Goal: Transaction & Acquisition: Purchase product/service

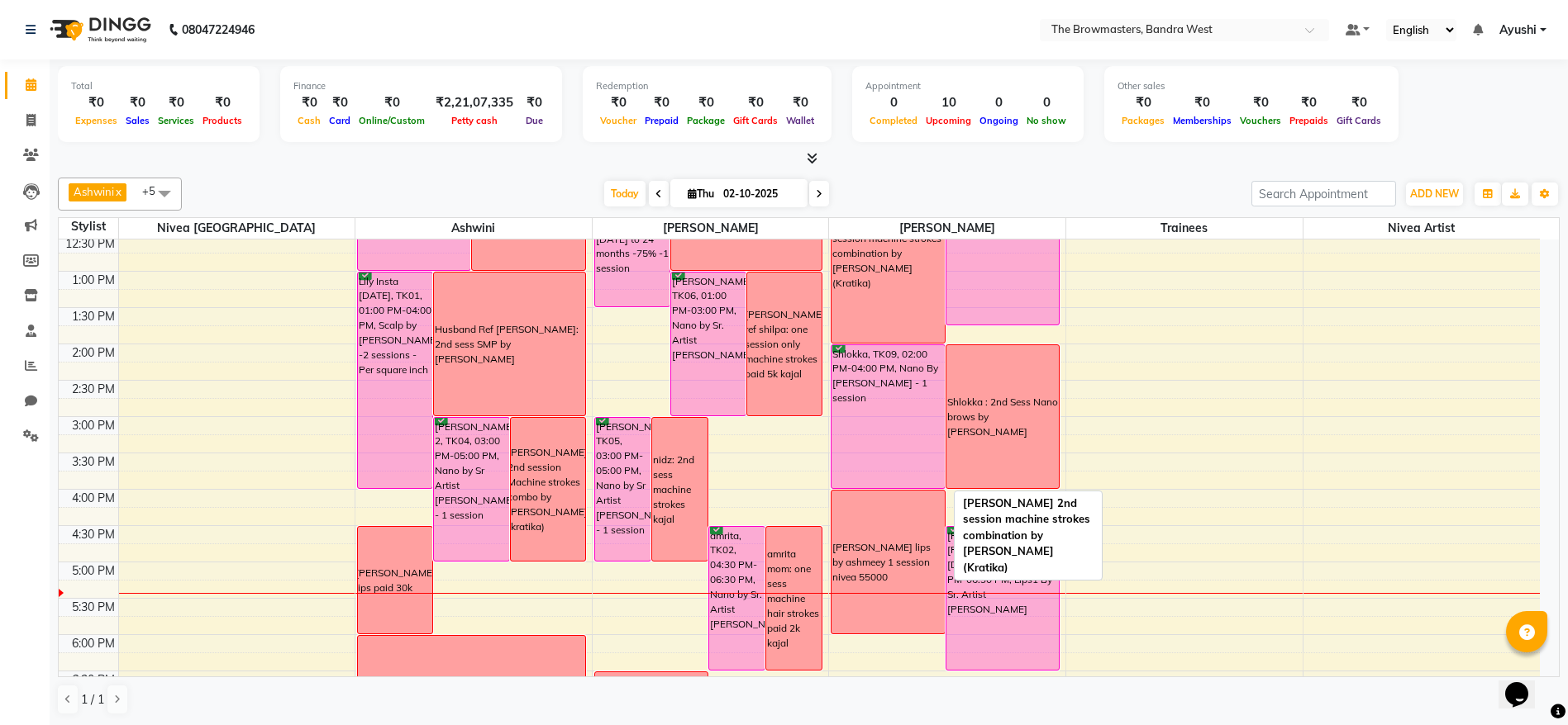
scroll to position [332, 0]
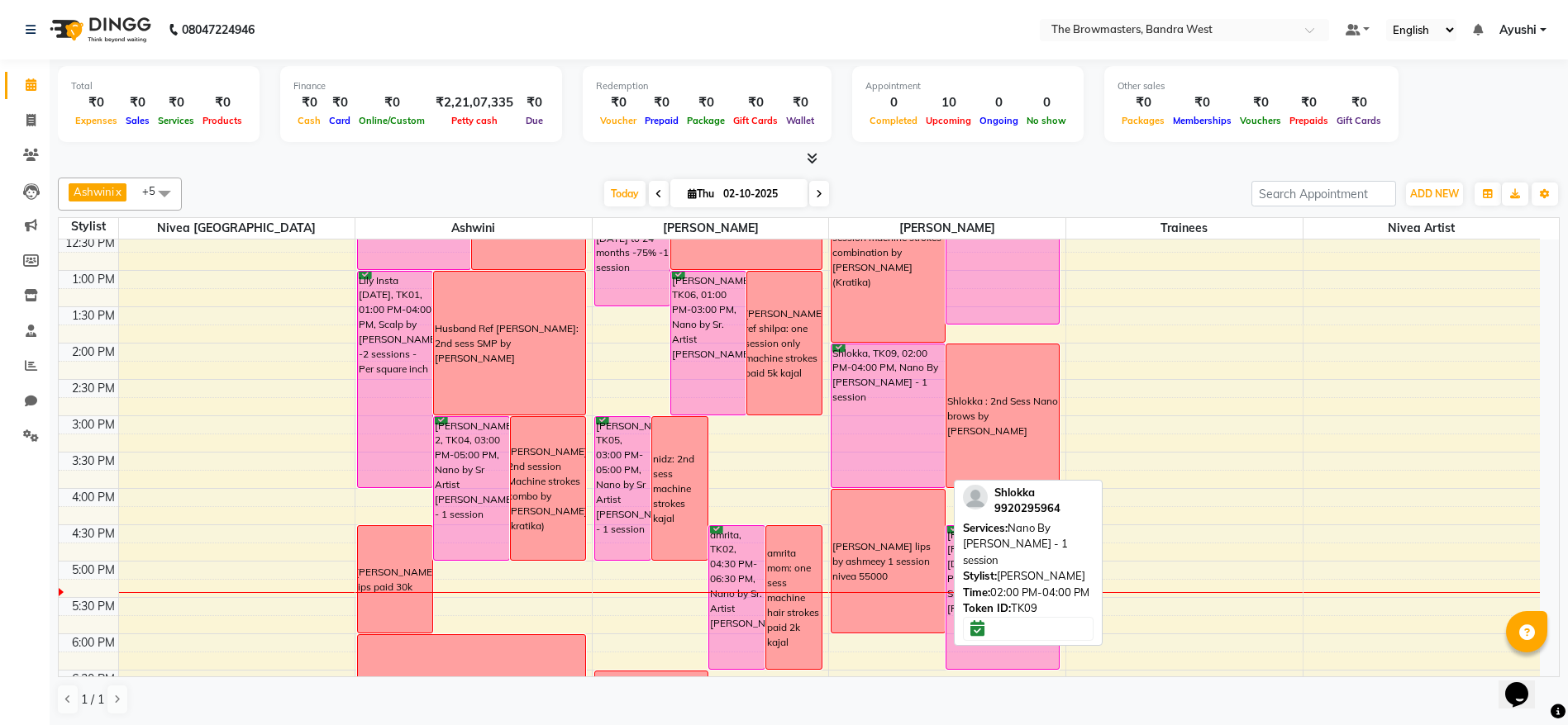
click at [865, 407] on div "Shlokka, TK09, 02:00 PM-04:00 PM, Nano By [PERSON_NAME] - 1 session" at bounding box center [888, 415] width 112 height 143
select select "6"
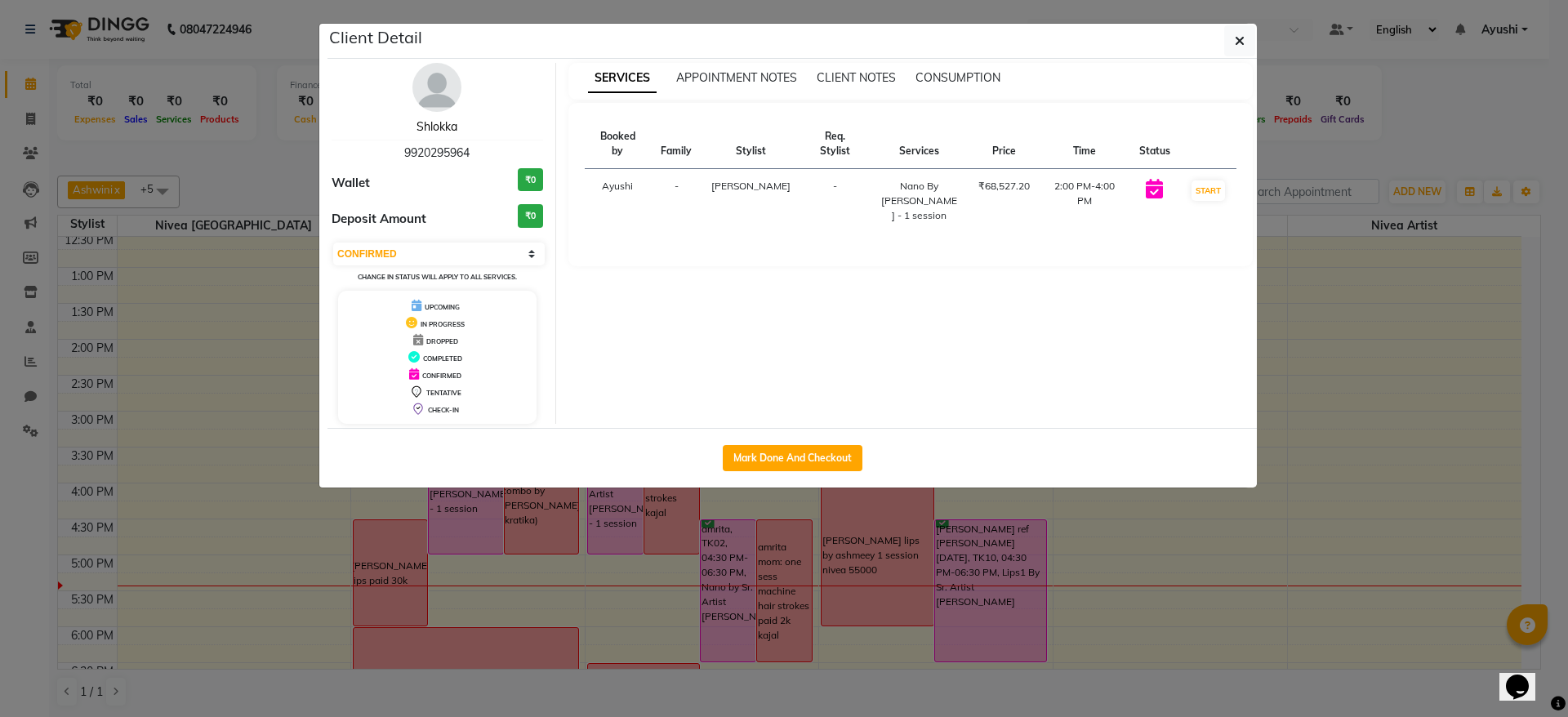
click at [432, 121] on link "Shlokka" at bounding box center [437, 126] width 41 height 15
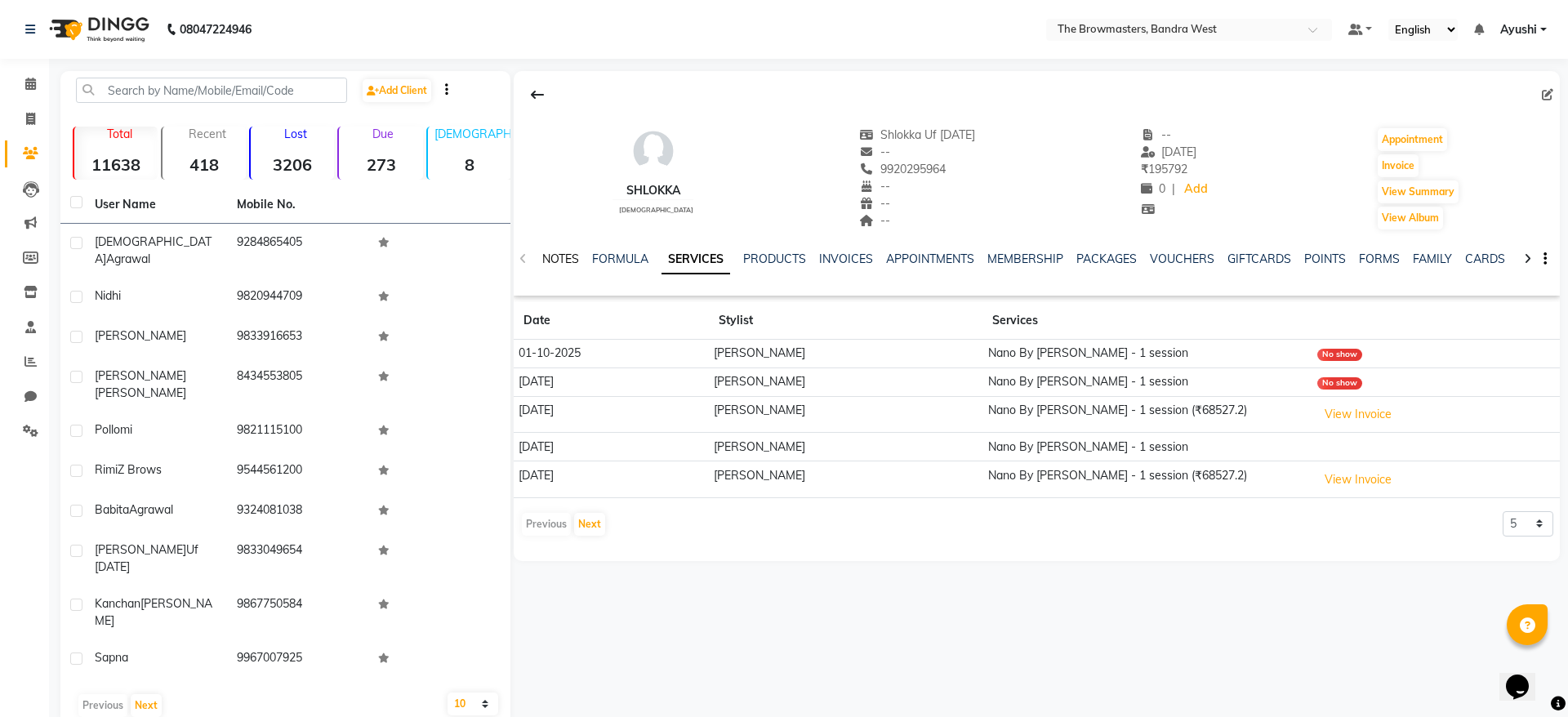
click at [572, 259] on link "NOTES" at bounding box center [561, 259] width 37 height 15
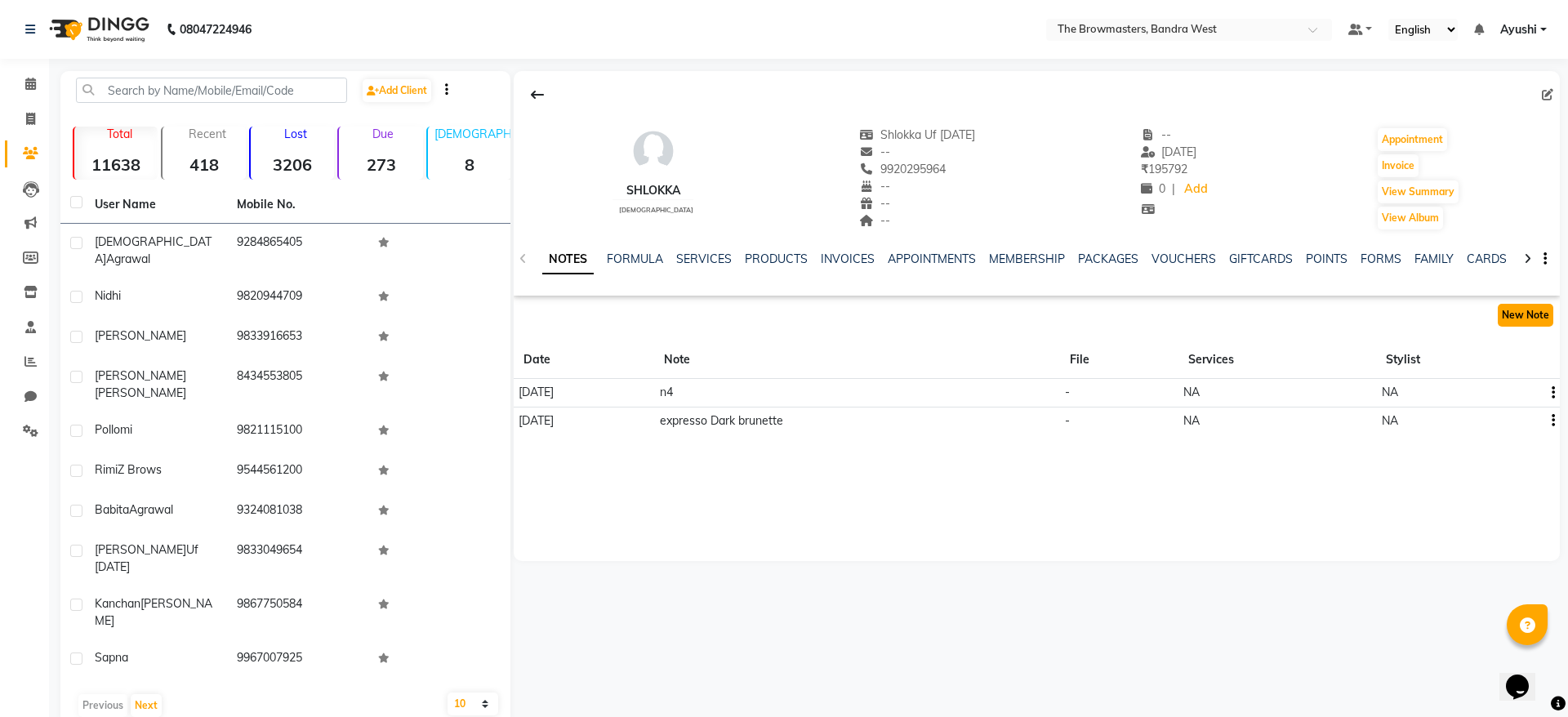
click at [1515, 309] on button "New Note" at bounding box center [1526, 315] width 55 height 23
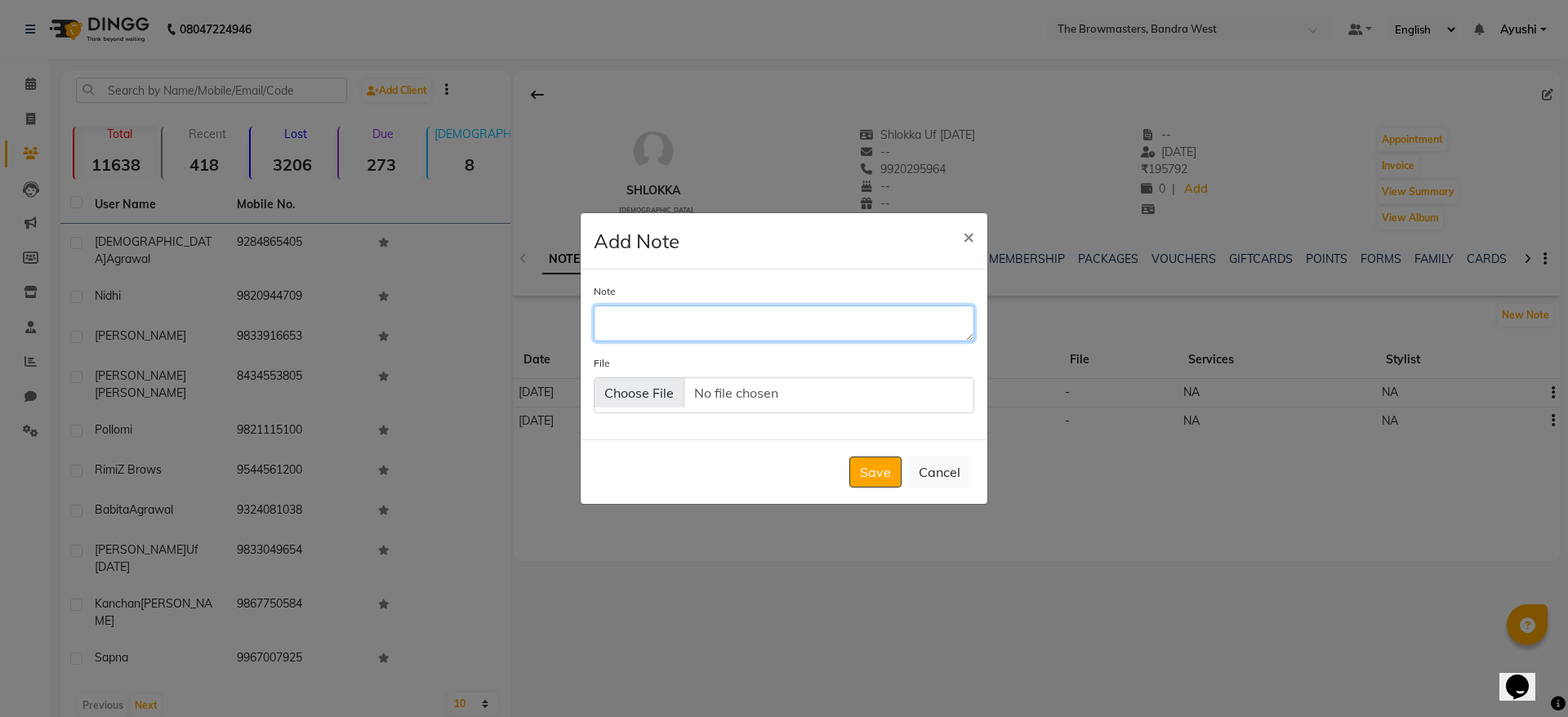
click at [797, 305] on textarea "Note" at bounding box center [784, 323] width 381 height 36
type textarea "h"
type textarea "hanafy Black brown / Espresso"
click at [854, 471] on button "Save" at bounding box center [875, 472] width 53 height 31
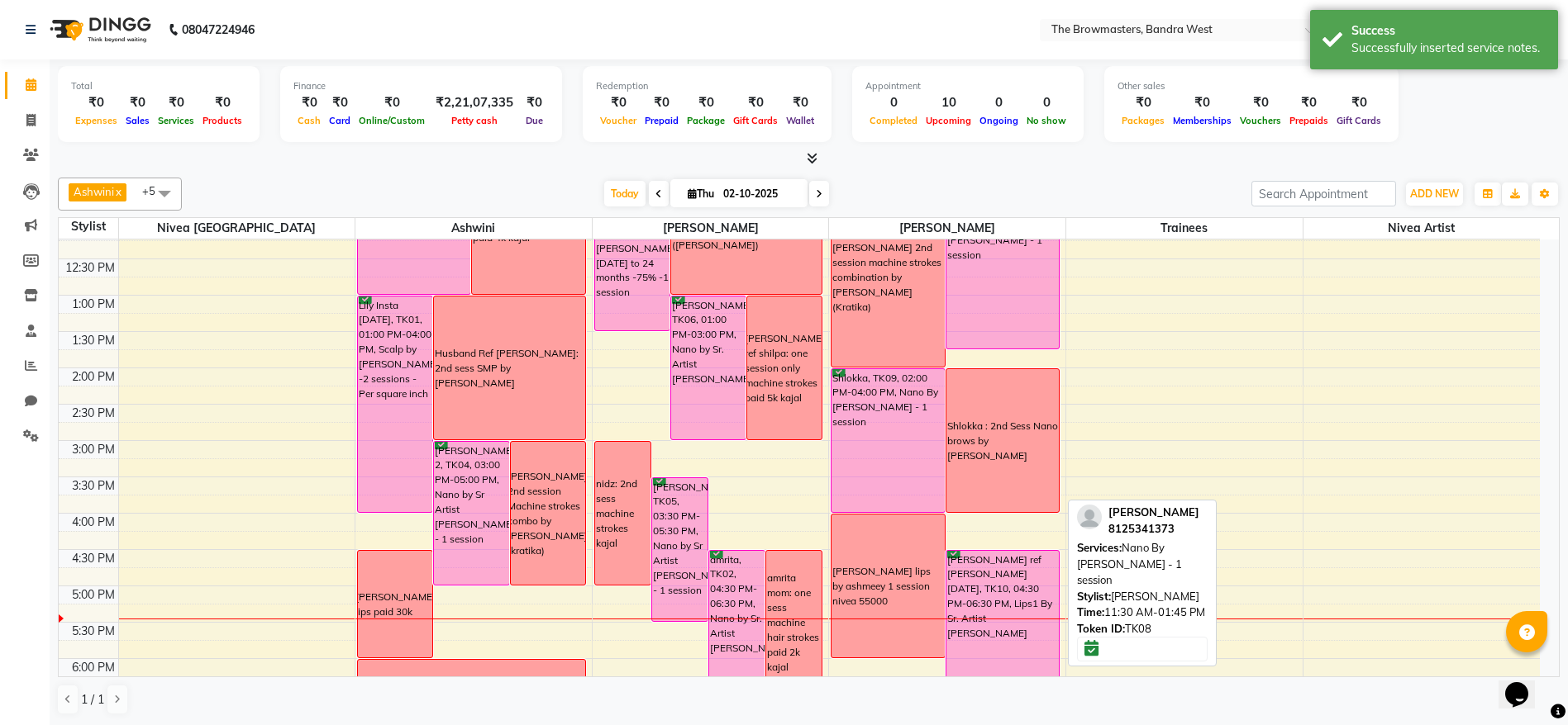
scroll to position [317, 0]
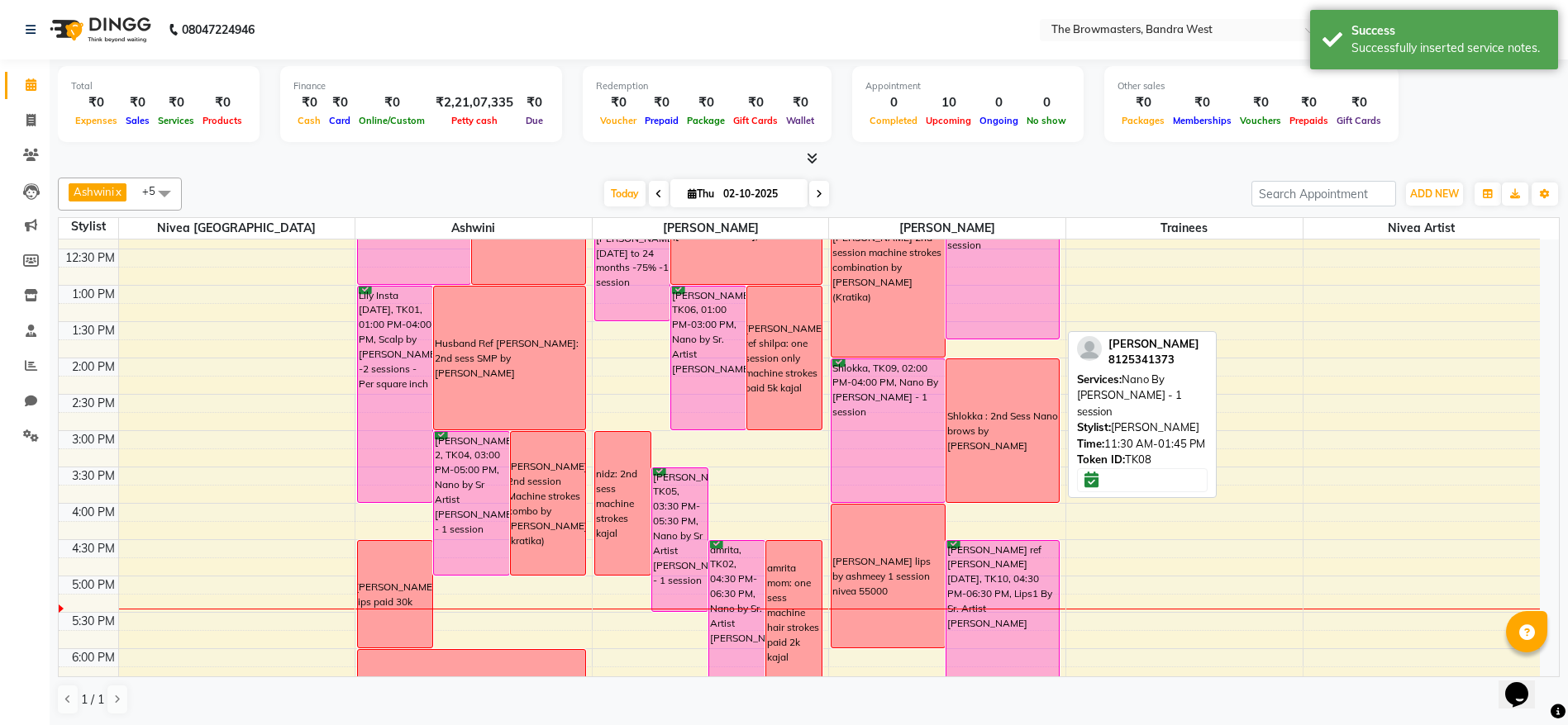
click at [984, 320] on div "[PERSON_NAME], TK08, 11:30 AM-01:45 PM, Nano By [PERSON_NAME] - 1 session" at bounding box center [1002, 258] width 112 height 161
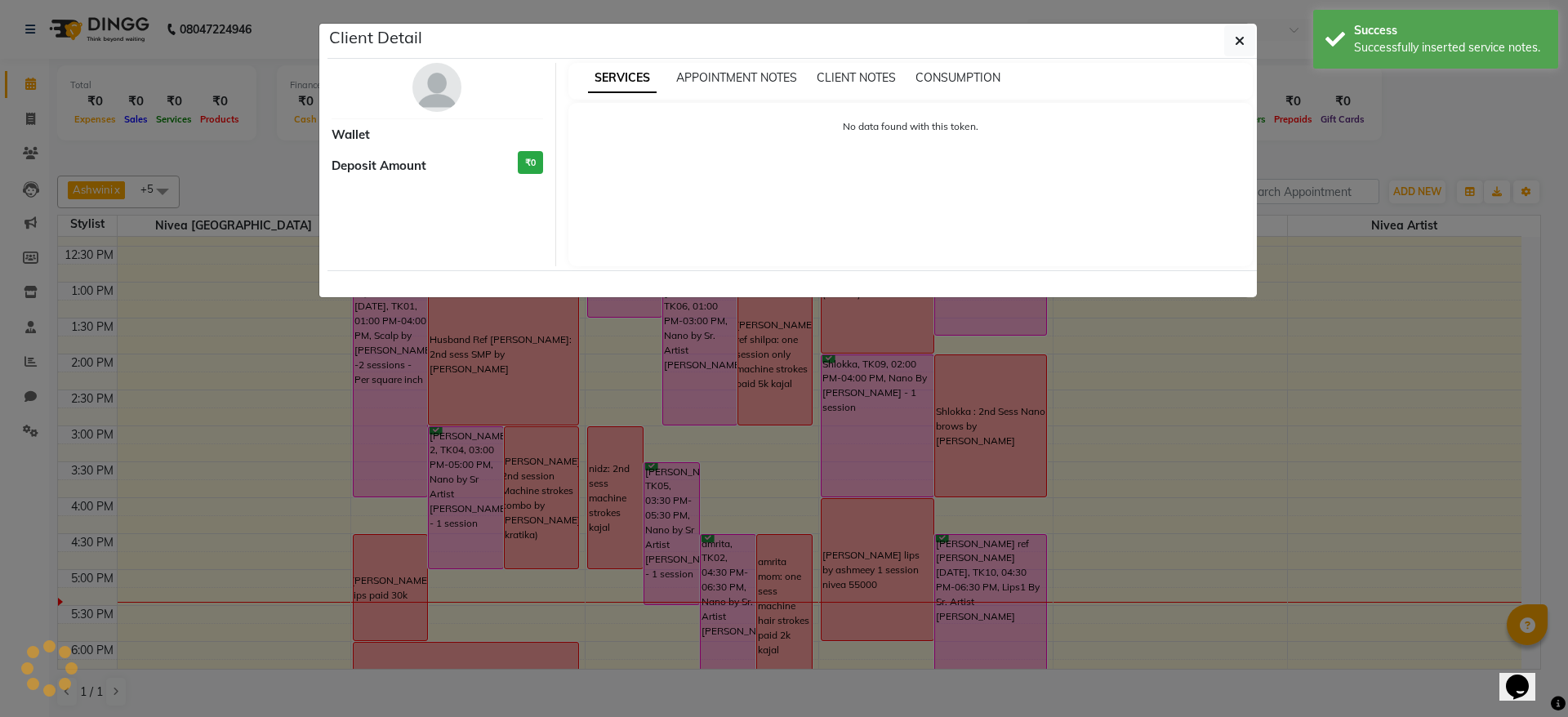
select select "6"
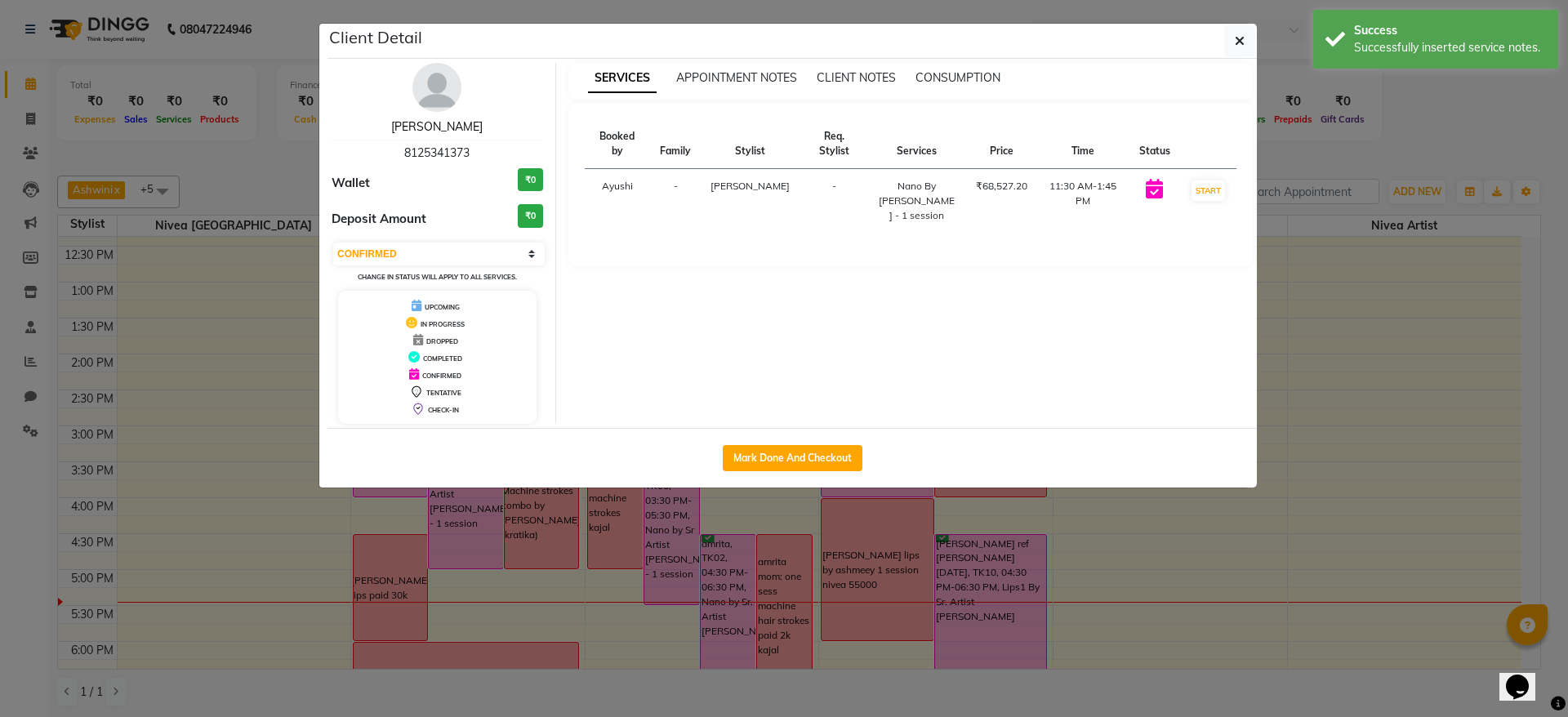
click at [434, 125] on link "[PERSON_NAME]" at bounding box center [436, 126] width 91 height 15
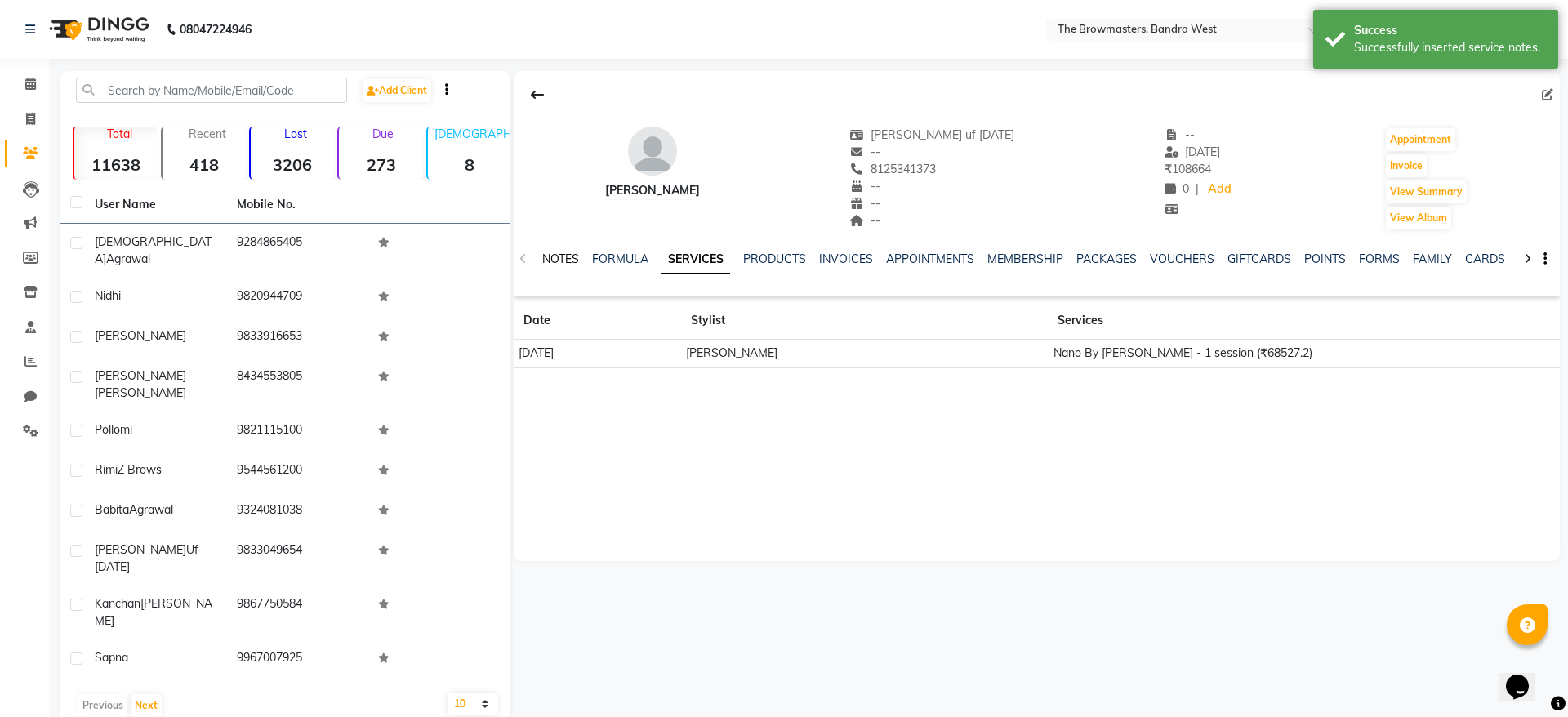
click at [561, 256] on link "NOTES" at bounding box center [561, 259] width 37 height 15
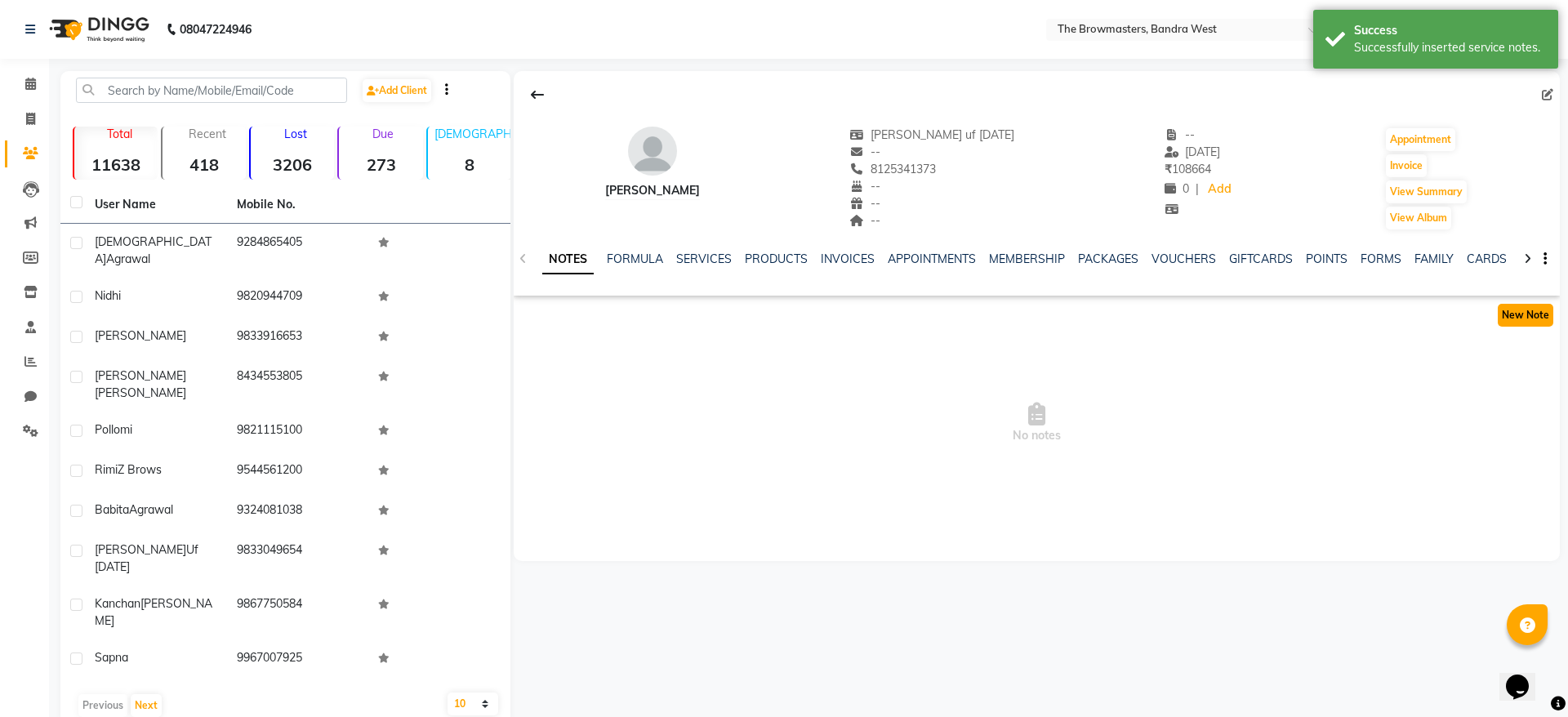
click at [1517, 323] on button "New Note" at bounding box center [1526, 315] width 55 height 23
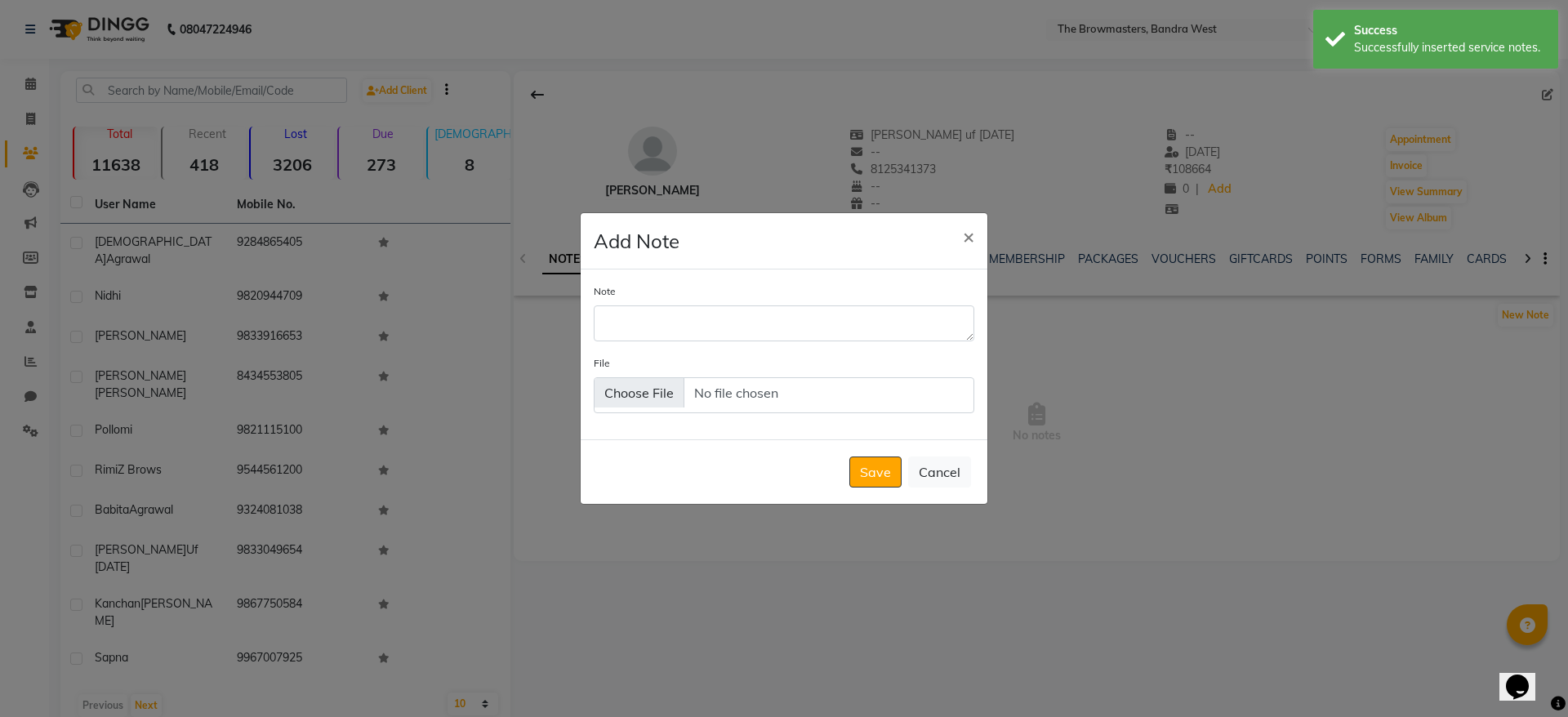
click at [815, 348] on div "Note File" at bounding box center [784, 354] width 407 height 171
click at [750, 335] on textarea "Note" at bounding box center [784, 323] width 381 height 36
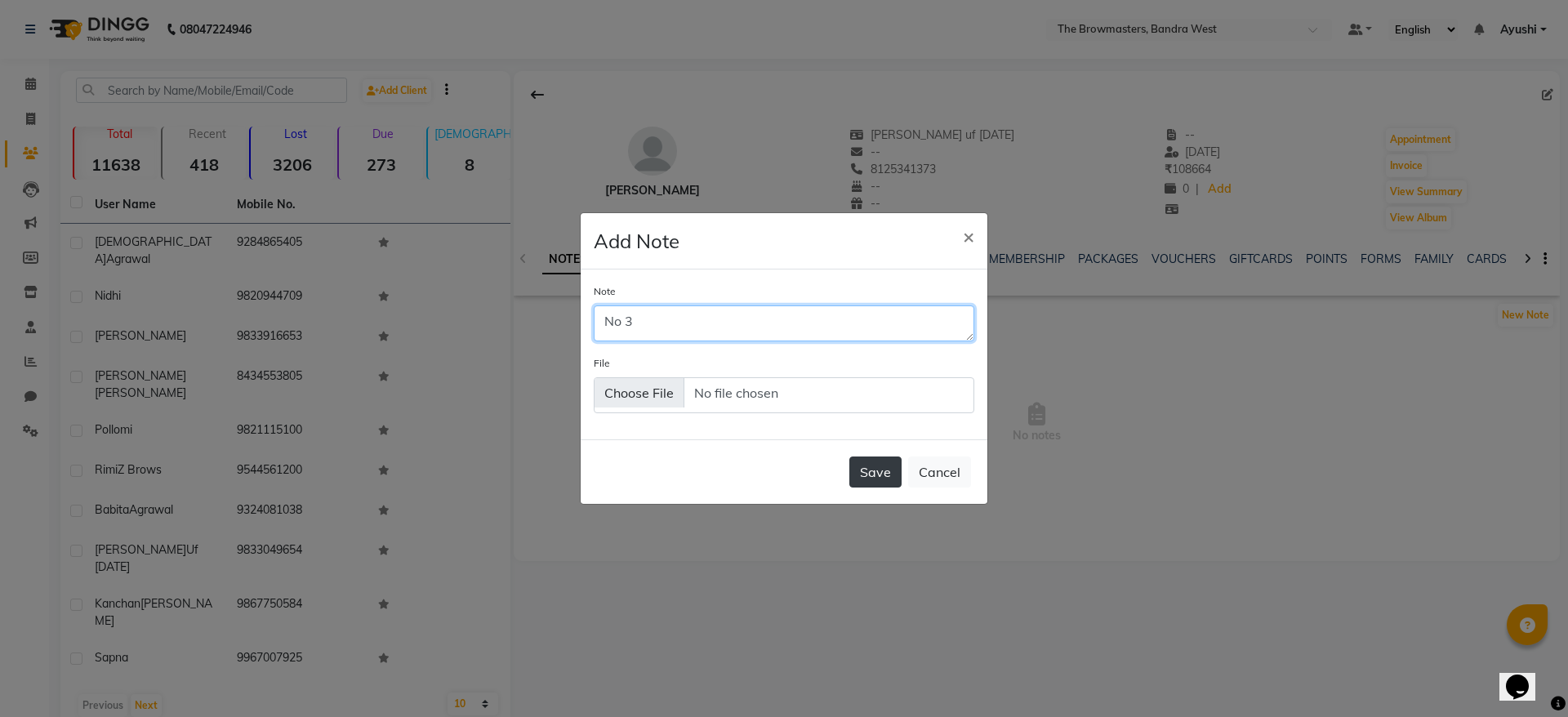
type textarea "No 3"
click at [870, 481] on button "Save" at bounding box center [875, 472] width 53 height 31
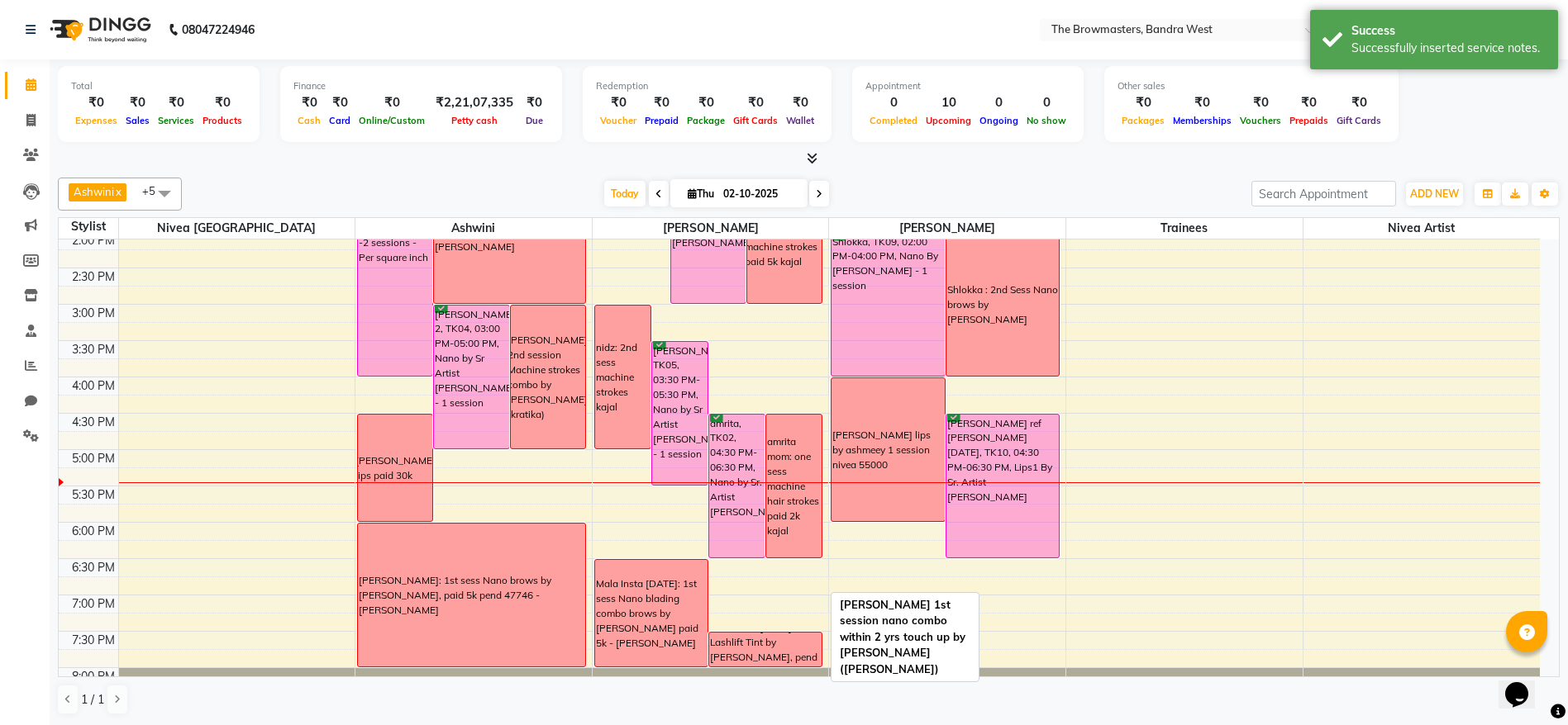
scroll to position [491, 0]
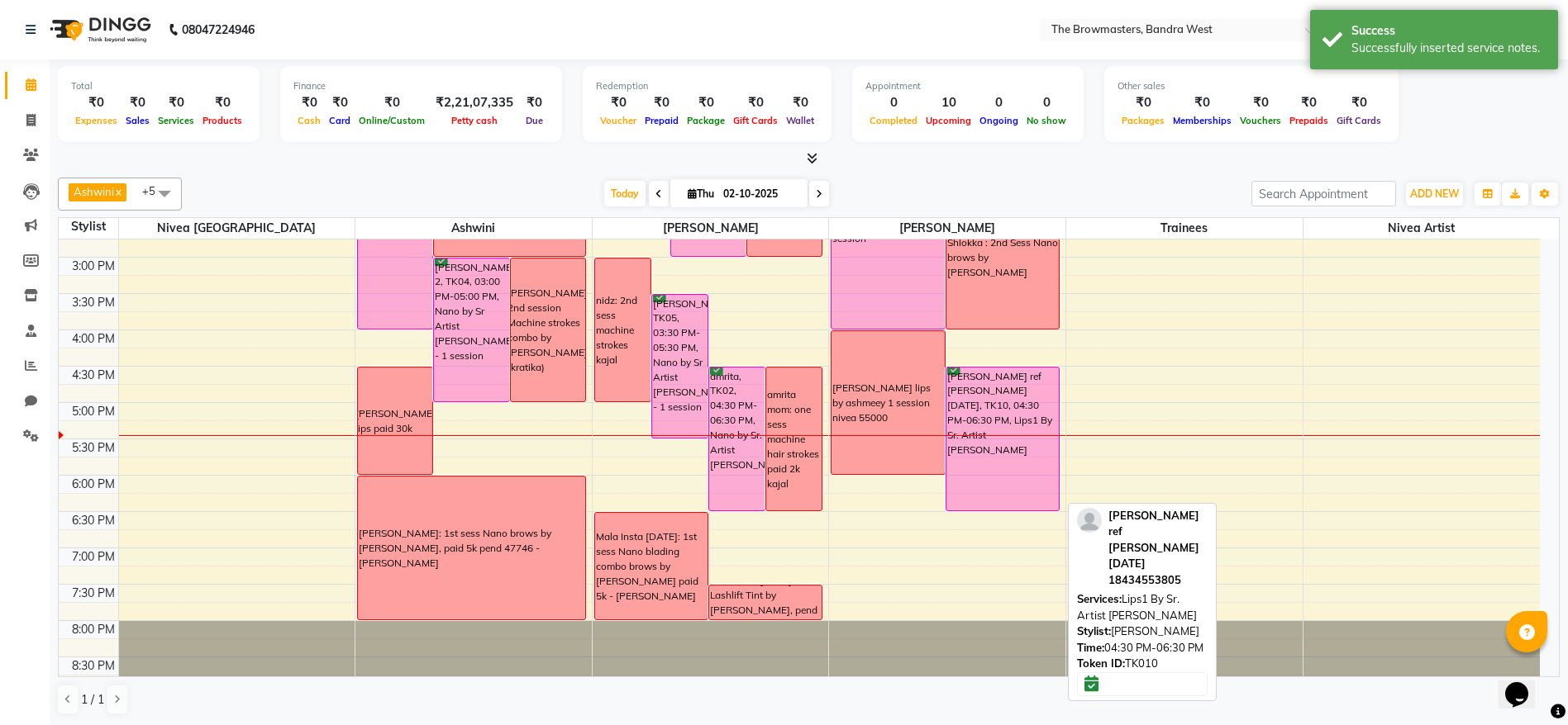
click at [987, 459] on div "[PERSON_NAME] ref [PERSON_NAME] [DATE], TK10, 04:30 PM-06:30 PM, Lips1 By Sr. A…" at bounding box center [1002, 439] width 112 height 143
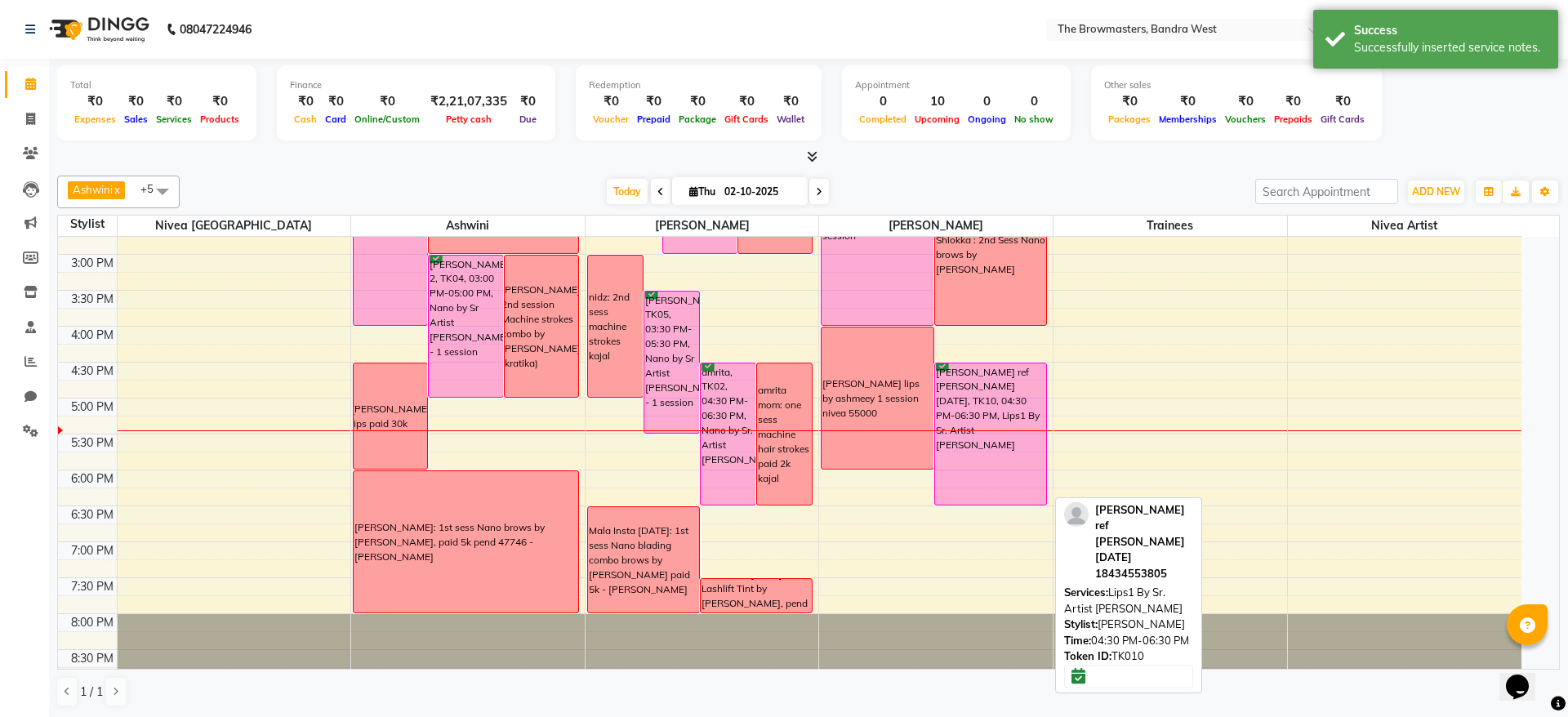
select select "6"
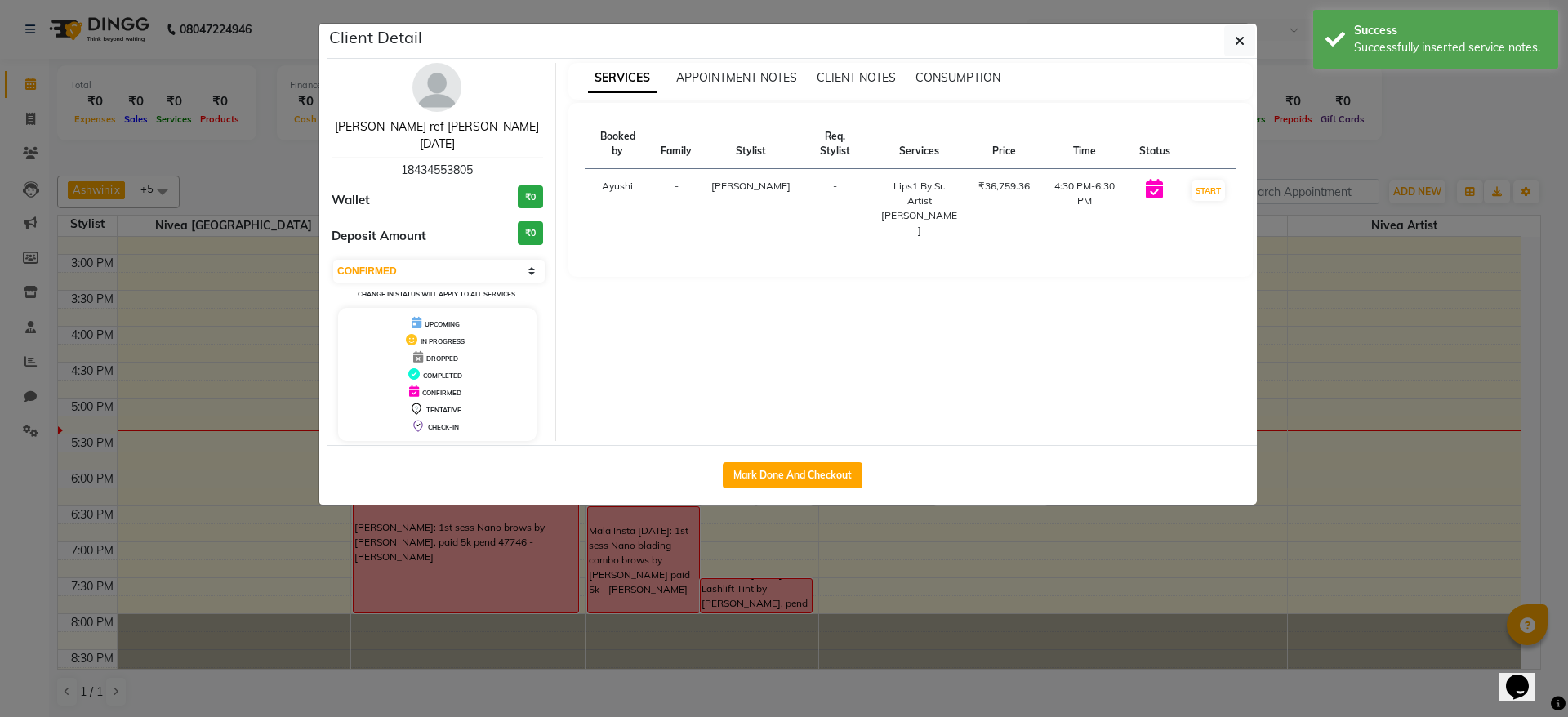
click at [416, 133] on link "[PERSON_NAME] ref [PERSON_NAME] [DATE]" at bounding box center [436, 135] width 204 height 32
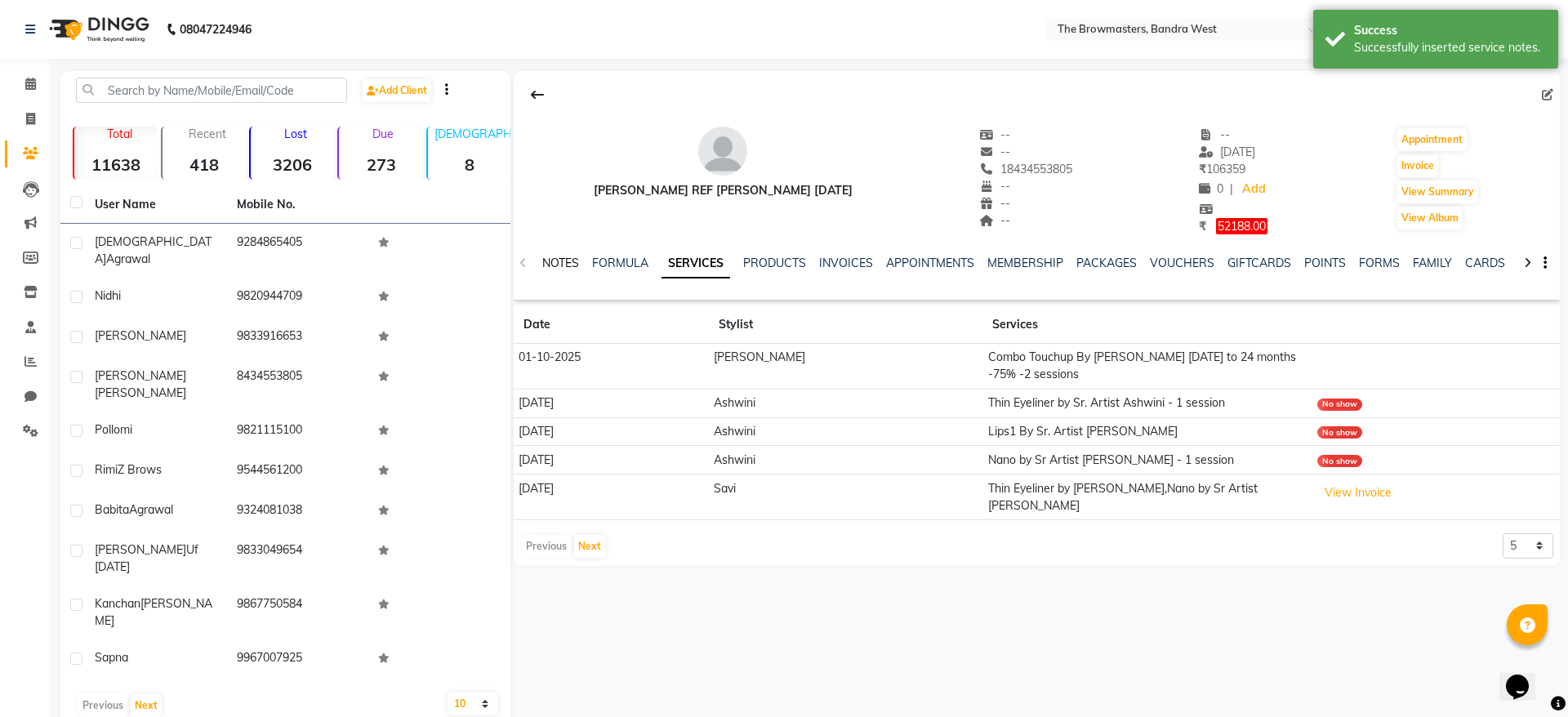
click at [560, 266] on link "NOTES" at bounding box center [561, 263] width 37 height 15
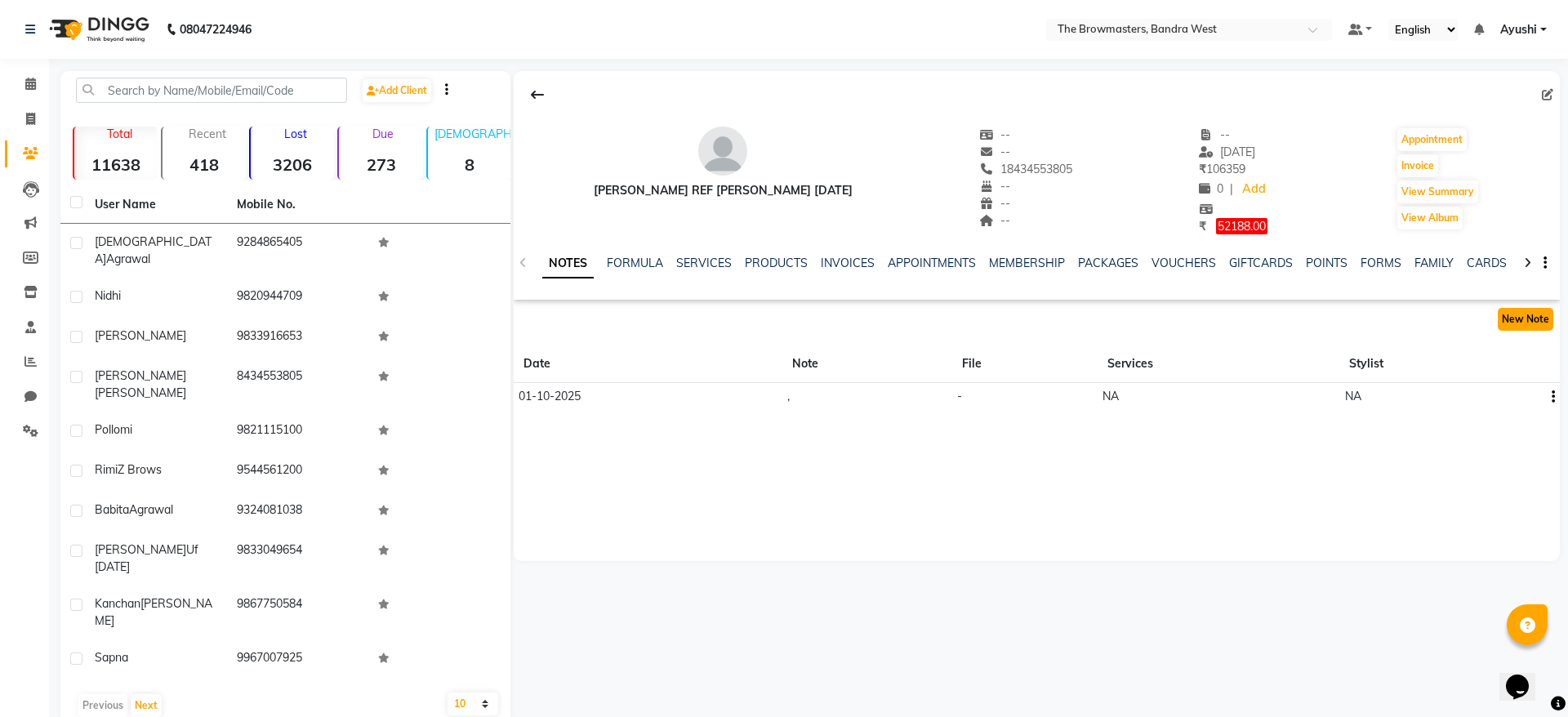
click at [1519, 312] on button "New Note" at bounding box center [1526, 319] width 55 height 23
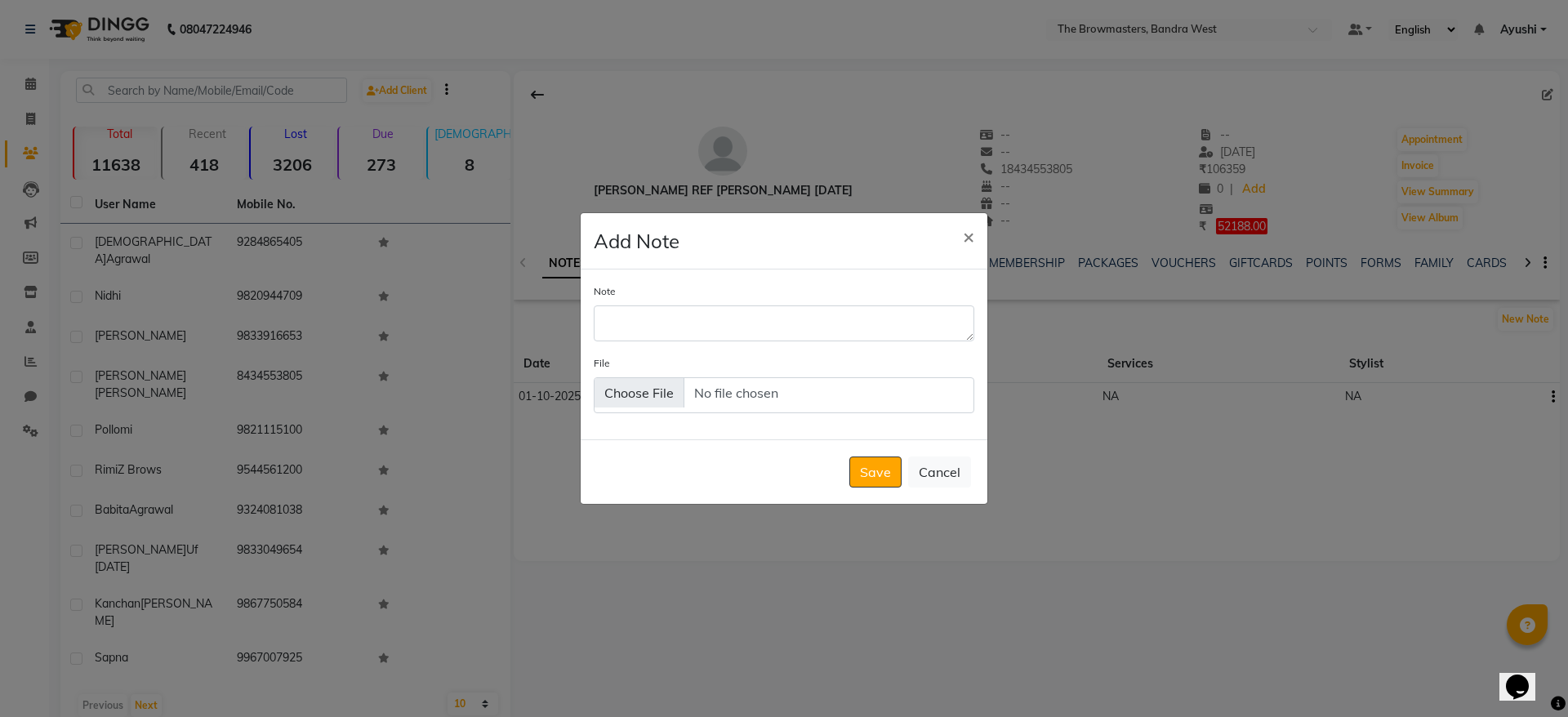
click at [701, 345] on div "Note File" at bounding box center [784, 354] width 407 height 171
click at [676, 325] on textarea "Note" at bounding box center [784, 323] width 381 height 36
type textarea "Clay + Pink rose"
click at [868, 464] on button "Save" at bounding box center [875, 472] width 53 height 31
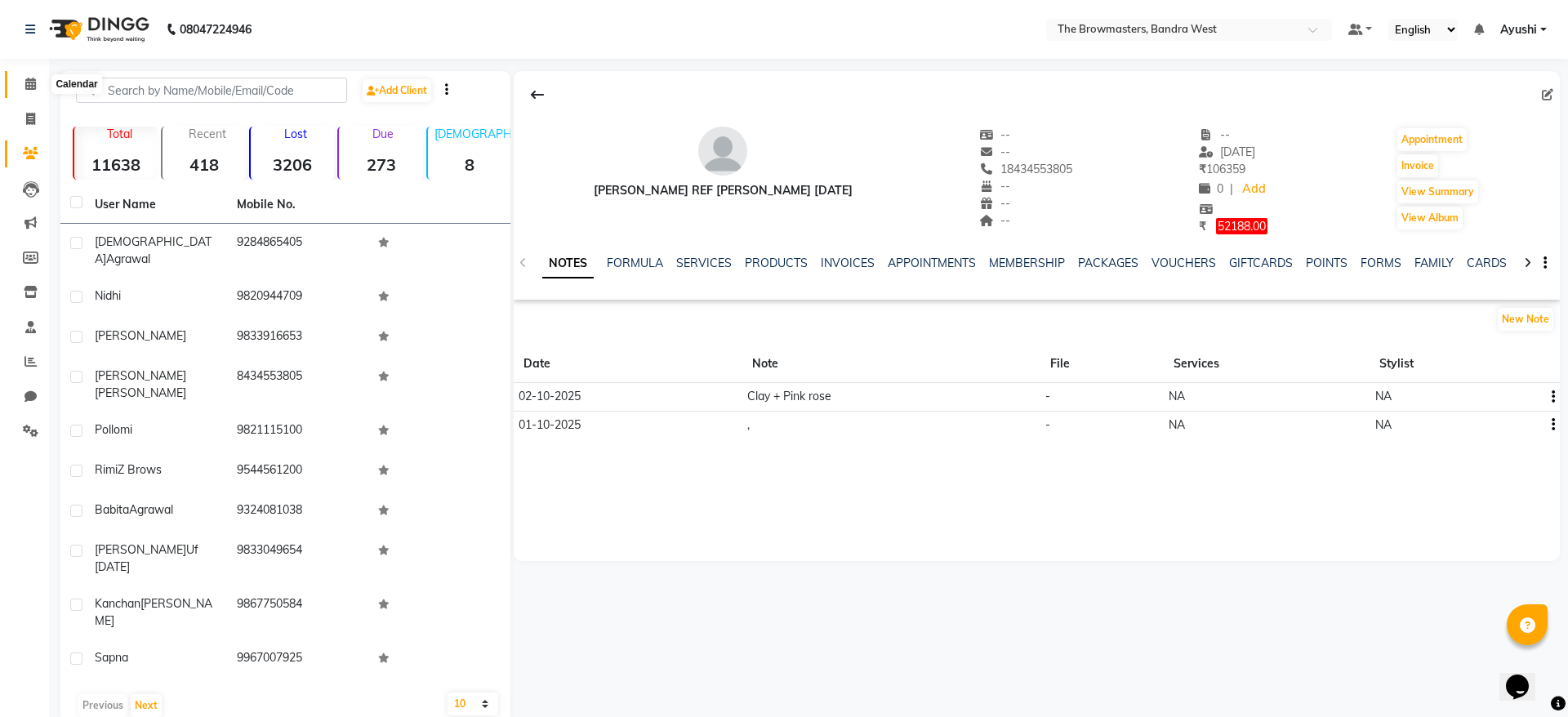
click at [30, 84] on icon at bounding box center [30, 83] width 11 height 12
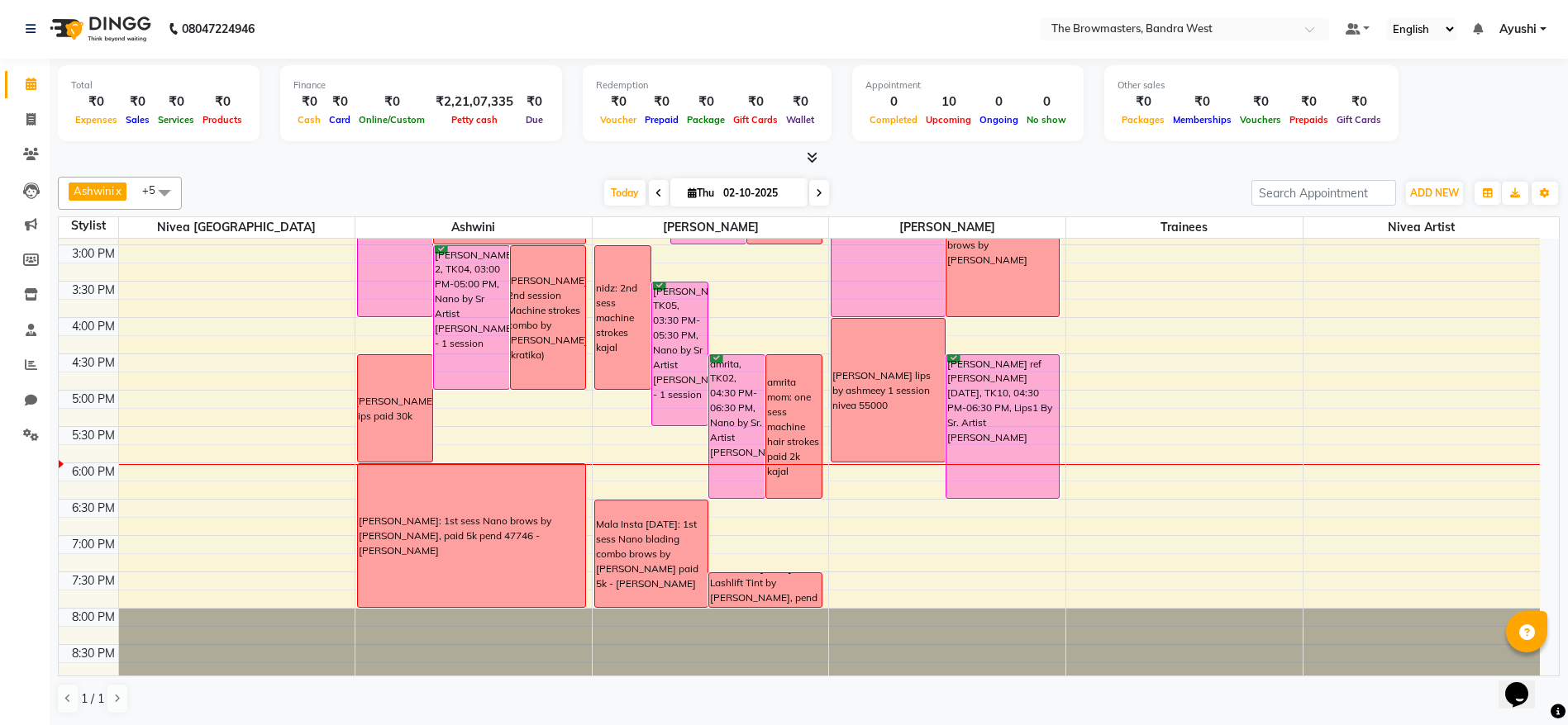
scroll to position [504, 0]
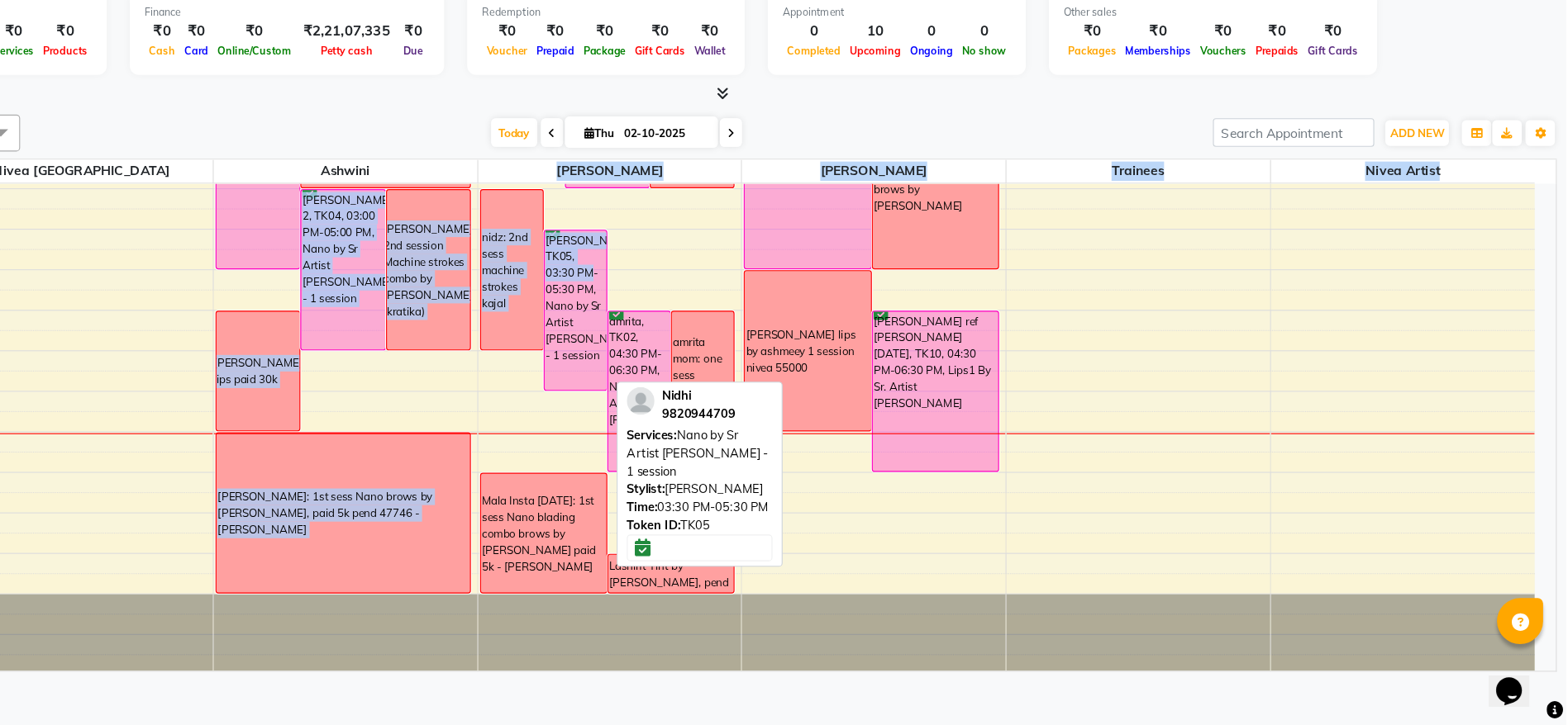
drag, startPoint x: 657, startPoint y: 318, endPoint x: 691, endPoint y: 335, distance: 38.0
click at [691, 335] on table "Stylist Nivea [GEOGRAPHIC_DATA] [GEOGRAPHIC_DATA][PERSON_NAME][GEOGRAPHIC_DATA]…" at bounding box center [808, 447] width 1502 height 460
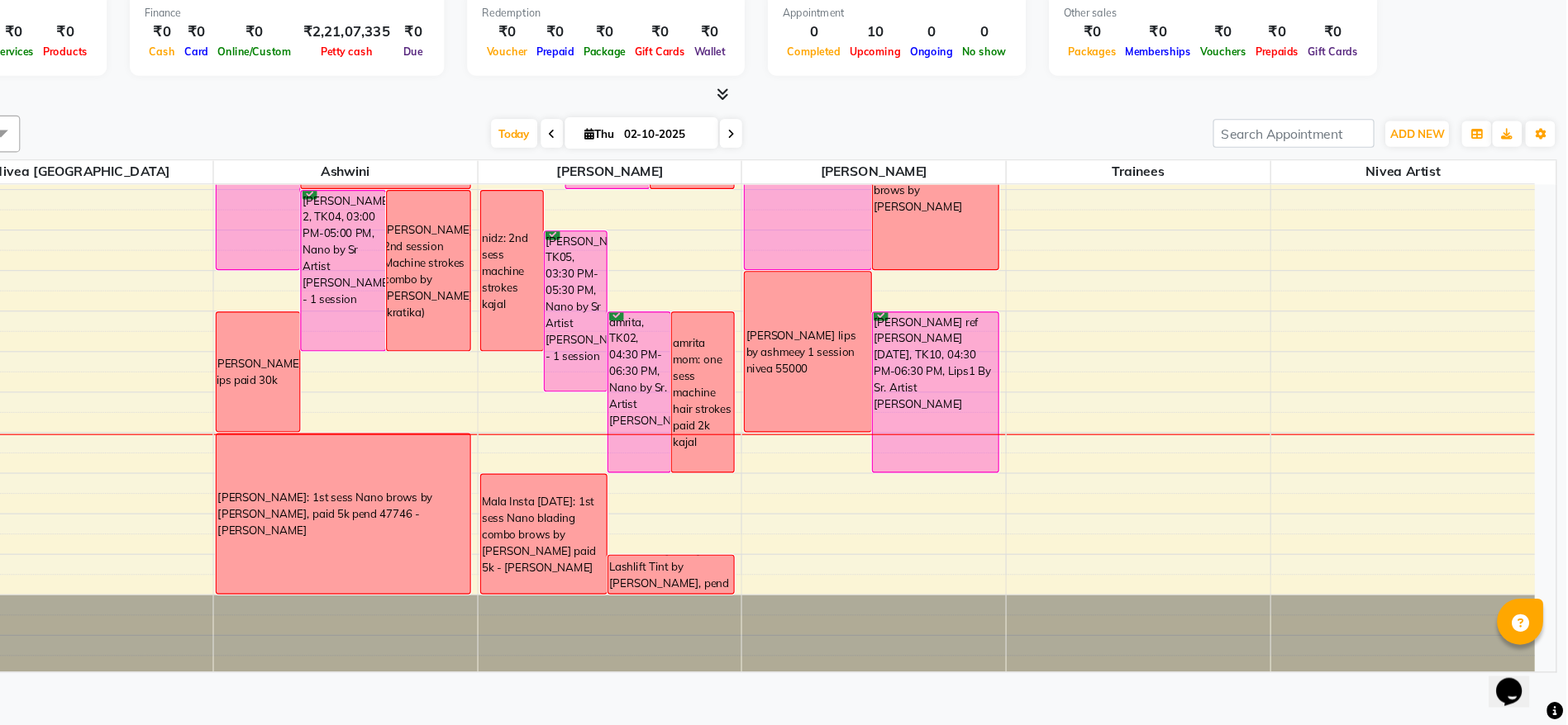
click at [920, 157] on div at bounding box center [808, 159] width 1502 height 18
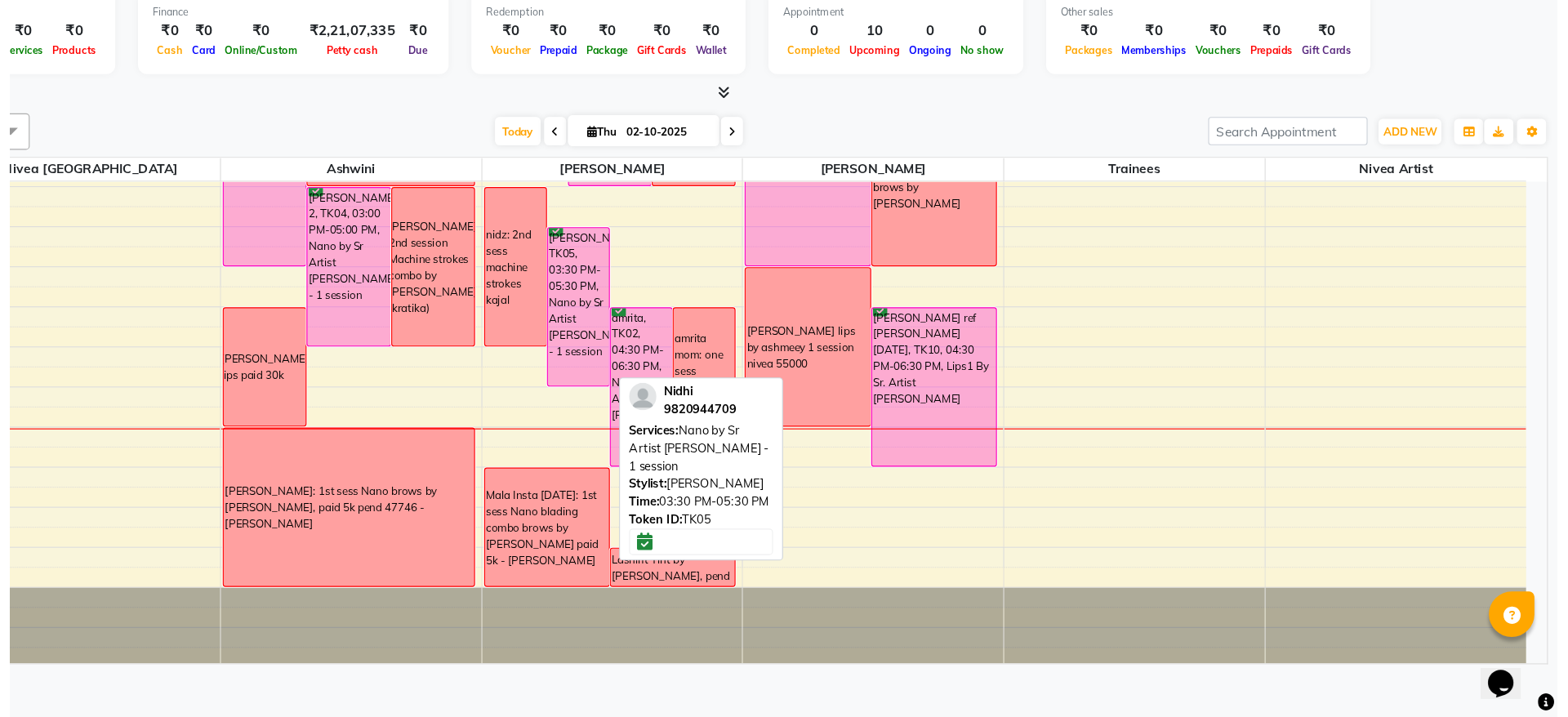
scroll to position [0, 0]
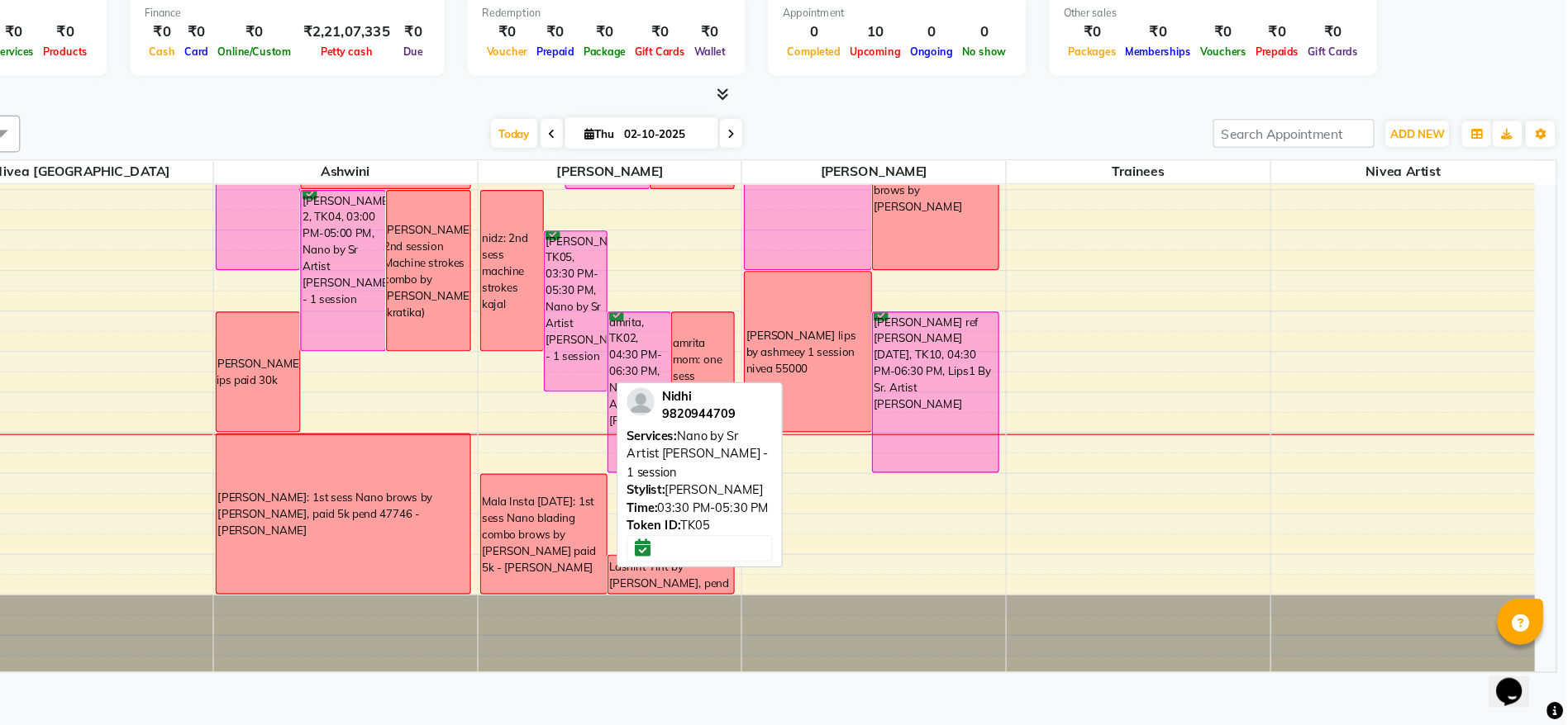
click at [673, 351] on div "[PERSON_NAME], TK05, 03:30 PM-05:30 PM, Nano by Sr Artist [PERSON_NAME] - 1 ses…" at bounding box center [679, 353] width 55 height 143
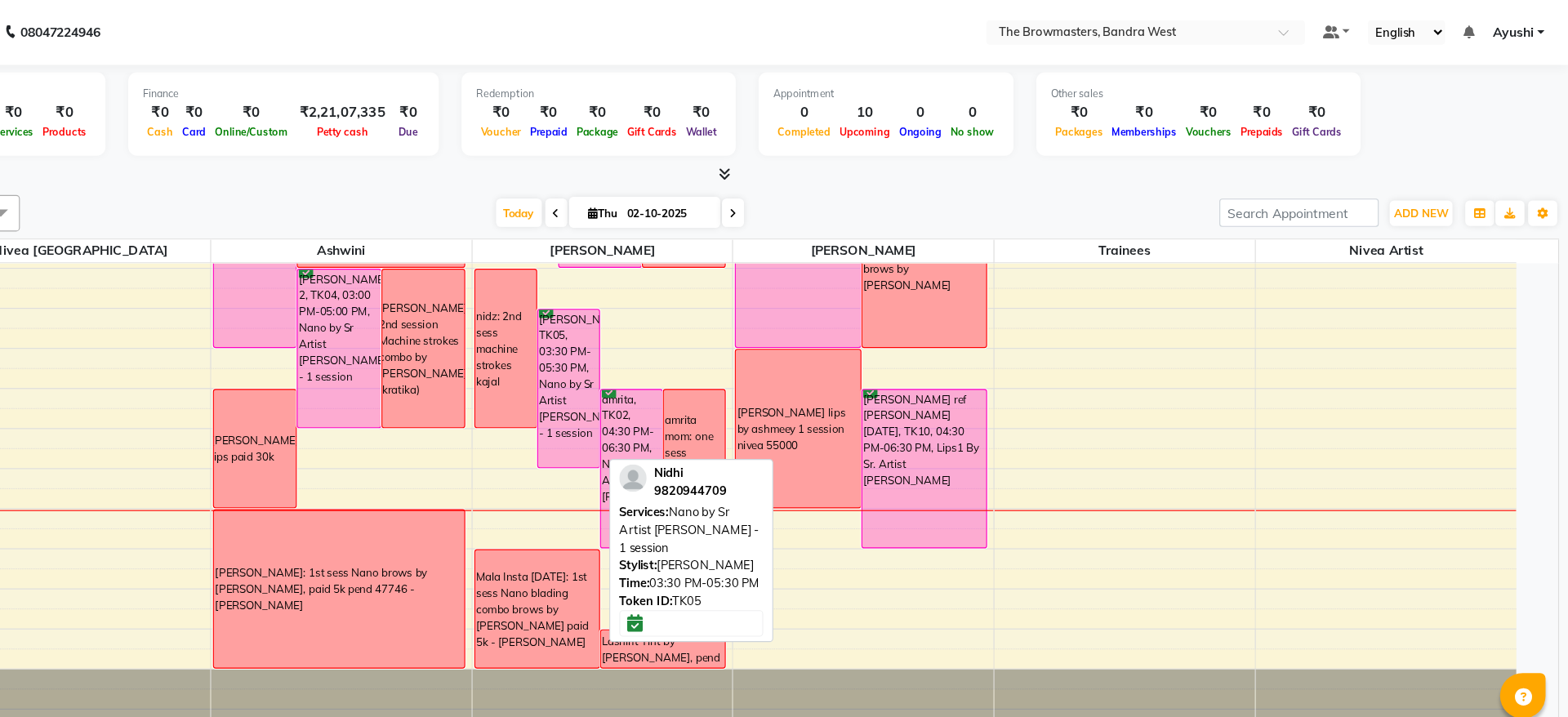
select select "6"
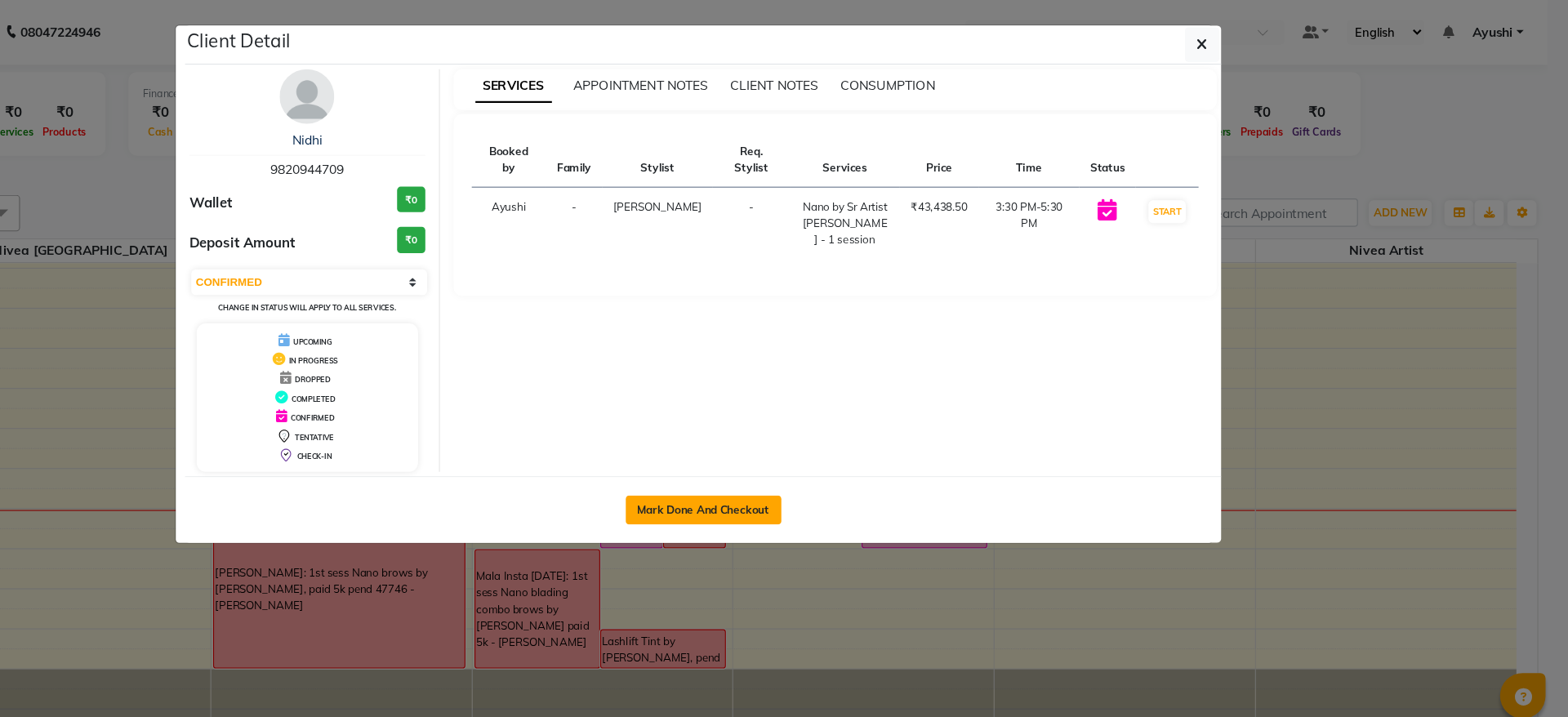
click at [770, 461] on button "Mark Done And Checkout" at bounding box center [792, 459] width 139 height 26
select select "6949"
select select "service"
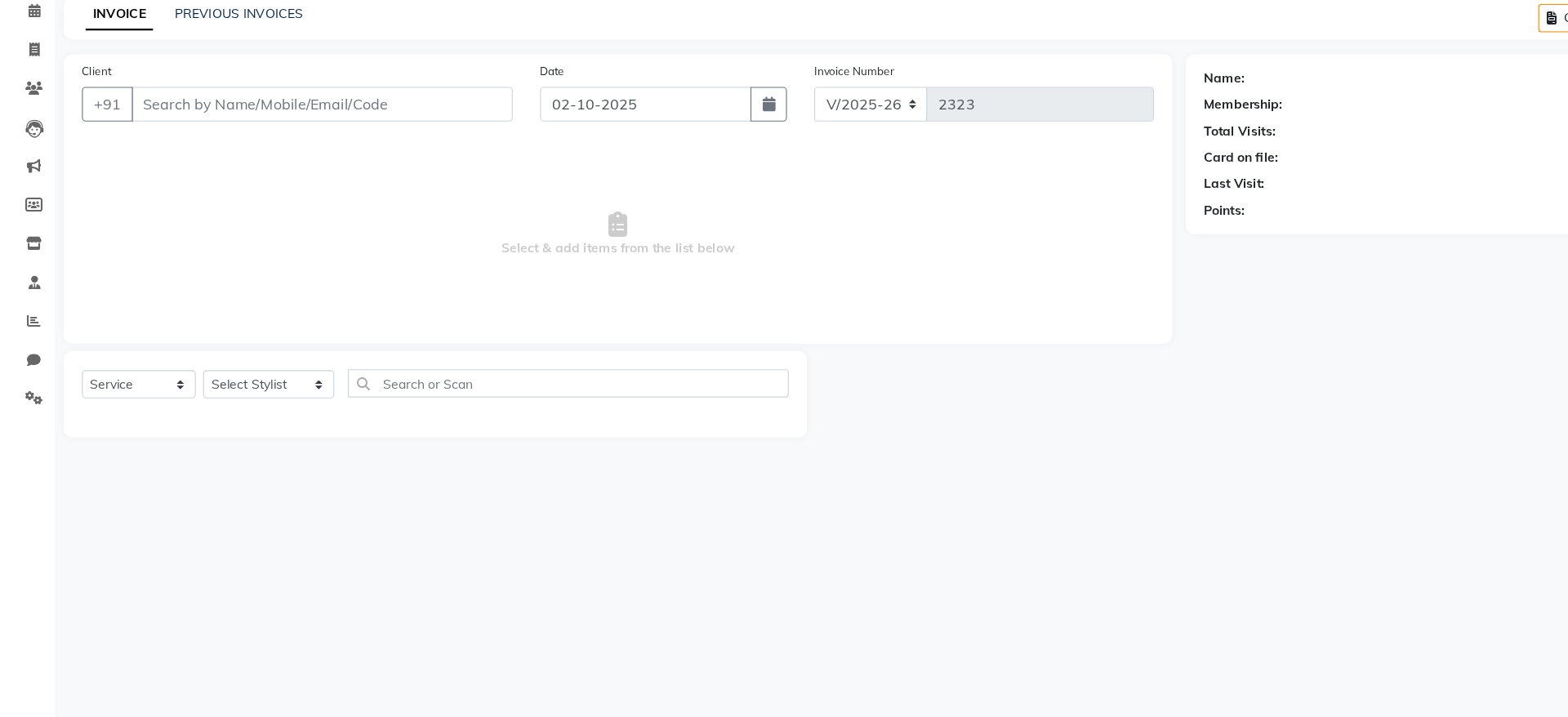
type input "9820944709"
select select "64307"
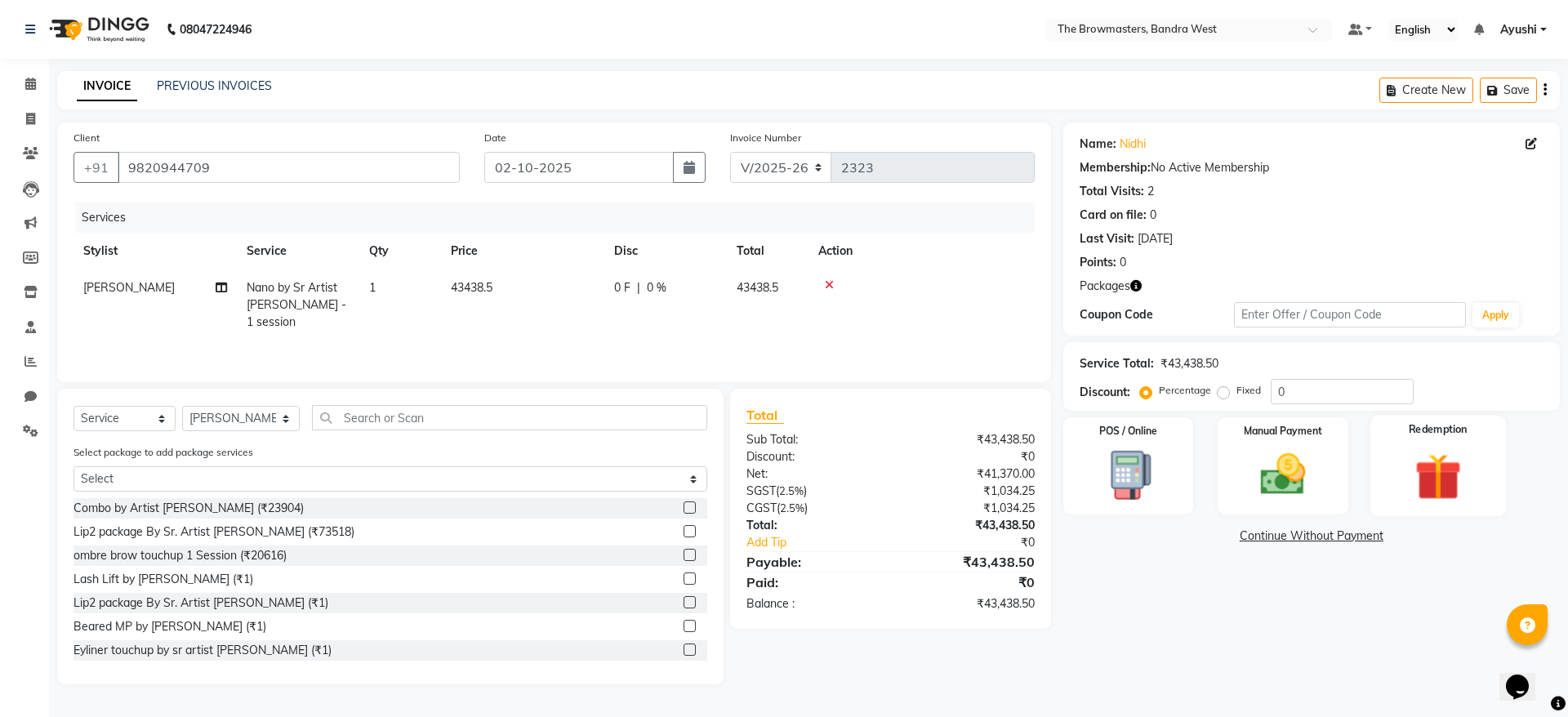
click at [1410, 453] on img at bounding box center [1438, 476] width 76 height 58
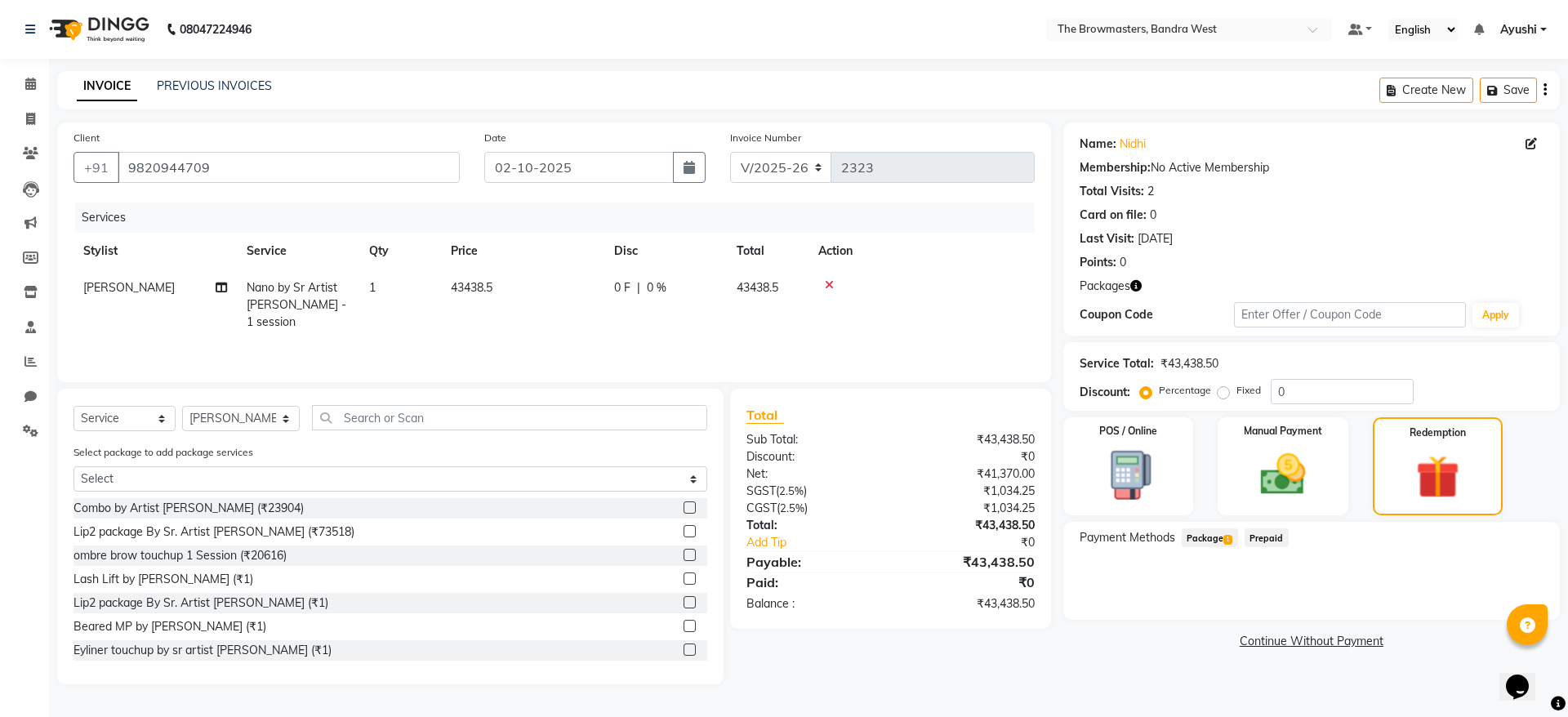
click at [1212, 539] on span "Package 1" at bounding box center [1209, 538] width 56 height 18
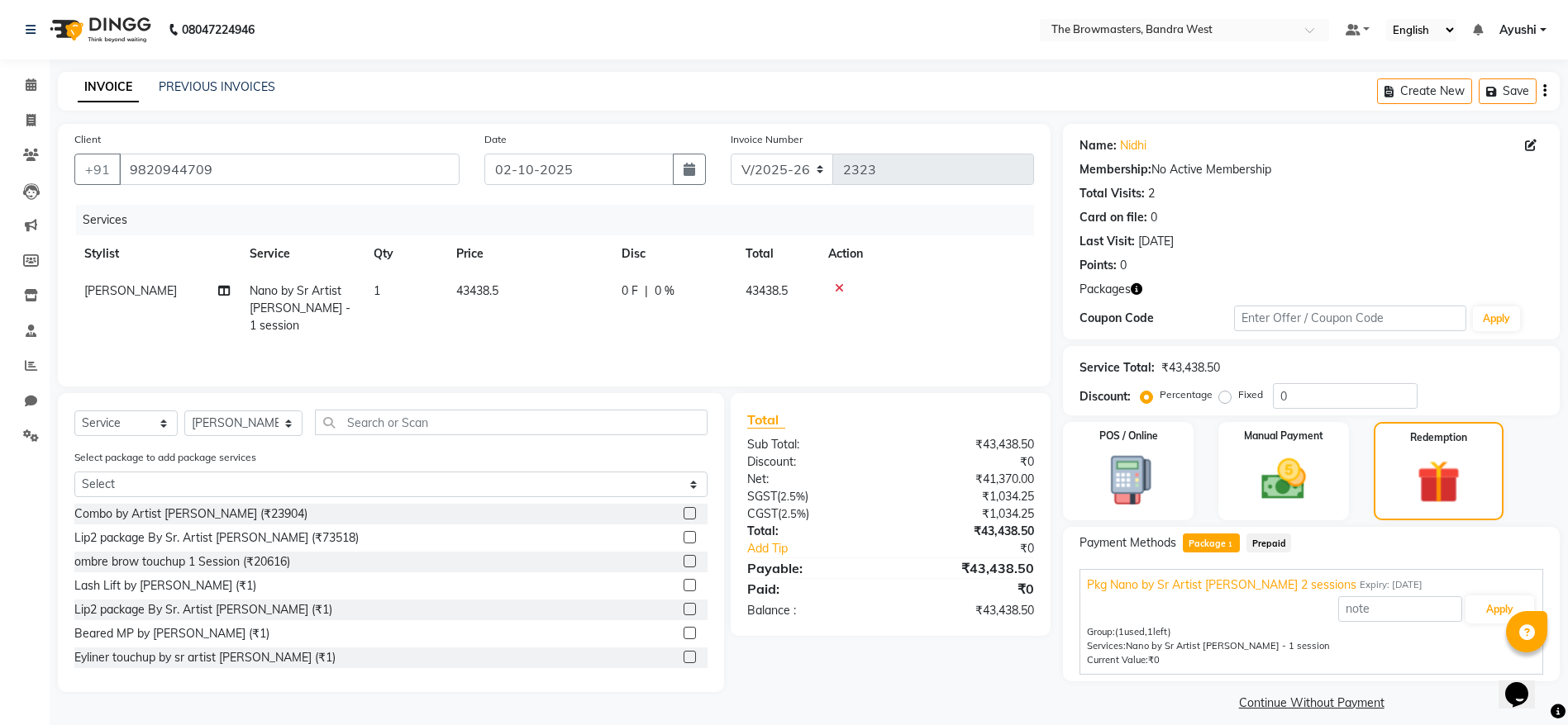
scroll to position [15, 0]
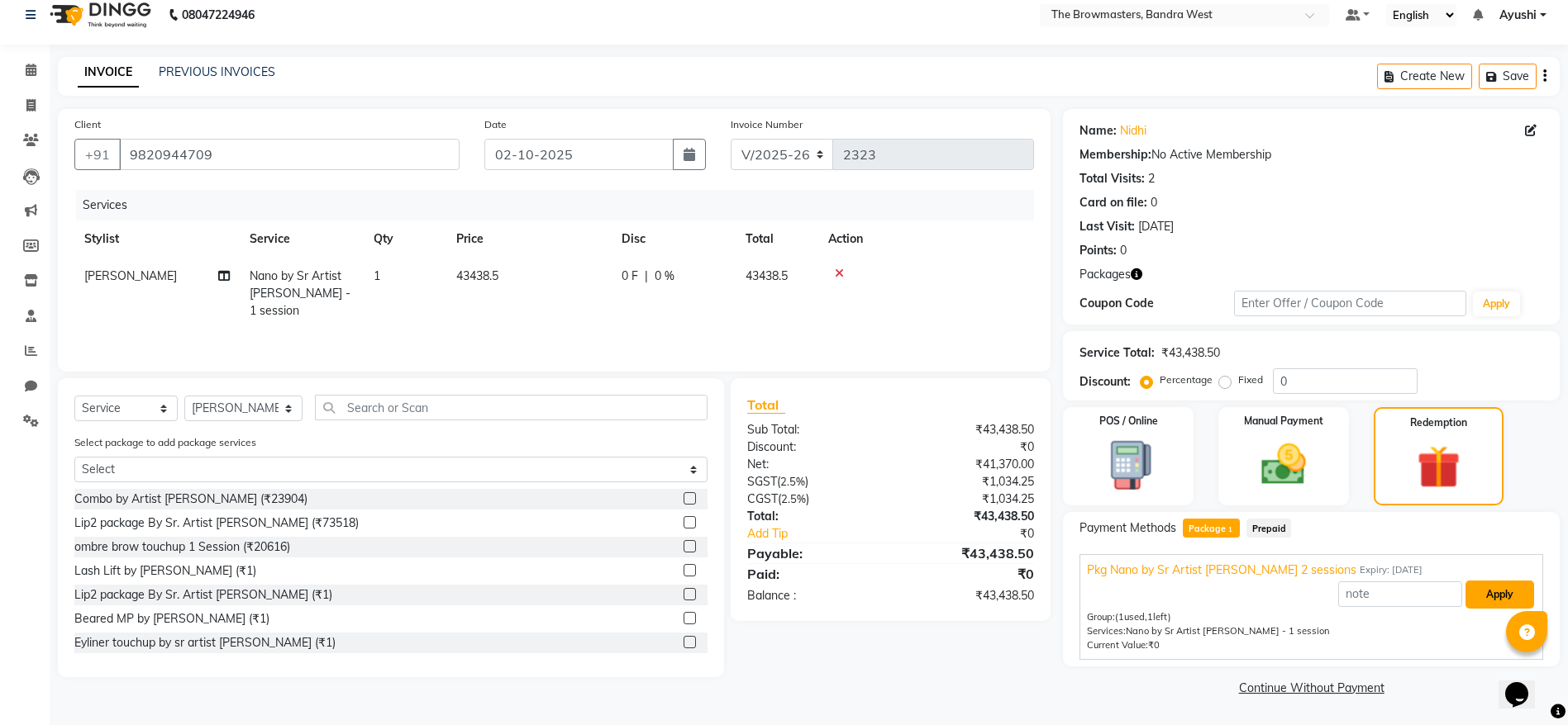
click at [1486, 590] on button "Apply" at bounding box center [1499, 594] width 68 height 28
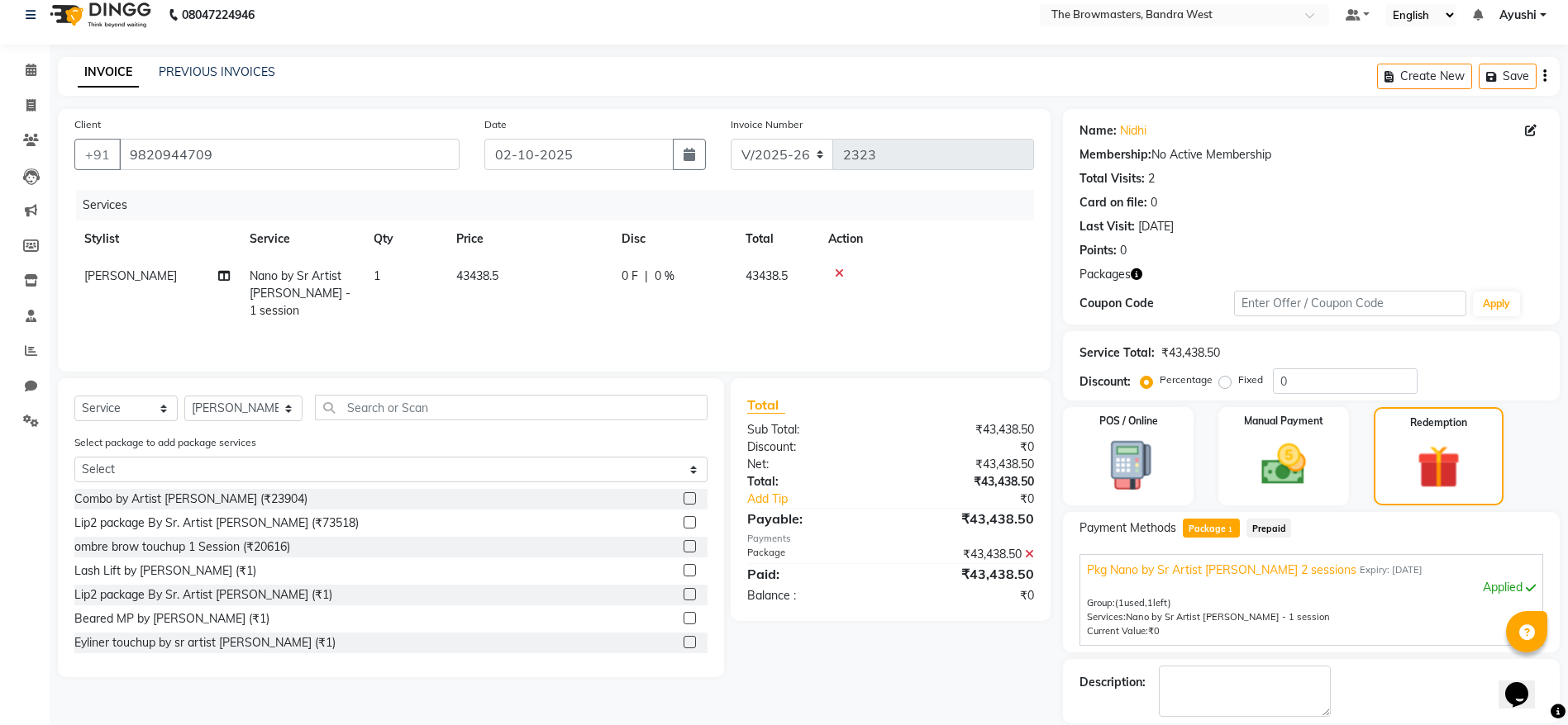
scroll to position [94, 0]
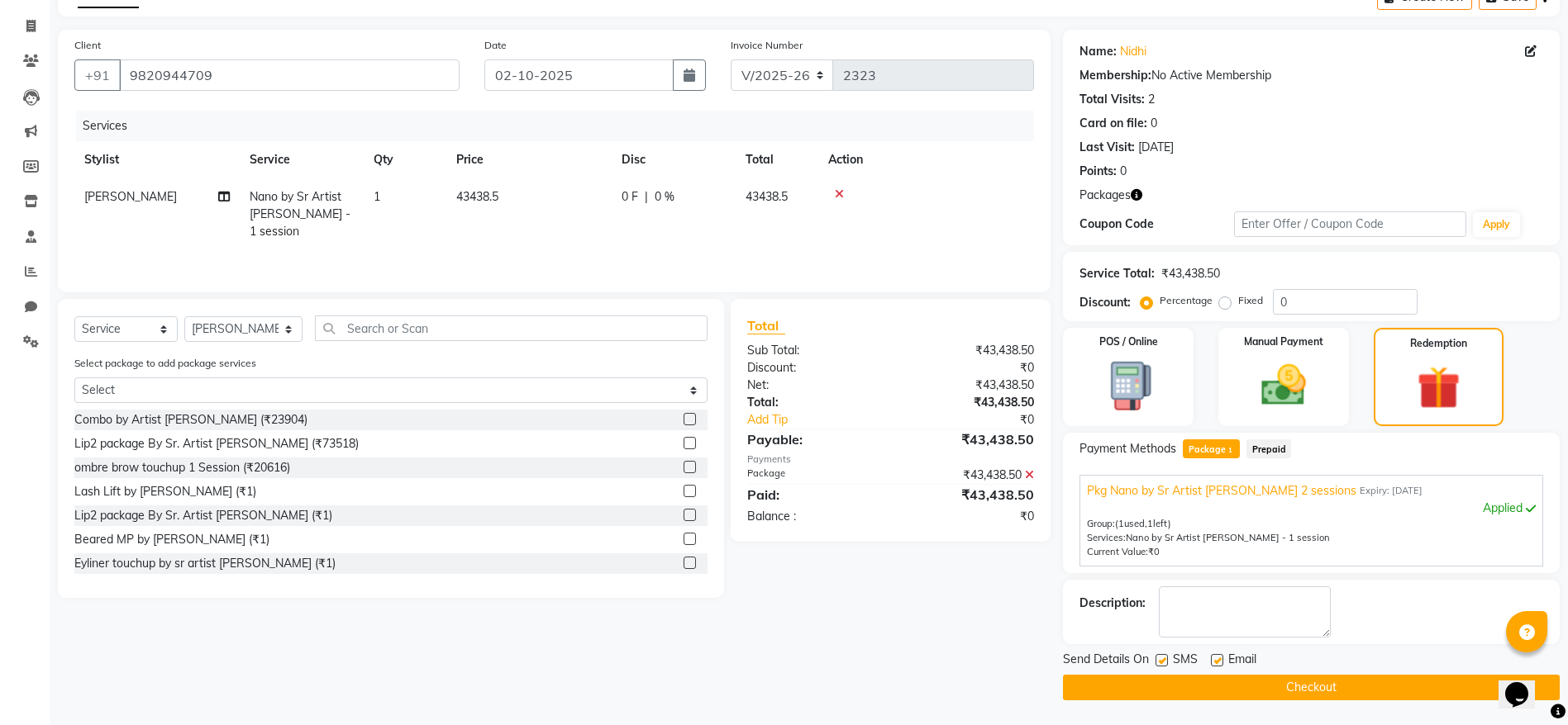
click at [1165, 659] on label at bounding box center [1161, 660] width 12 height 12
click at [1165, 659] on input "checkbox" at bounding box center [1161, 662] width 11 height 11
checkbox input "false"
click at [1214, 659] on label at bounding box center [1216, 660] width 12 height 12
click at [1214, 659] on input "checkbox" at bounding box center [1216, 662] width 11 height 11
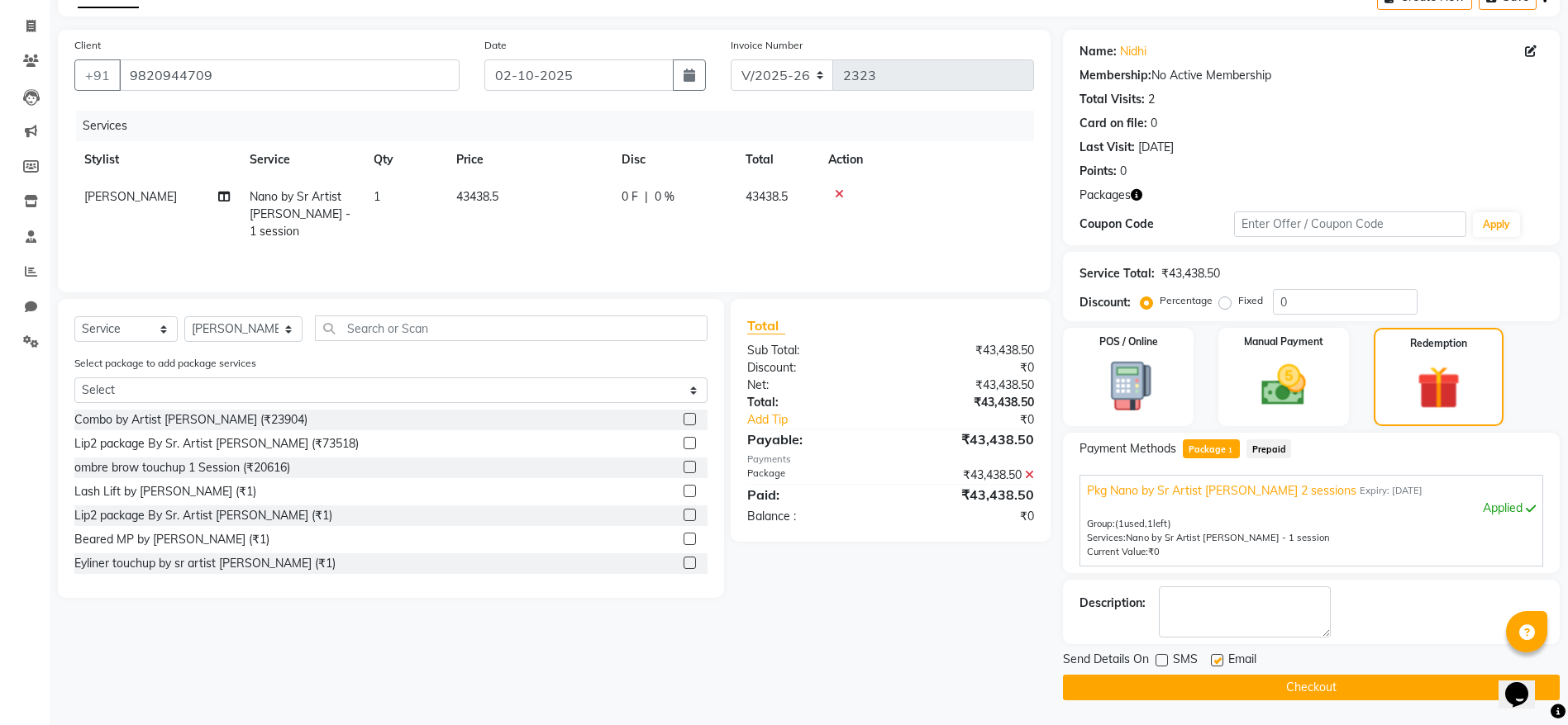
checkbox input "false"
click at [1249, 685] on button "Checkout" at bounding box center [1311, 687] width 497 height 25
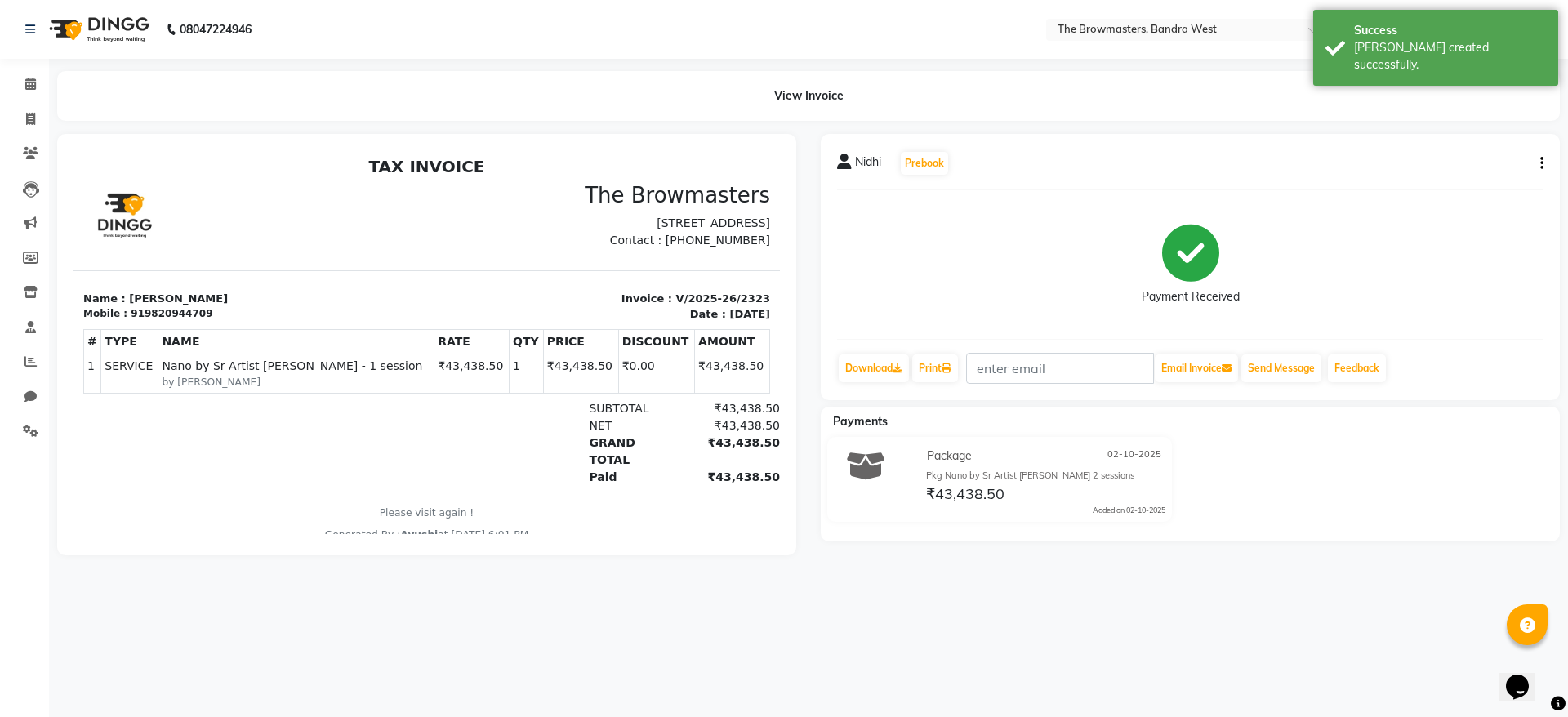
select select "6949"
select select "service"
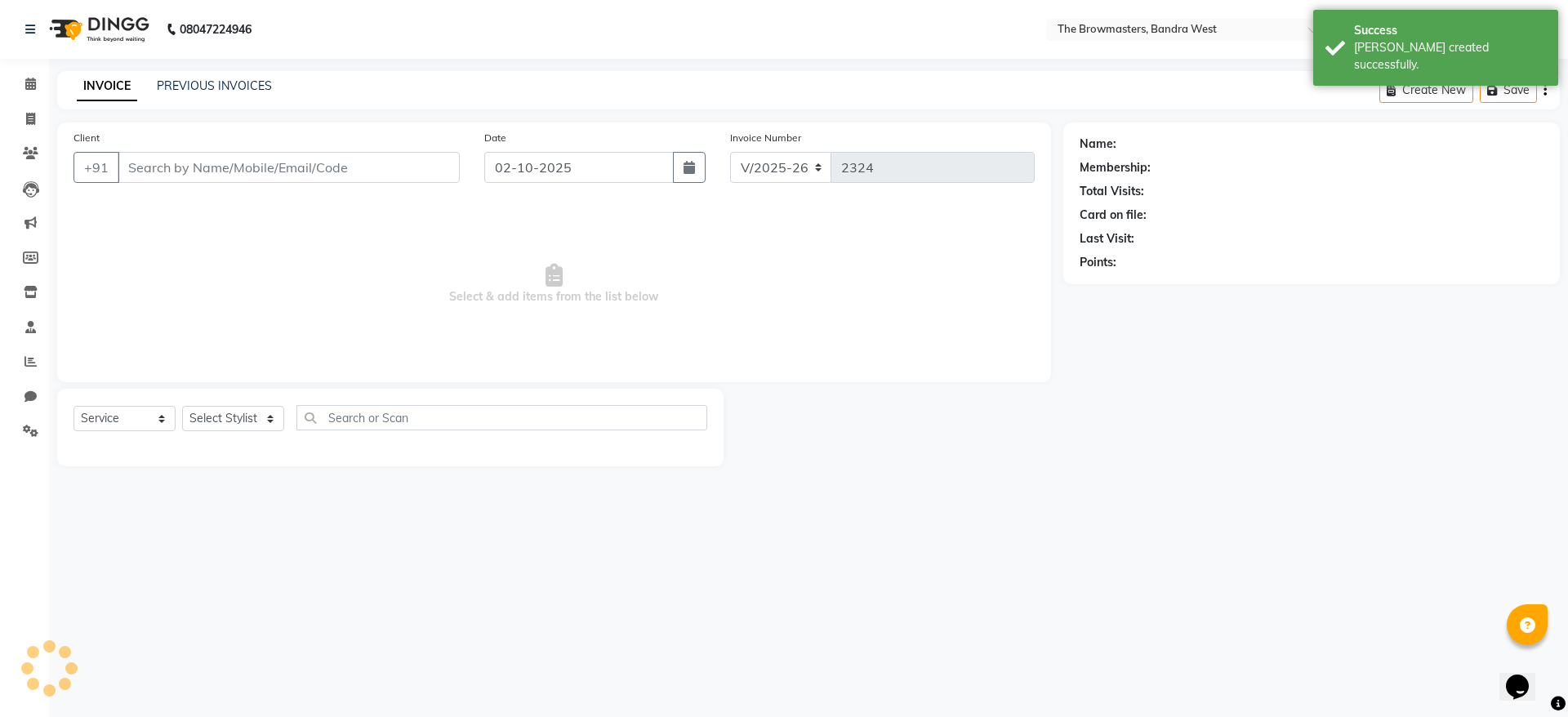
type input "9820944709"
select select "64307"
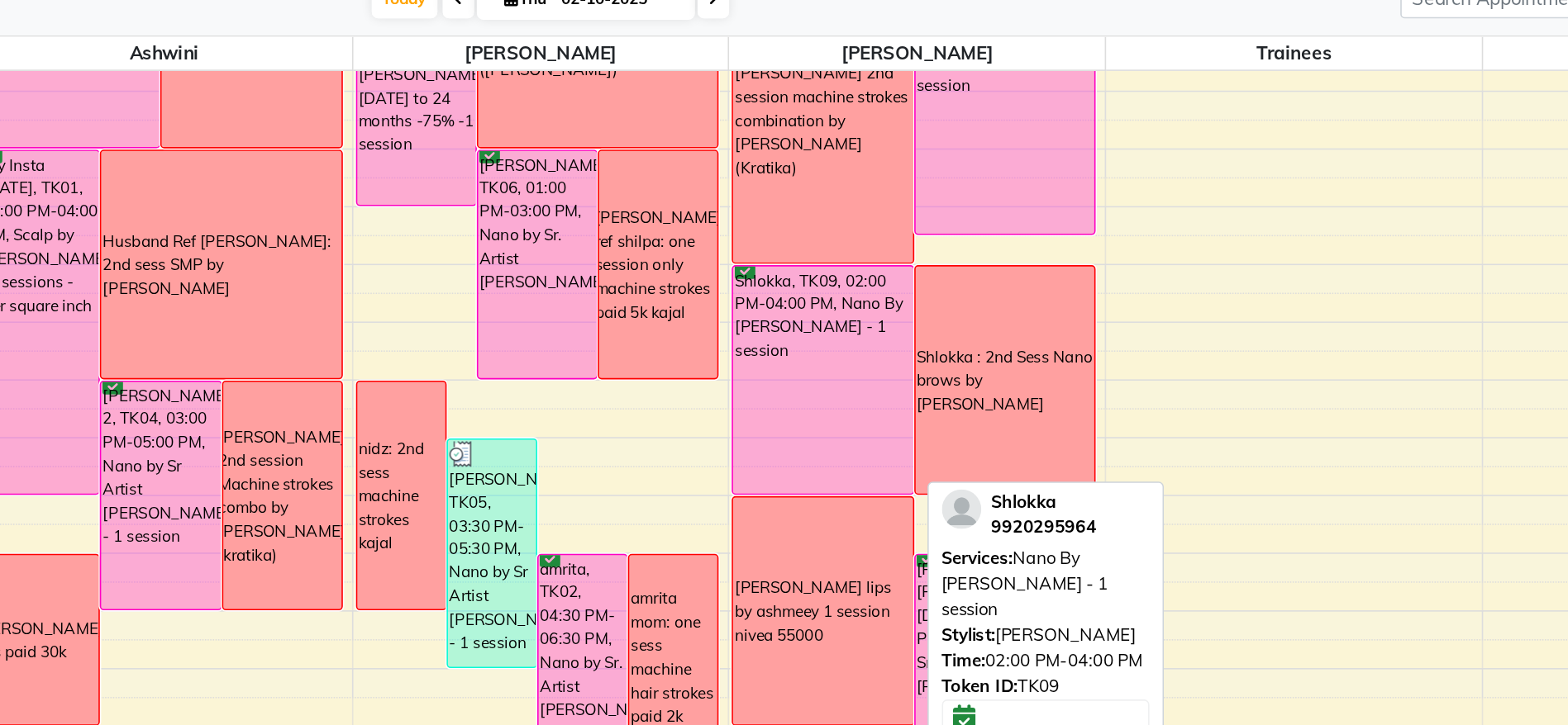
scroll to position [311, 0]
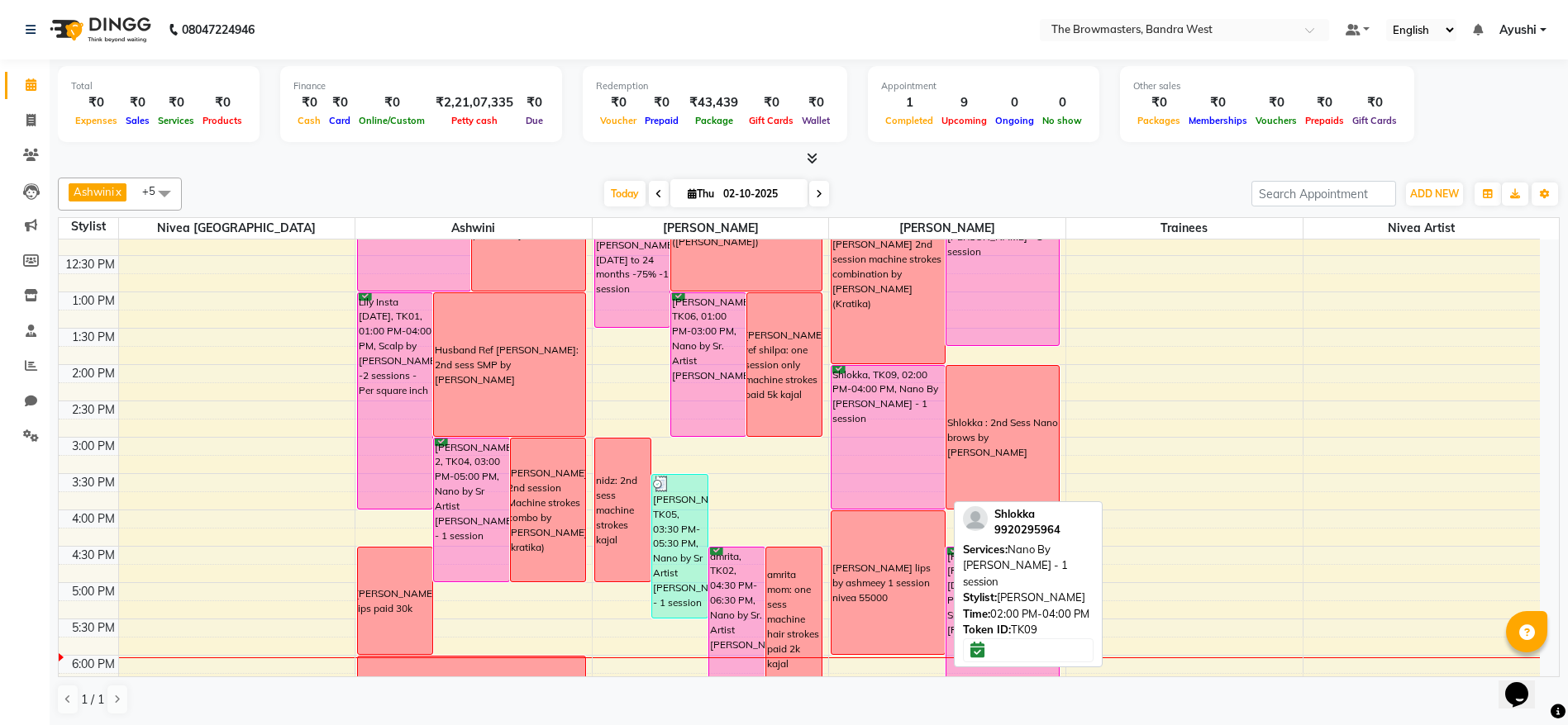
click at [867, 402] on div "Shlokka, TK09, 02:00 PM-04:00 PM, Nano By [PERSON_NAME] - 1 session" at bounding box center [888, 437] width 112 height 143
select select "6"
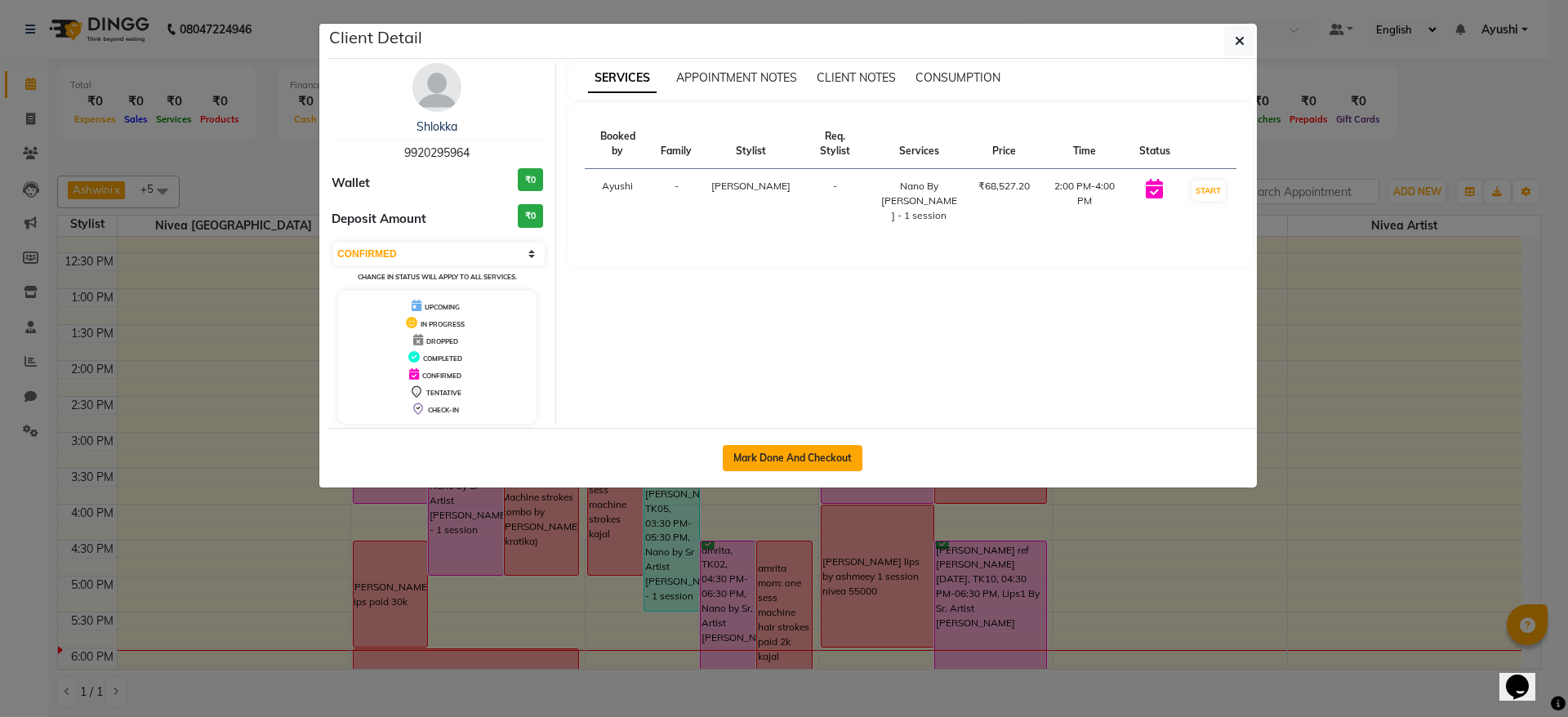
click at [807, 454] on button "Mark Done And Checkout" at bounding box center [792, 459] width 139 height 26
select select "6949"
select select "service"
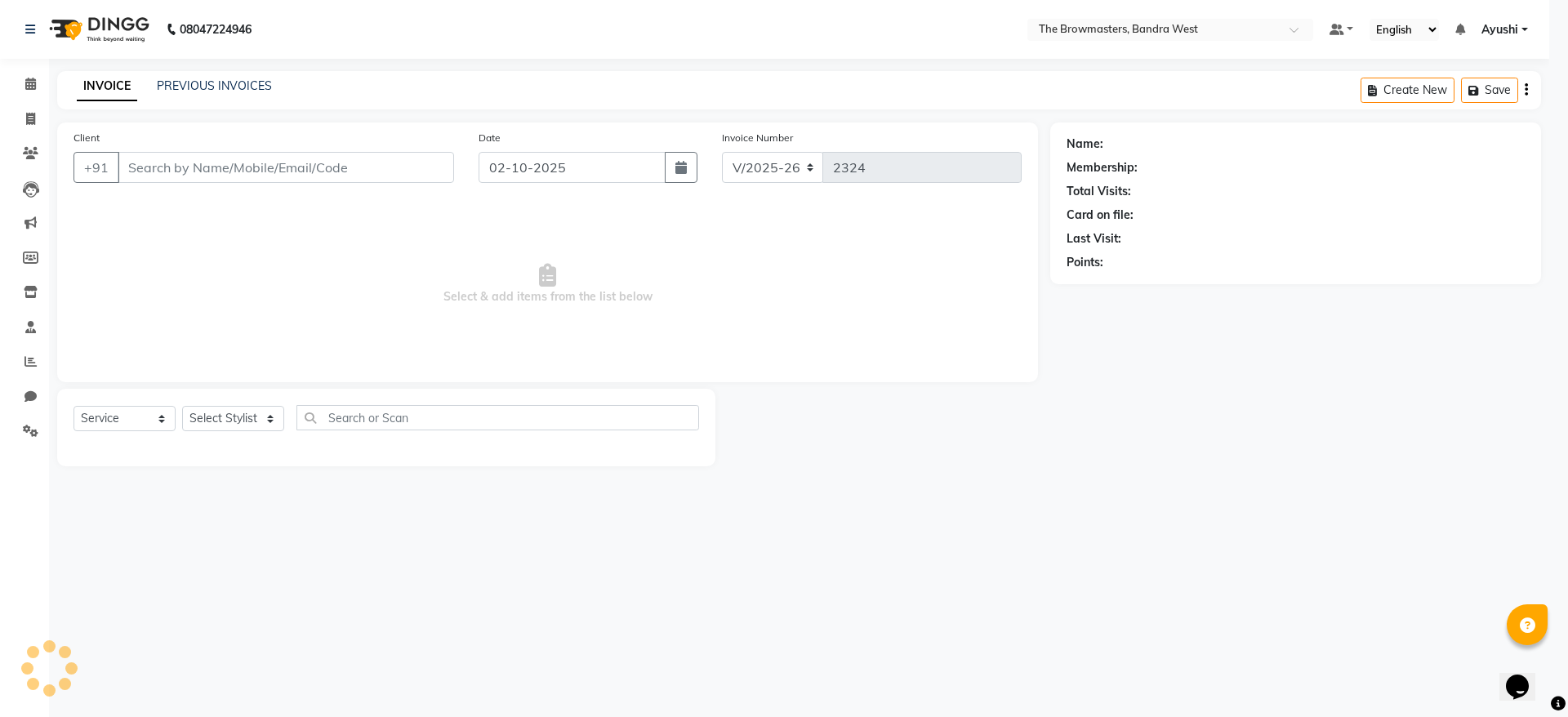
type input "9920295964"
select select "64308"
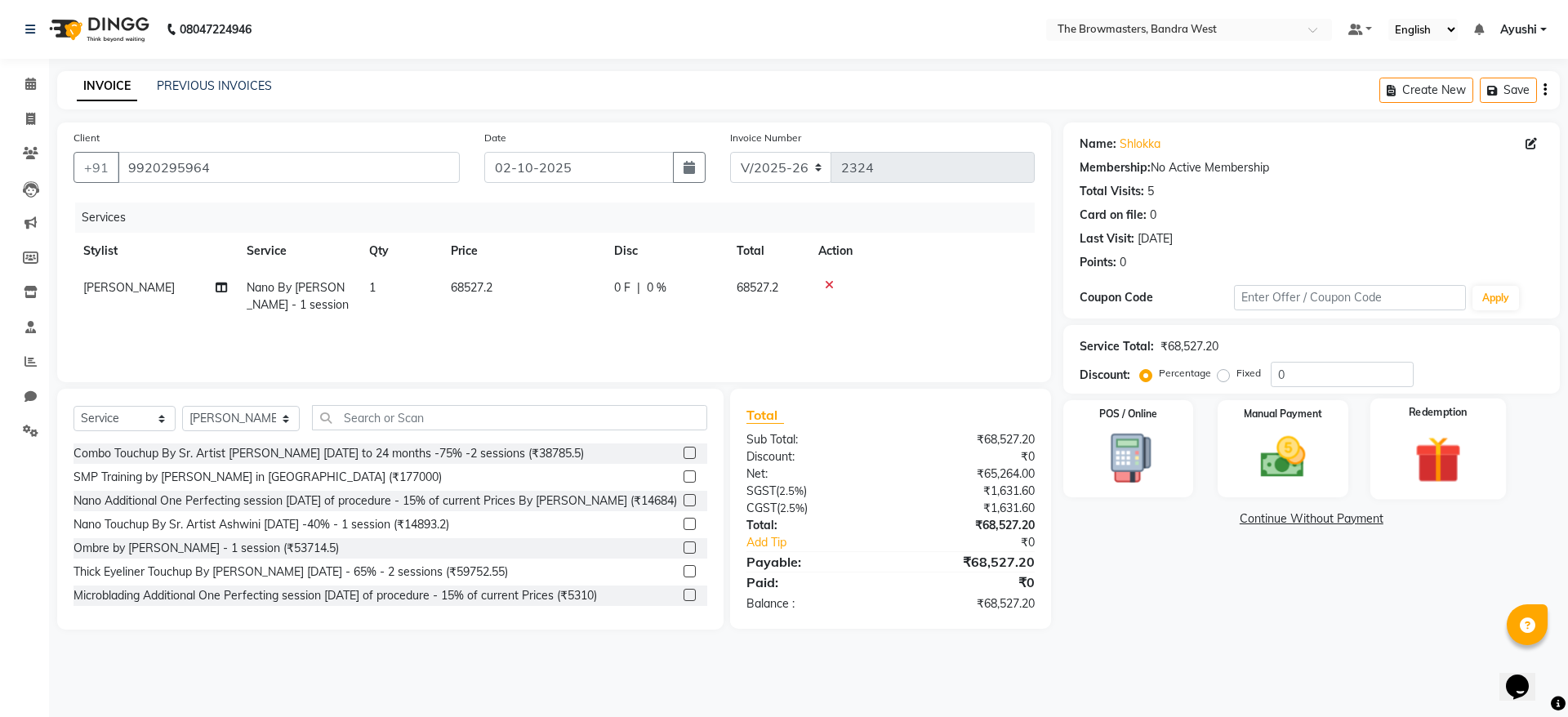
click at [1446, 446] on img at bounding box center [1438, 460] width 76 height 58
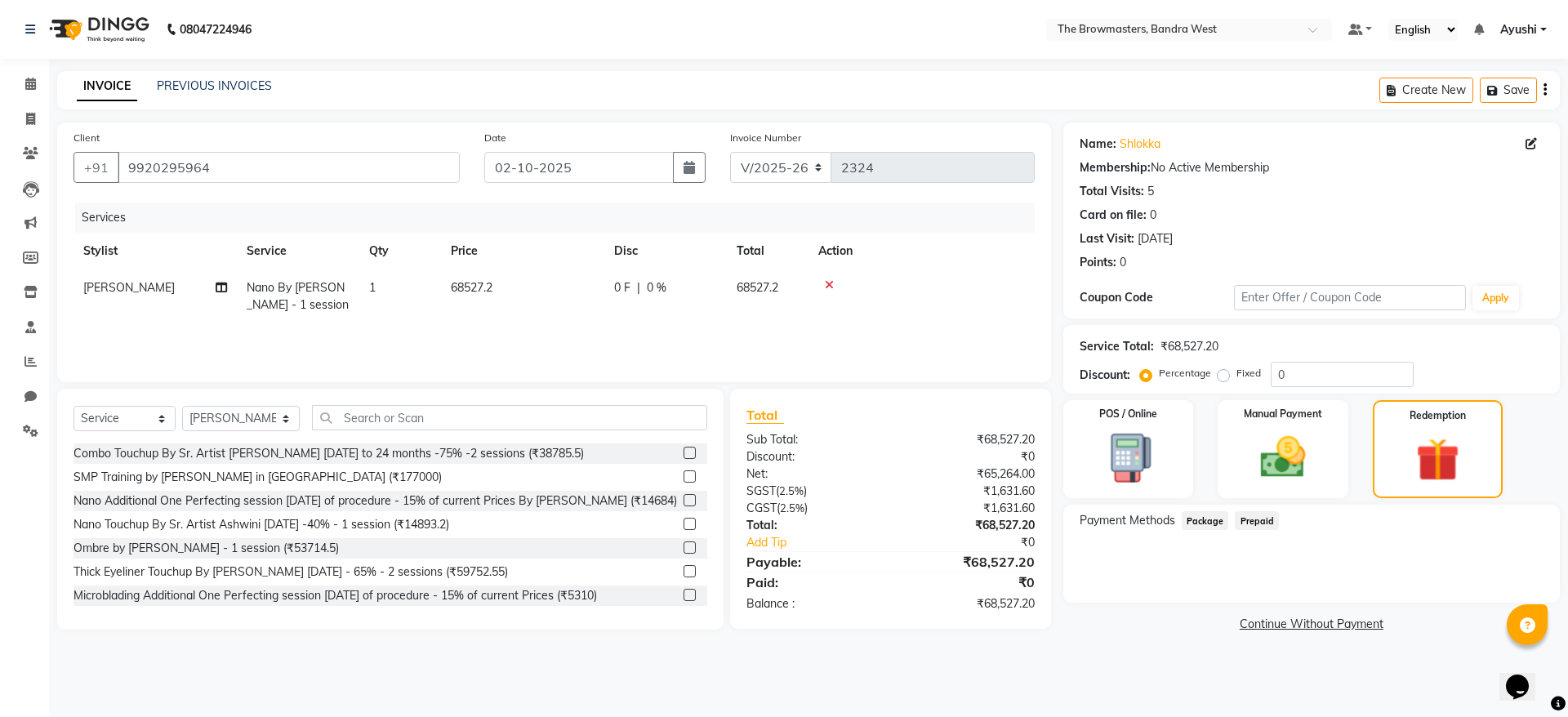
click at [1196, 517] on span "Package" at bounding box center [1205, 520] width 47 height 18
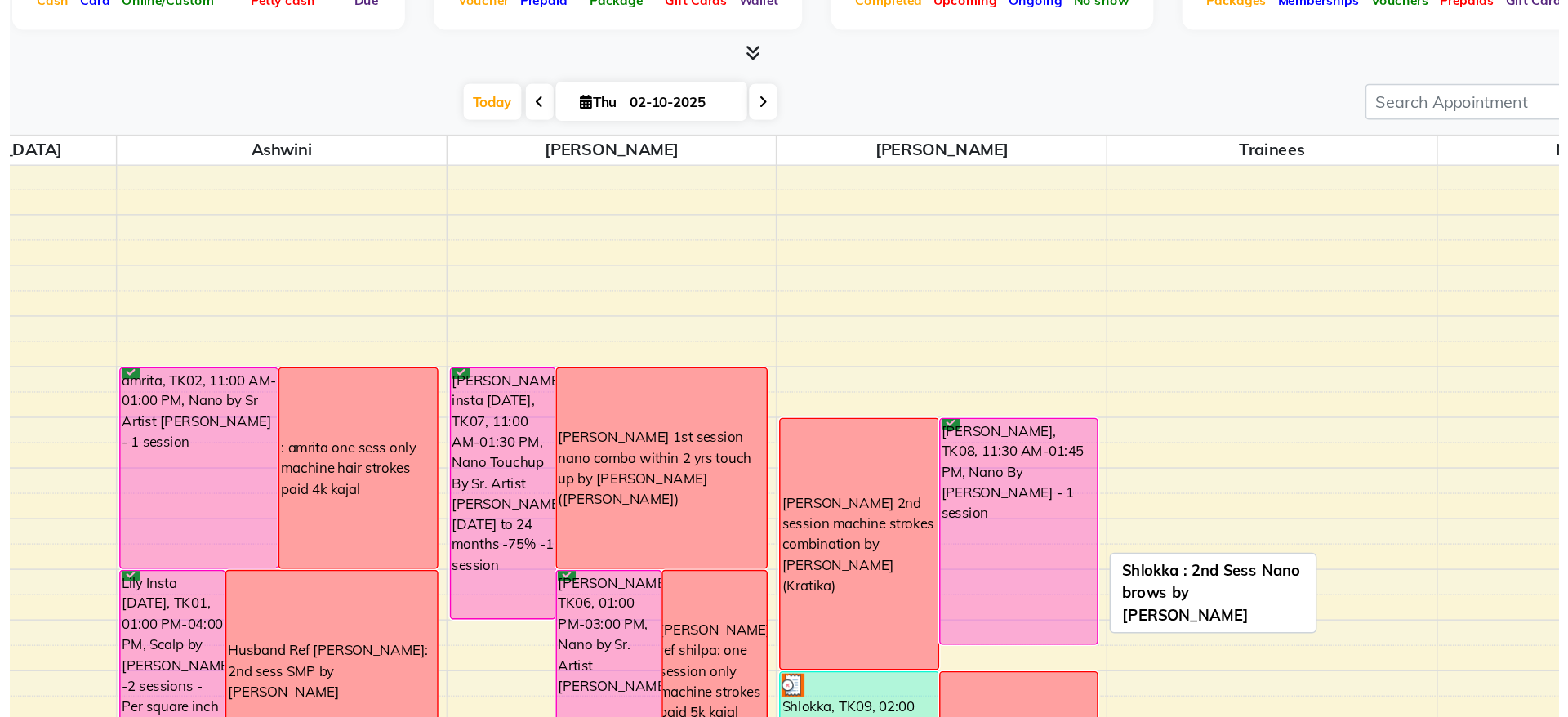
scroll to position [71, 0]
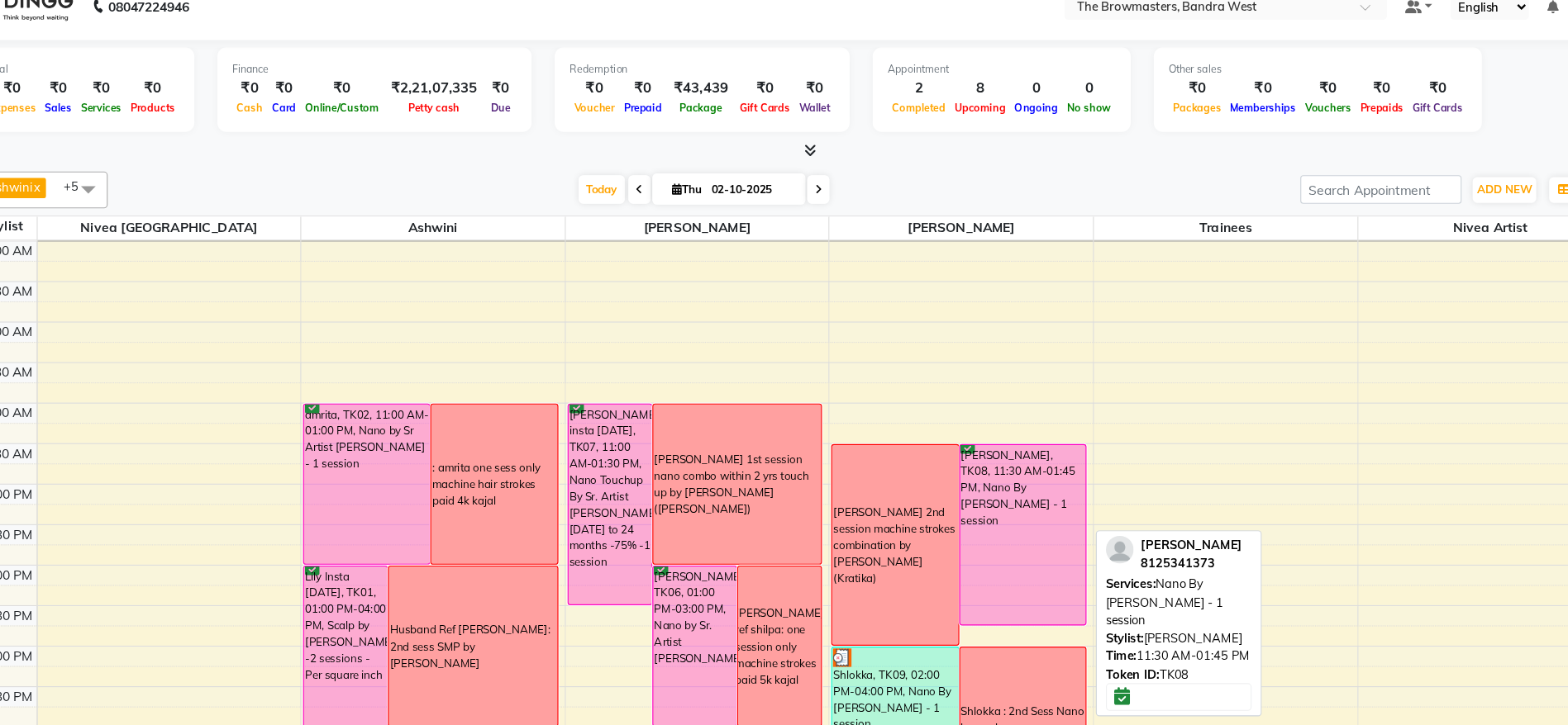
click at [1010, 484] on div "[PERSON_NAME], TK08, 11:30 AM-01:45 PM, Nano By [PERSON_NAME] - 1 session" at bounding box center [1002, 503] width 112 height 161
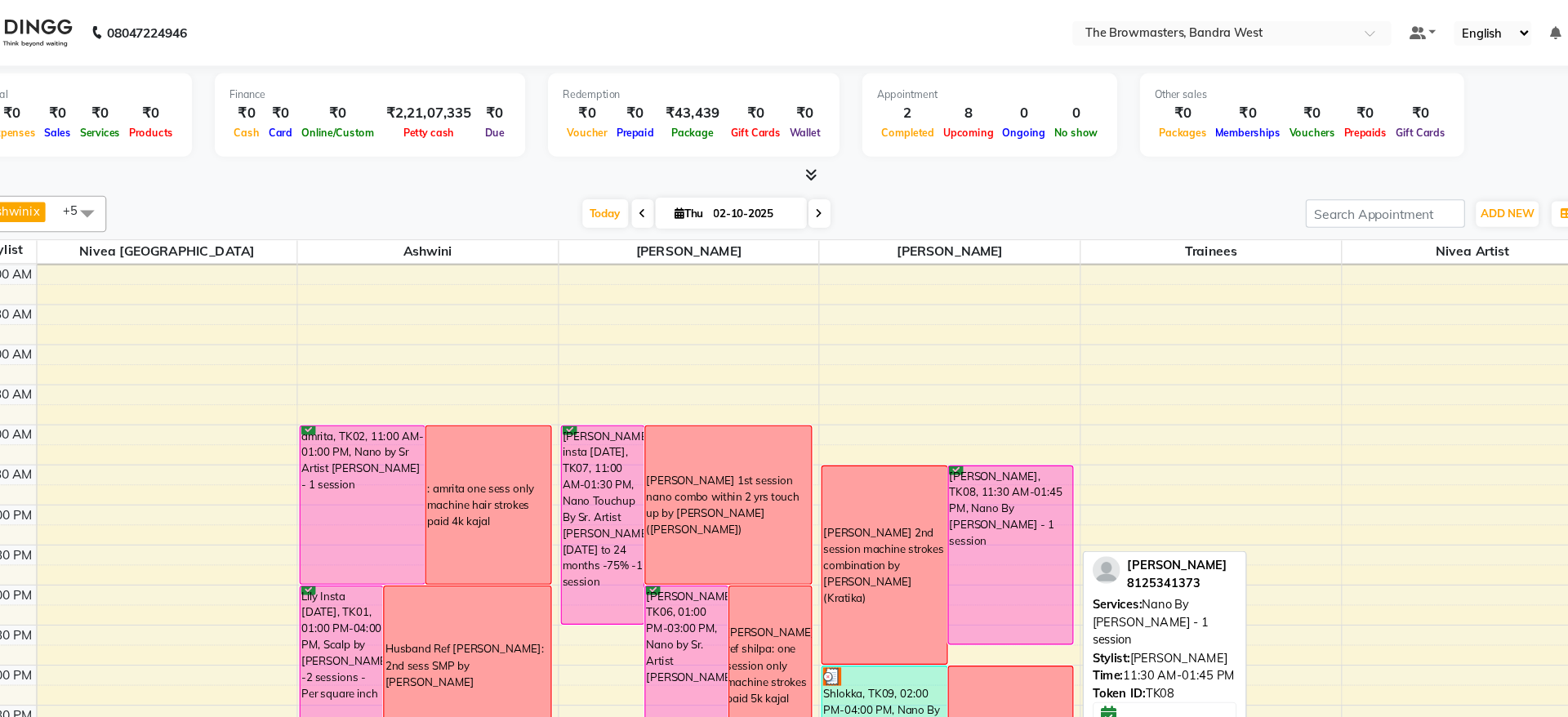
select select "6"
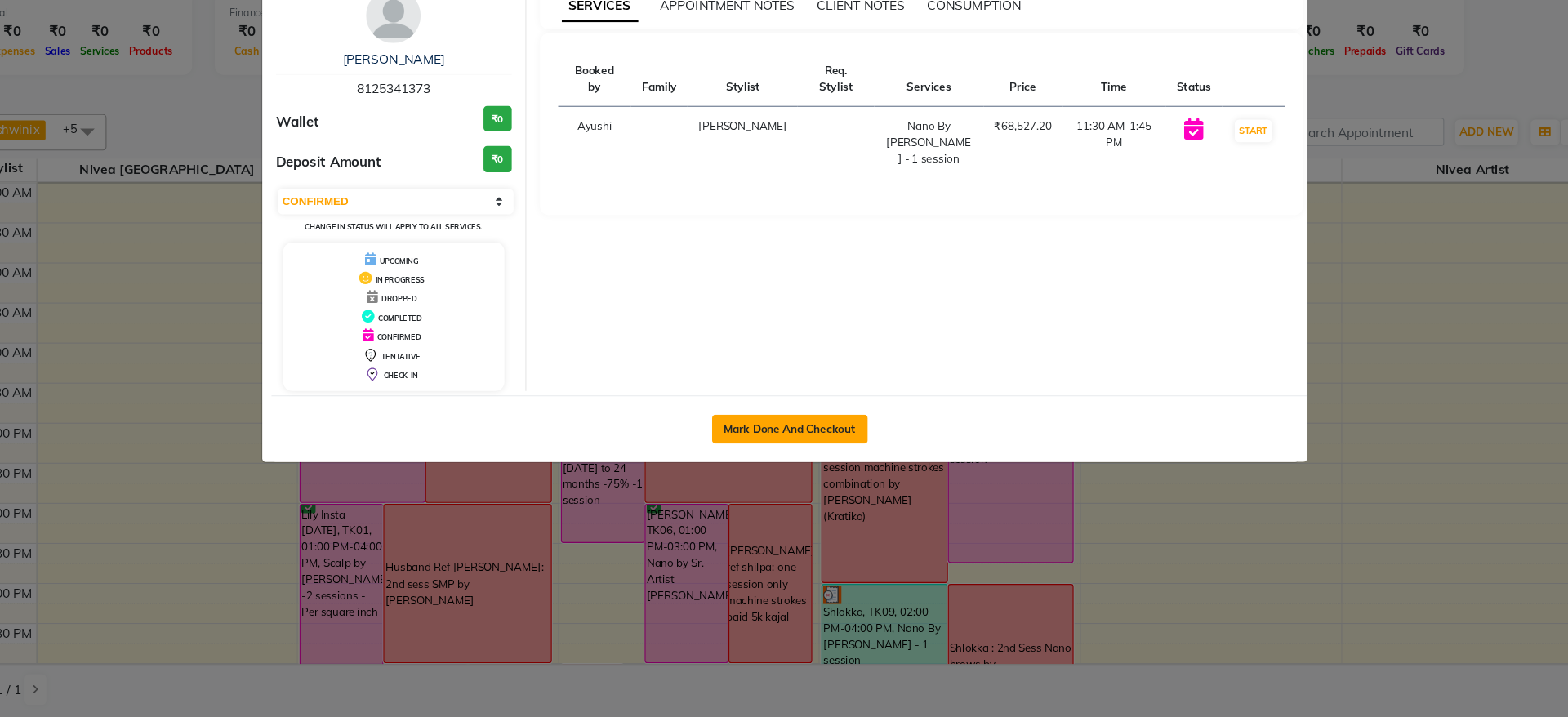
click at [788, 460] on button "Mark Done And Checkout" at bounding box center [792, 459] width 139 height 26
select select "6949"
select select "service"
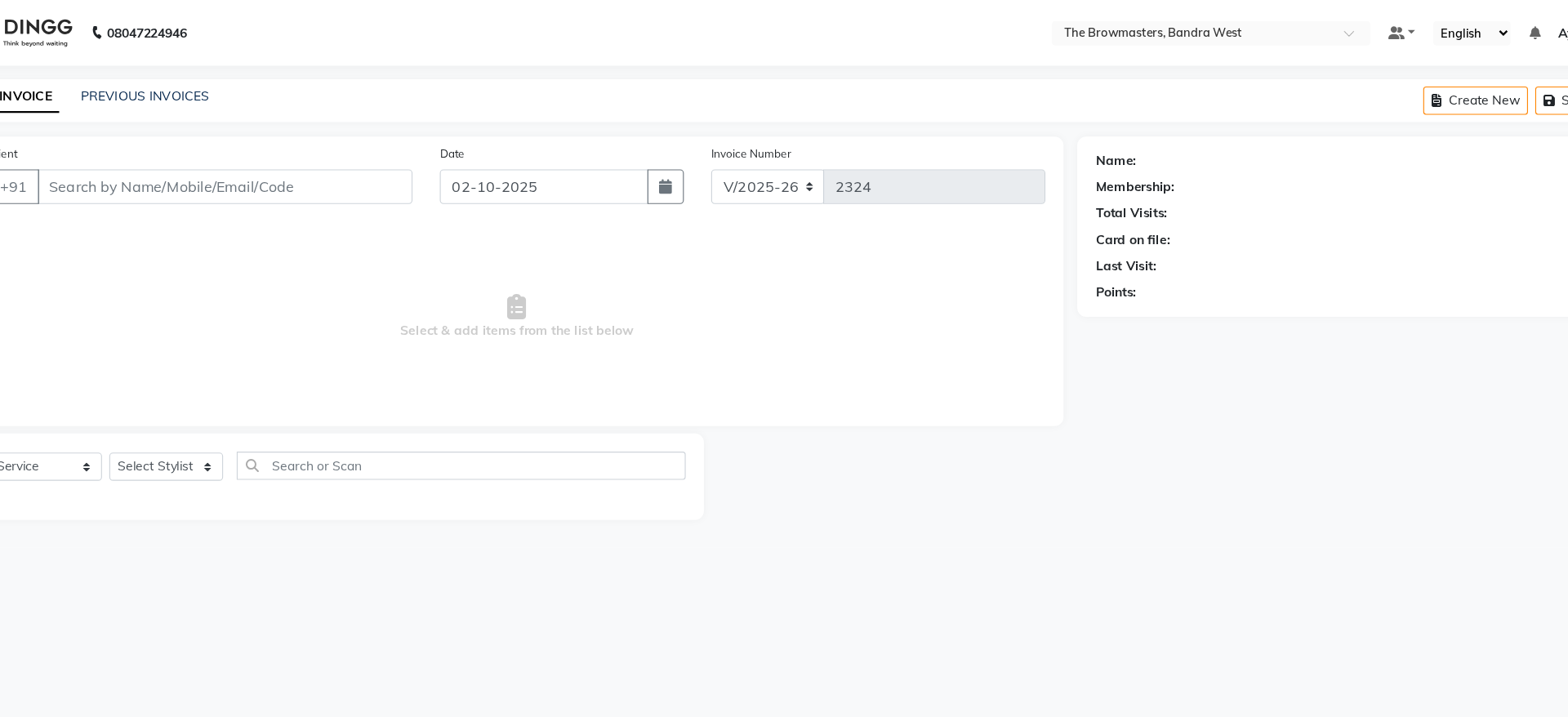
select select "3"
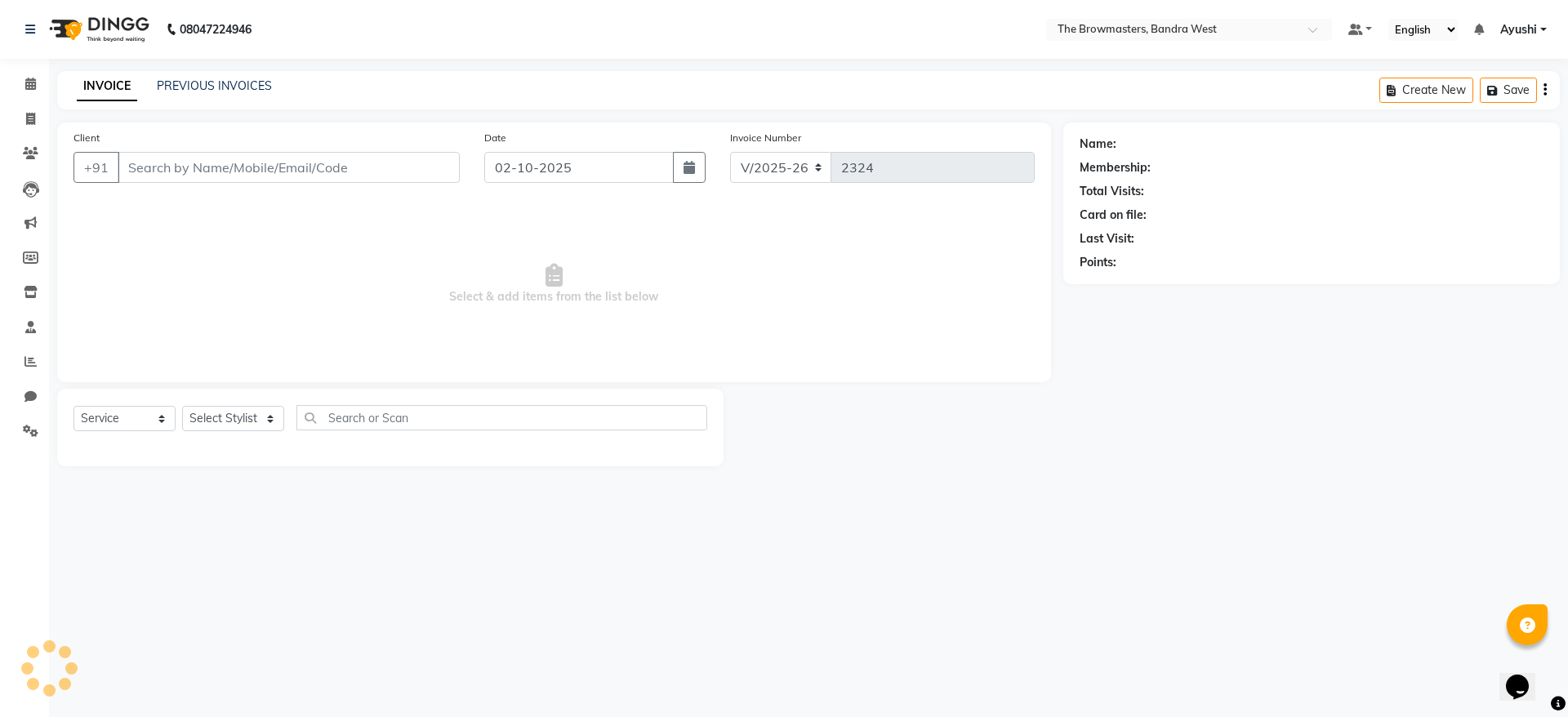
type input "8125341373"
select select "64308"
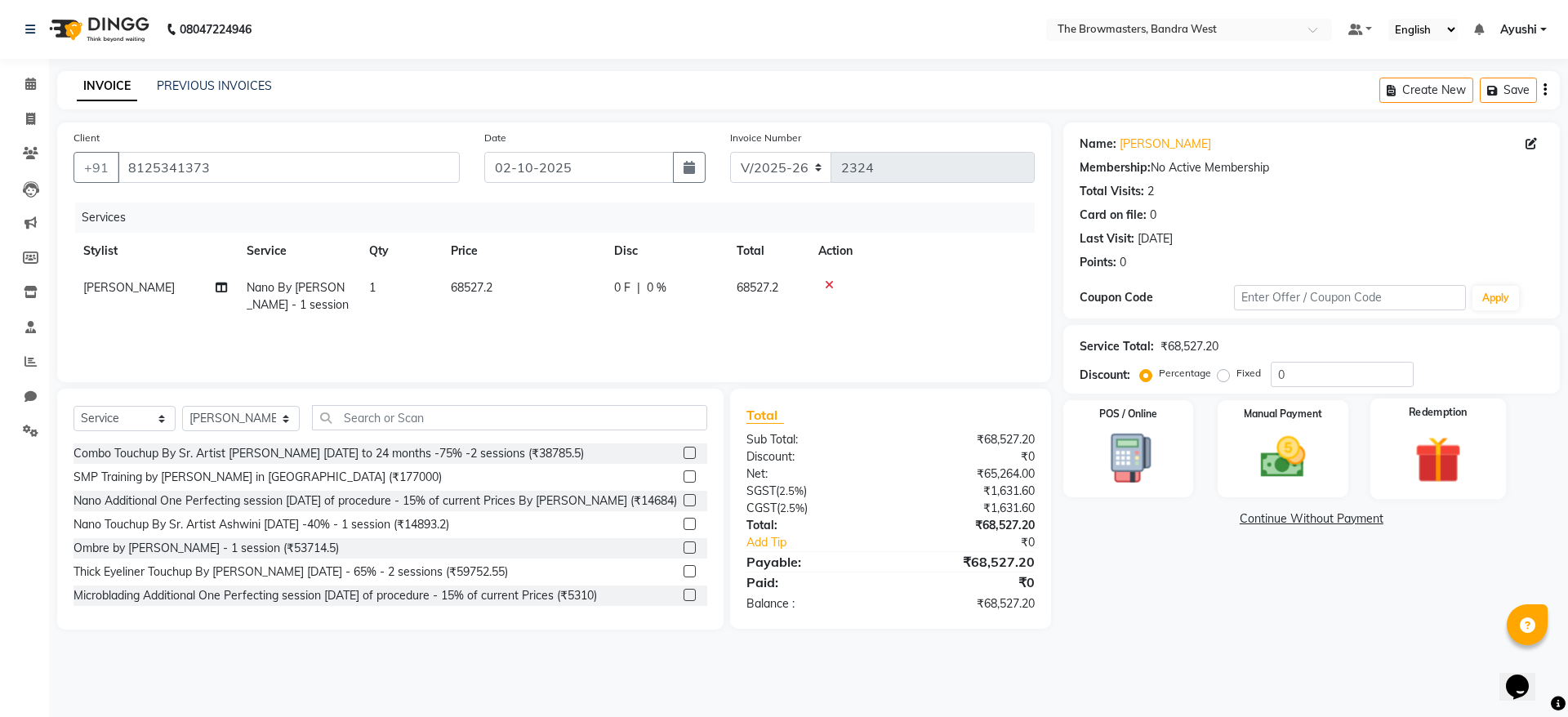
click at [1431, 474] on img at bounding box center [1438, 460] width 76 height 58
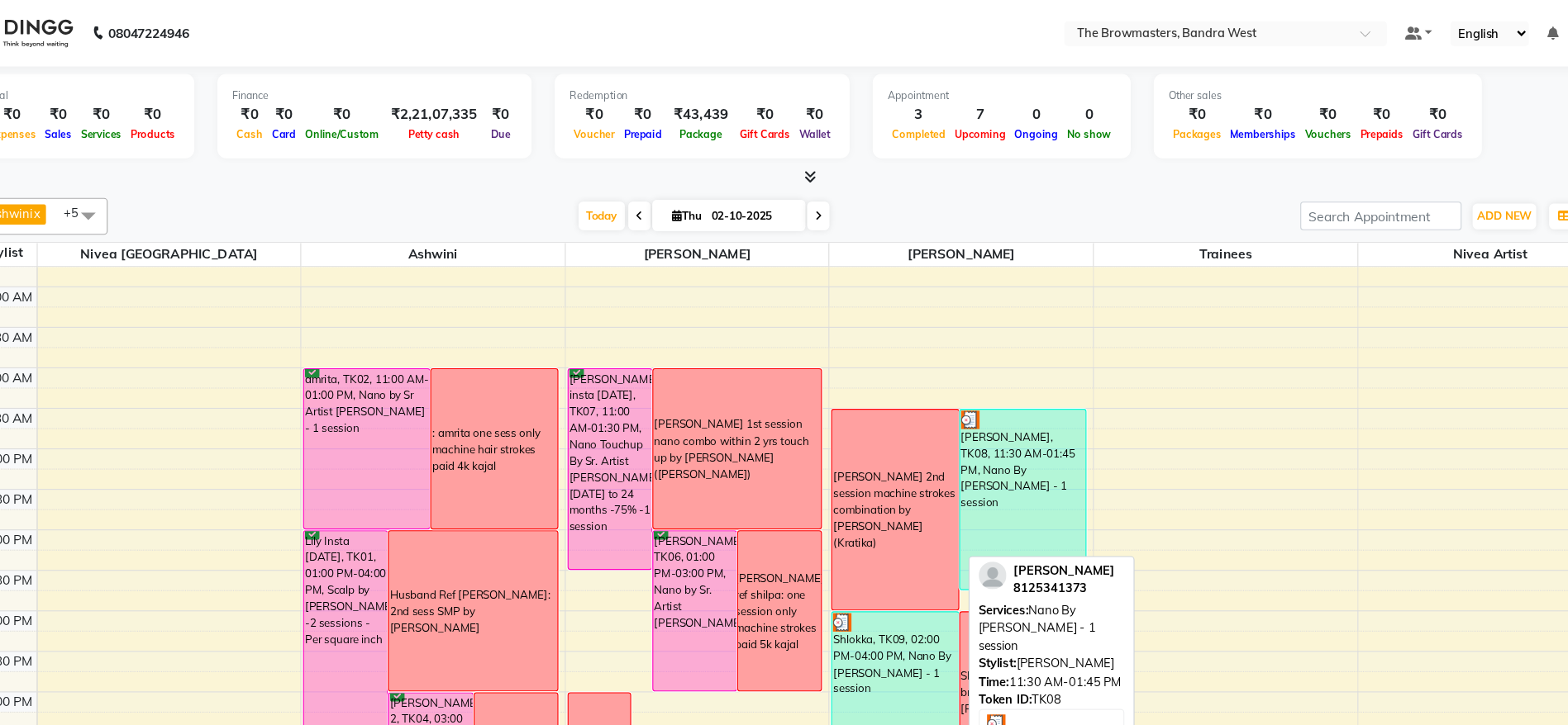
scroll to position [124, 0]
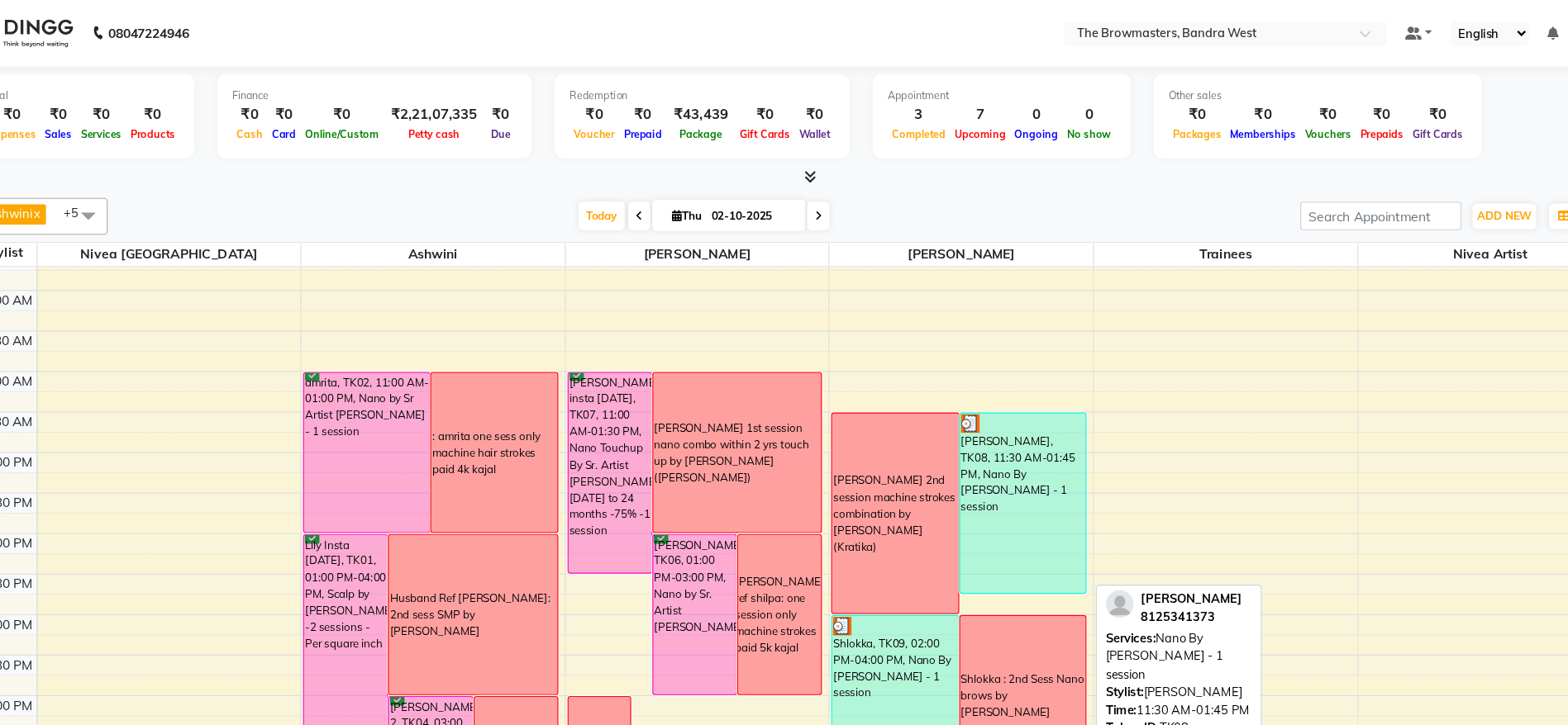
click at [974, 415] on div "[PERSON_NAME], TK08, 11:30 AM-01:45 PM, Nano By [PERSON_NAME] - 1 session" at bounding box center [1002, 452] width 112 height 161
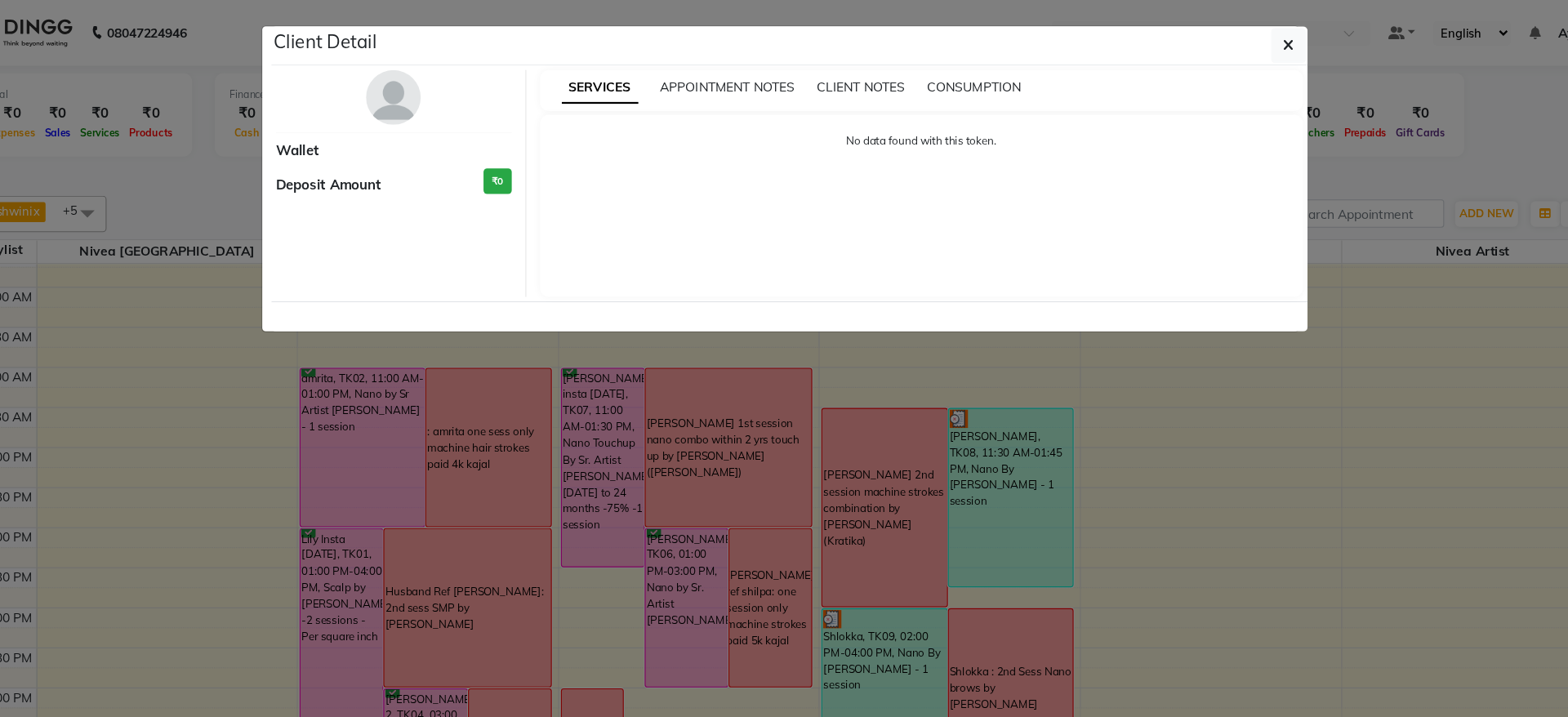
select select "3"
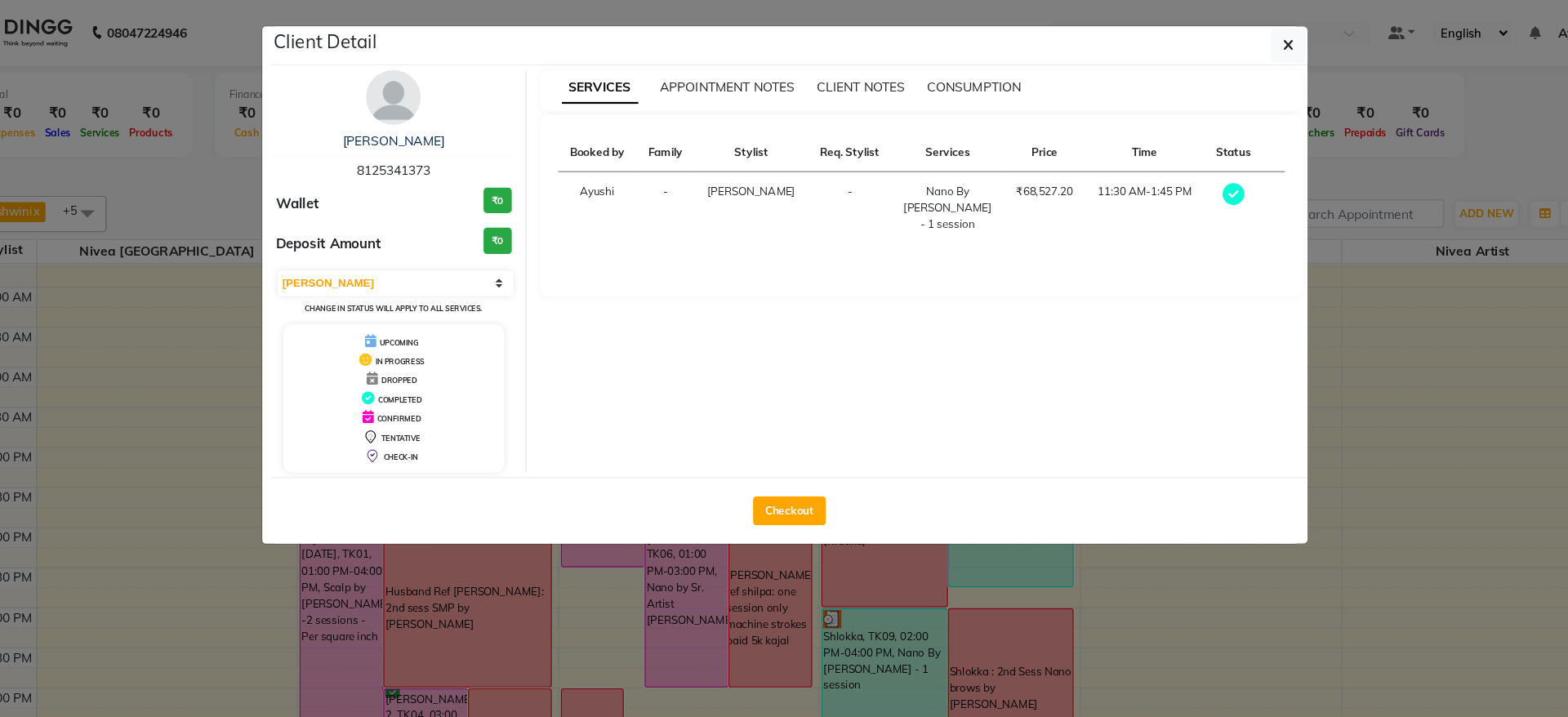
click at [410, 155] on span "8125341373" at bounding box center [436, 153] width 65 height 15
copy span "8125341373"
click at [1235, 47] on span "button" at bounding box center [1240, 41] width 10 height 17
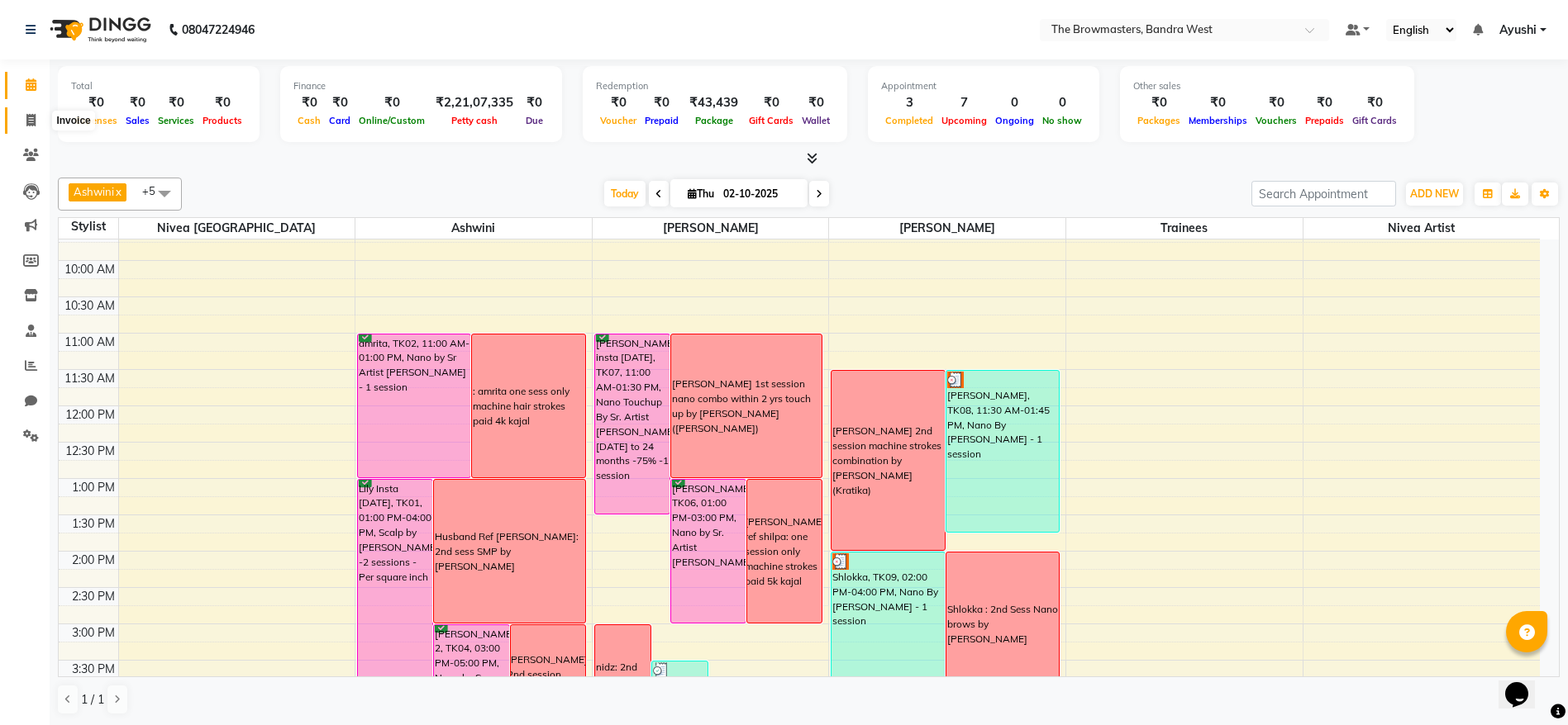
click at [23, 119] on span at bounding box center [31, 121] width 29 height 19
select select "6949"
select select "service"
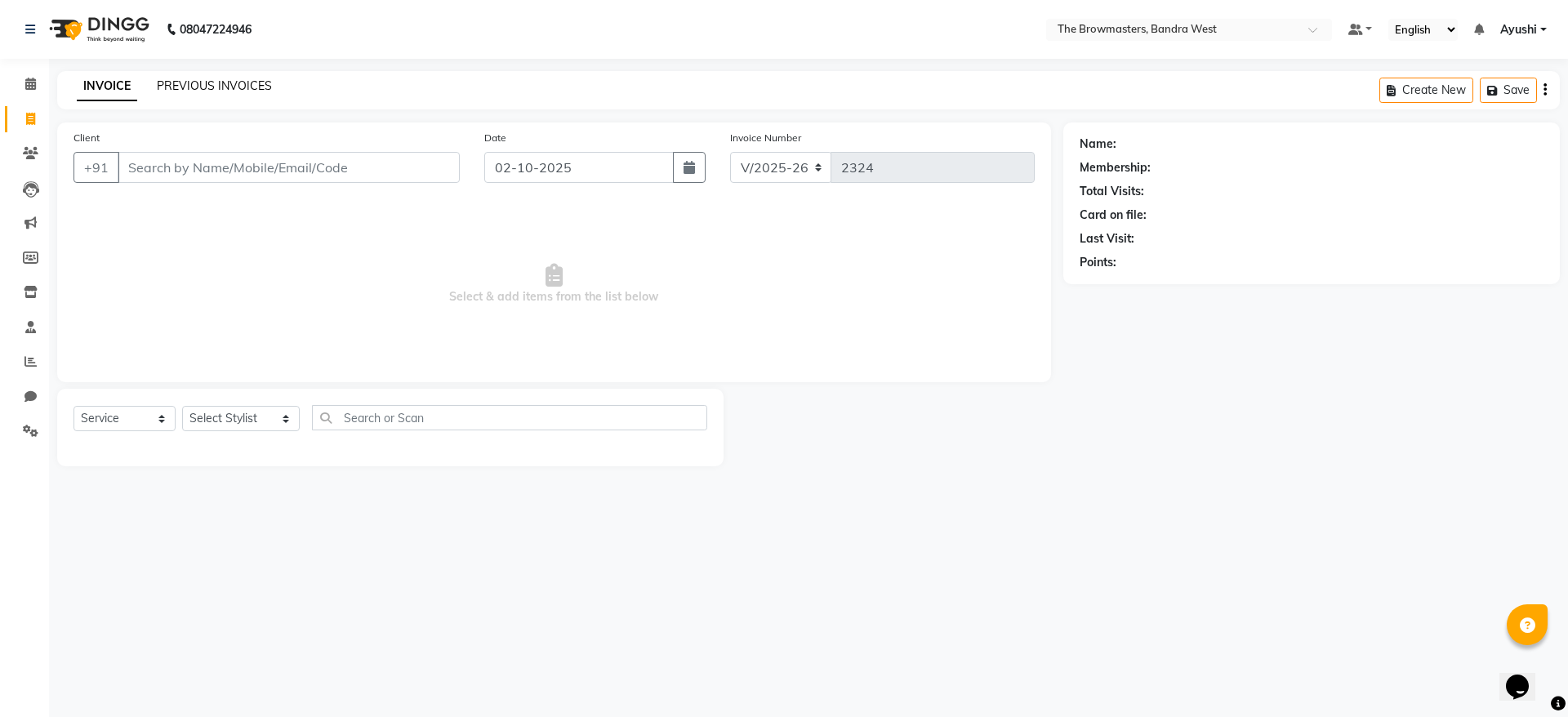
click at [245, 90] on link "PREVIOUS INVOICES" at bounding box center [214, 86] width 115 height 15
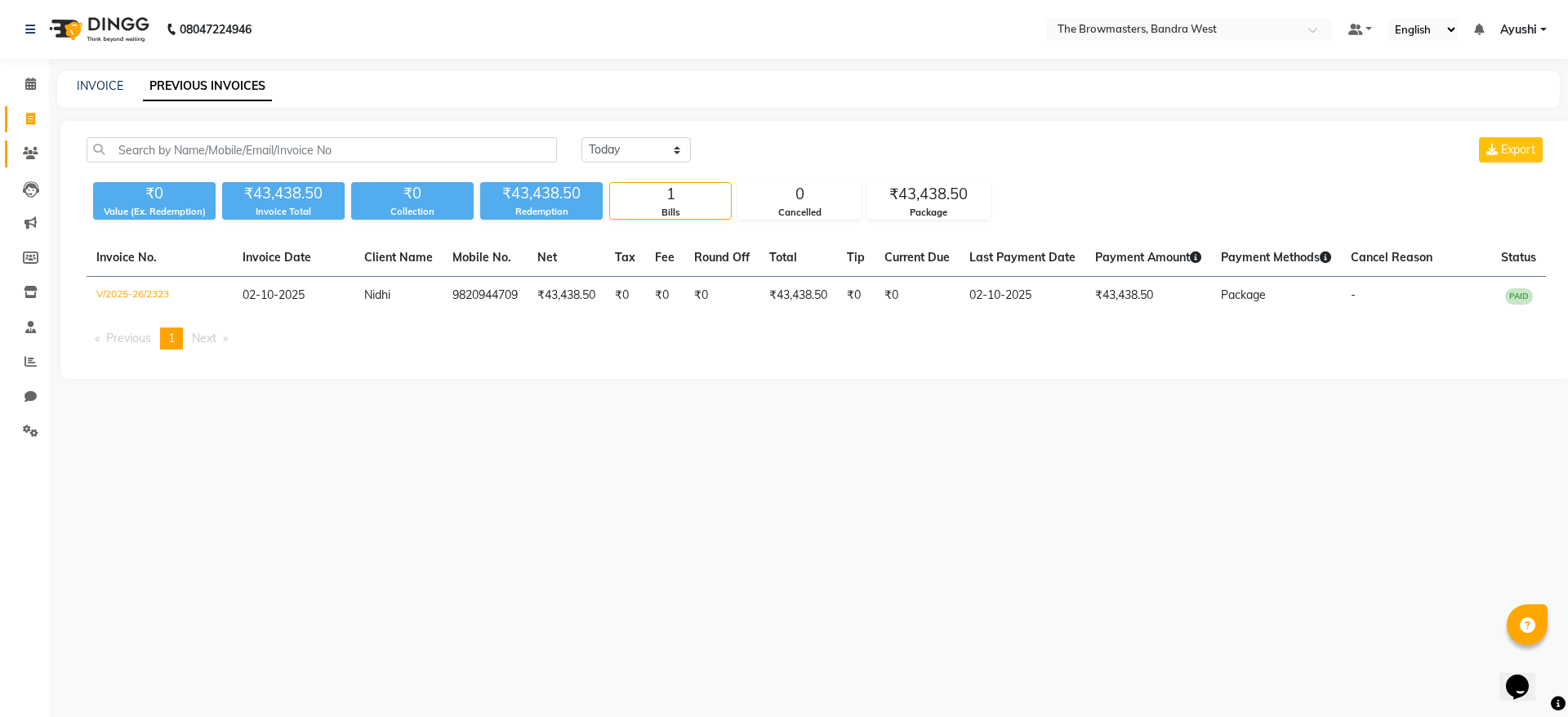
click at [9, 162] on link "Clients" at bounding box center [24, 153] width 40 height 27
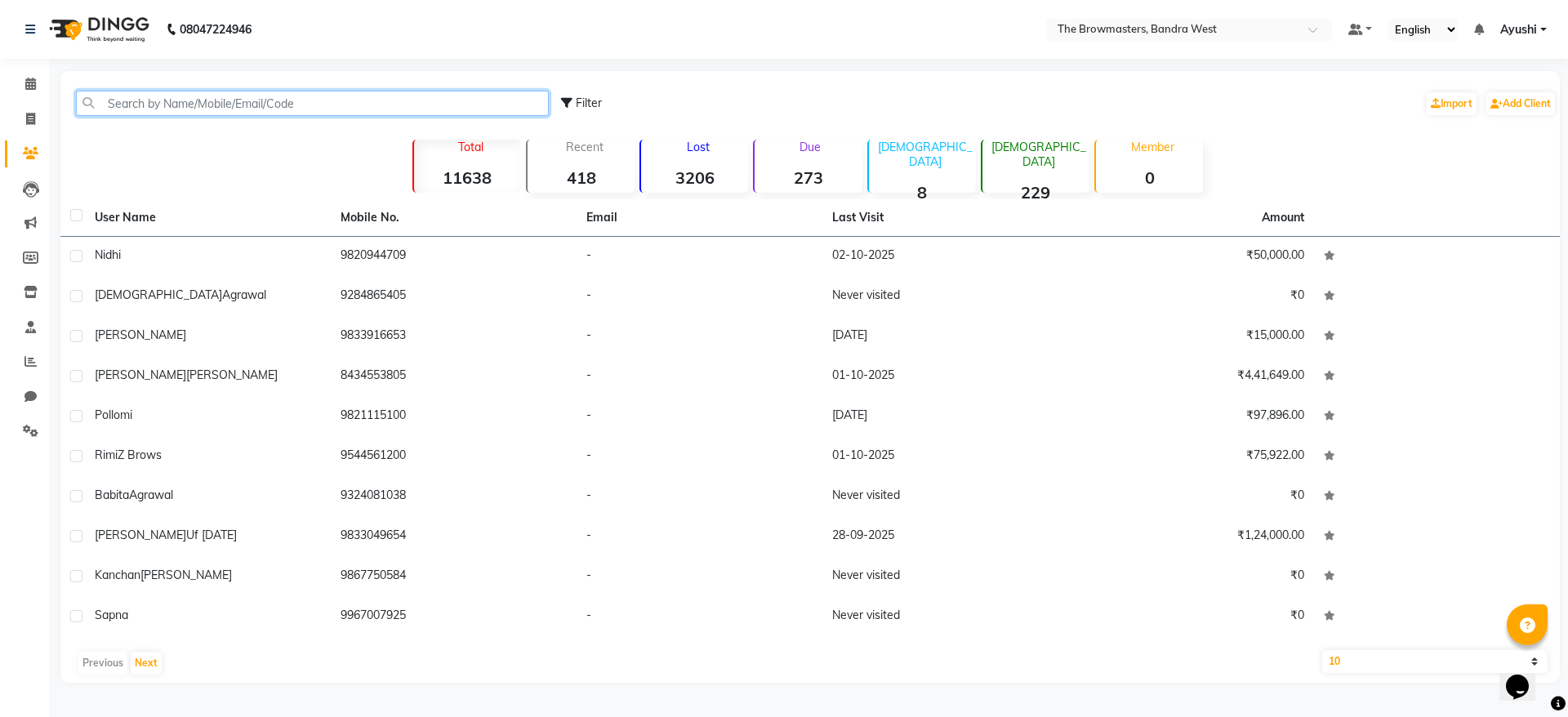
click at [159, 104] on input "text" at bounding box center [312, 102] width 473 height 25
paste input "8125341373"
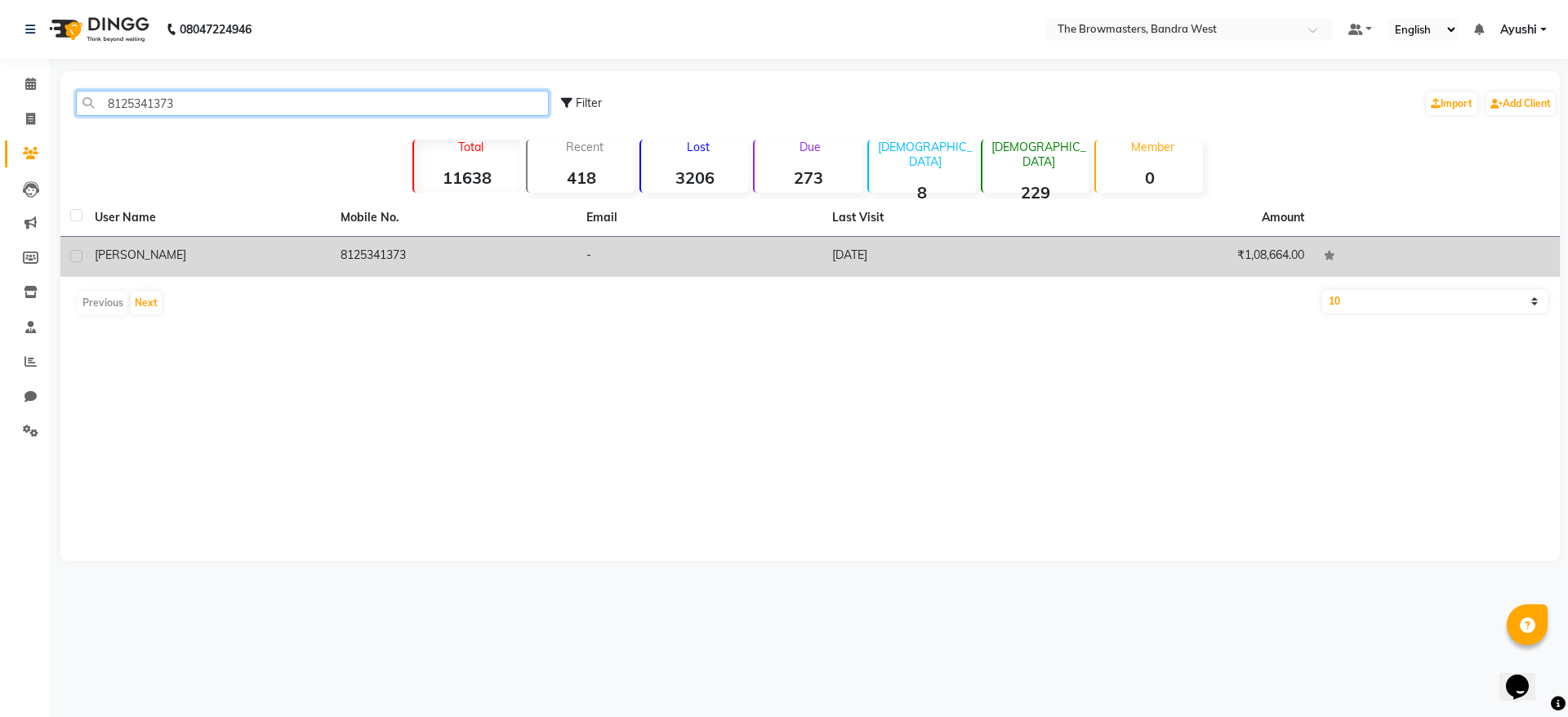
type input "8125341373"
click at [279, 245] on td "[PERSON_NAME]" at bounding box center [208, 257] width 246 height 40
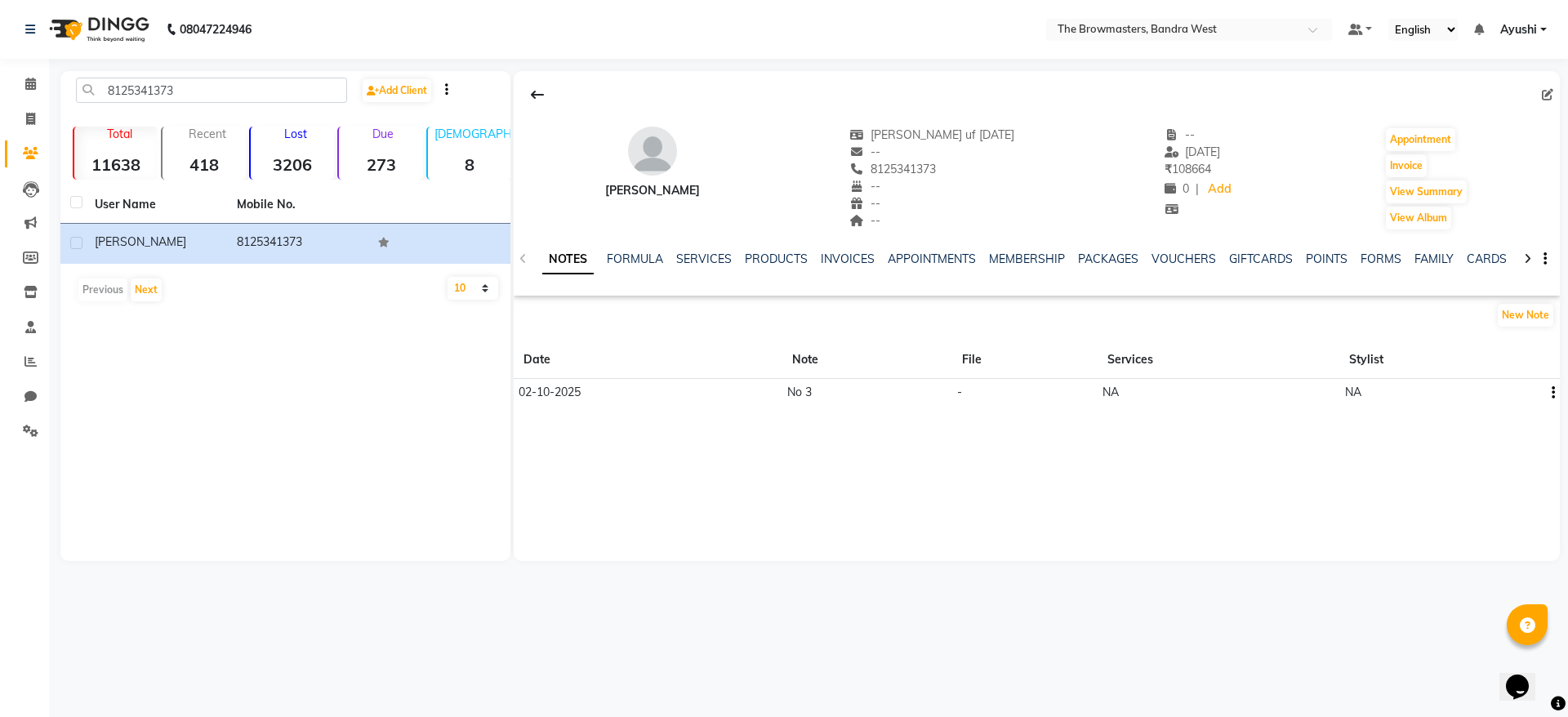
click at [1107, 268] on div "NOTES FORMULA SERVICES PRODUCTS INVOICES APPOINTMENTS MEMBERSHIP PACKAGES VOUCH…" at bounding box center [1017, 266] width 950 height 30
click at [1087, 253] on link "PACKAGES" at bounding box center [1109, 259] width 61 height 15
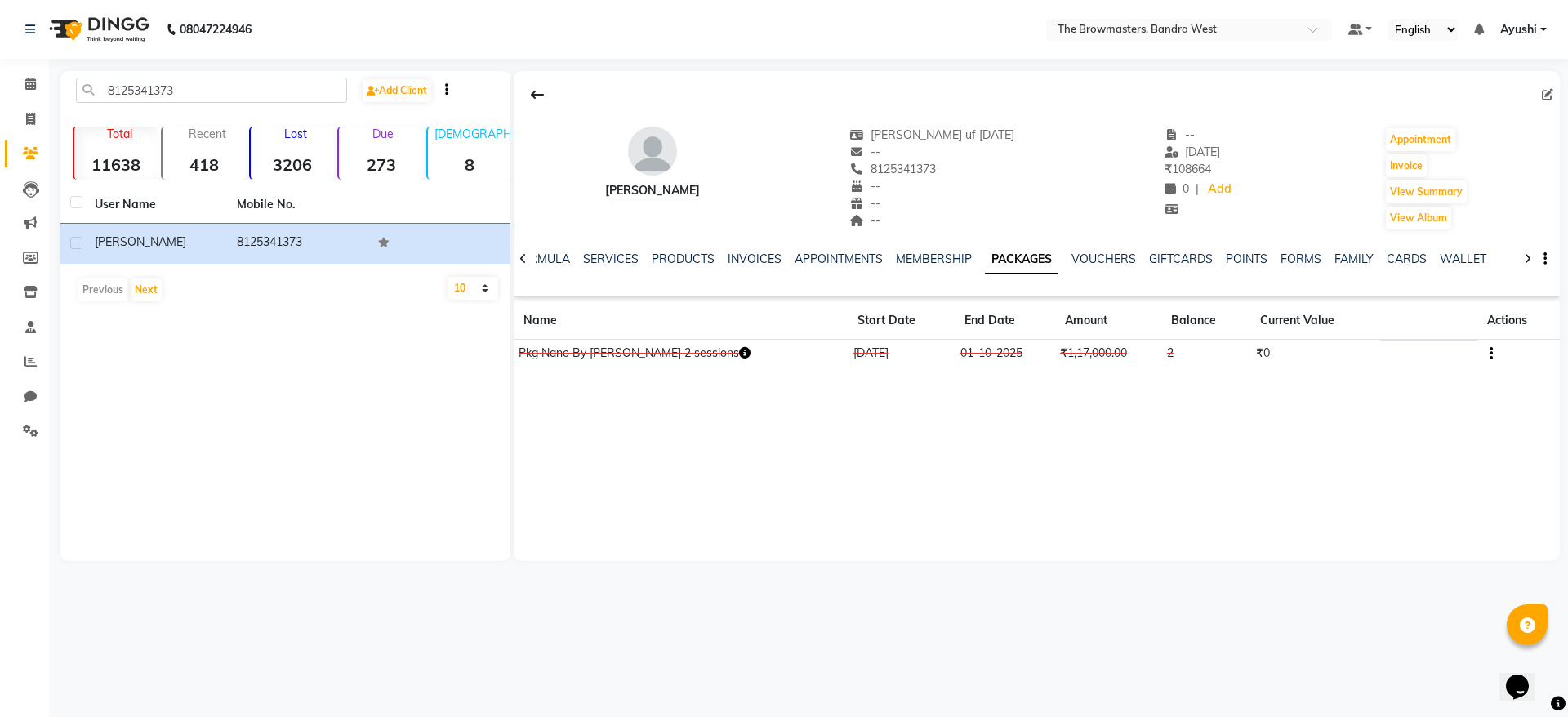
click at [1492, 358] on td at bounding box center [1518, 353] width 82 height 29
click at [1490, 354] on icon "button" at bounding box center [1491, 353] width 4 height 1
click at [1423, 343] on div "Edit" at bounding box center [1439, 343] width 40 height 20
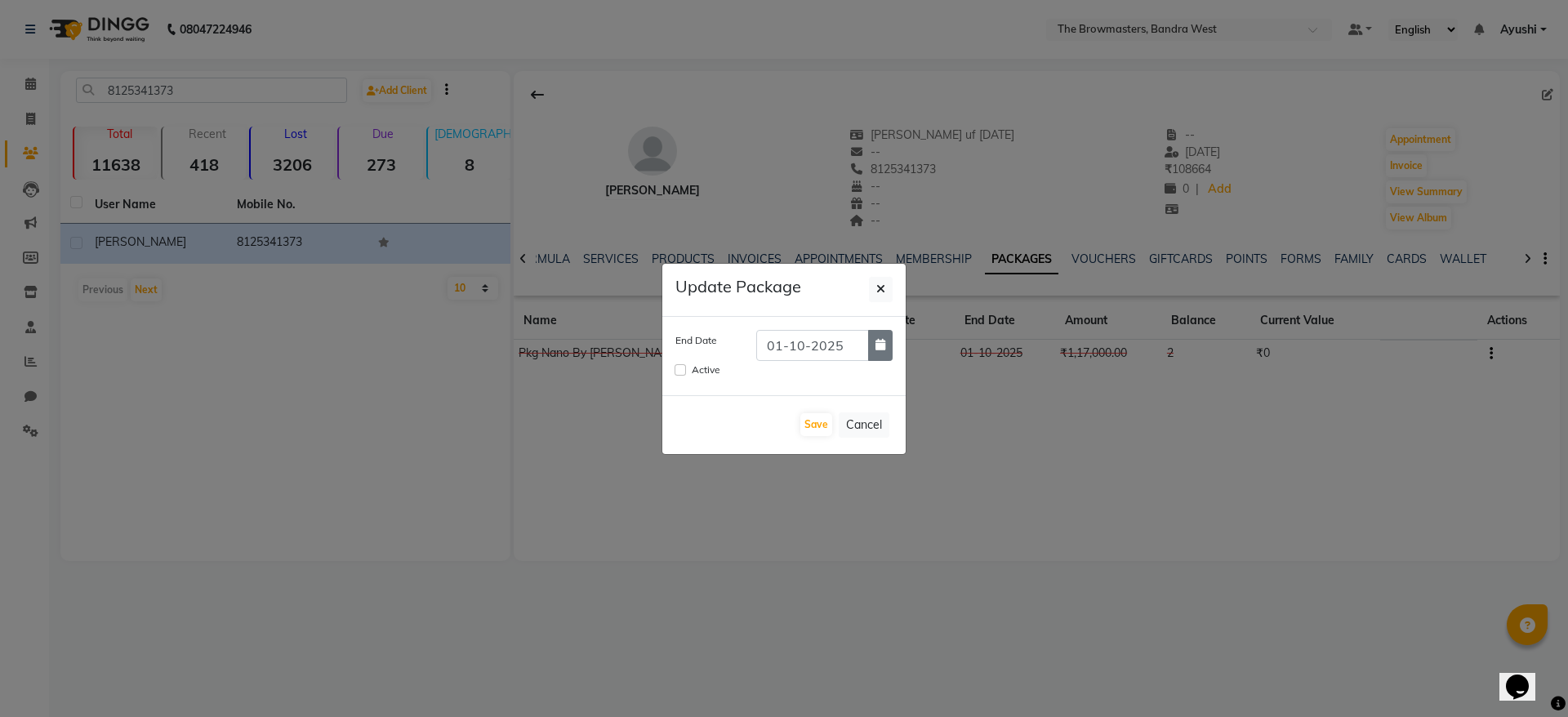
click at [885, 350] on button "button" at bounding box center [880, 346] width 25 height 31
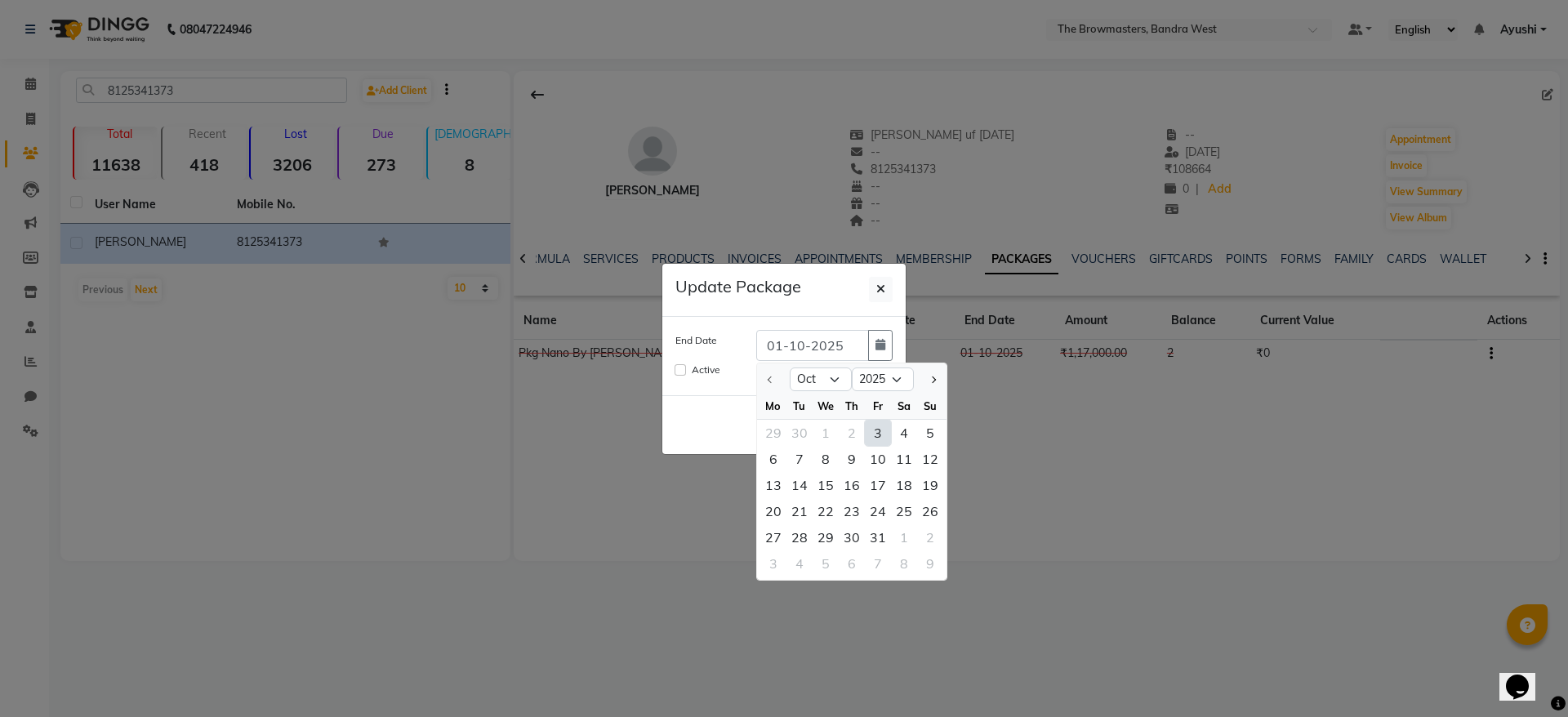
click at [879, 442] on div "3" at bounding box center [878, 433] width 26 height 26
type input "03-10-2025"
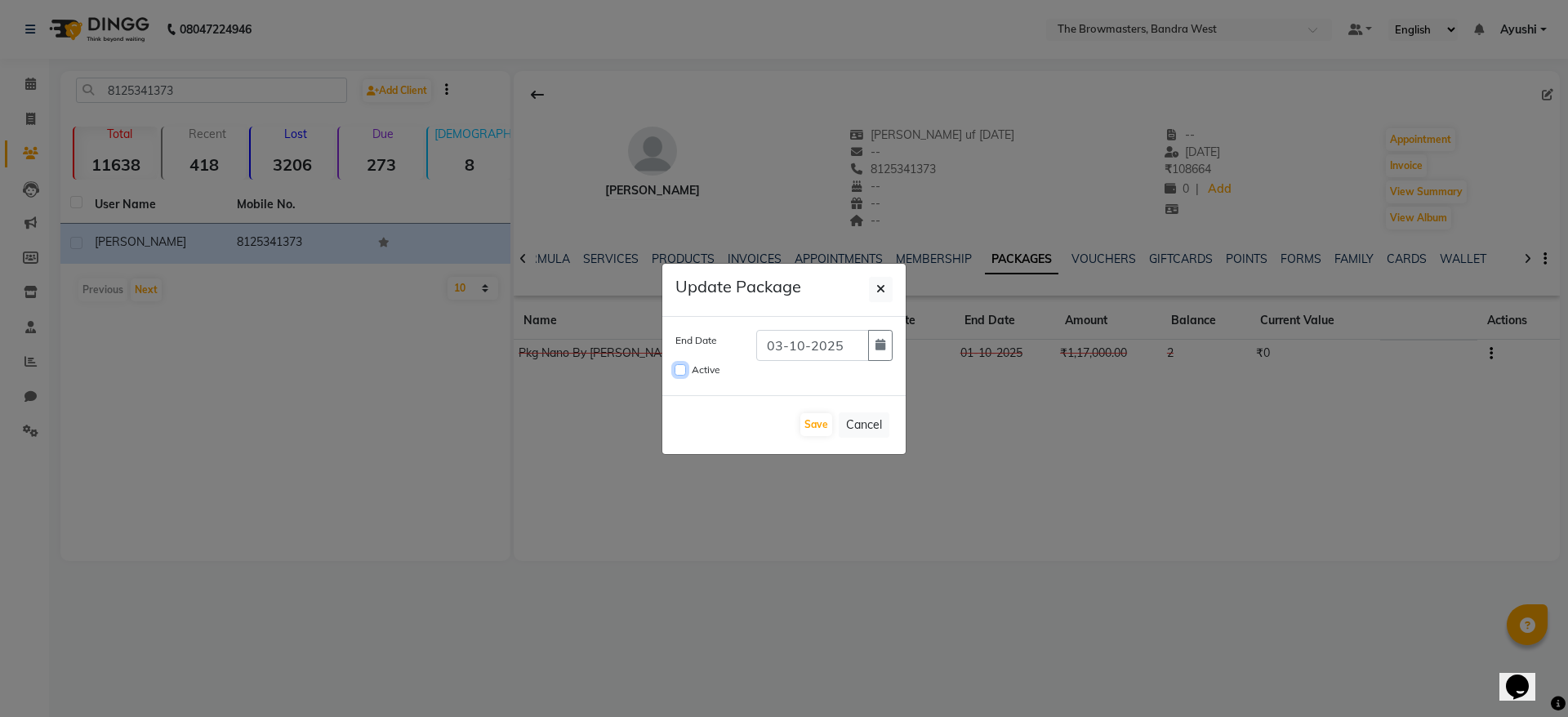
click at [684, 373] on input "Active" at bounding box center [680, 370] width 11 height 11
checkbox input "true"
click at [823, 422] on button "Save" at bounding box center [816, 424] width 32 height 23
checkbox input "false"
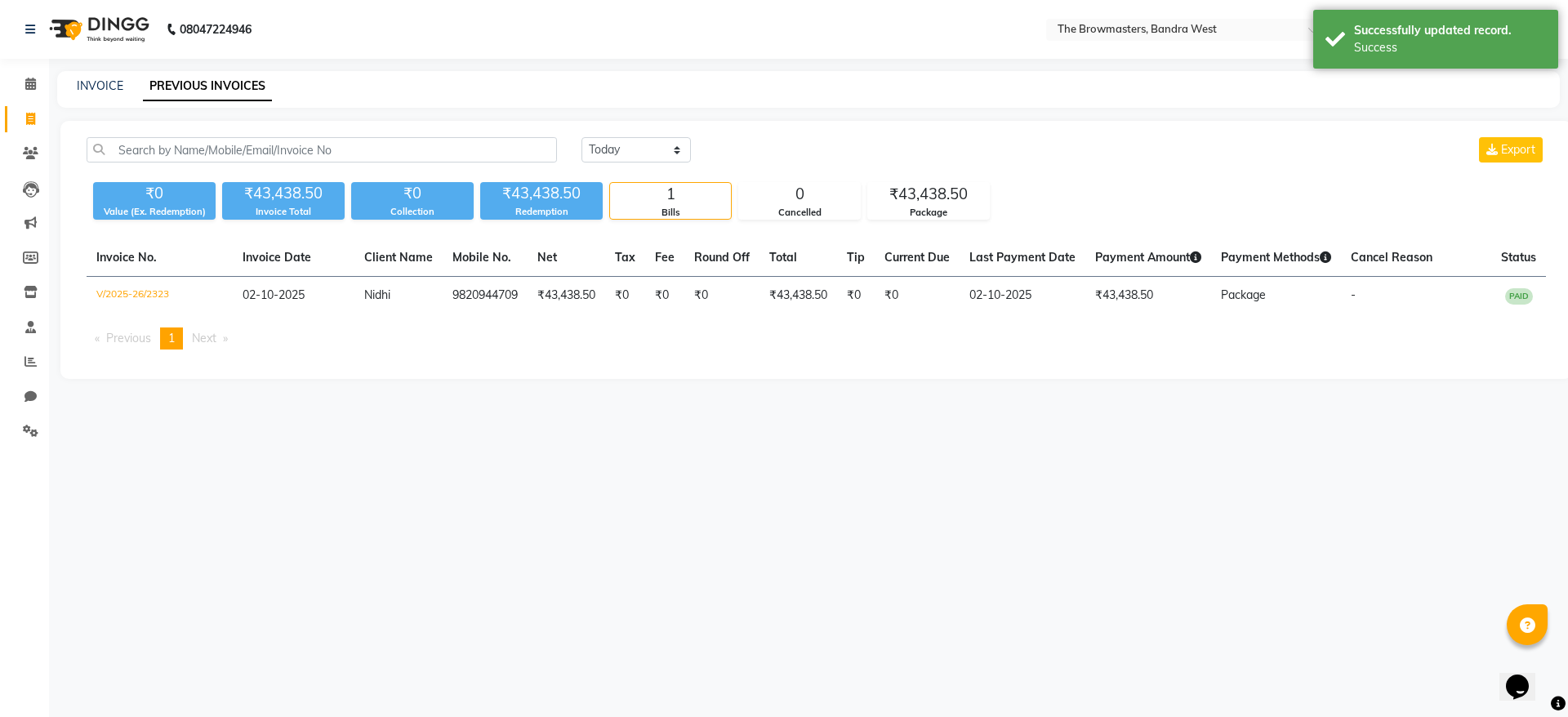
select select "6949"
select select "service"
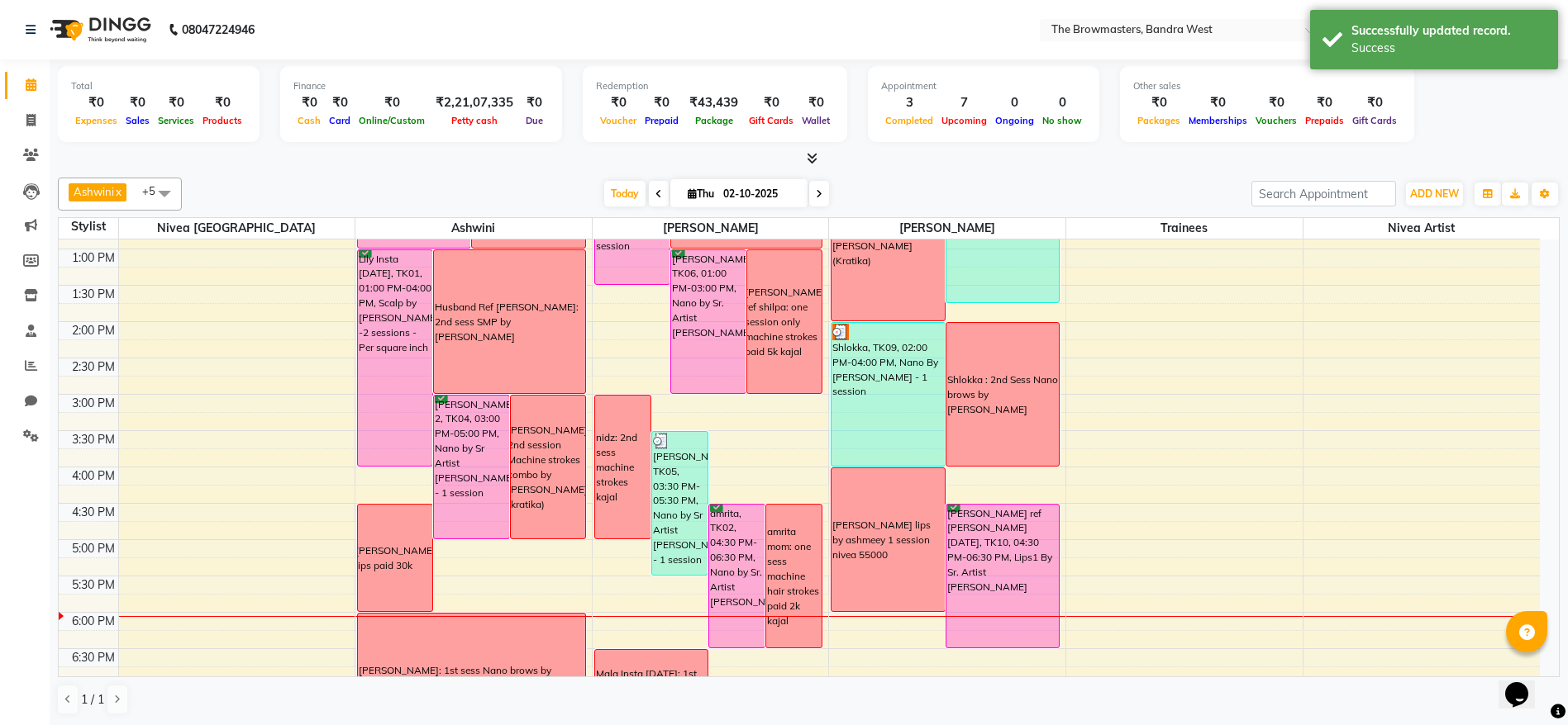
scroll to position [359, 0]
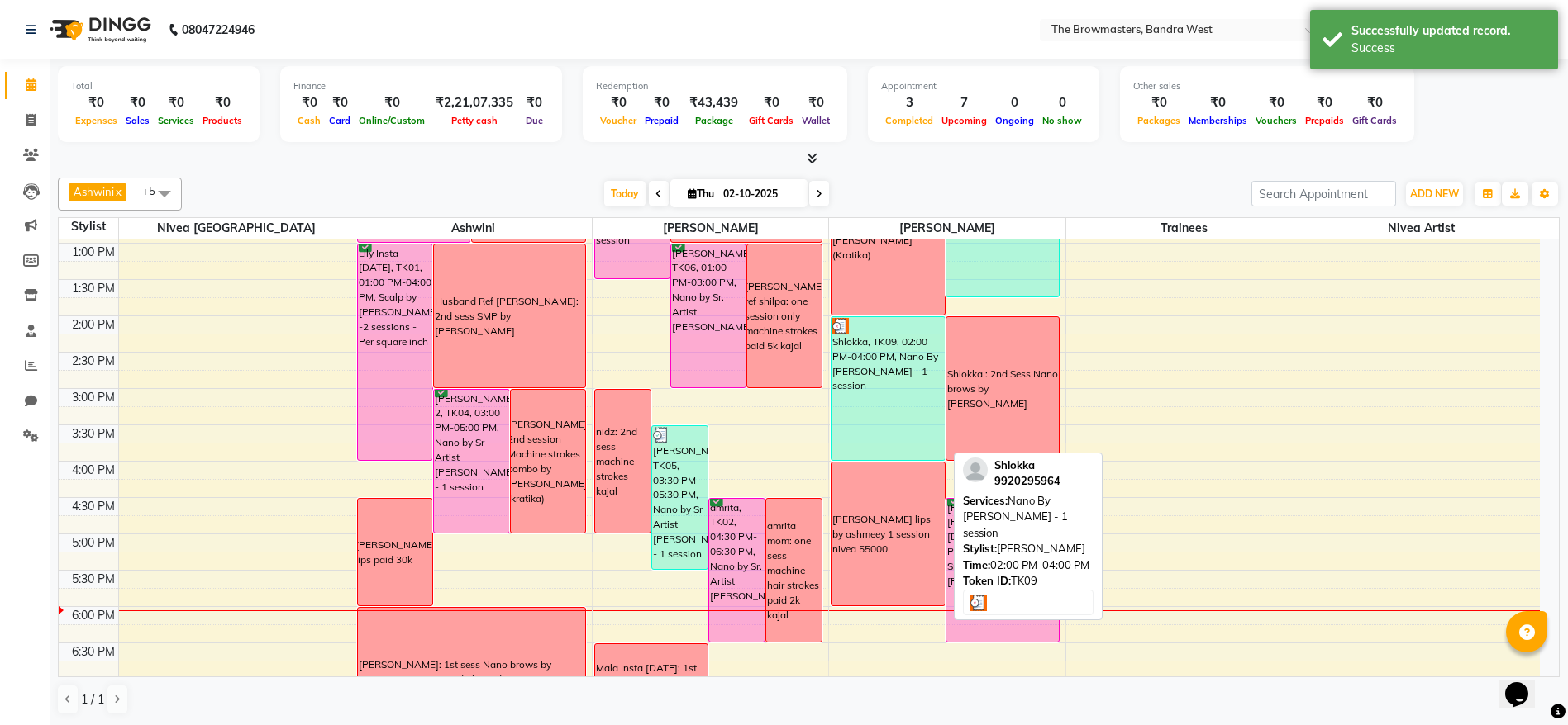
click at [876, 382] on div "Shlokka, TK09, 02:00 PM-04:00 PM, Nano By [PERSON_NAME] - 1 session" at bounding box center [888, 388] width 112 height 143
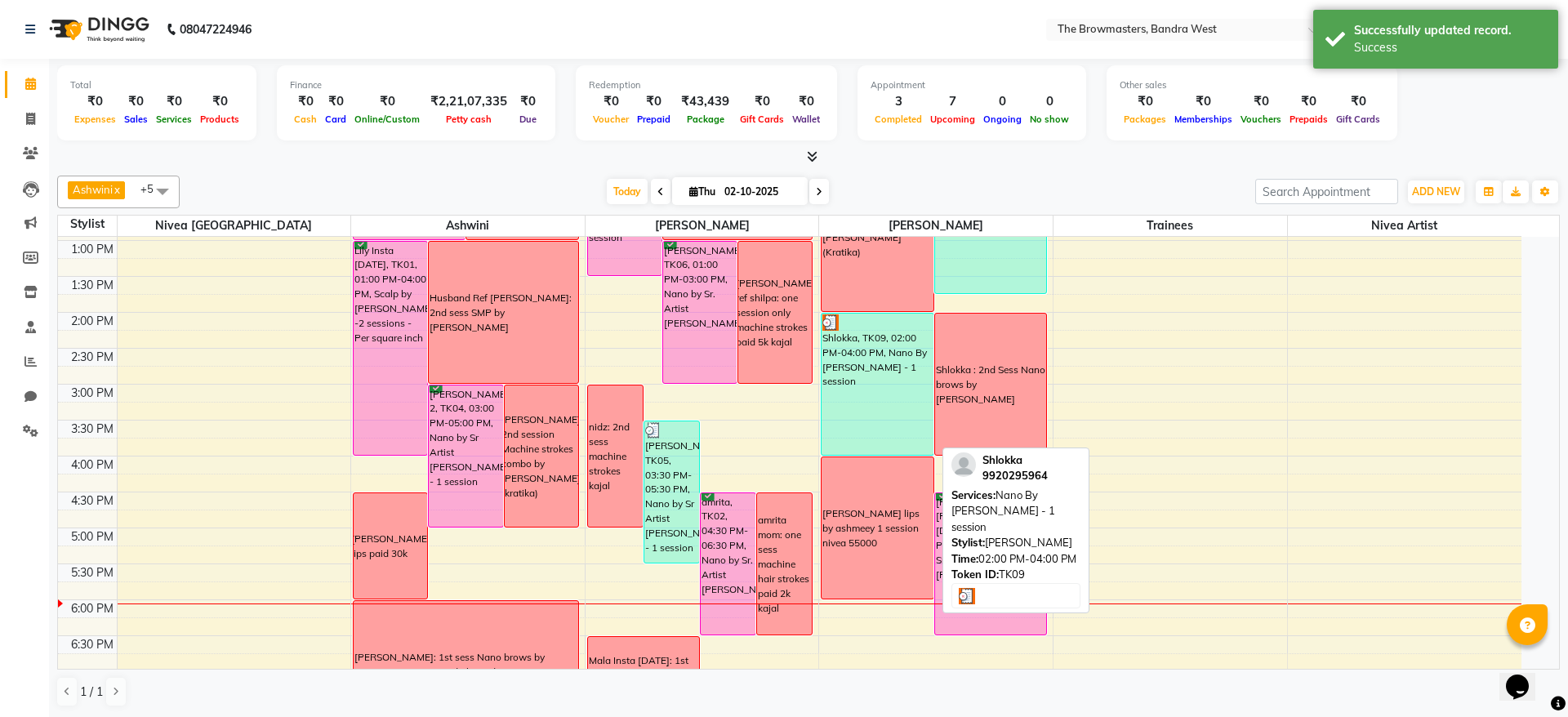
select select "3"
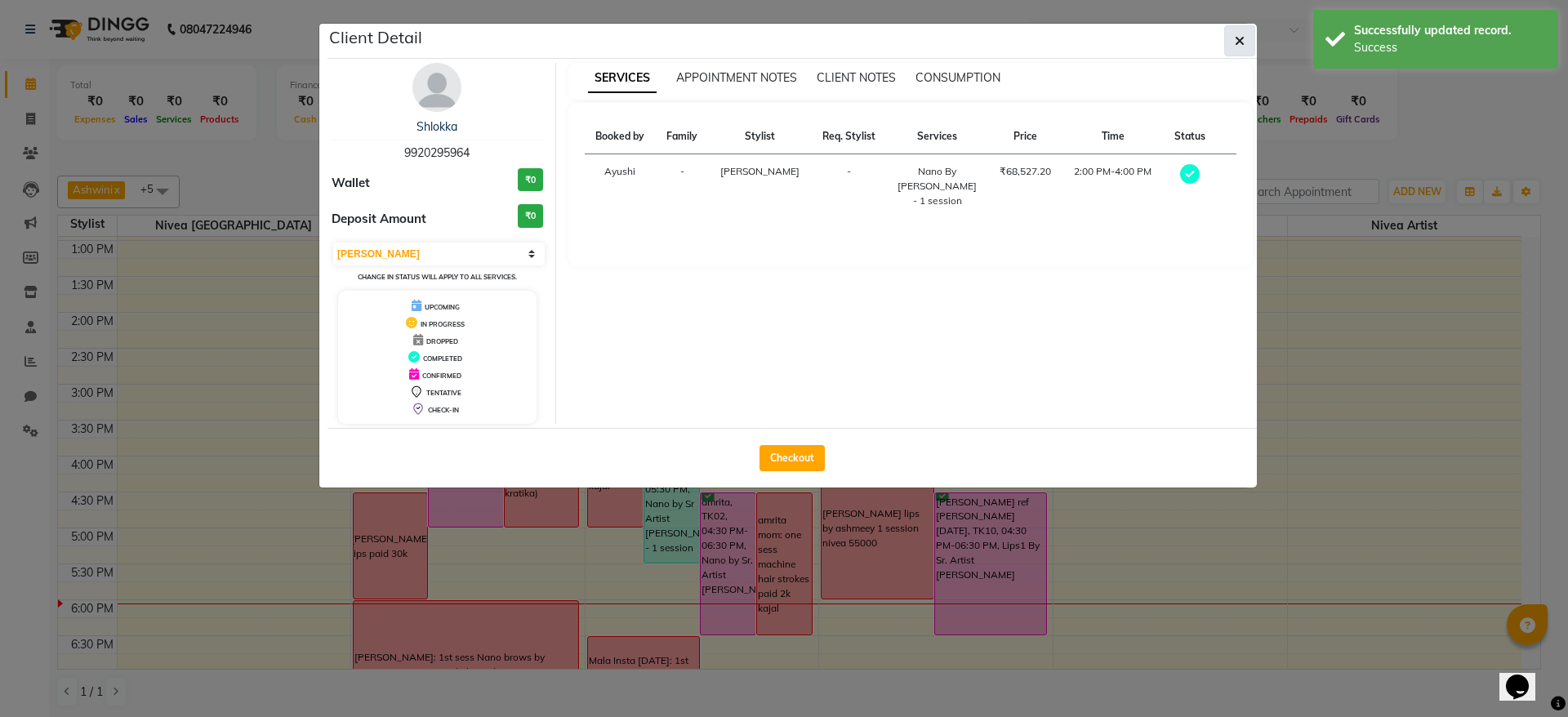
click at [1237, 36] on icon "button" at bounding box center [1240, 41] width 10 height 13
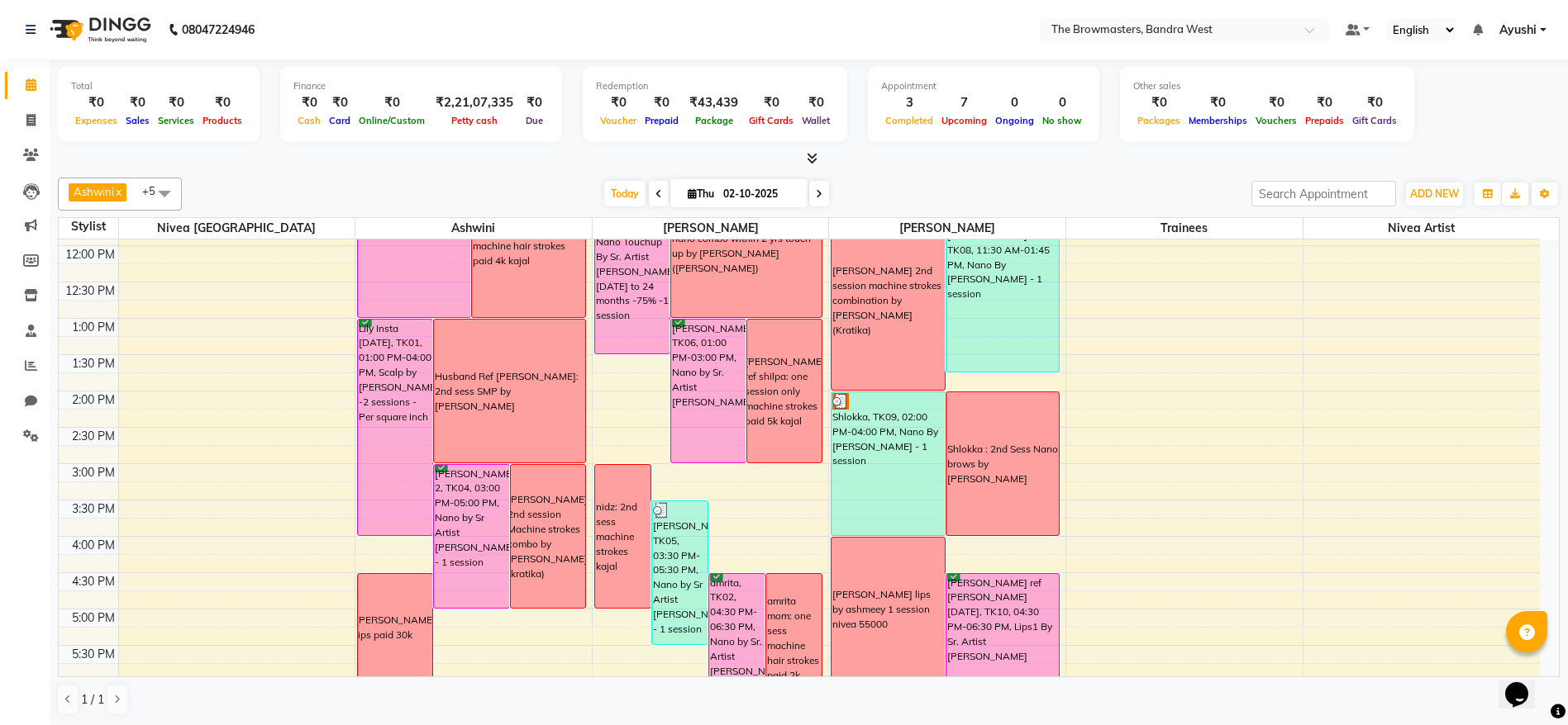
scroll to position [102, 0]
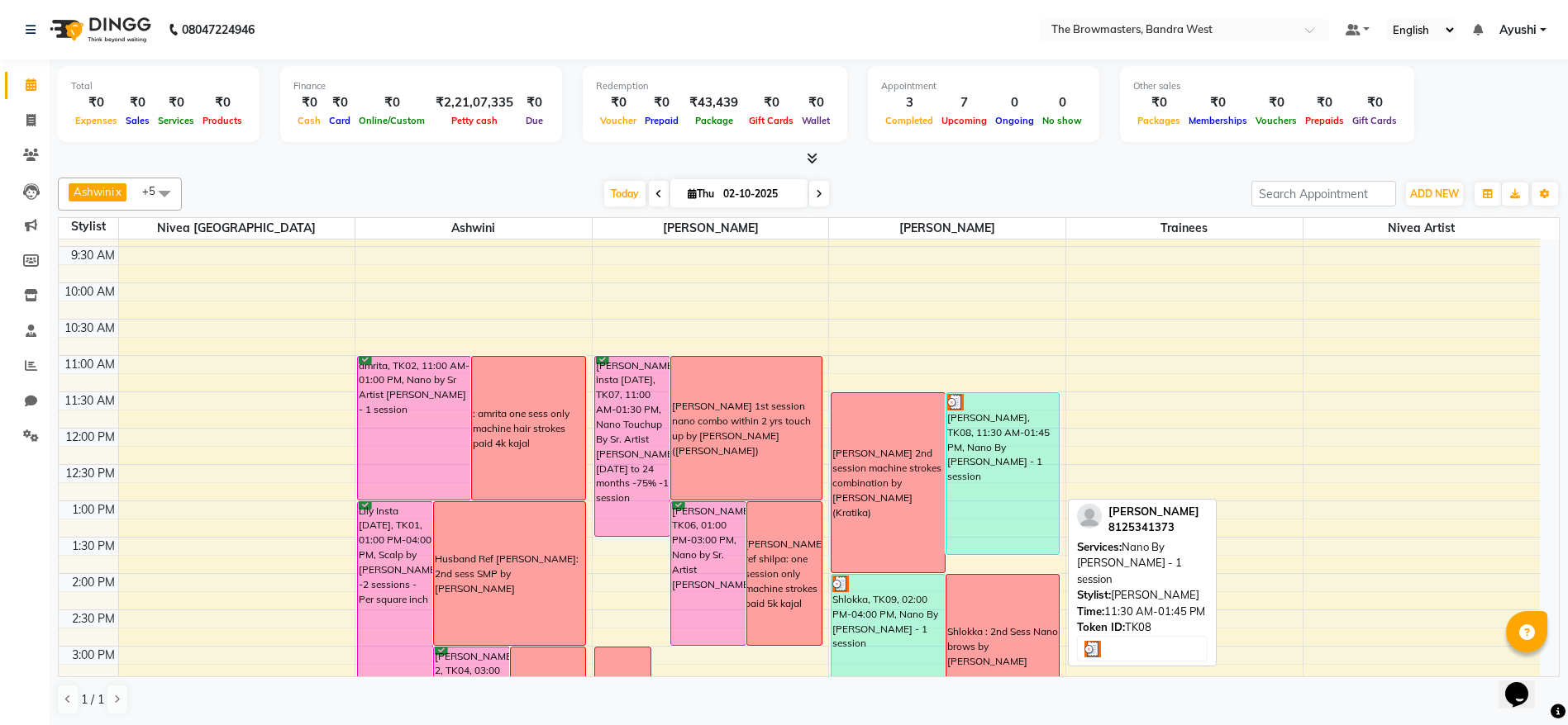
click at [1005, 445] on div "[PERSON_NAME], TK08, 11:30 AM-01:45 PM, Nano By [PERSON_NAME] - 1 session" at bounding box center [1002, 473] width 112 height 161
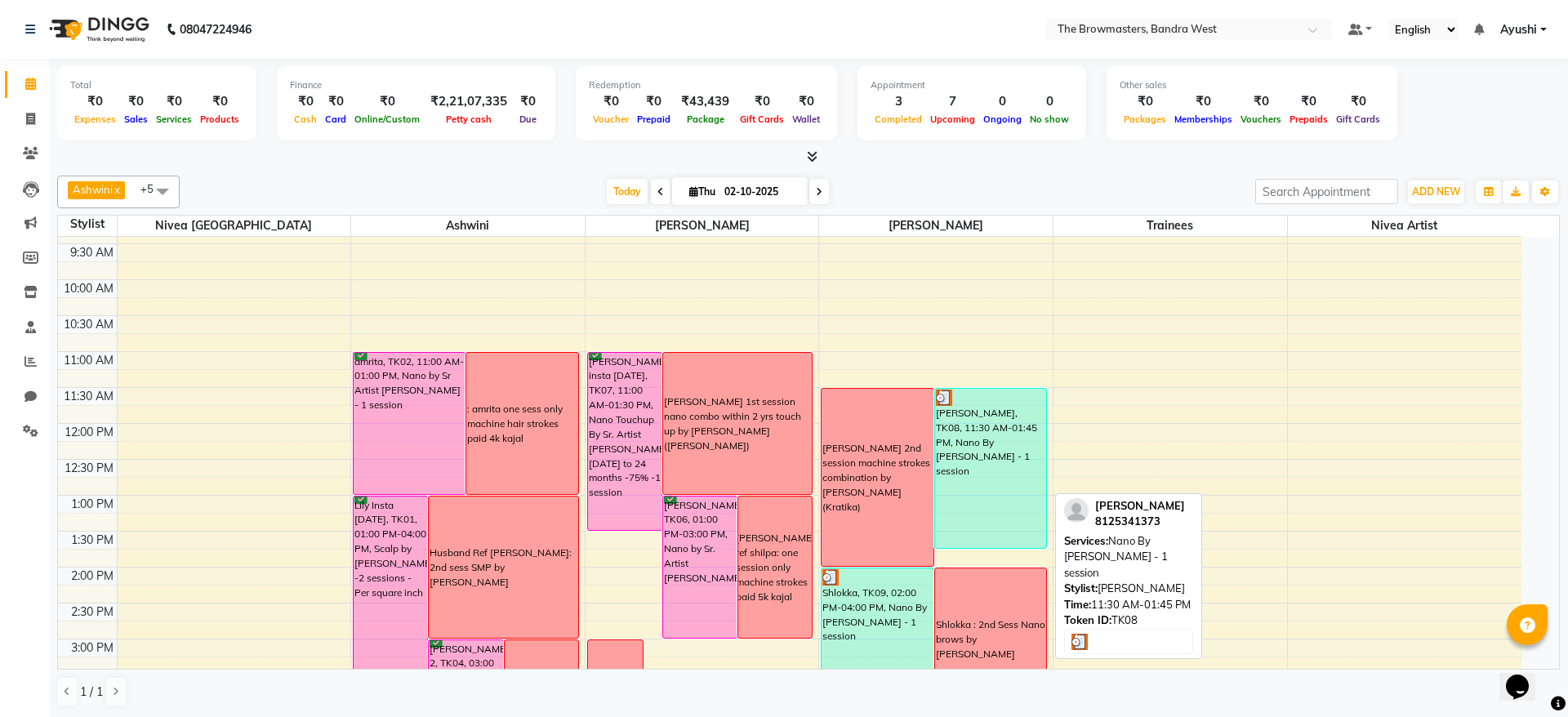
select select "3"
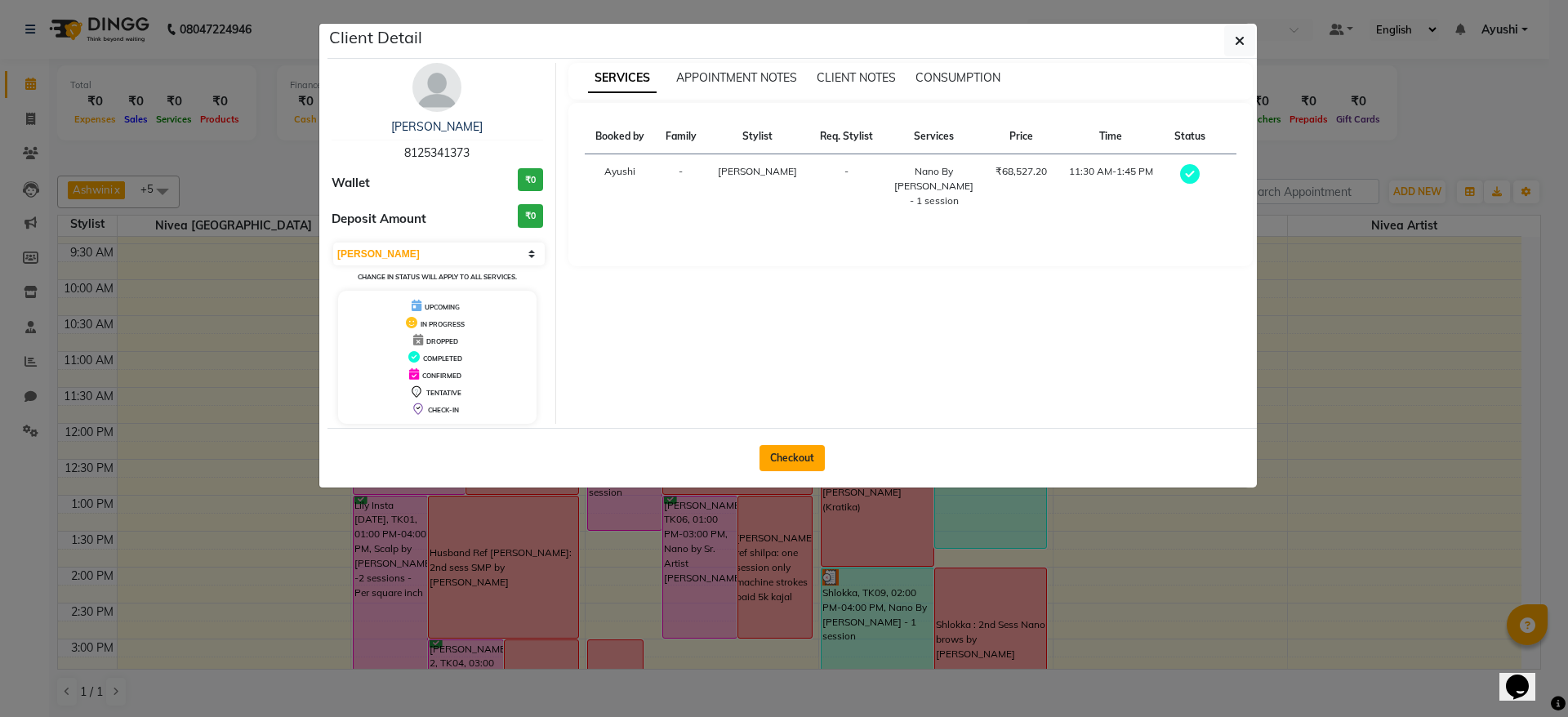
click at [792, 467] on button "Checkout" at bounding box center [791, 459] width 65 height 26
select select "6949"
select select "service"
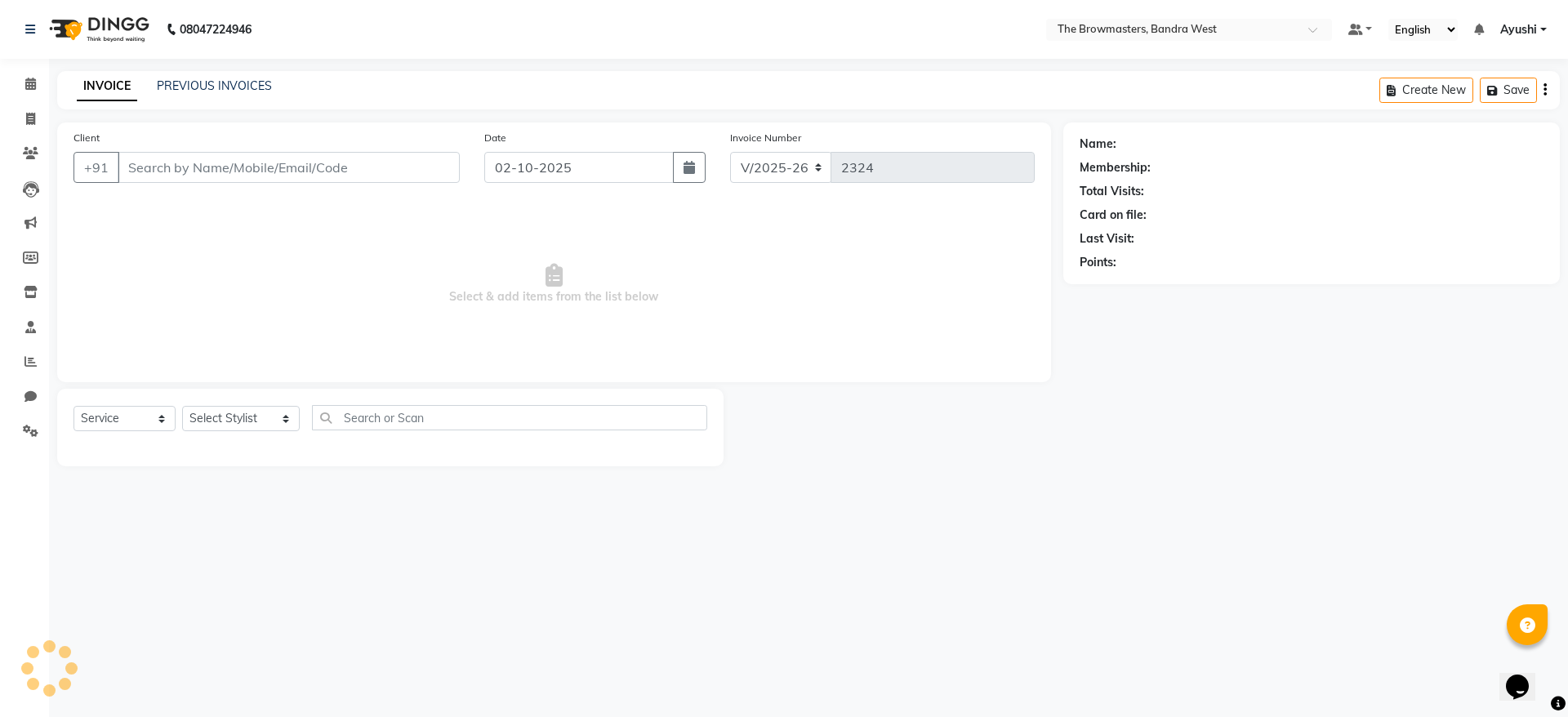
type input "8125341373"
select select "64308"
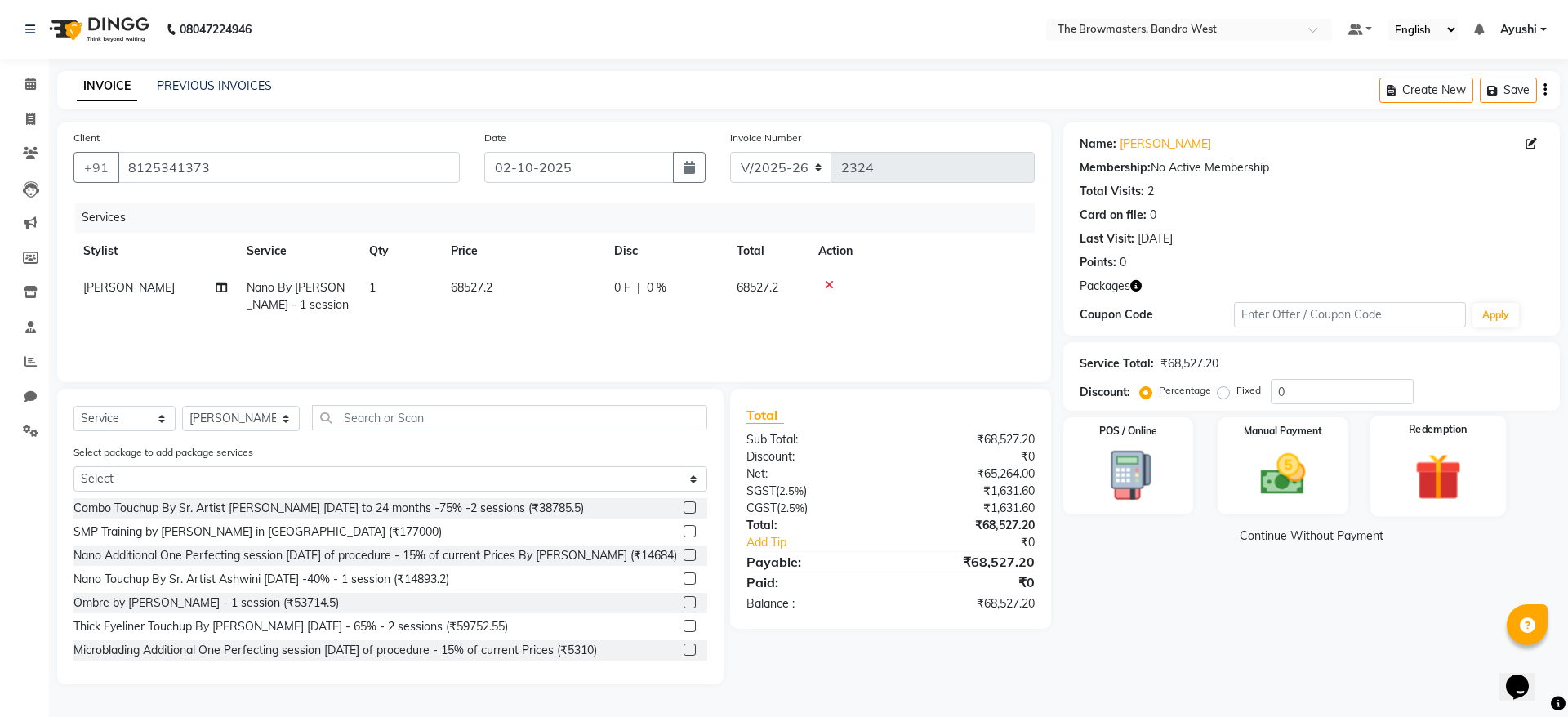
click at [1398, 496] on div "Redemption" at bounding box center [1438, 466] width 136 height 101
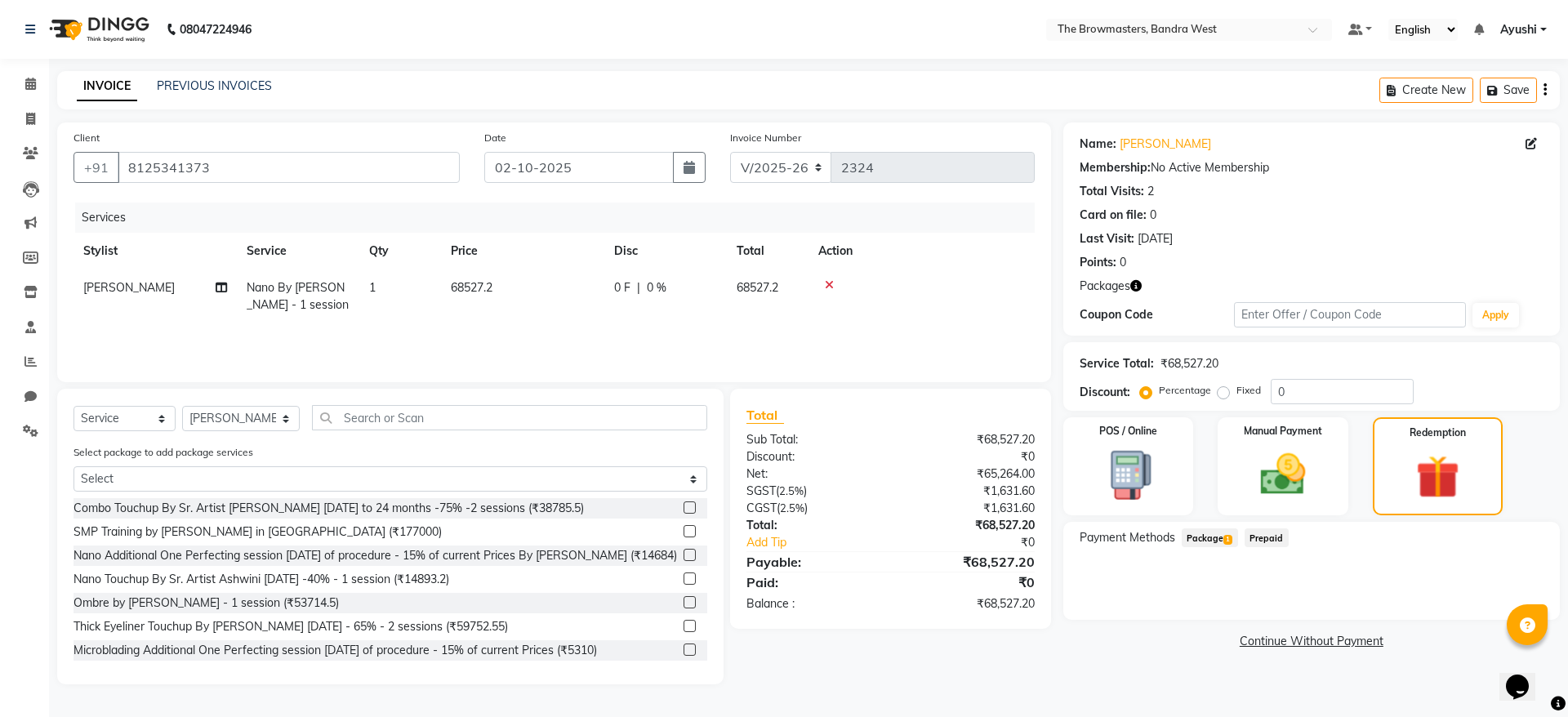
click at [1224, 537] on span "1" at bounding box center [1228, 540] width 9 height 10
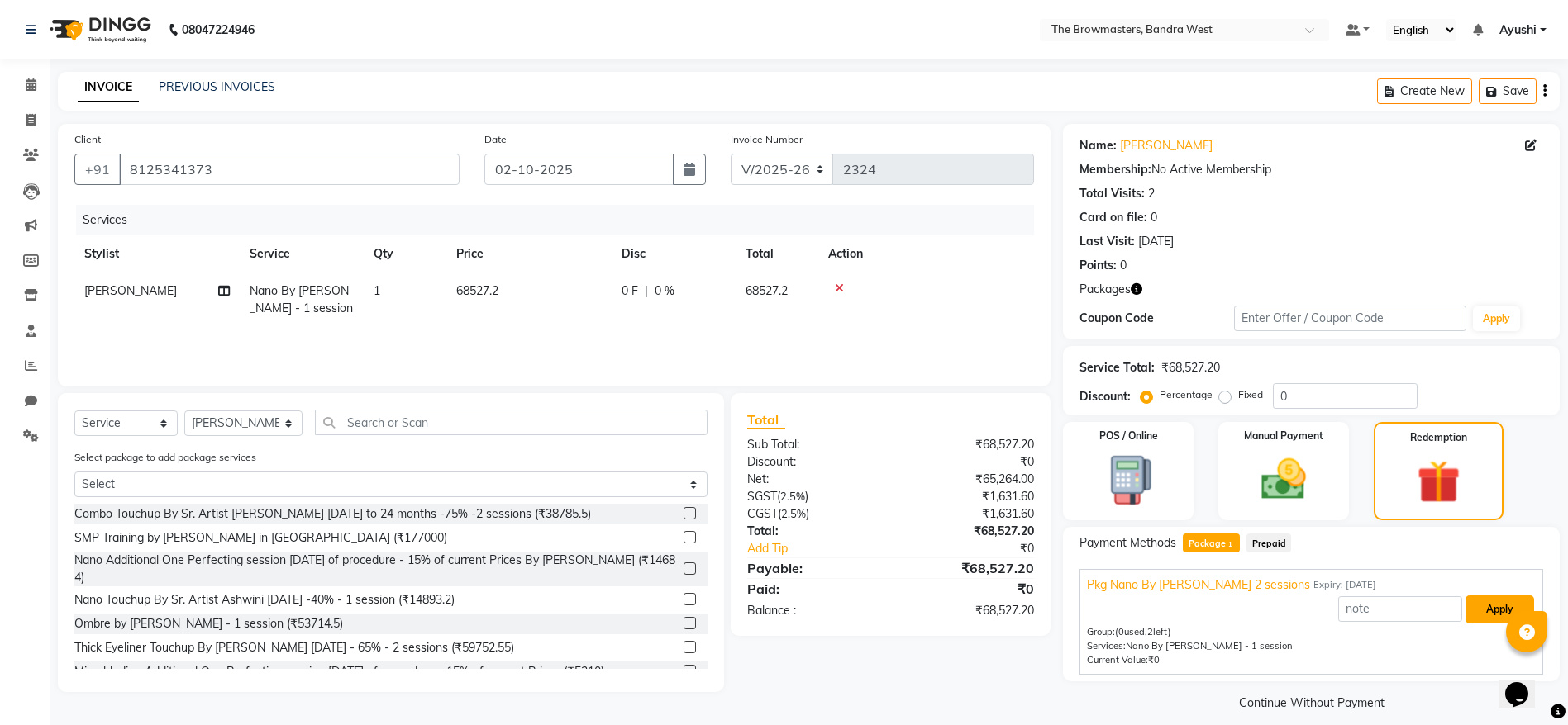
click at [1485, 608] on button "Apply" at bounding box center [1499, 609] width 68 height 28
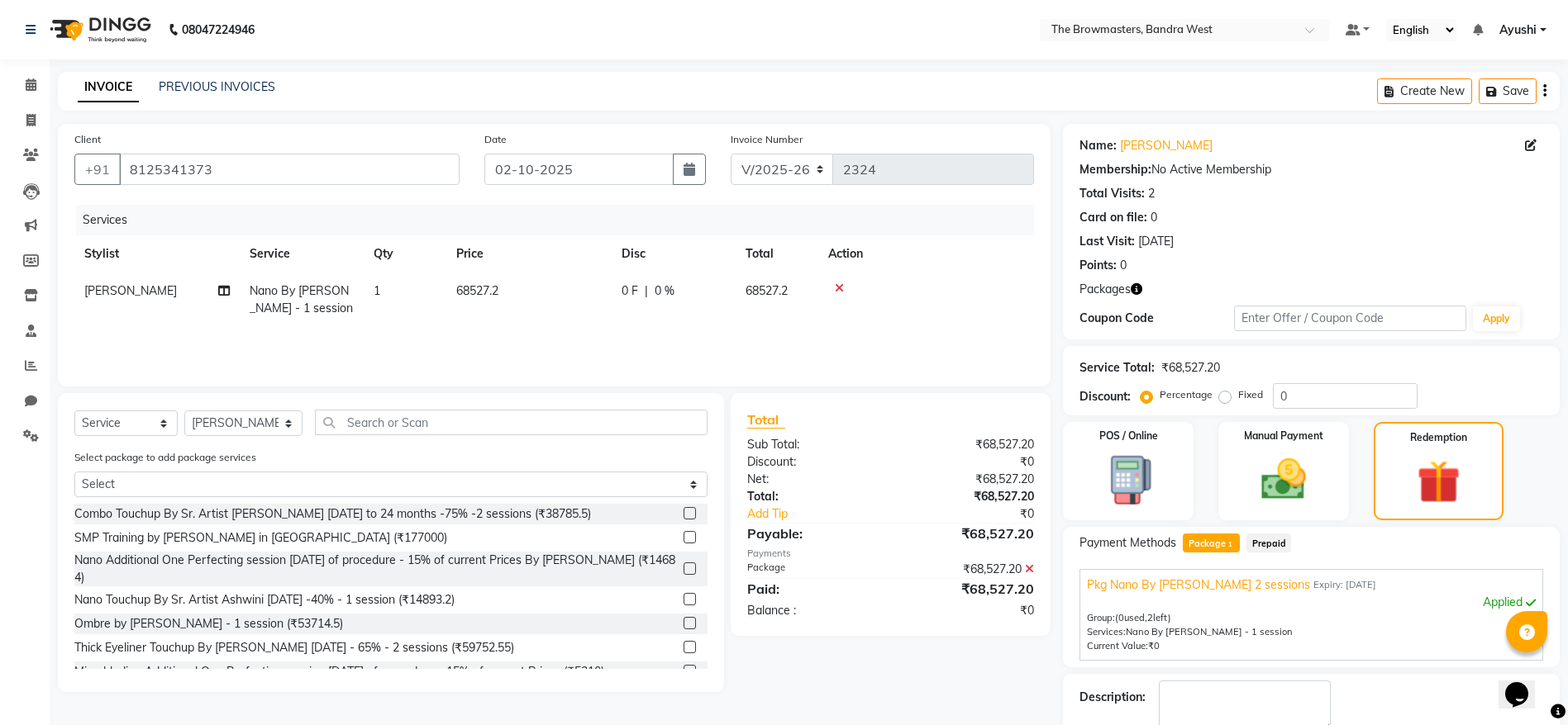
scroll to position [94, 0]
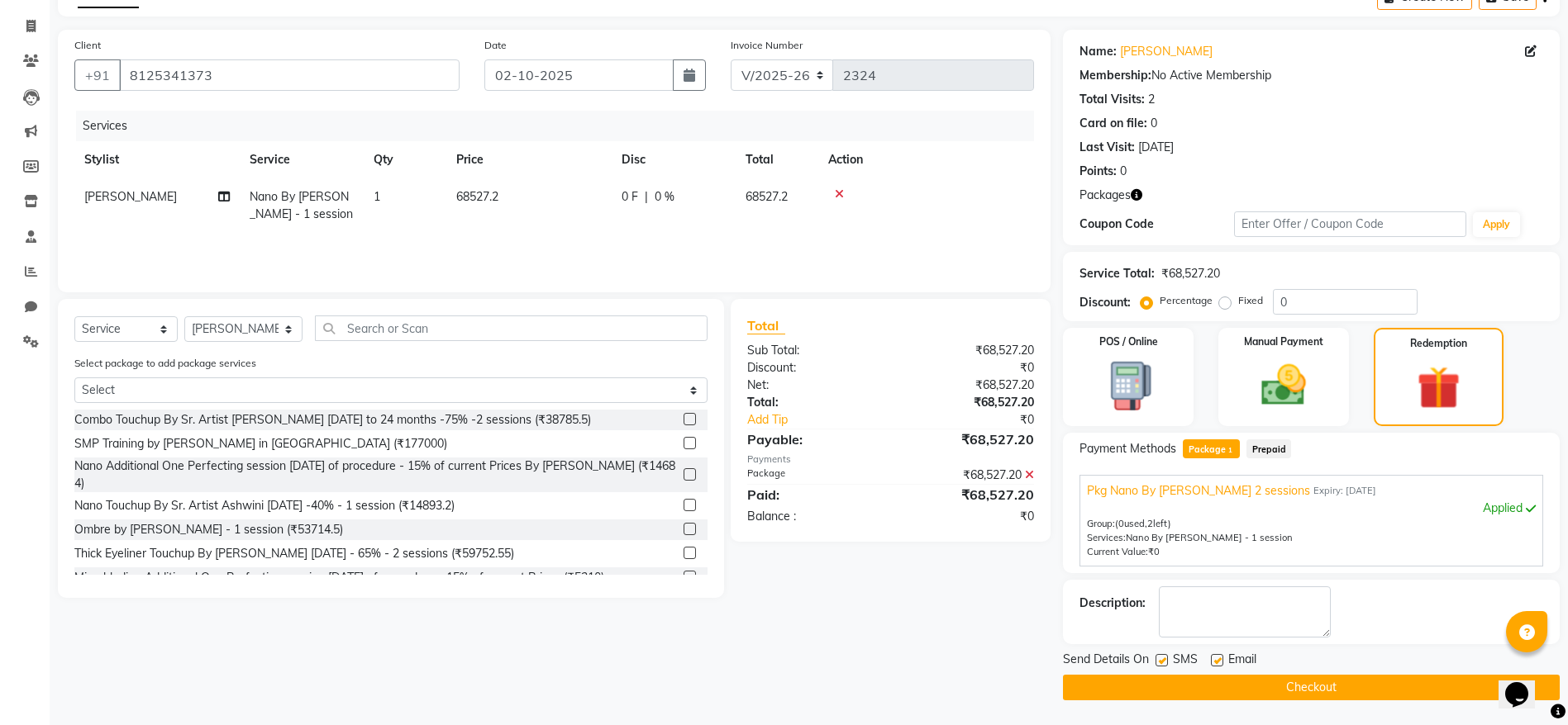
click at [1158, 659] on label at bounding box center [1161, 660] width 12 height 12
click at [1158, 659] on input "checkbox" at bounding box center [1161, 662] width 11 height 11
checkbox input "false"
click at [1213, 662] on label at bounding box center [1216, 660] width 12 height 12
click at [1213, 662] on input "checkbox" at bounding box center [1216, 662] width 11 height 11
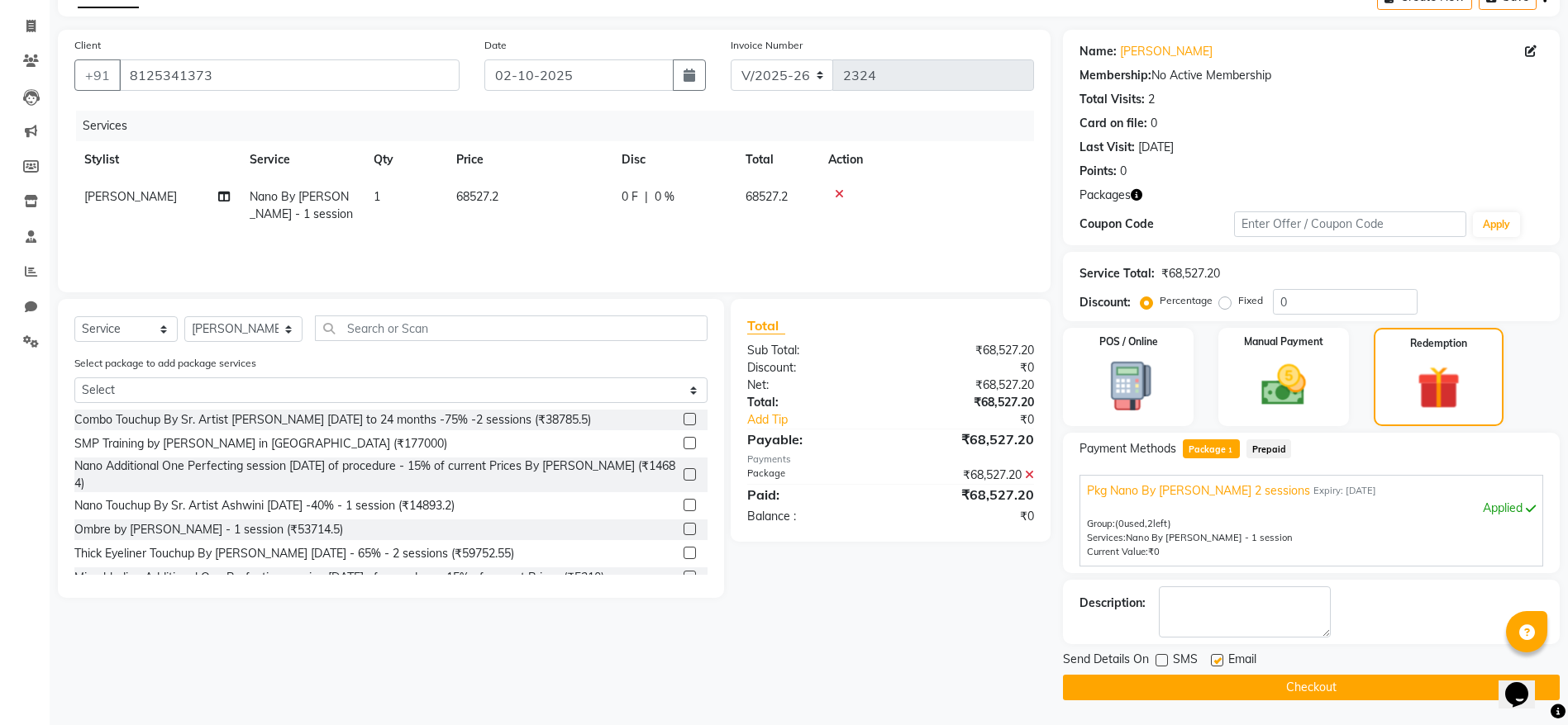
checkbox input "false"
click at [1262, 690] on button "Checkout" at bounding box center [1311, 687] width 497 height 25
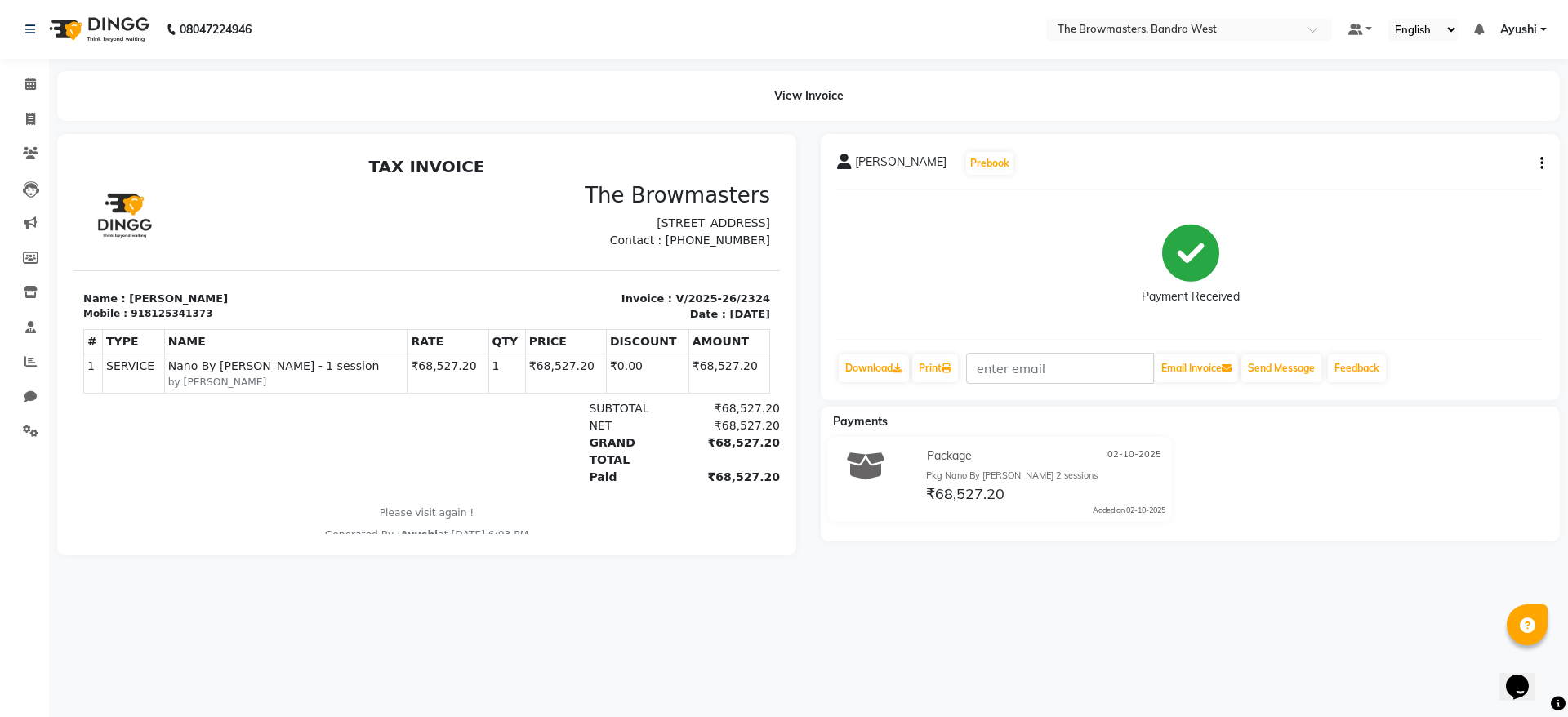
select select "service"
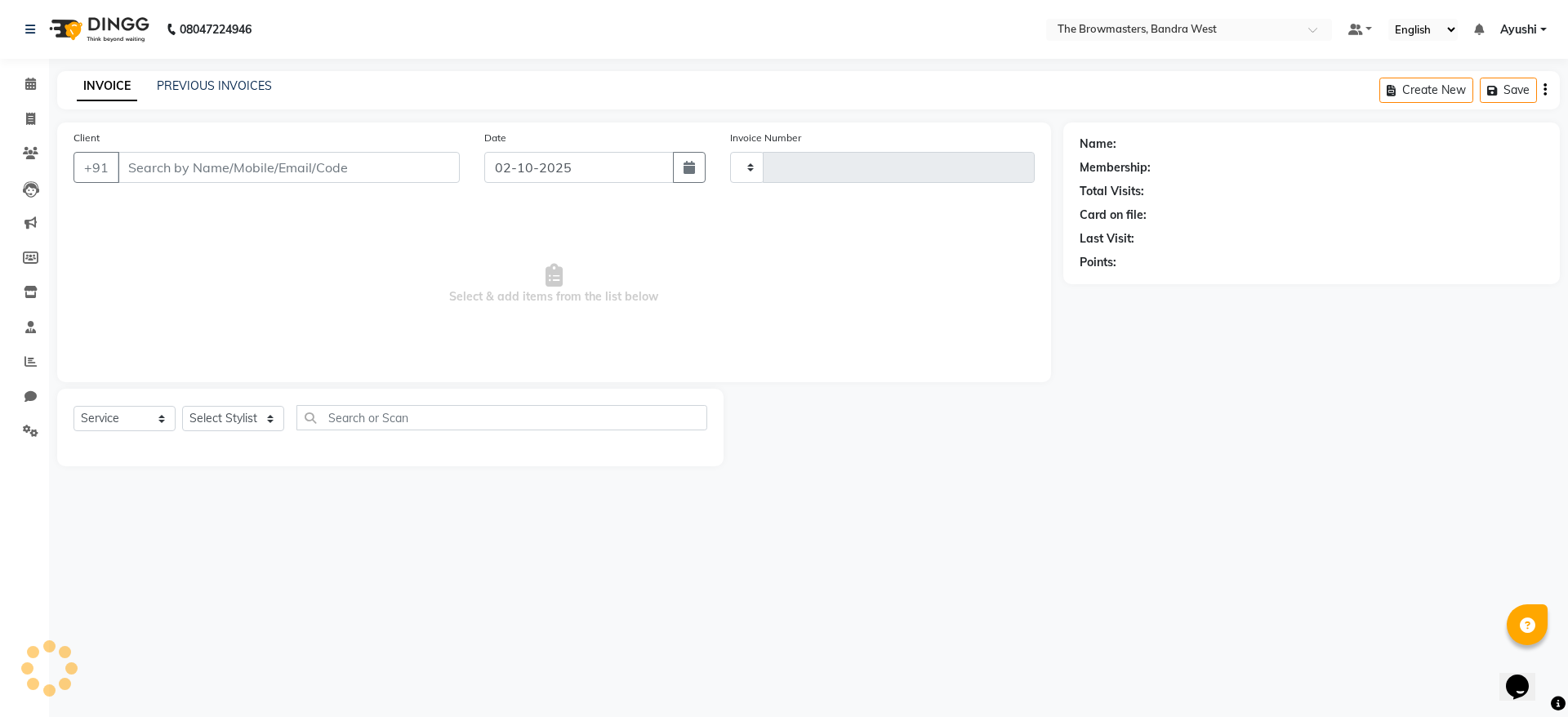
type input "2325"
select select "6949"
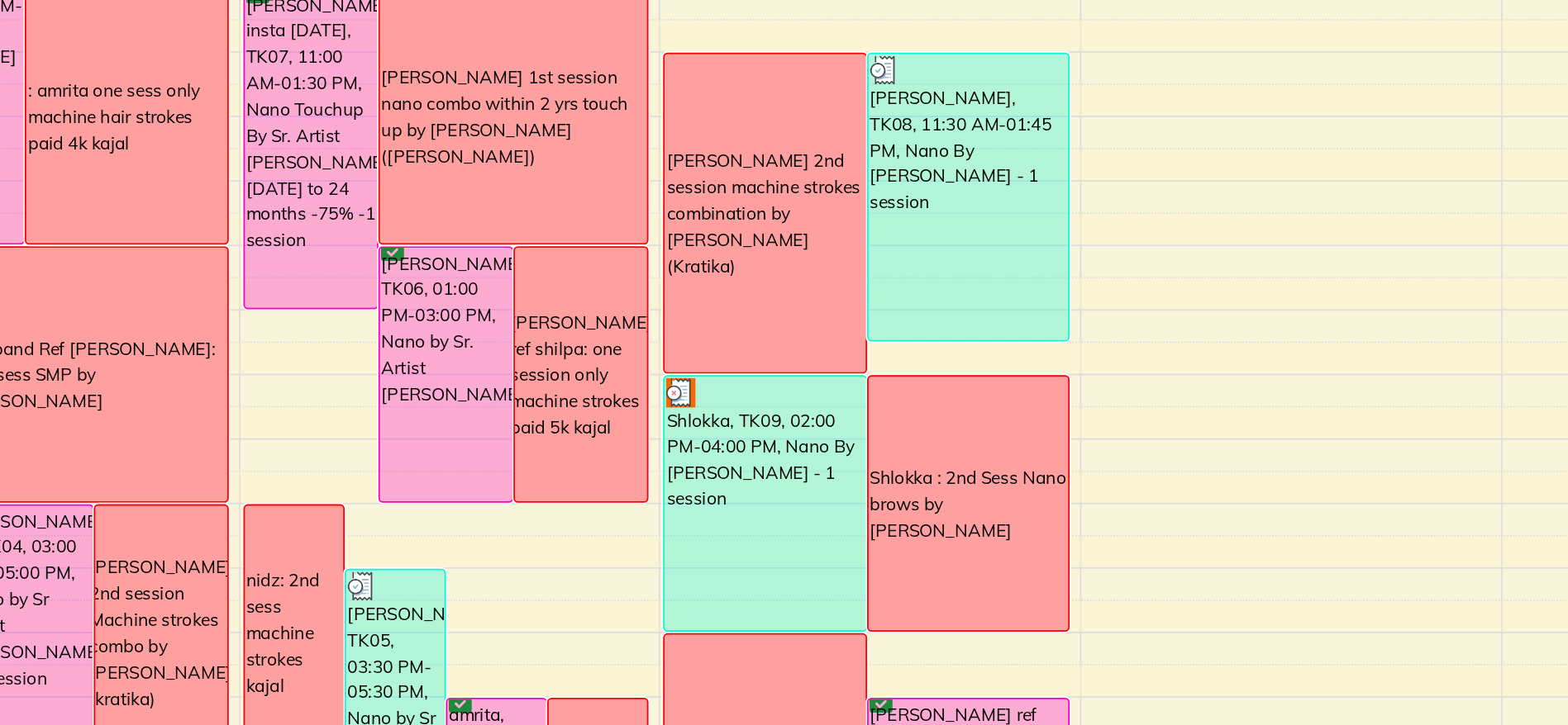
scroll to position [227, 0]
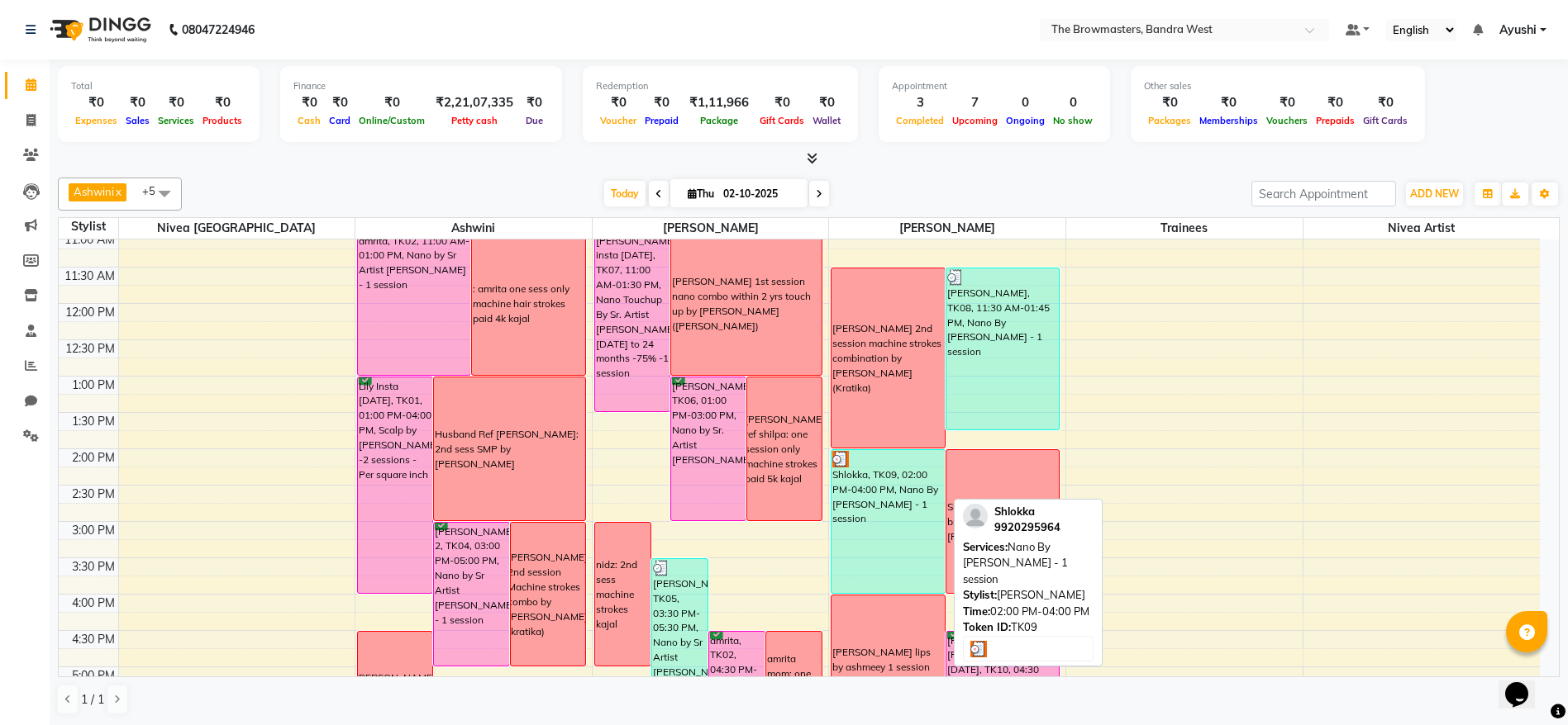
click at [879, 487] on div "Shlokka, TK09, 02:00 PM-04:00 PM, Nano By [PERSON_NAME] - 1 session" at bounding box center [888, 522] width 112 height 143
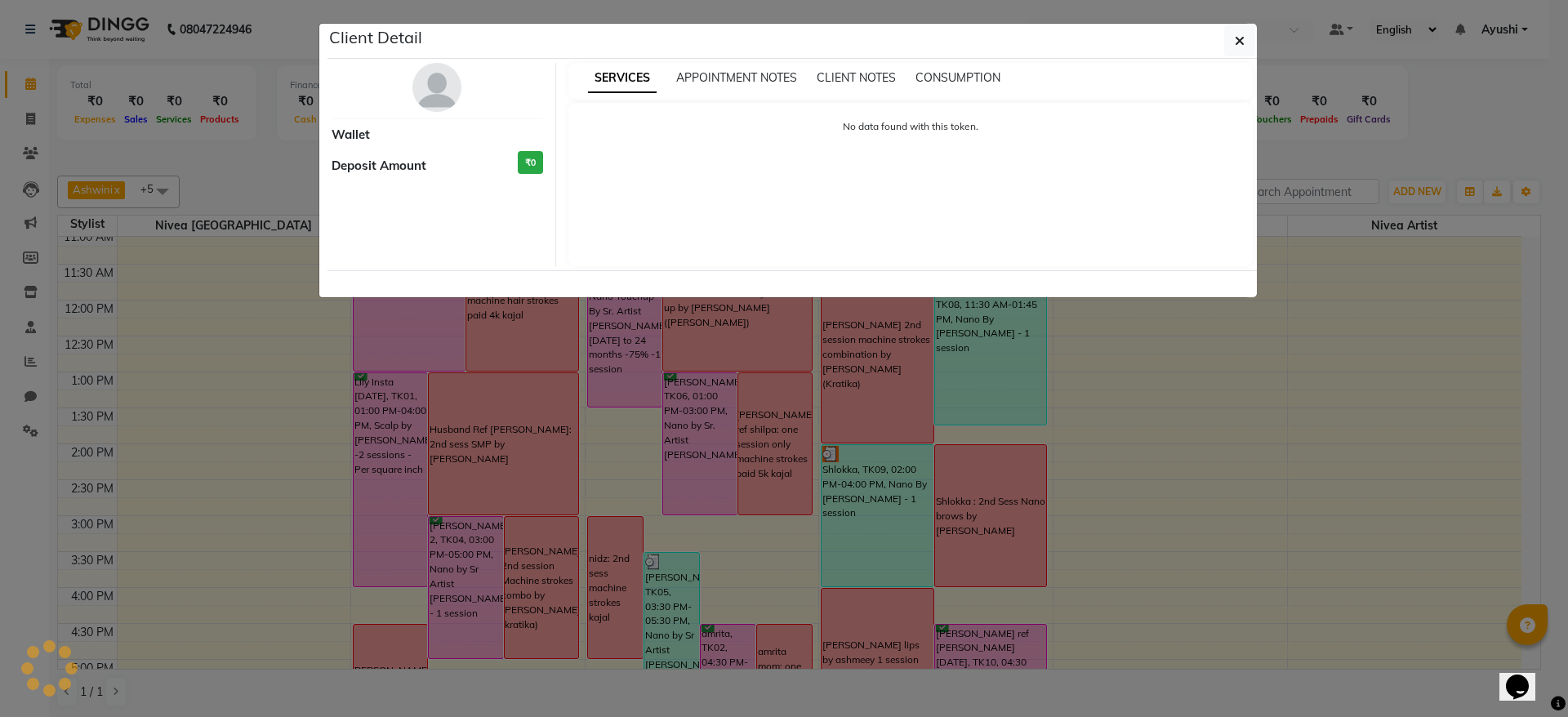
select select "3"
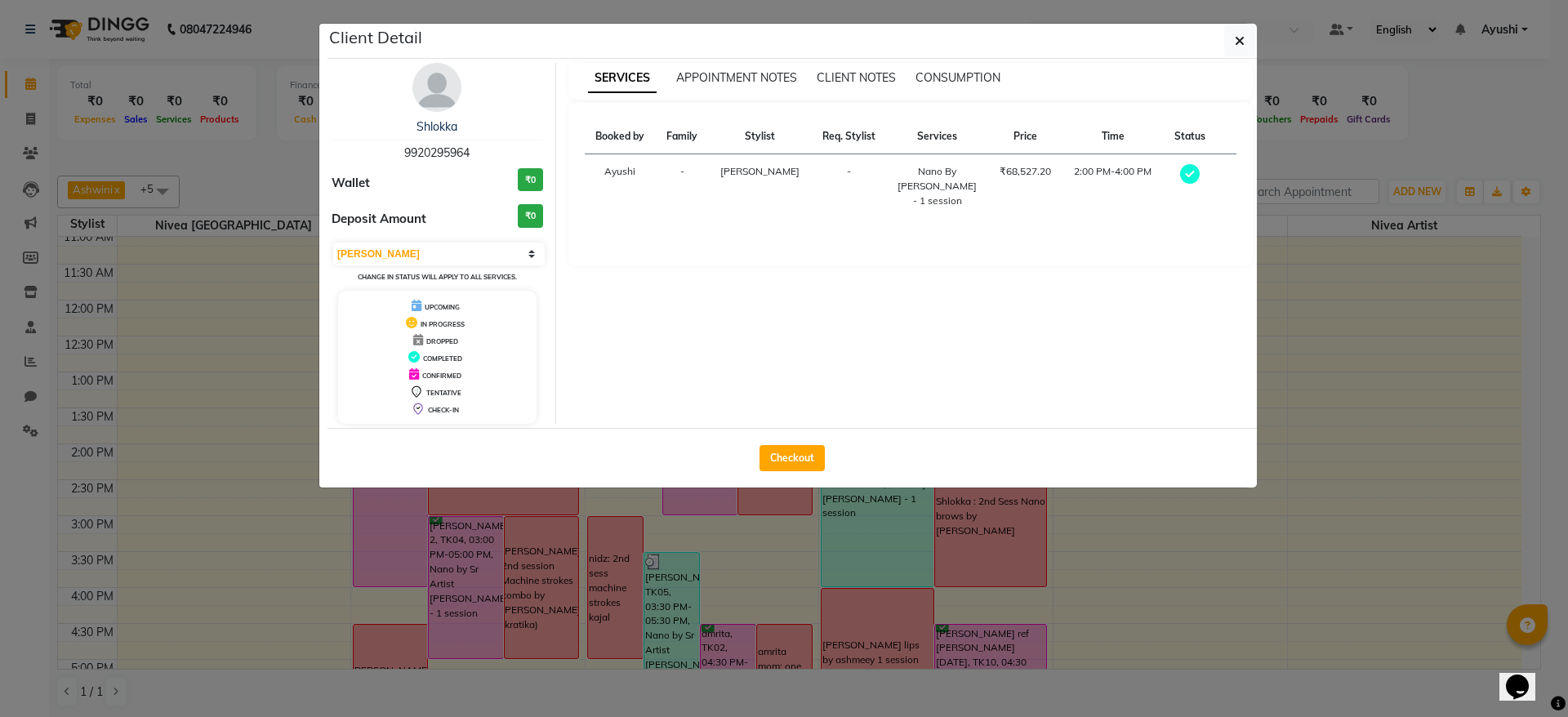
click at [454, 147] on span "9920295964" at bounding box center [436, 153] width 65 height 15
copy span "9920295964"
click at [1251, 49] on button "button" at bounding box center [1240, 41] width 31 height 31
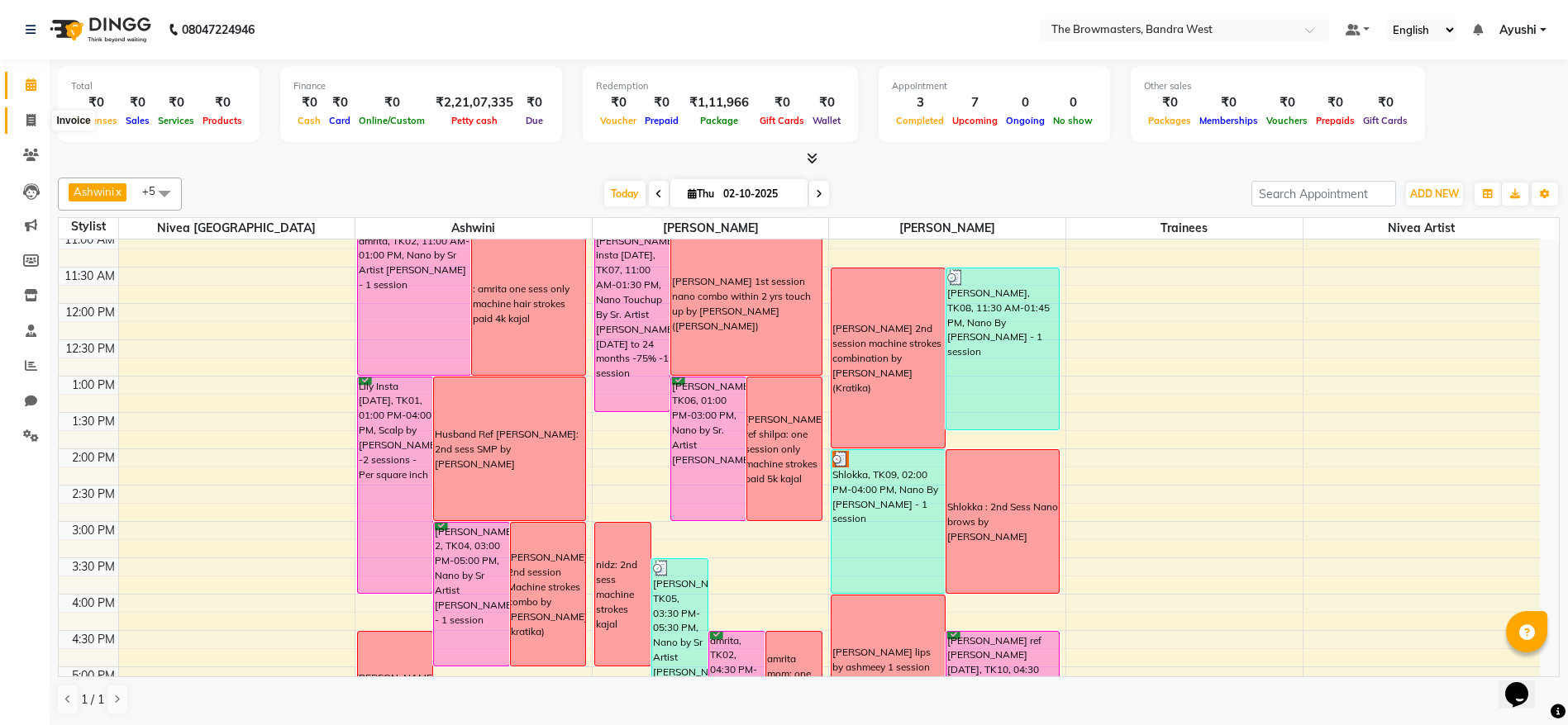
click at [18, 119] on span at bounding box center [31, 121] width 29 height 19
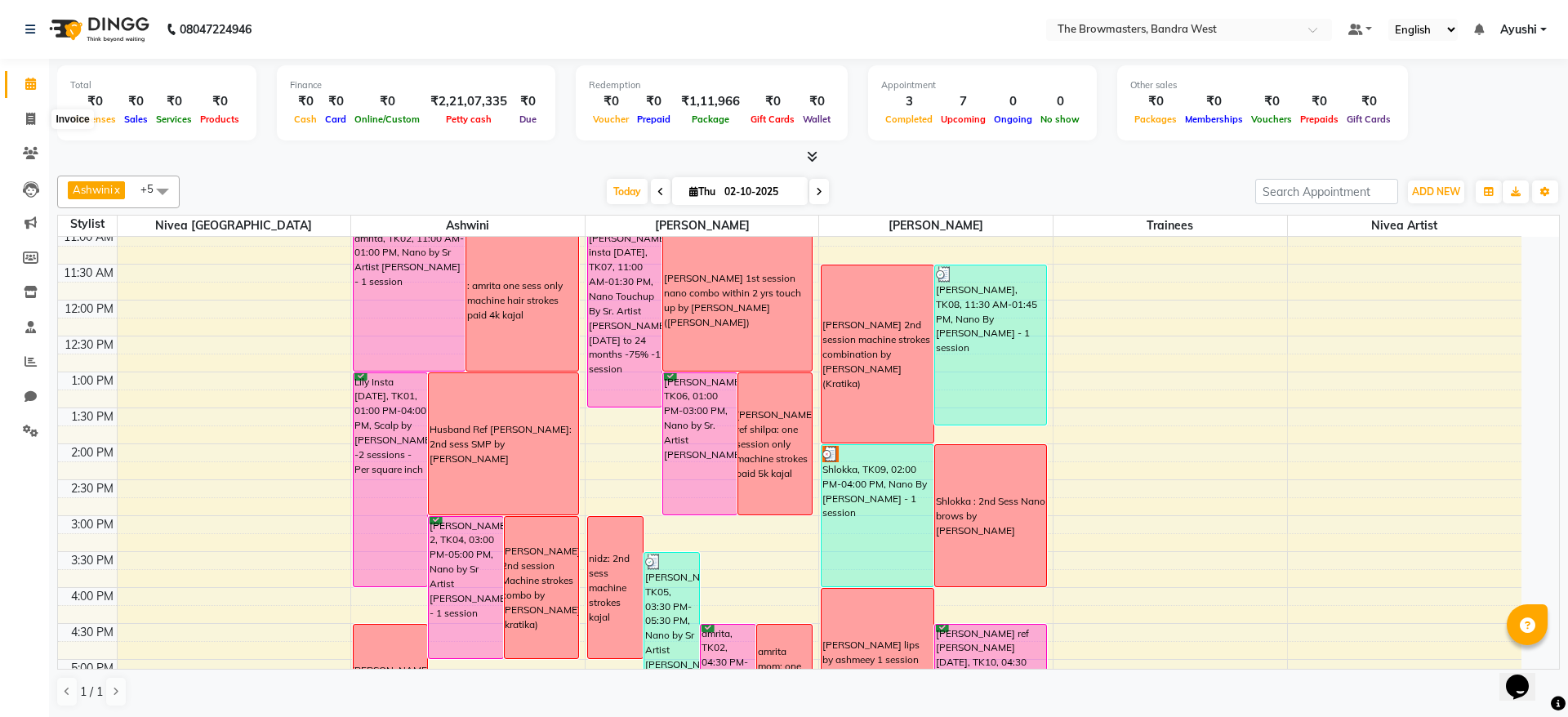
select select "6949"
select select "service"
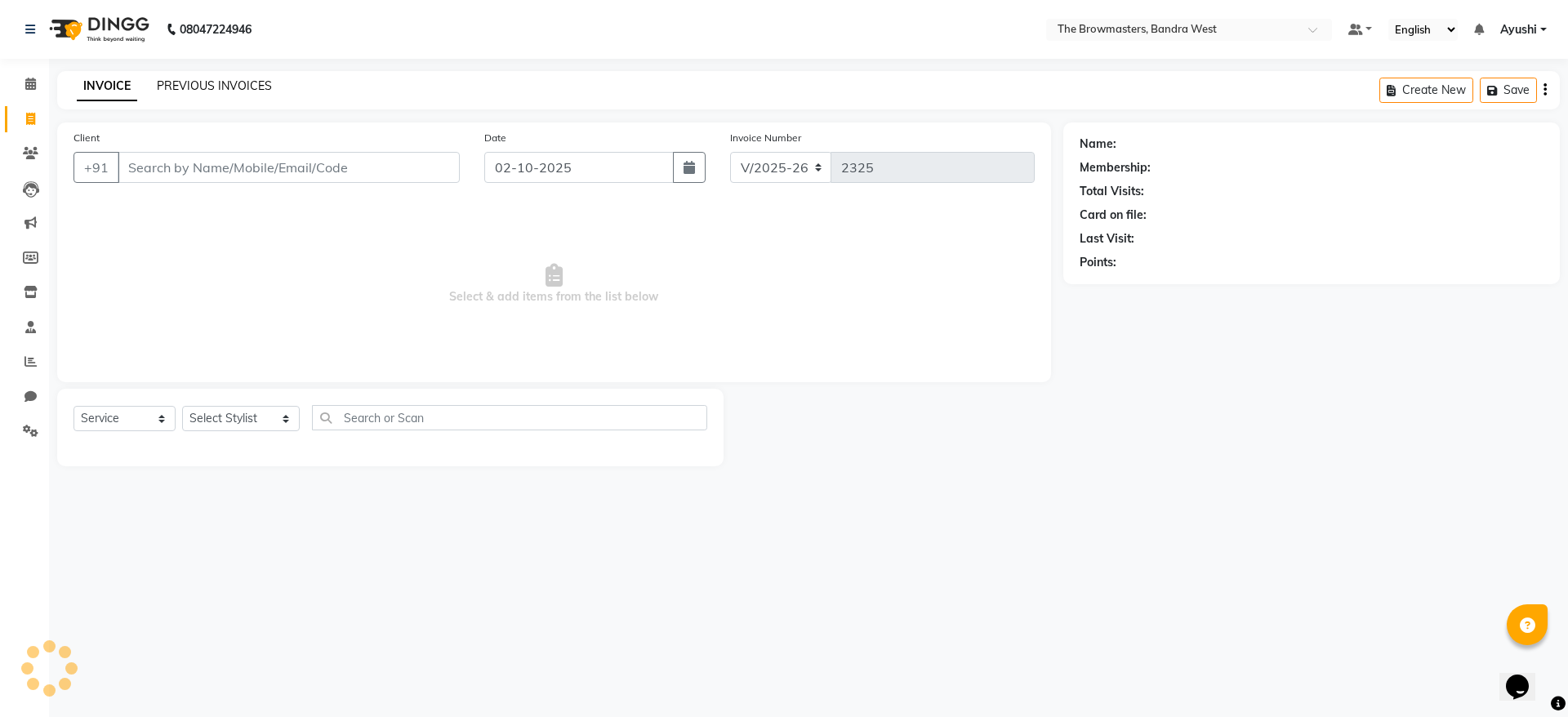
click at [189, 88] on link "PREVIOUS INVOICES" at bounding box center [214, 86] width 115 height 15
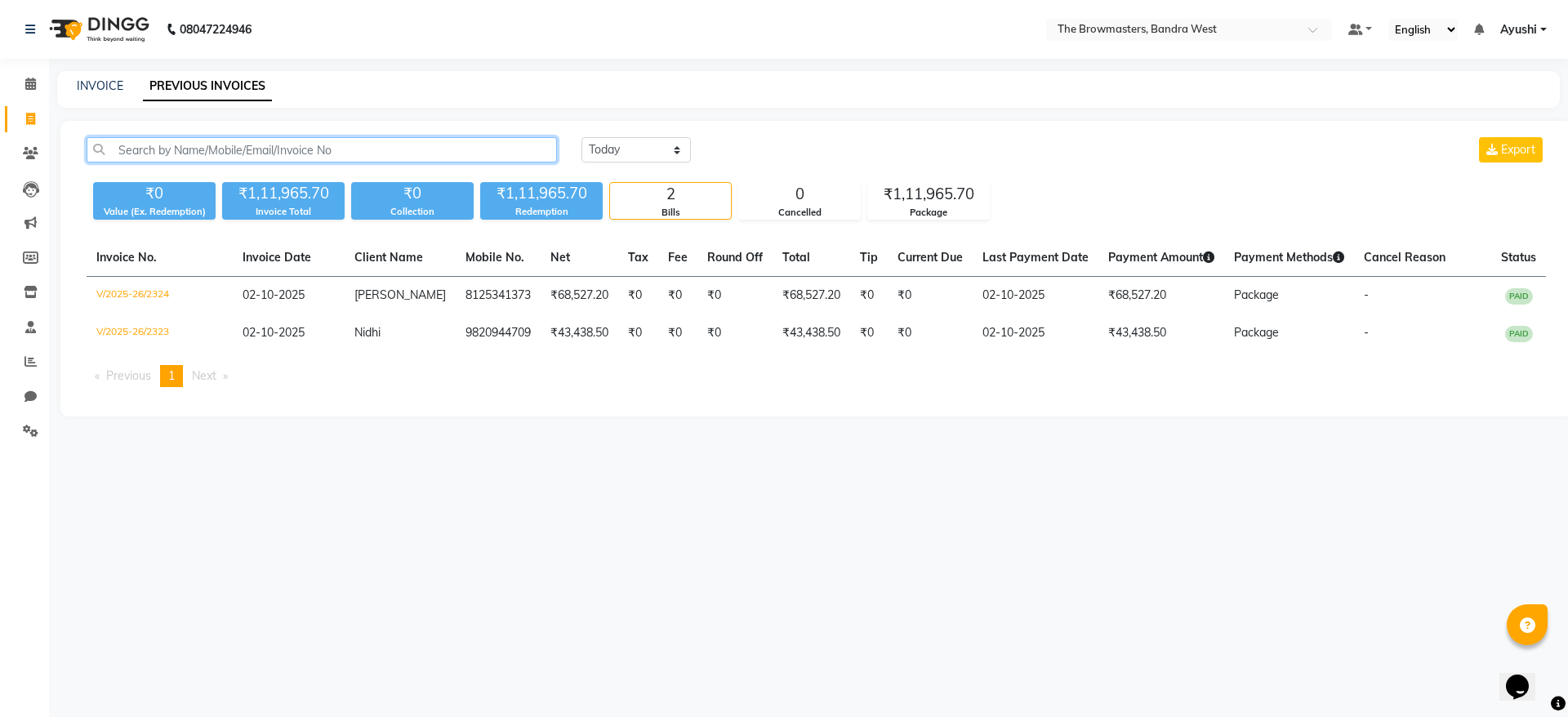
click at [299, 149] on input "text" at bounding box center [322, 149] width 470 height 25
paste input "9920295964"
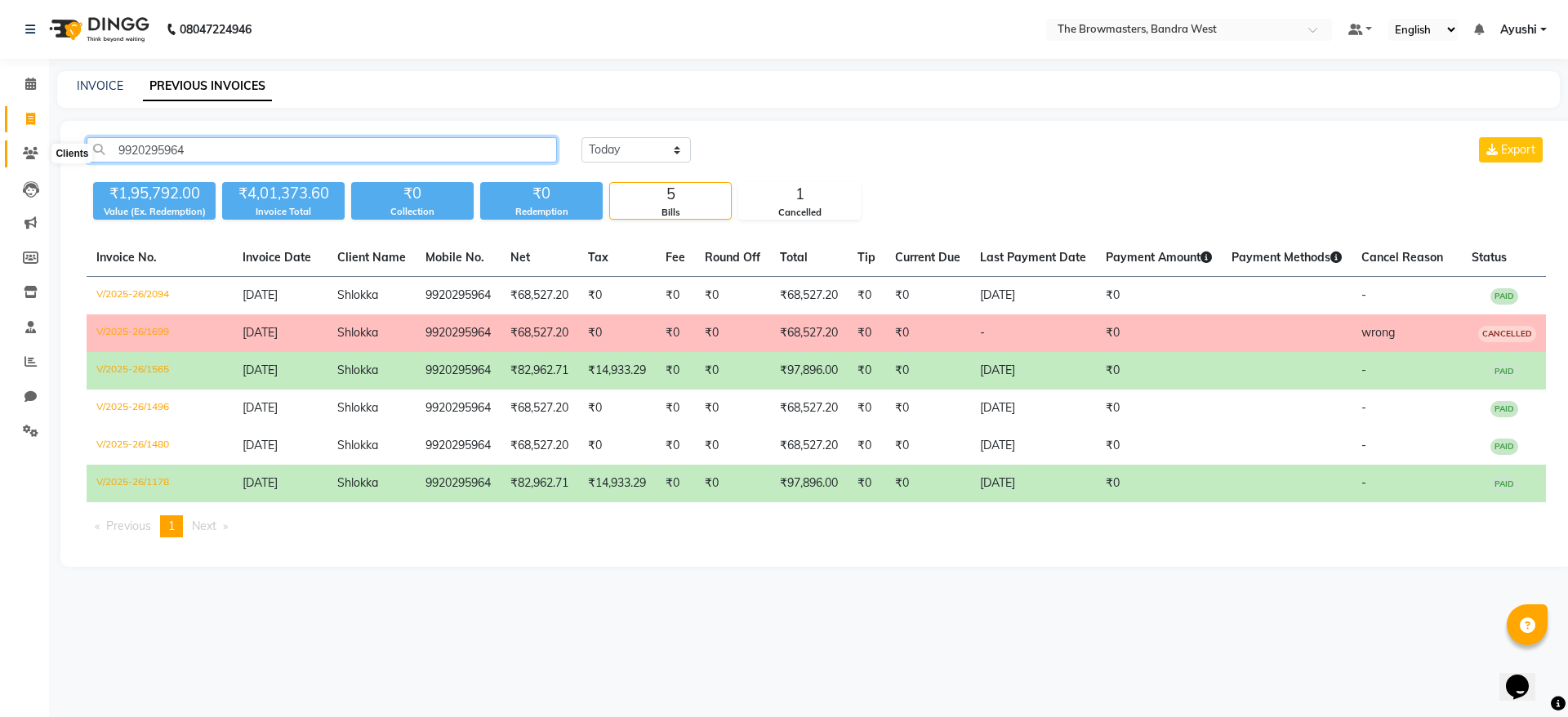
type input "9920295964"
click at [26, 148] on icon at bounding box center [30, 152] width 16 height 12
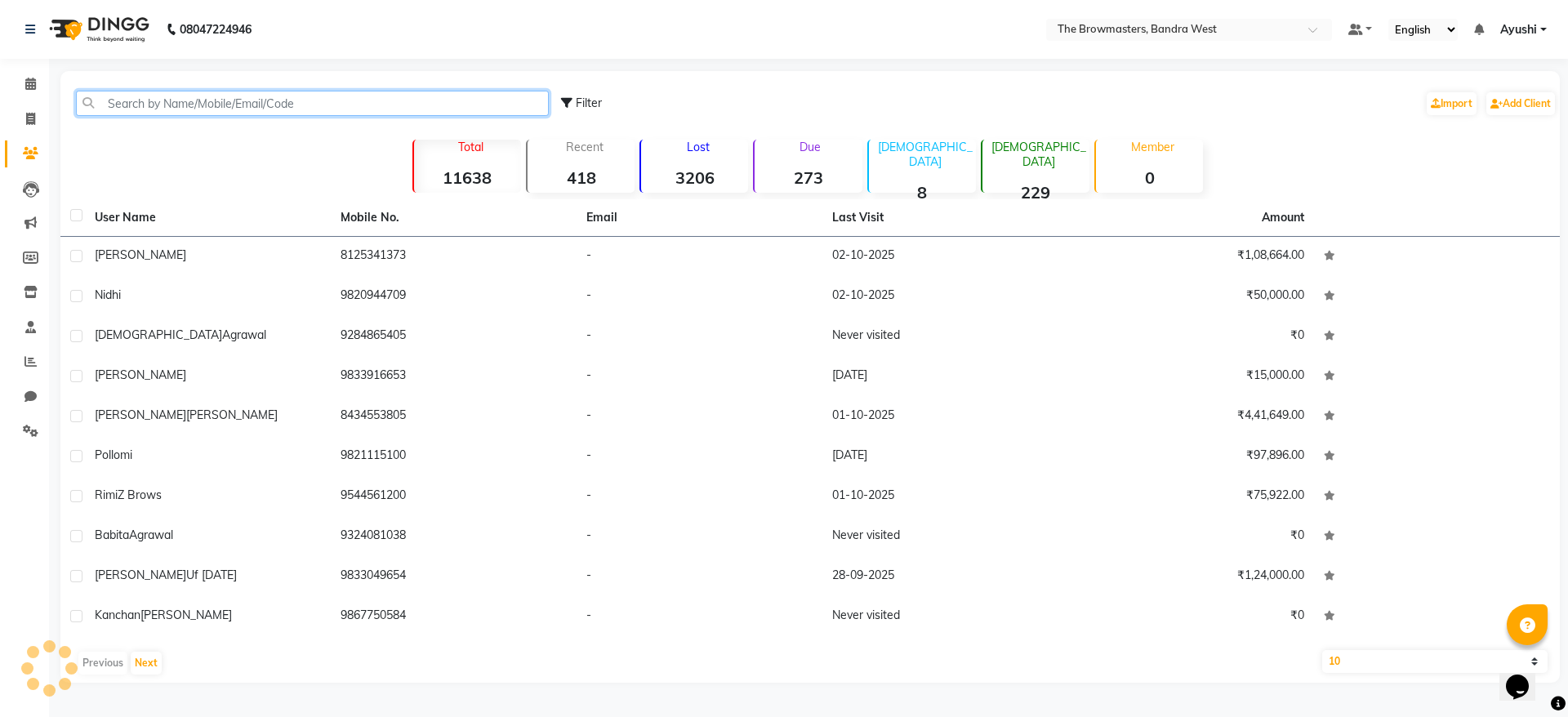
click at [174, 90] on input "text" at bounding box center [312, 102] width 473 height 25
paste input "9920295964"
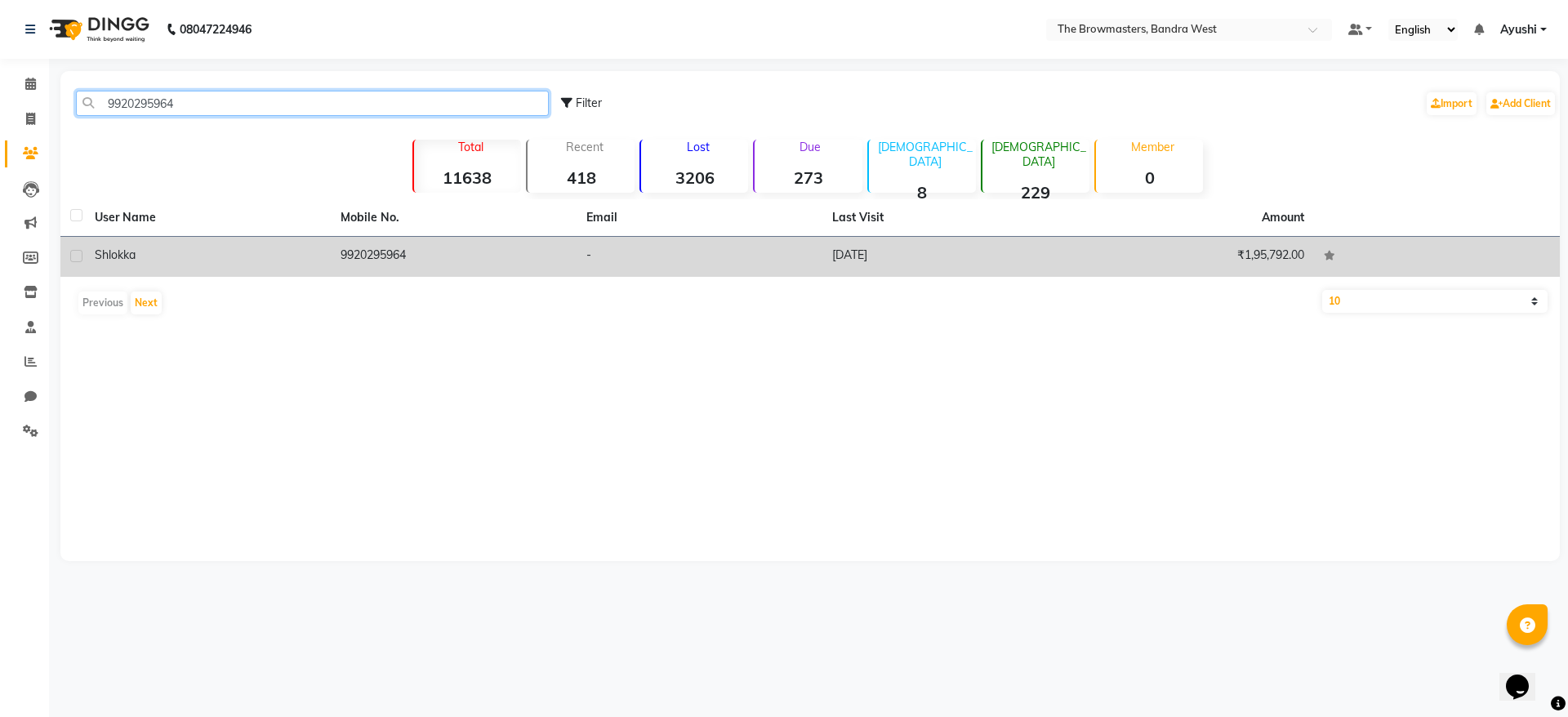
type input "9920295964"
click at [302, 244] on td "Shlokka" at bounding box center [208, 257] width 246 height 40
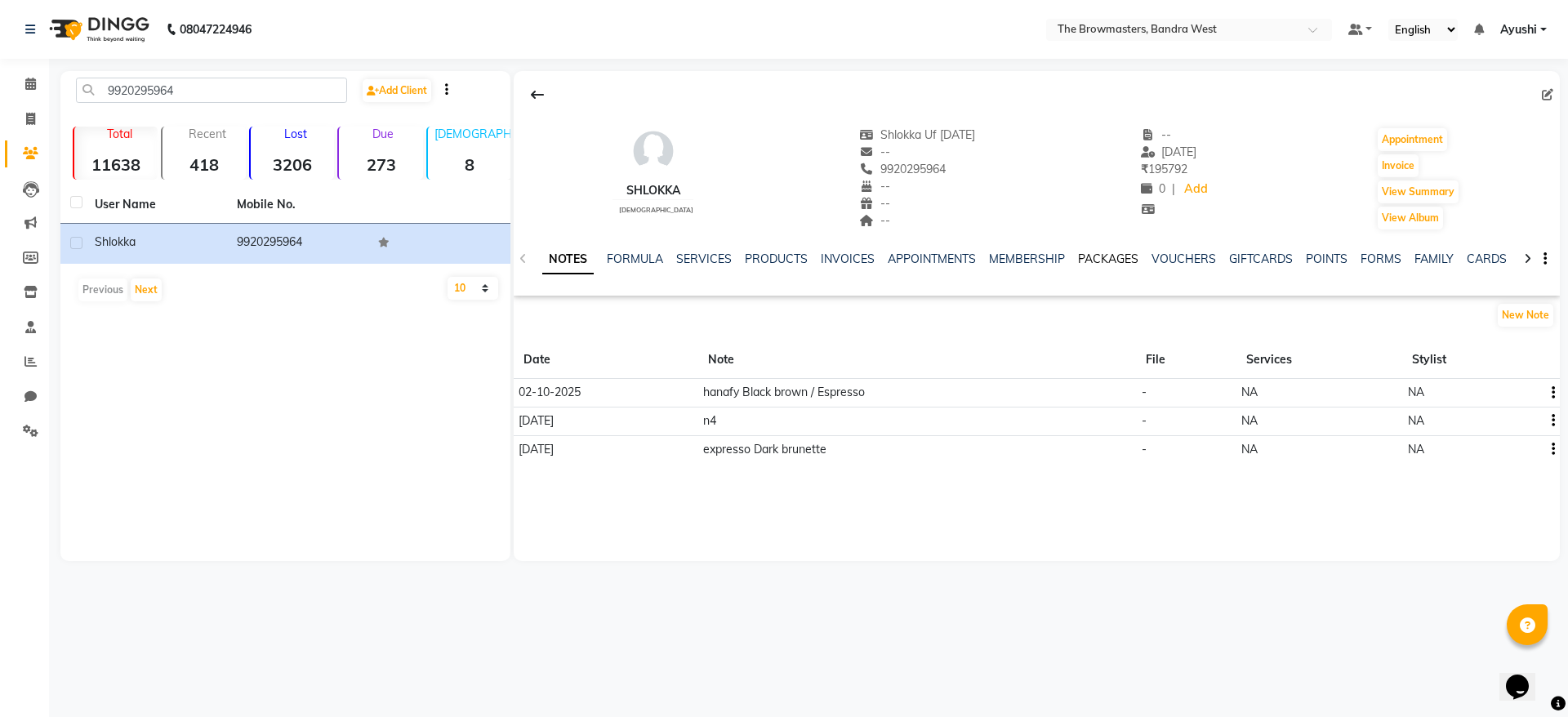
click at [1124, 261] on link "PACKAGES" at bounding box center [1109, 259] width 61 height 15
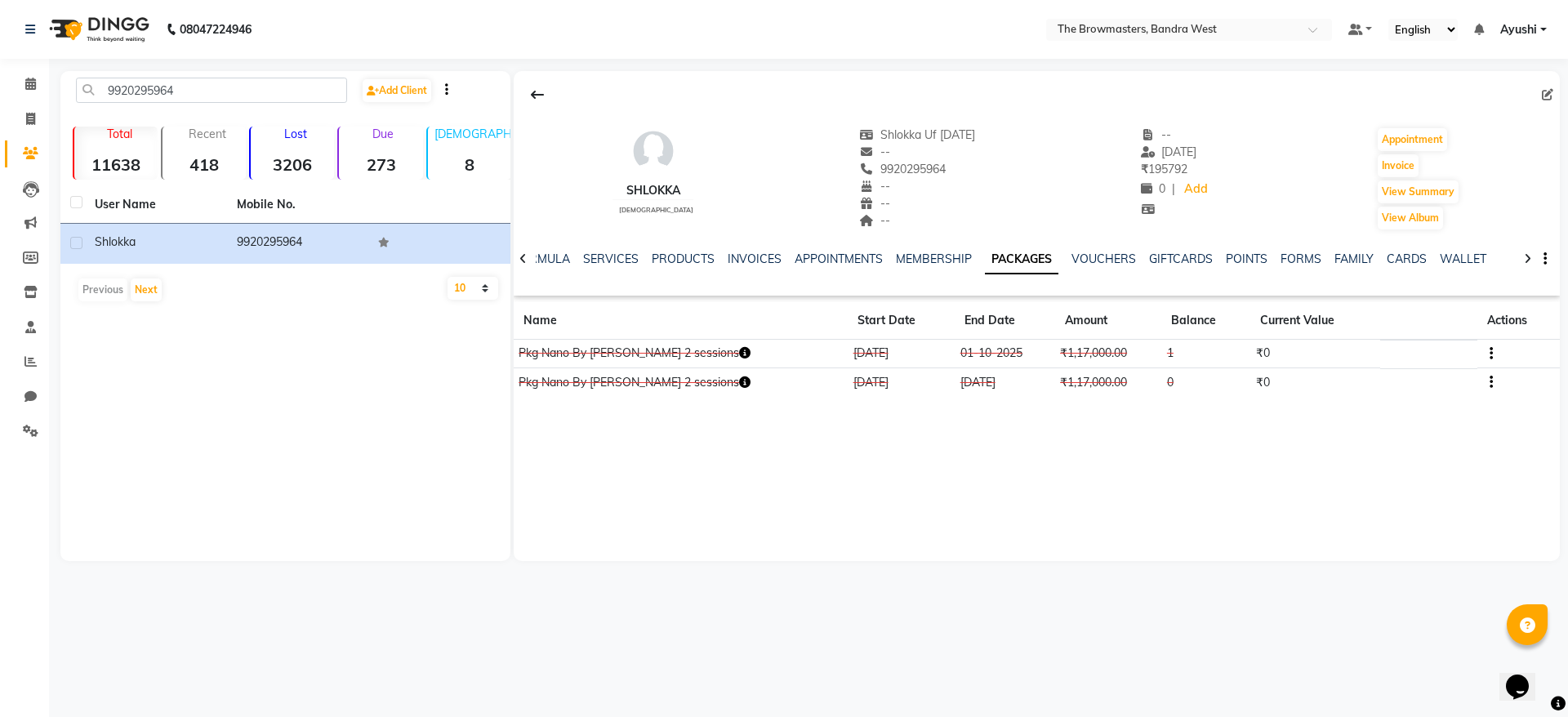
click at [1483, 353] on button "button" at bounding box center [1488, 353] width 10 height 18
click at [1380, 351] on div "Edit" at bounding box center [1405, 353] width 107 height 20
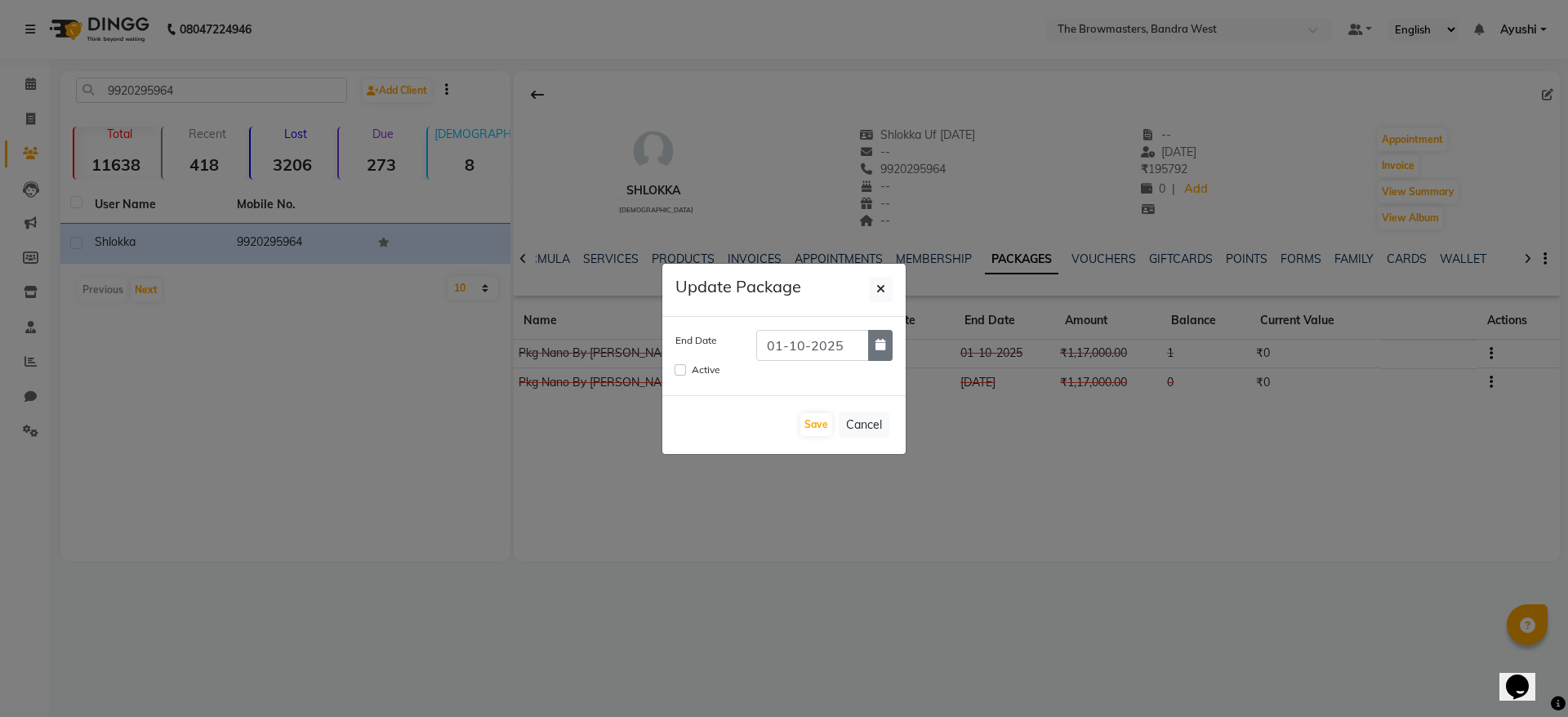
click at [885, 345] on icon "button" at bounding box center [880, 344] width 10 height 11
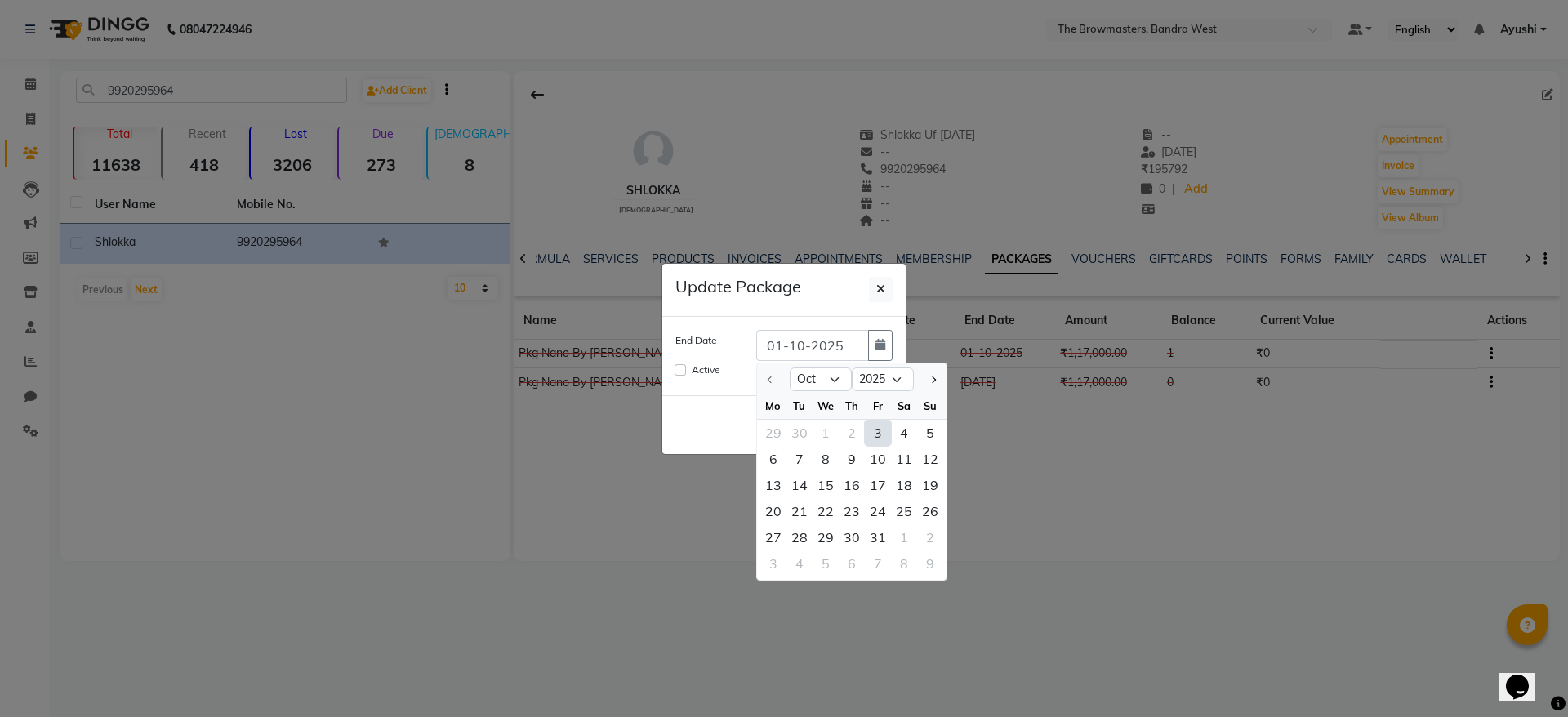
click at [876, 432] on div "3" at bounding box center [878, 433] width 26 height 26
type input "03-10-2025"
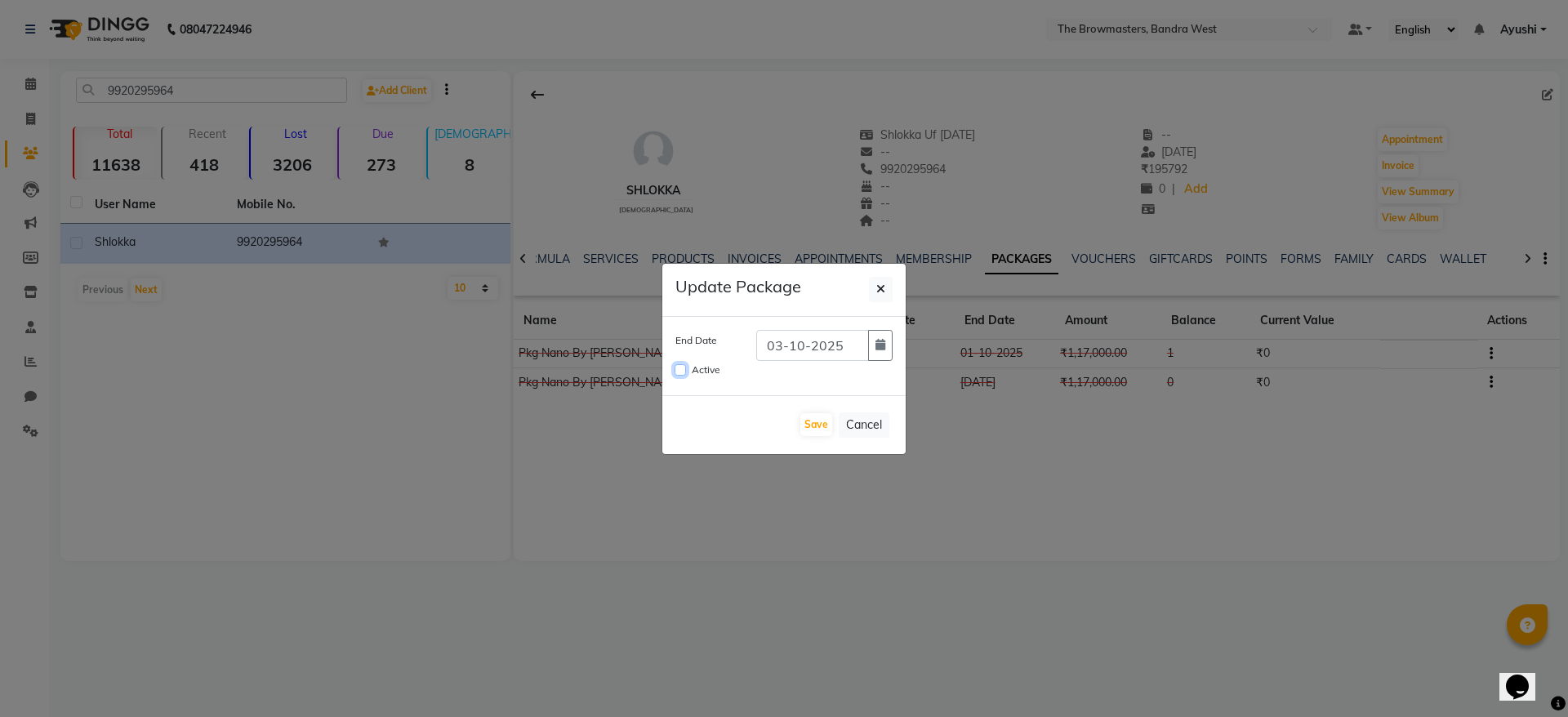
click at [679, 374] on input "Active" at bounding box center [680, 370] width 11 height 11
checkbox input "true"
click at [817, 422] on button "Save" at bounding box center [816, 424] width 32 height 23
checkbox input "false"
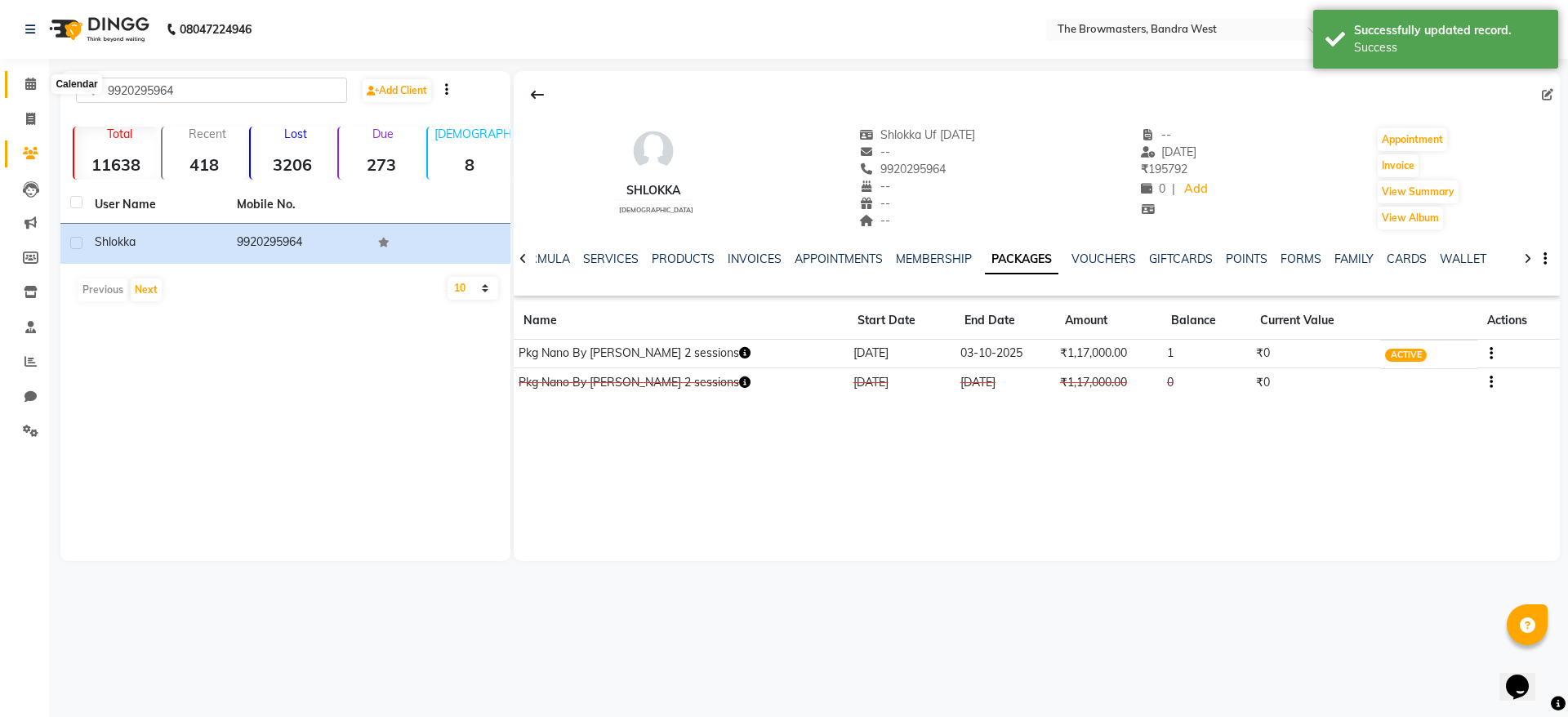
click at [32, 78] on icon at bounding box center [30, 83] width 11 height 12
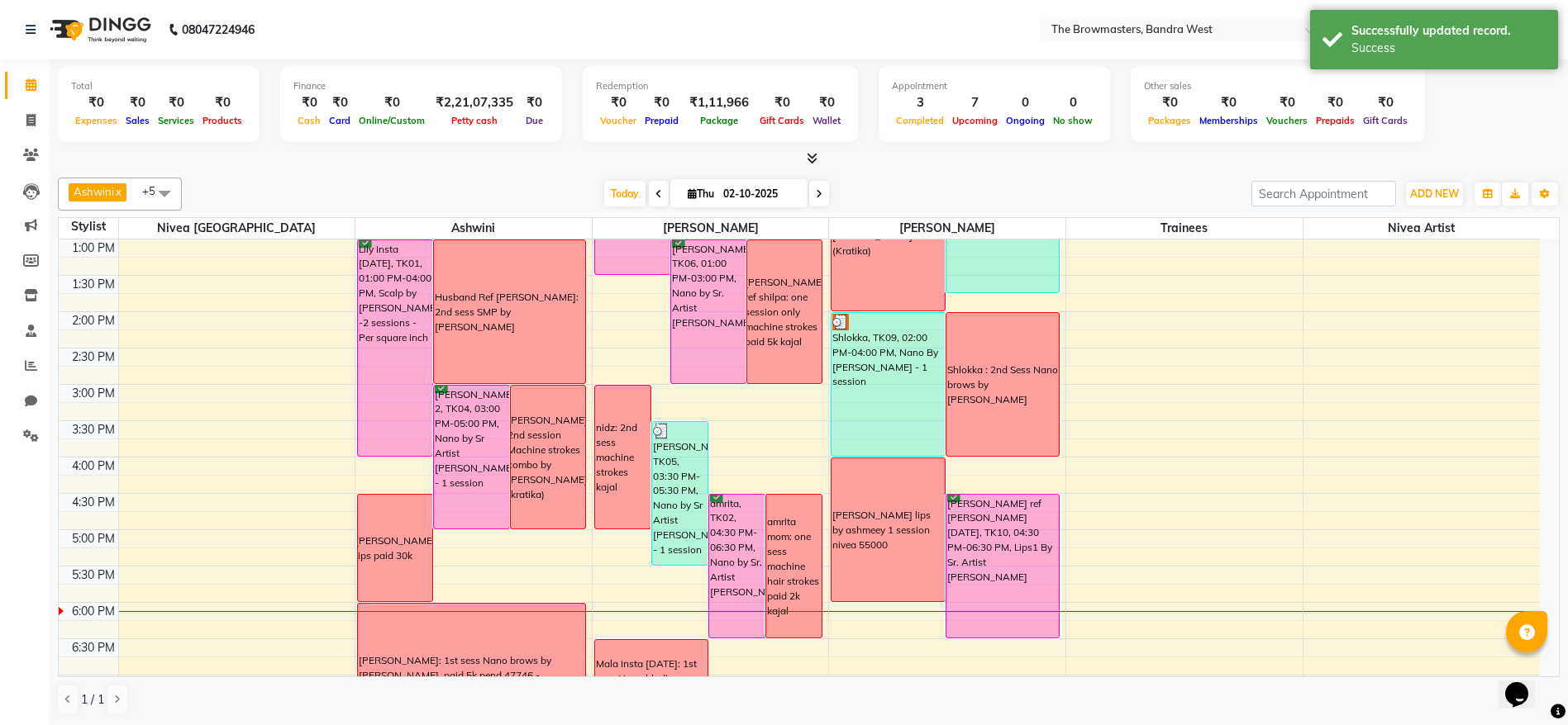
scroll to position [389, 0]
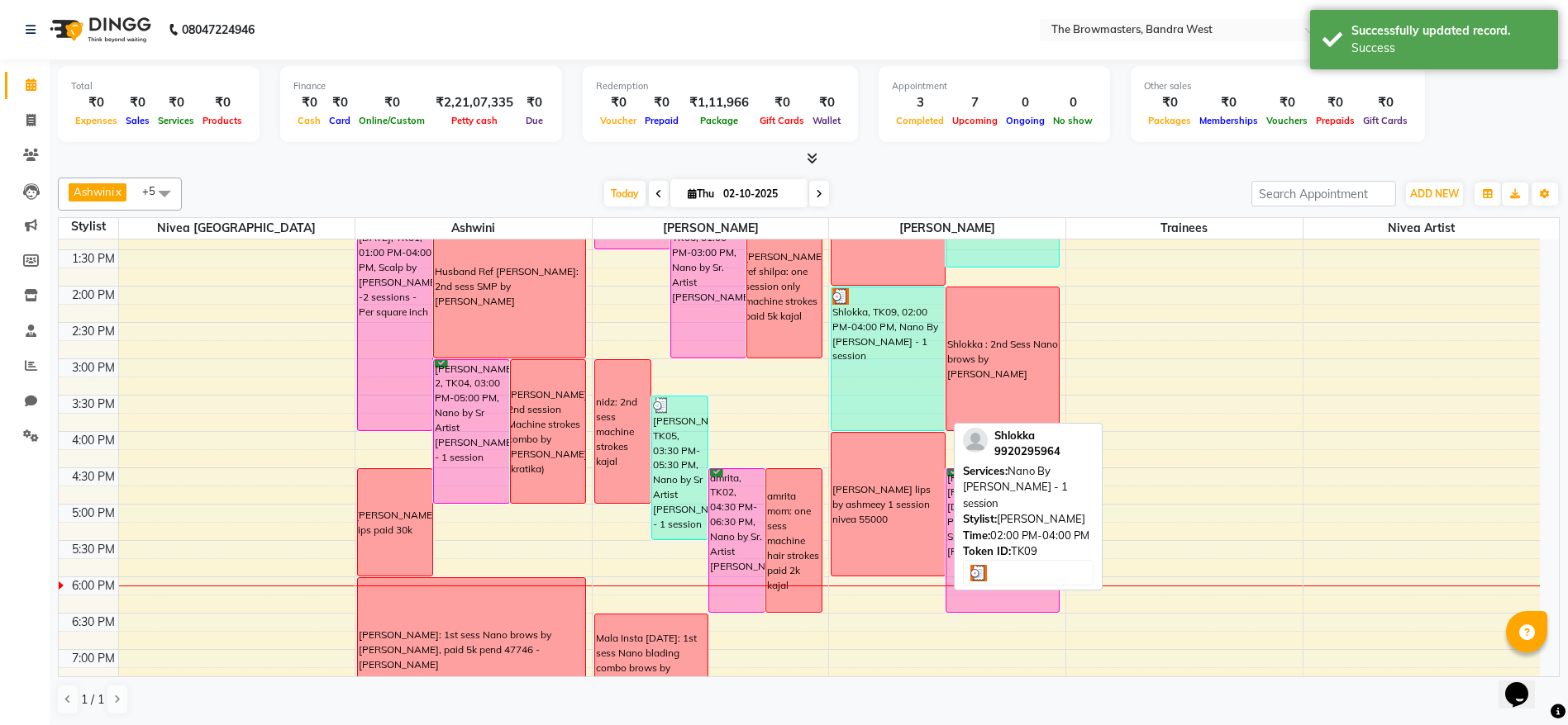
click at [900, 377] on div "Shlokka, TK09, 02:00 PM-04:00 PM, Nano By [PERSON_NAME] - 1 session" at bounding box center [888, 358] width 112 height 143
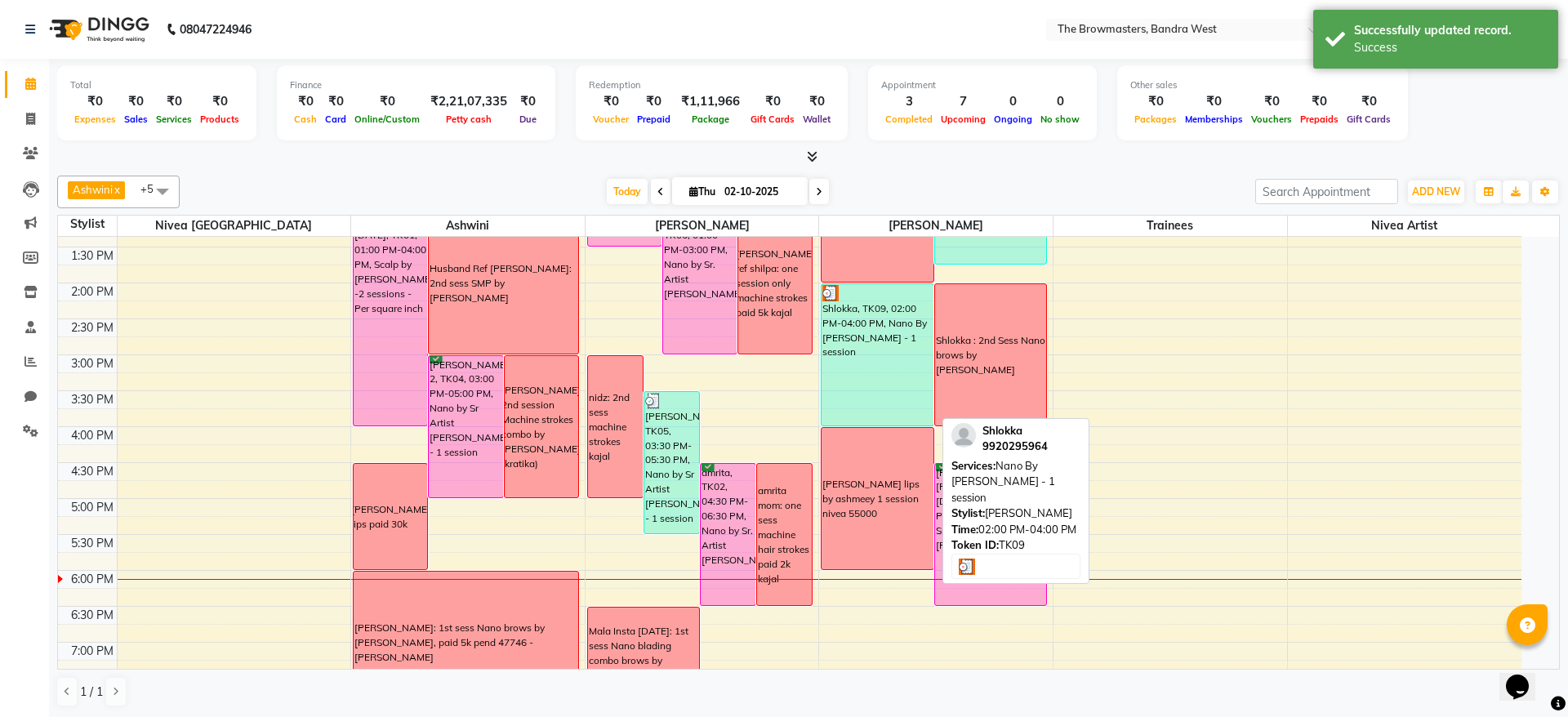
select select "3"
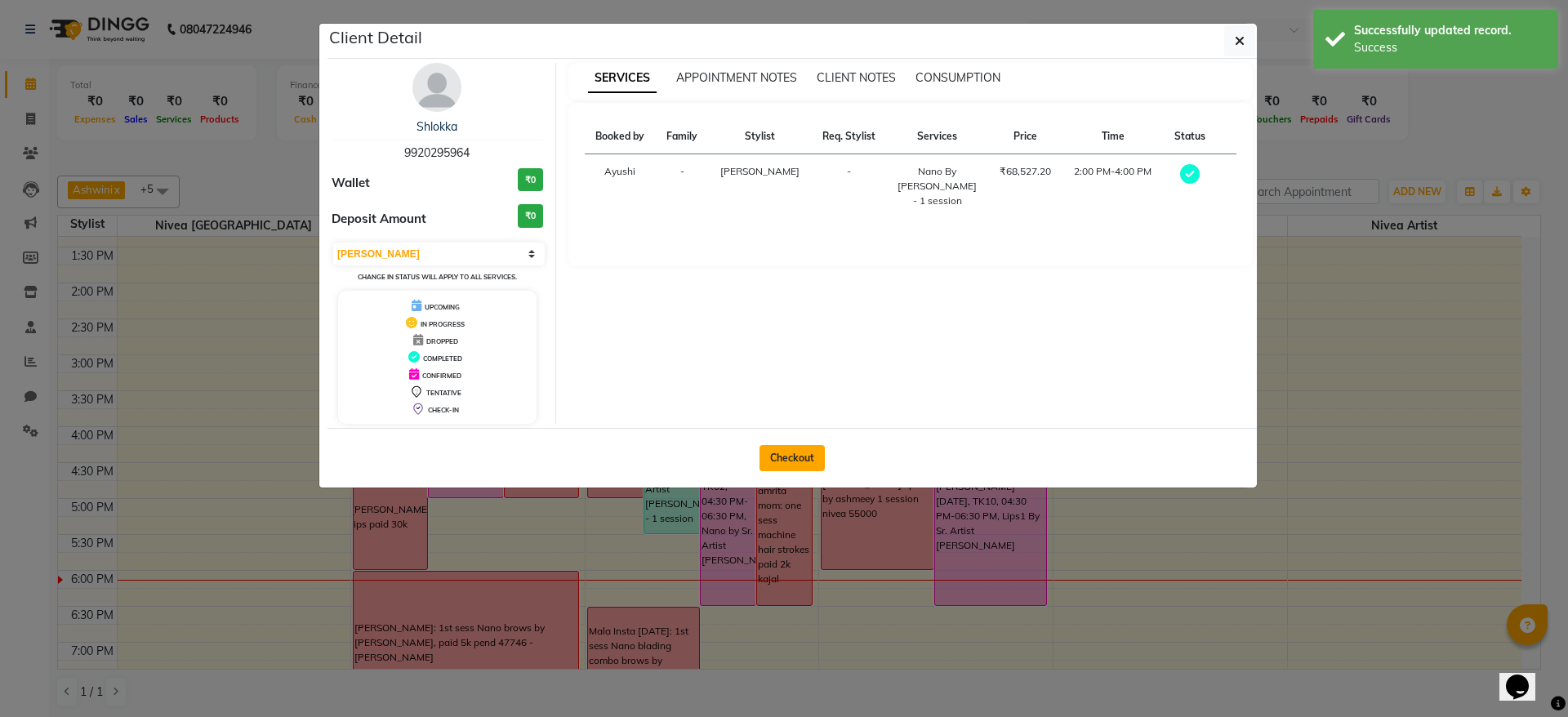
drag, startPoint x: 807, startPoint y: 438, endPoint x: 795, endPoint y: 453, distance: 19.2
click at [795, 453] on div "Checkout" at bounding box center [792, 458] width 930 height 60
click at [795, 453] on button "Checkout" at bounding box center [791, 459] width 65 height 26
select select "6949"
select select "service"
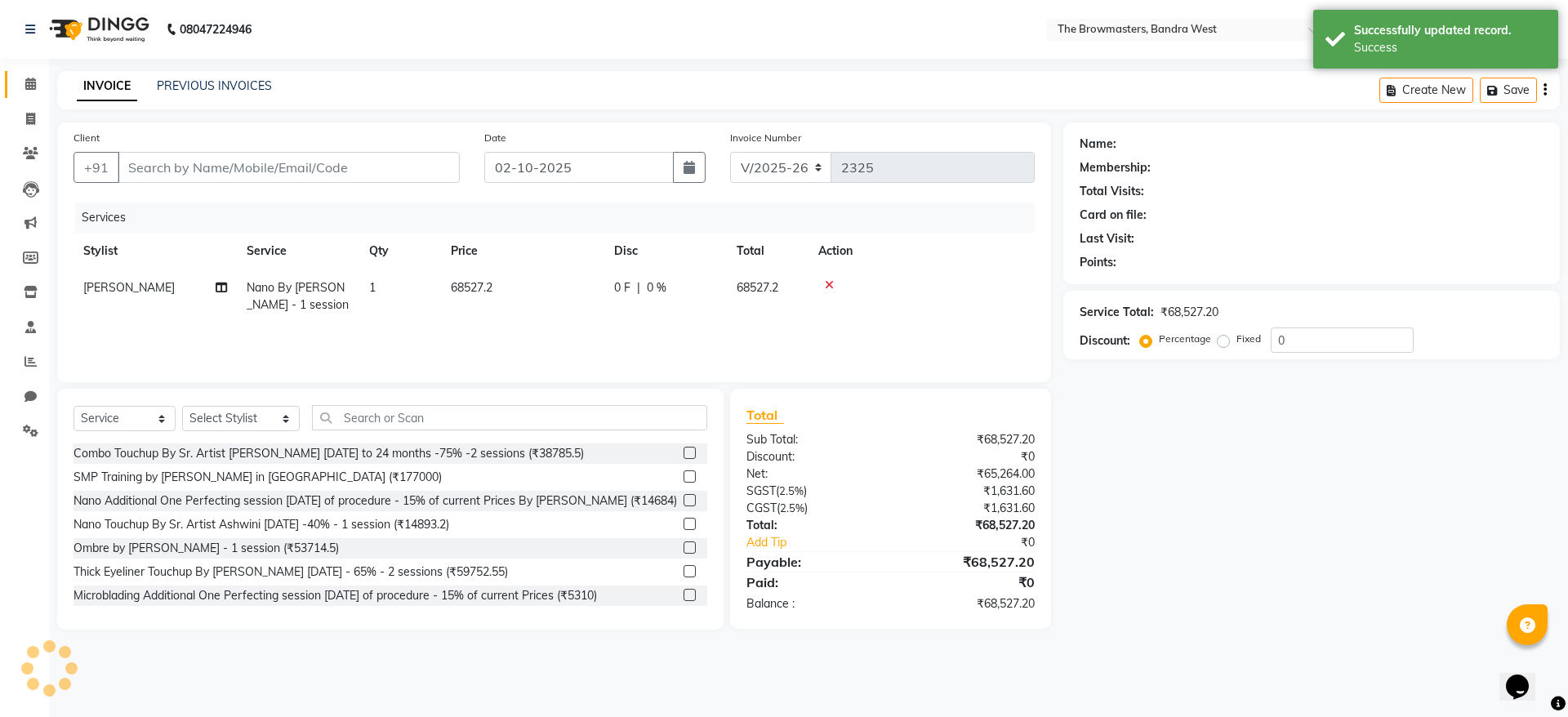
type input "9920295964"
select select "64308"
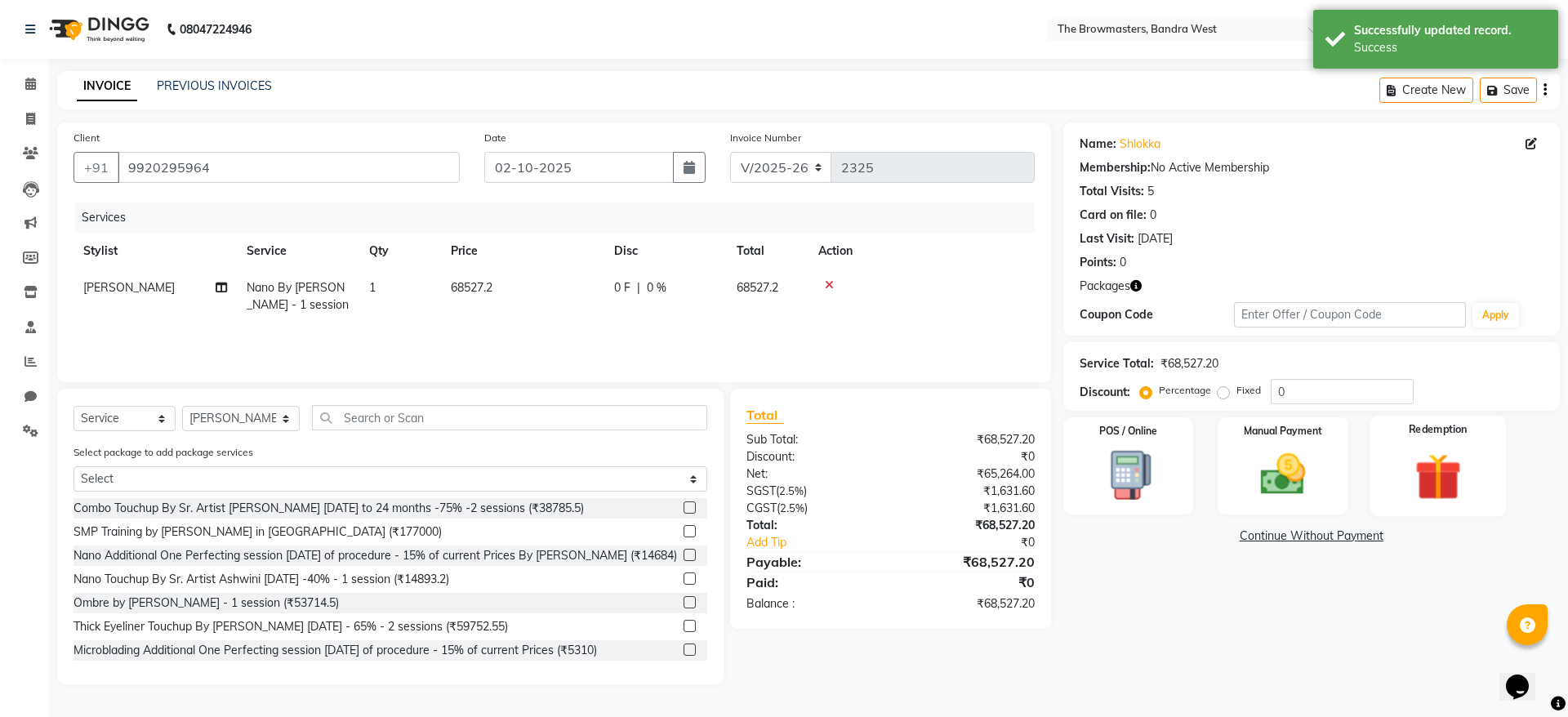
click at [1437, 469] on img at bounding box center [1438, 476] width 76 height 58
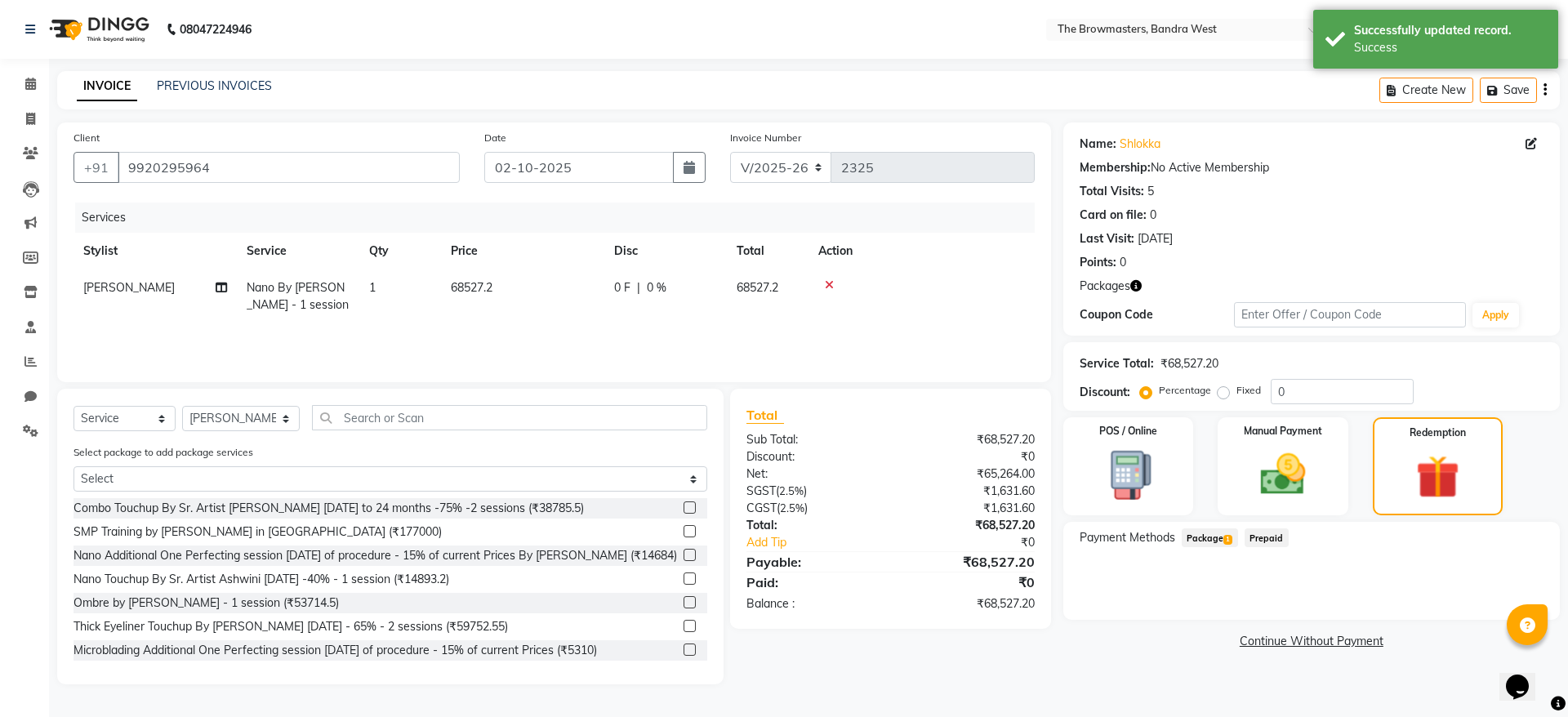
click at [1230, 542] on span "1" at bounding box center [1228, 540] width 9 height 10
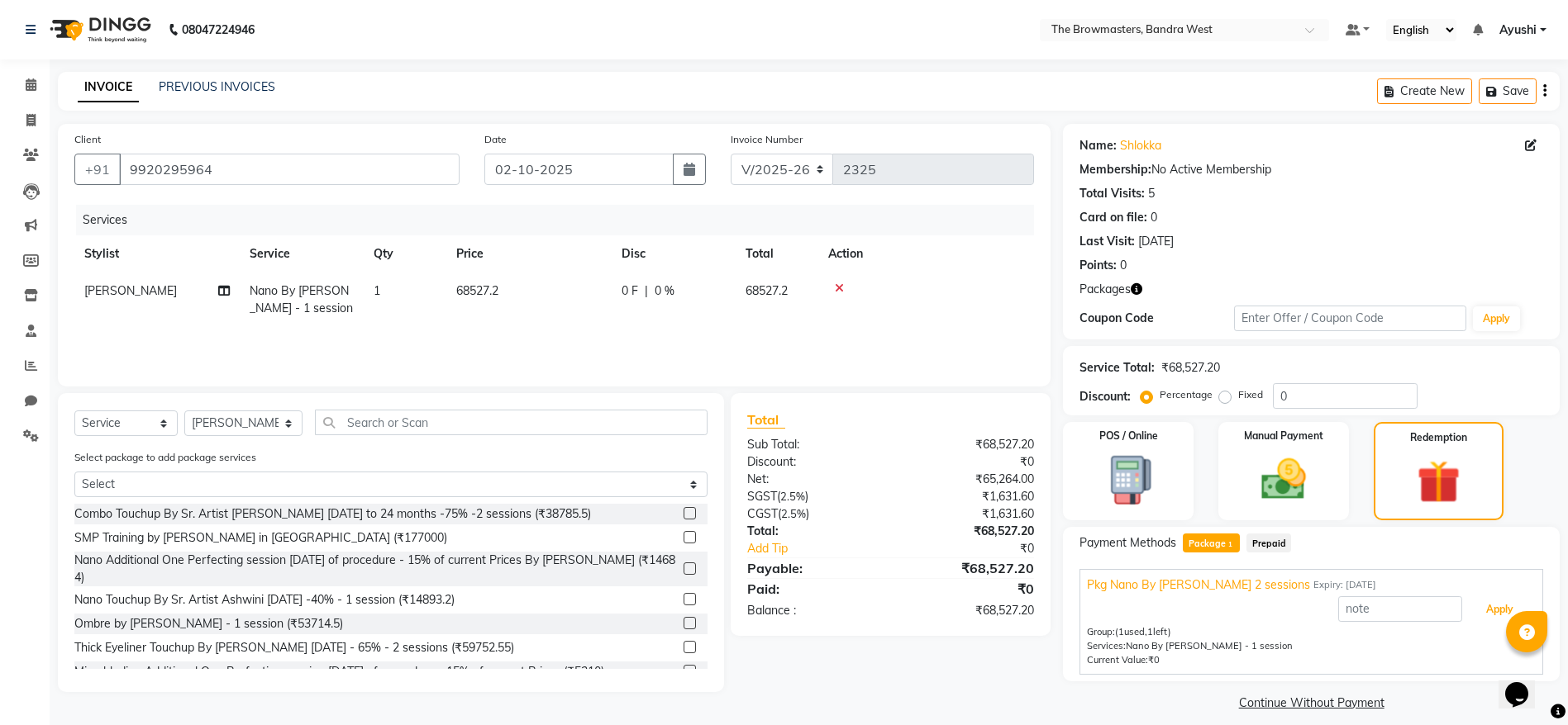
drag, startPoint x: 1494, startPoint y: 609, endPoint x: 1220, endPoint y: 616, distance: 274.1
click at [1220, 616] on div "Apply" at bounding box center [1310, 610] width 449 height 32
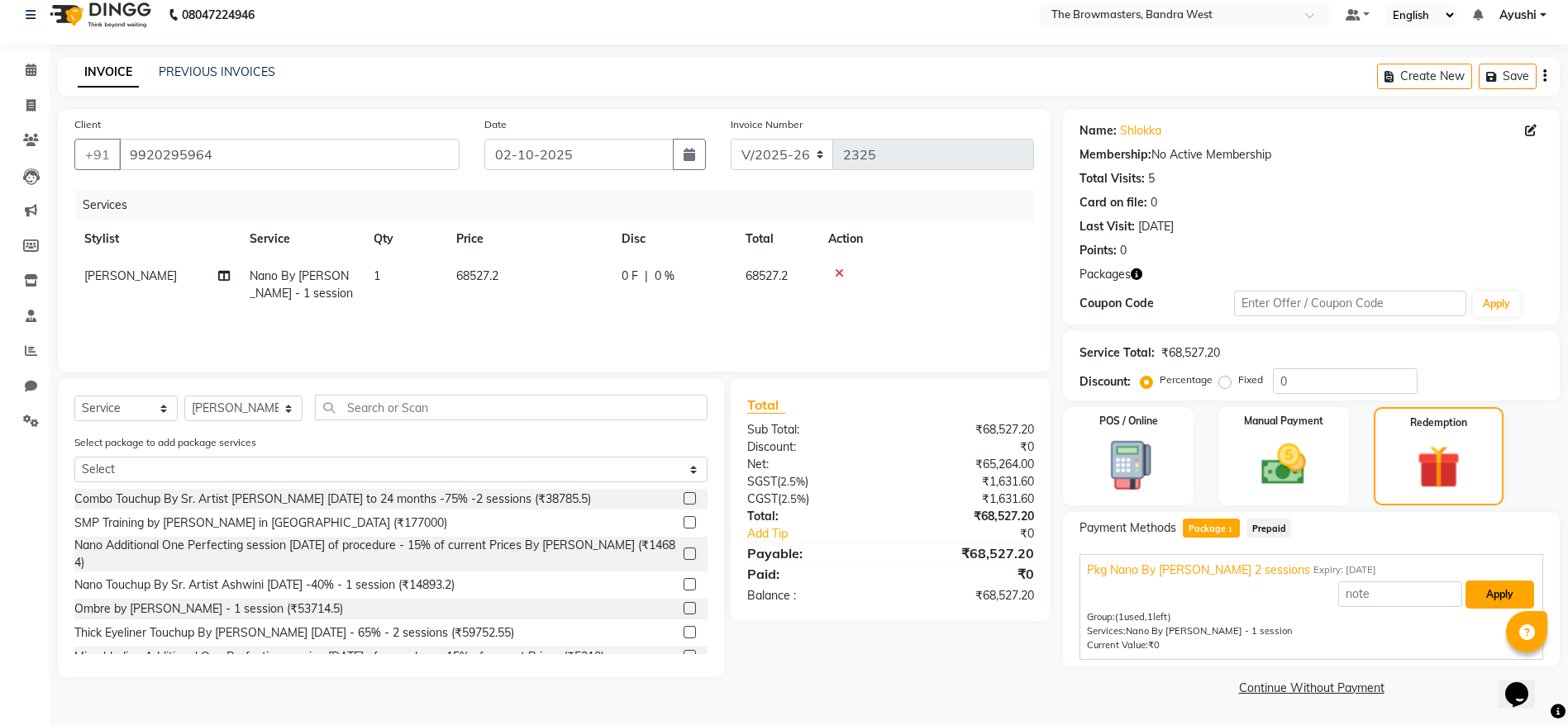
click at [1470, 590] on button "Apply" at bounding box center [1499, 594] width 68 height 28
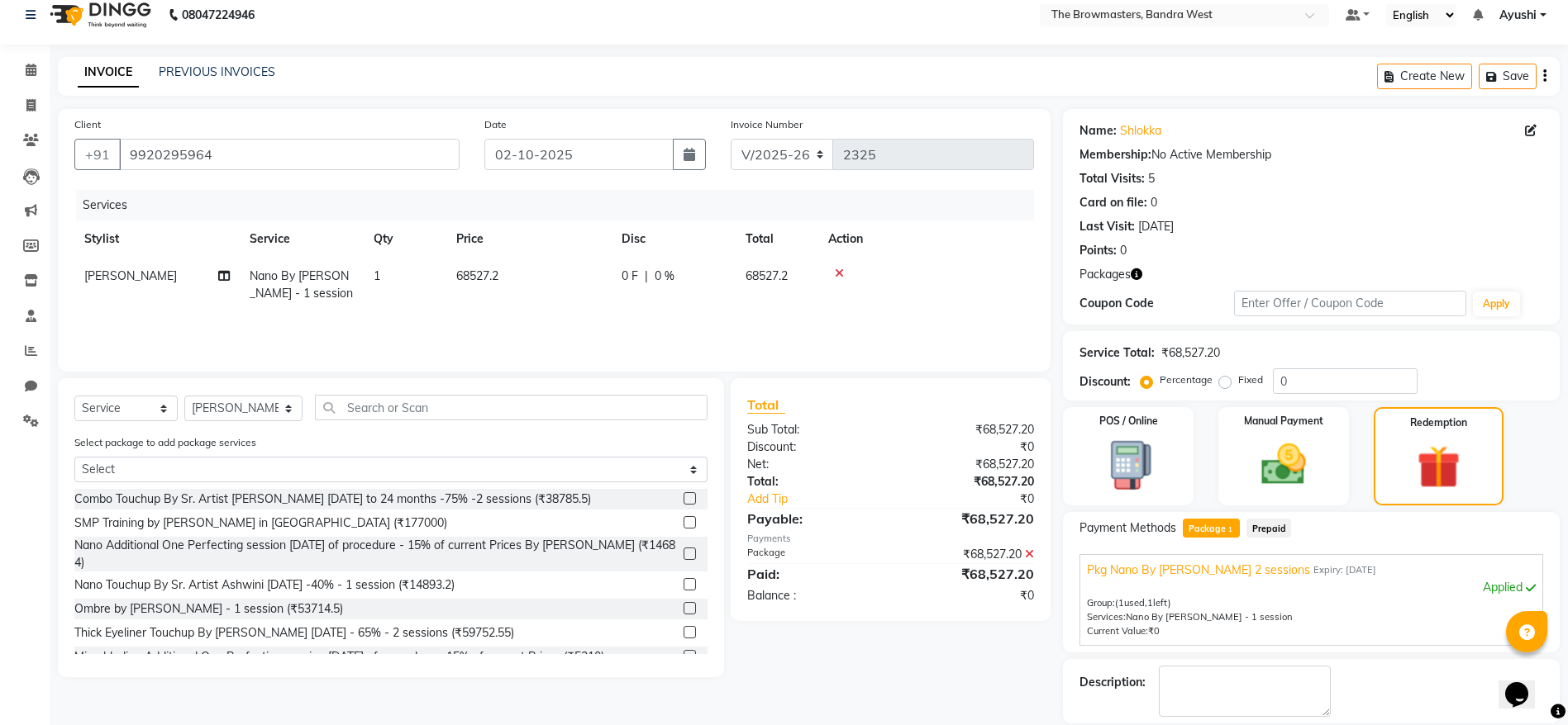
scroll to position [94, 0]
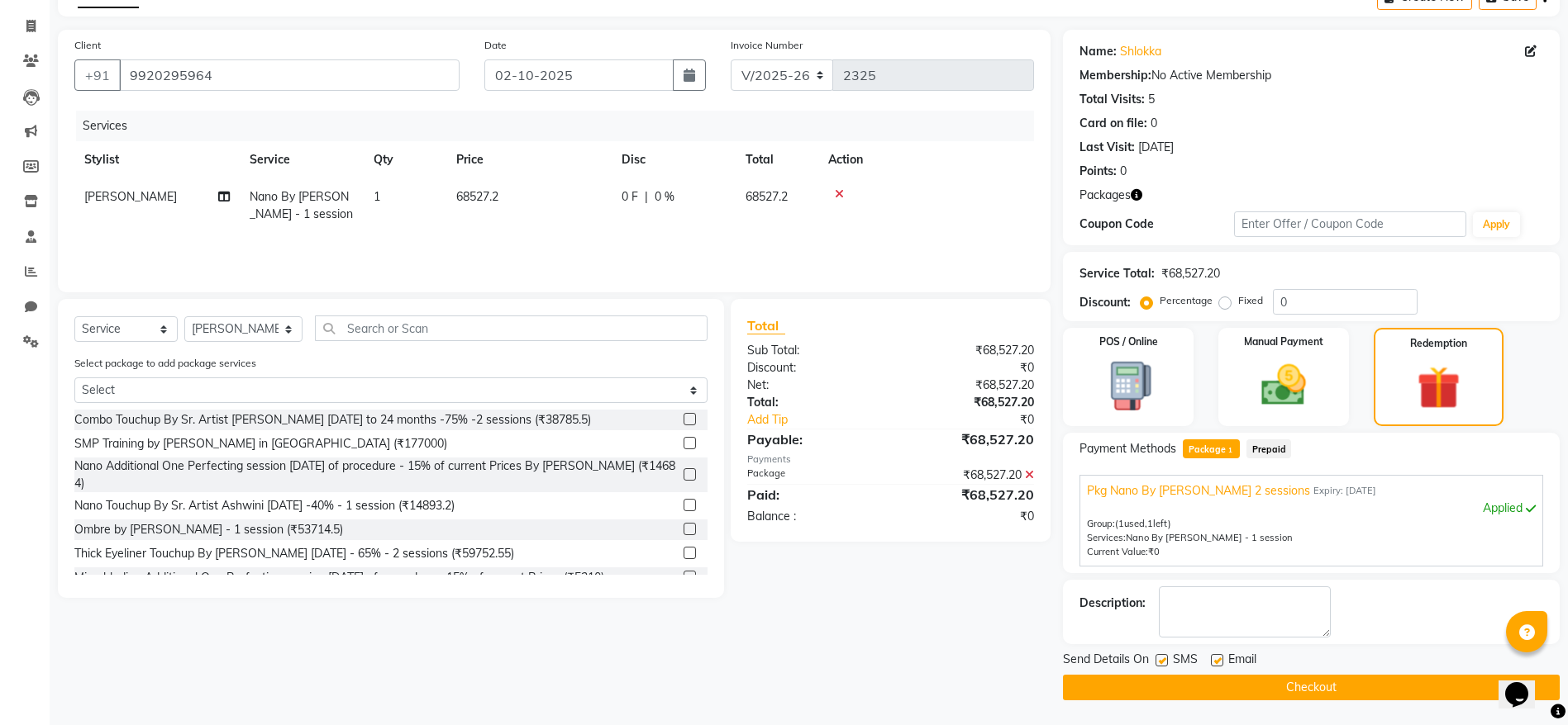
click at [1169, 655] on div "SMS" at bounding box center [1183, 662] width 55 height 21
click at [1158, 660] on label at bounding box center [1161, 660] width 12 height 12
click at [1158, 660] on input "checkbox" at bounding box center [1161, 662] width 11 height 11
checkbox input "false"
click at [1218, 659] on label at bounding box center [1216, 660] width 12 height 12
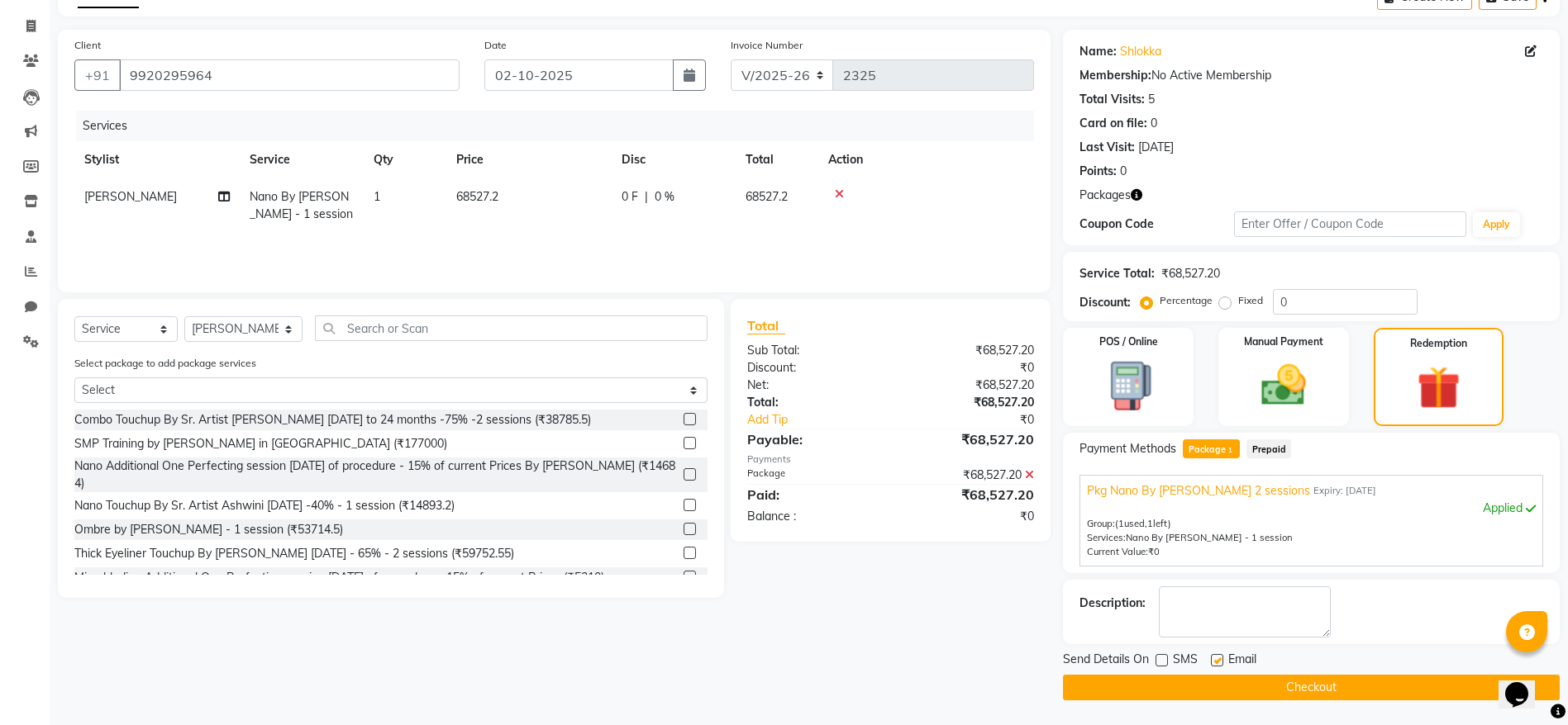
click at [1218, 659] on input "checkbox" at bounding box center [1216, 662] width 11 height 11
click at [1218, 659] on label at bounding box center [1216, 660] width 12 height 12
click at [1218, 659] on input "checkbox" at bounding box center [1216, 662] width 11 height 11
click at [1218, 660] on label at bounding box center [1216, 660] width 12 height 12
click at [1218, 660] on input "checkbox" at bounding box center [1216, 662] width 11 height 11
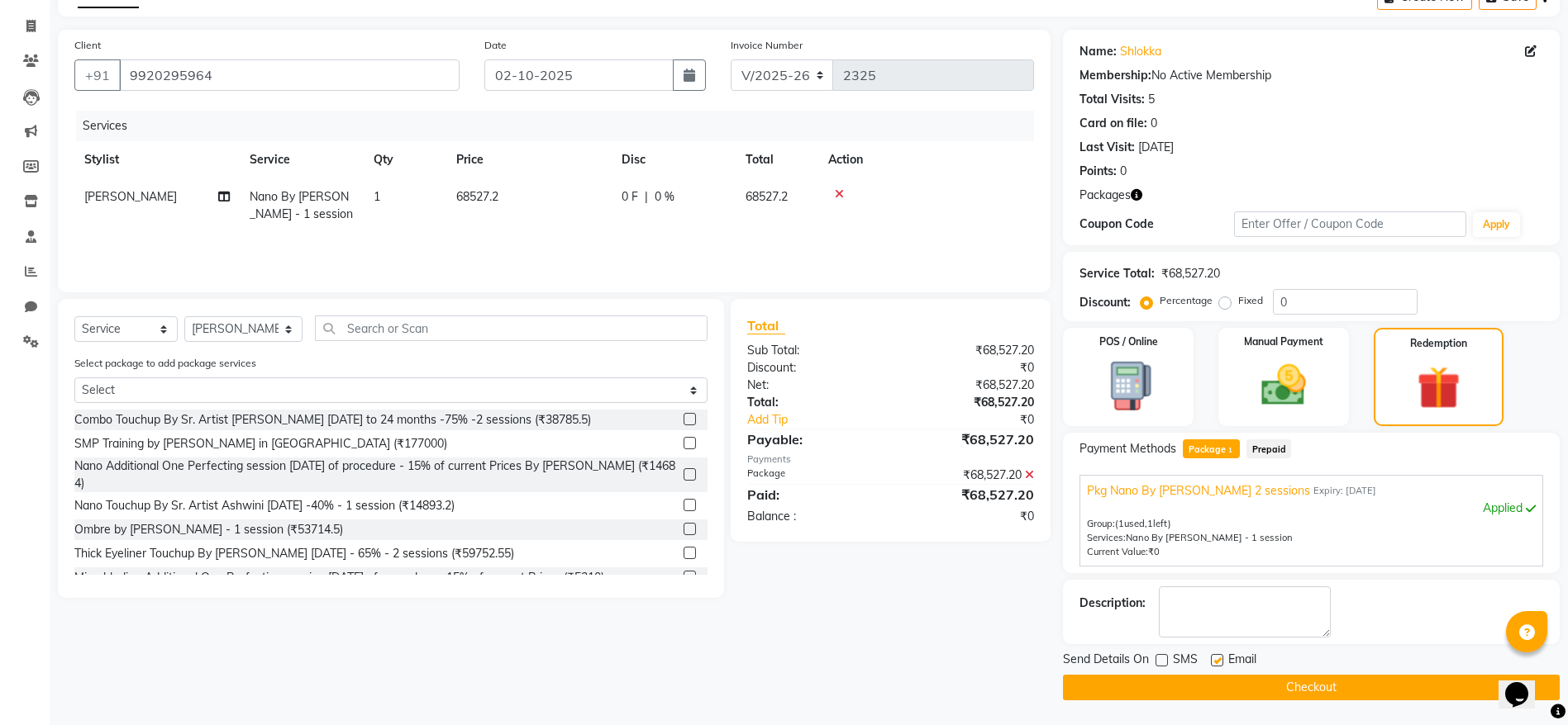
checkbox input "false"
click at [1168, 687] on button "Checkout" at bounding box center [1311, 687] width 497 height 25
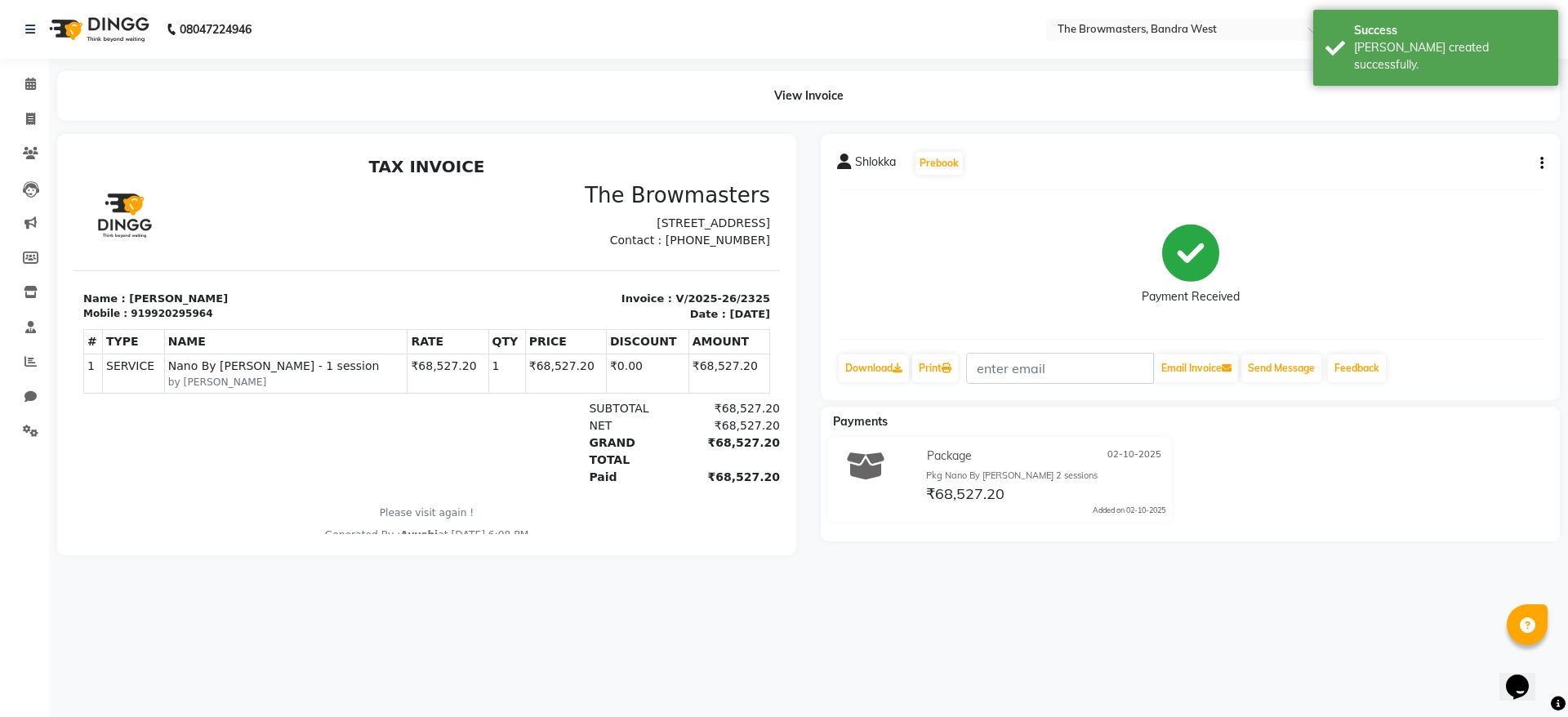
select select "service"
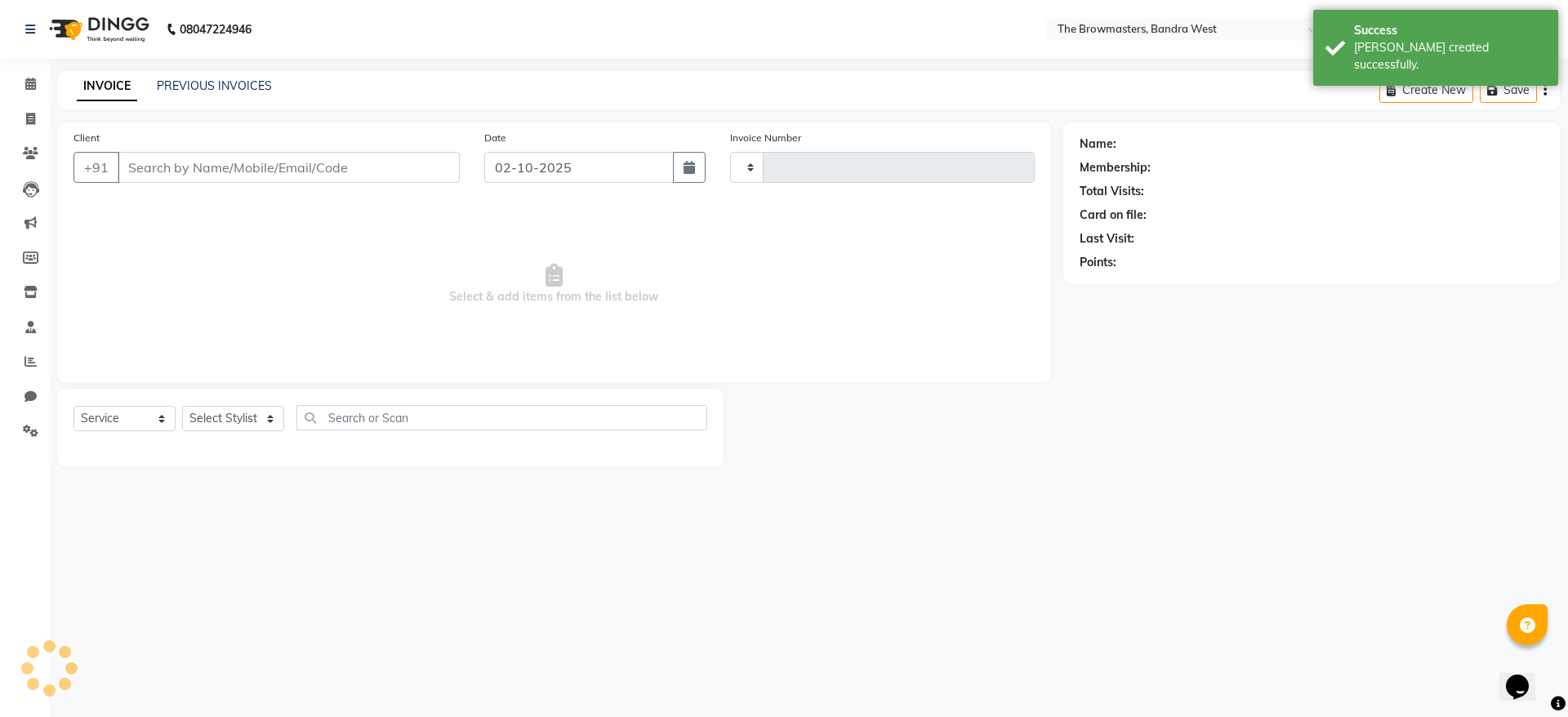
type input "2326"
select select "6949"
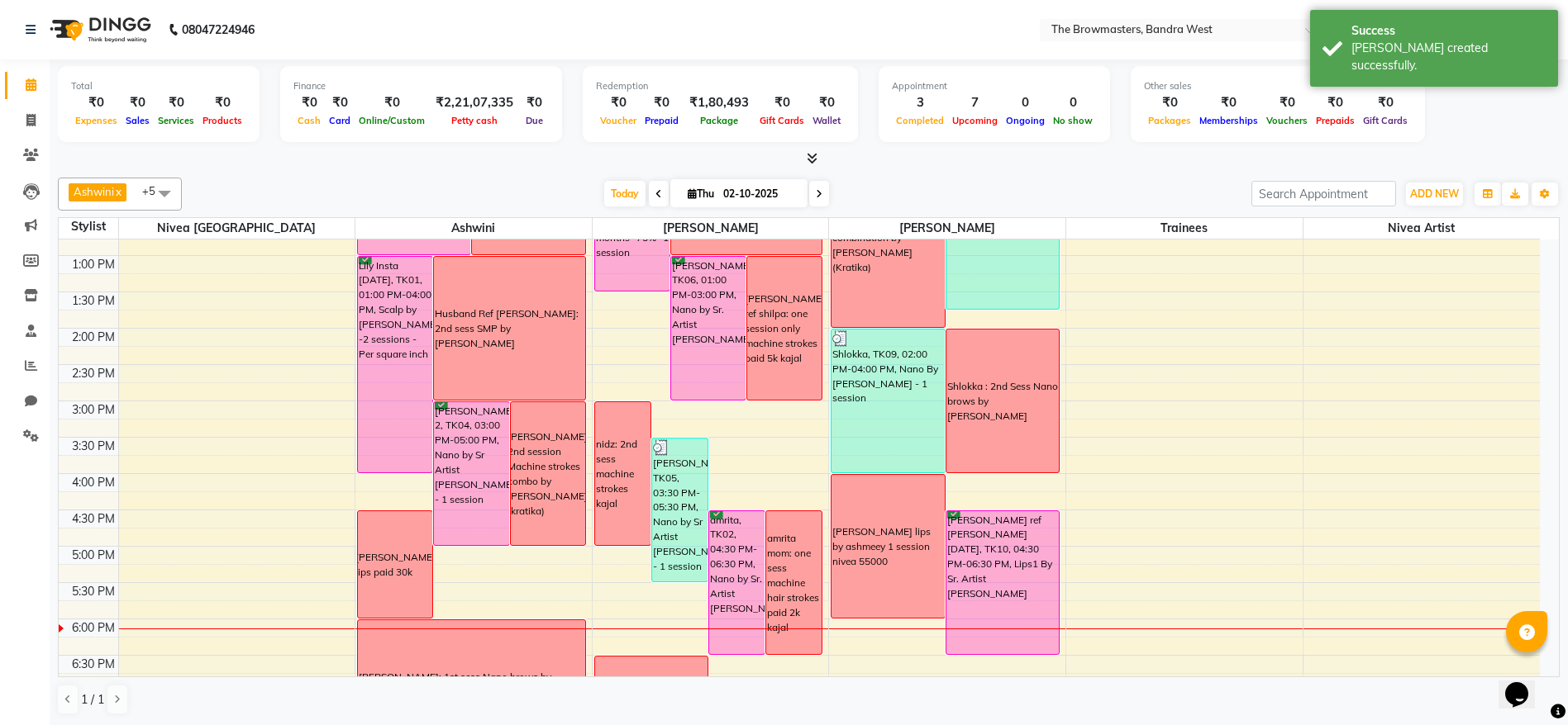
scroll to position [349, 0]
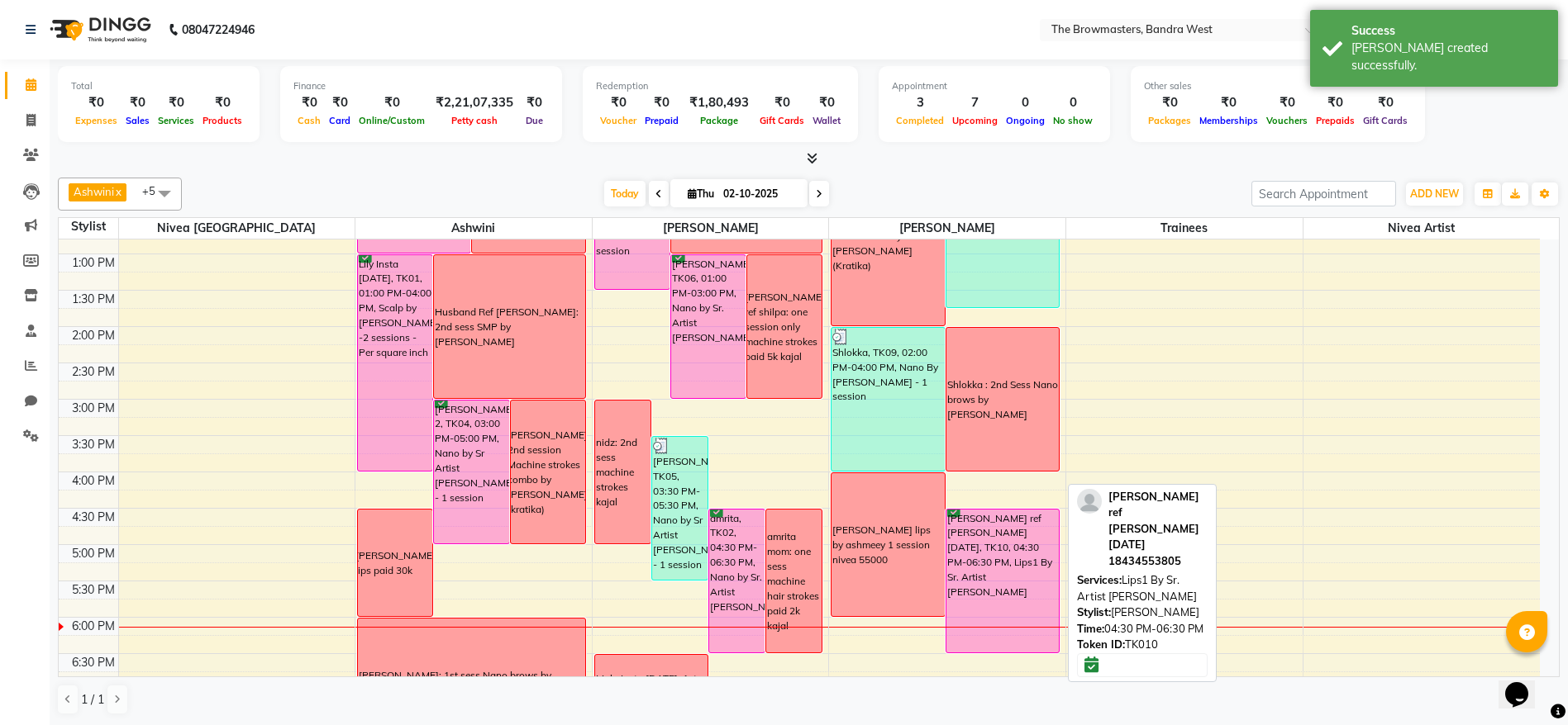
click at [987, 541] on div "[PERSON_NAME] ref [PERSON_NAME] [DATE], TK10, 04:30 PM-06:30 PM, Lips1 By Sr. A…" at bounding box center [1002, 580] width 112 height 143
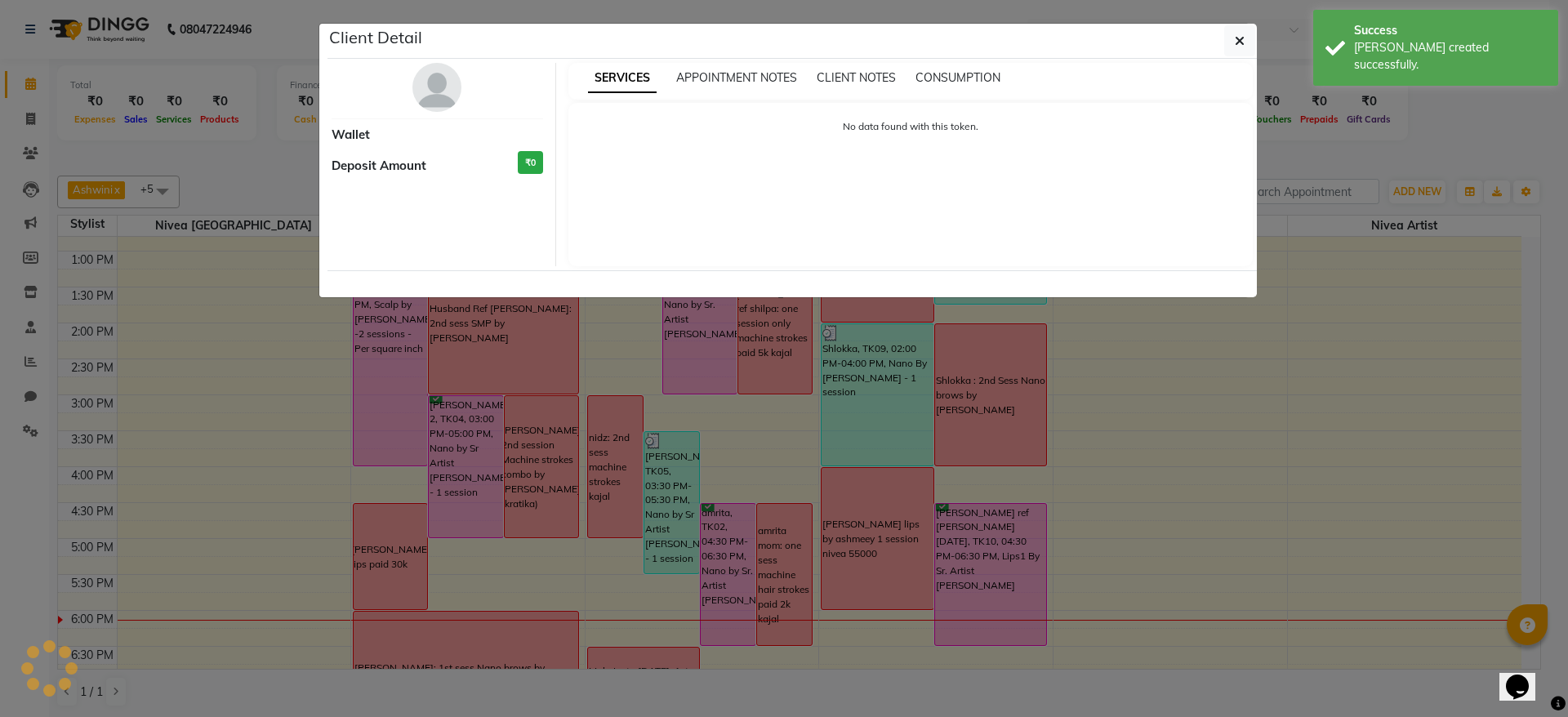
select select "6"
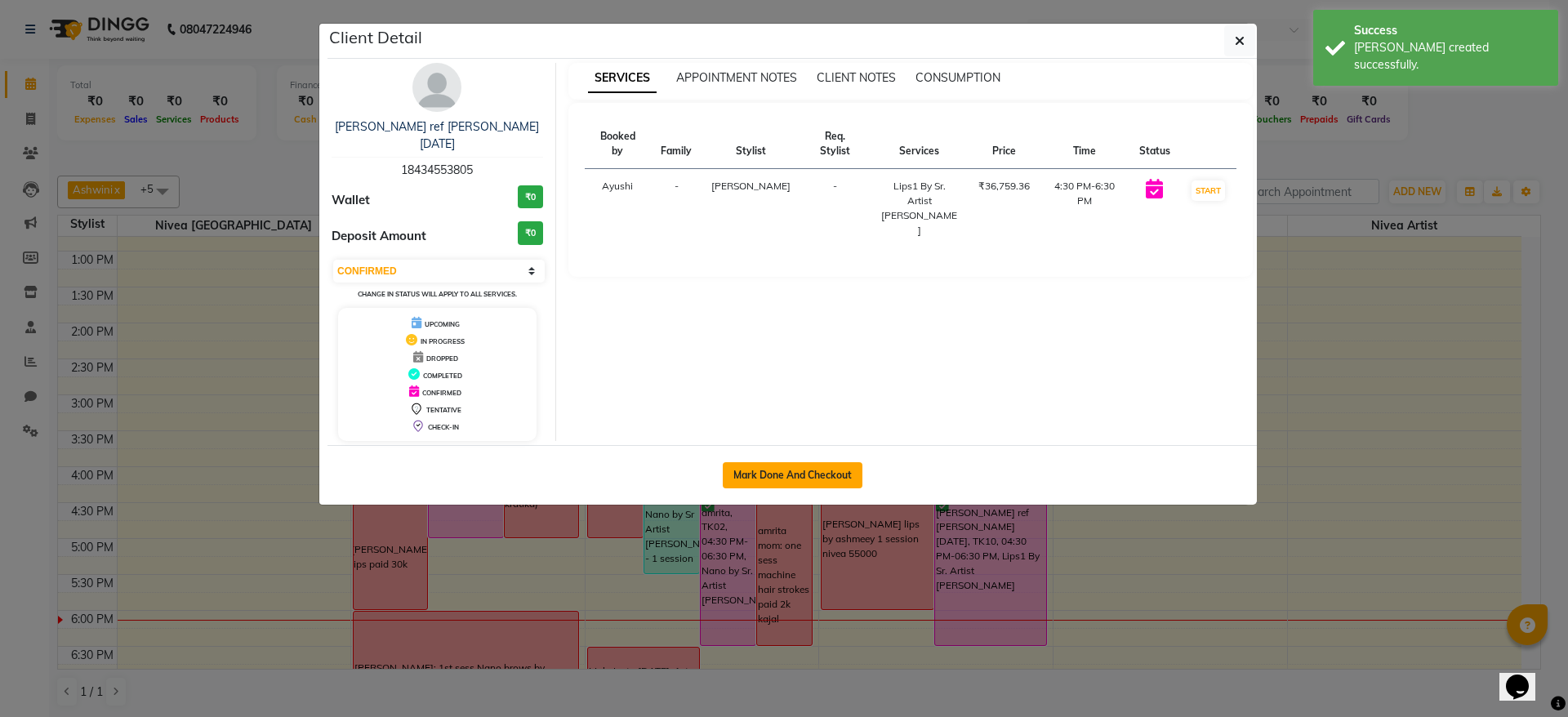
click at [804, 462] on button "Mark Done And Checkout" at bounding box center [792, 475] width 139 height 26
select select "6949"
select select "service"
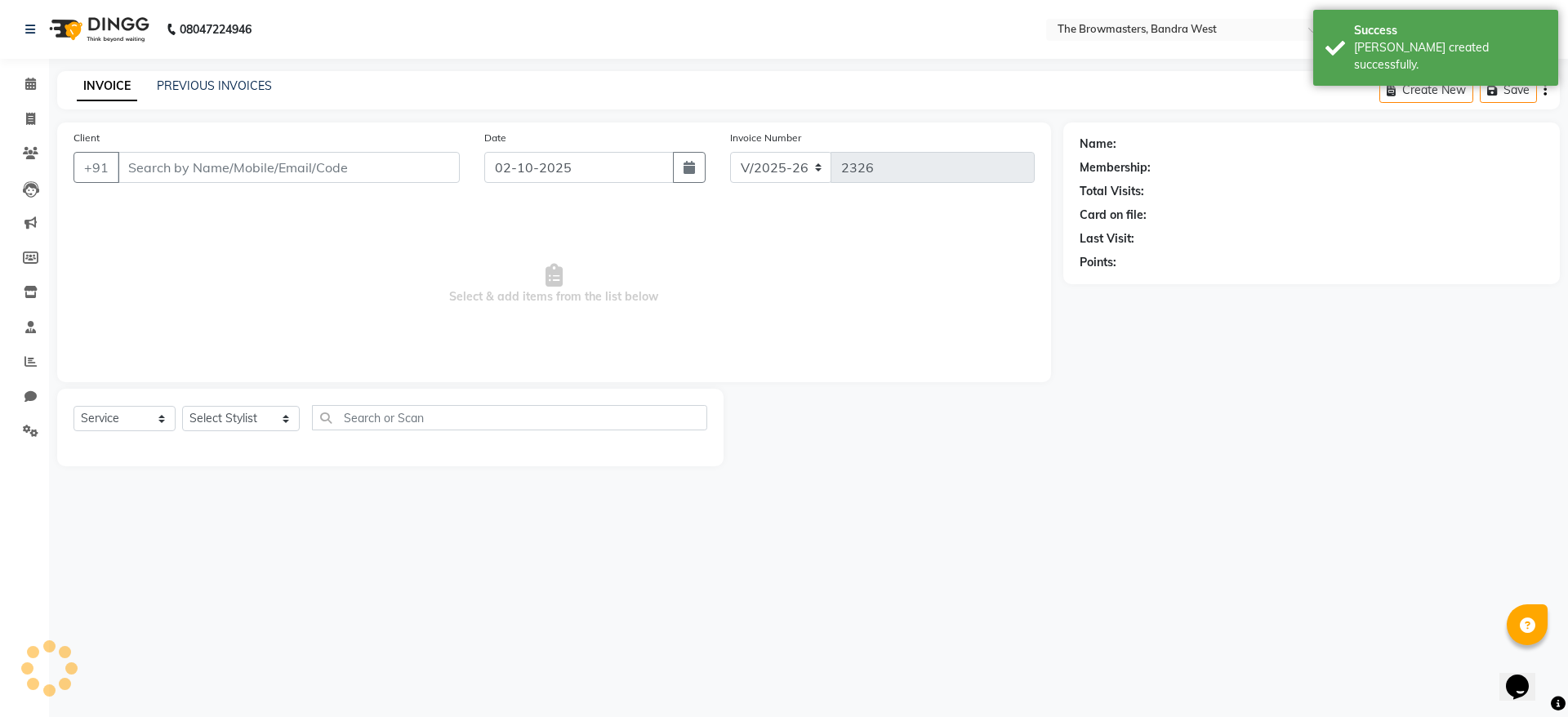
type input "18434553805"
select select "64308"
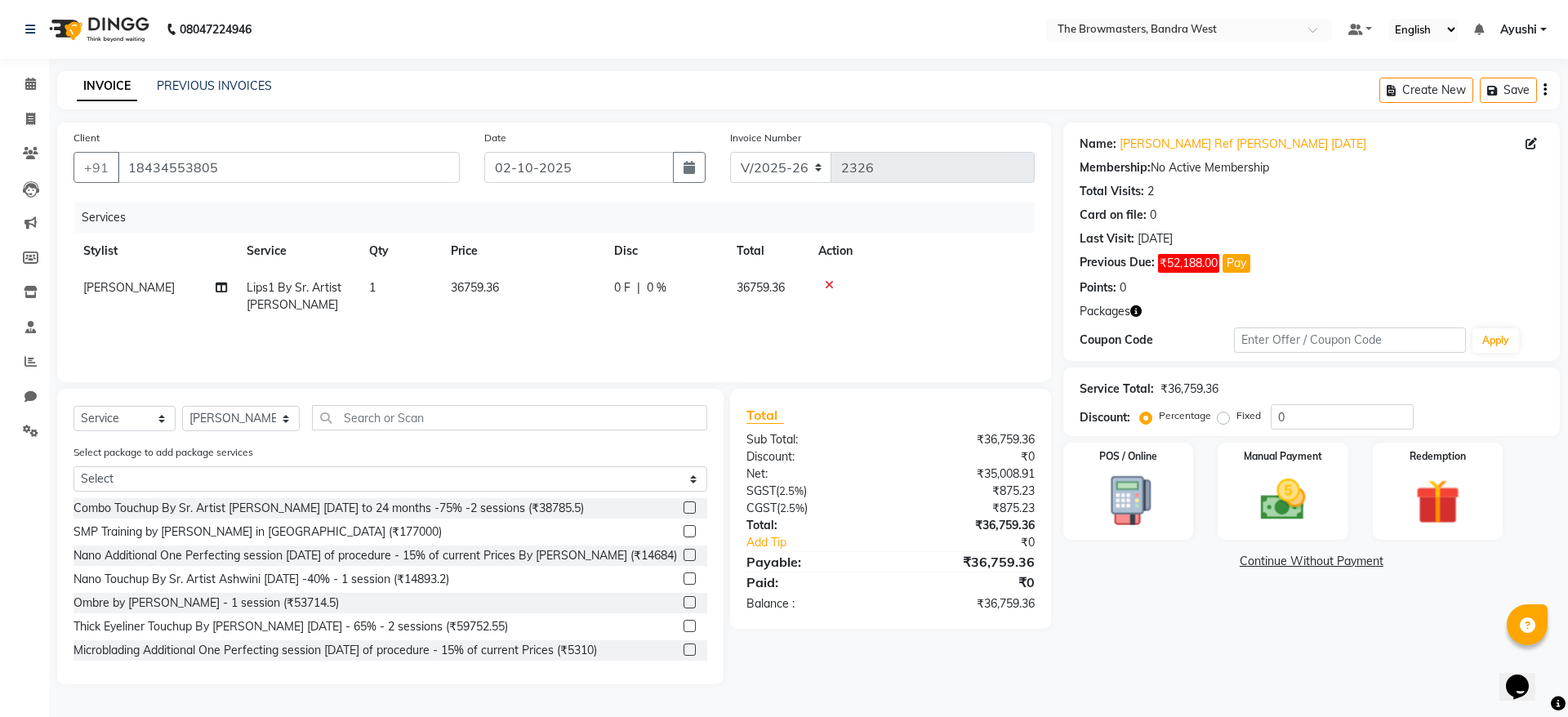
click at [374, 238] on th "Qty" at bounding box center [400, 251] width 82 height 37
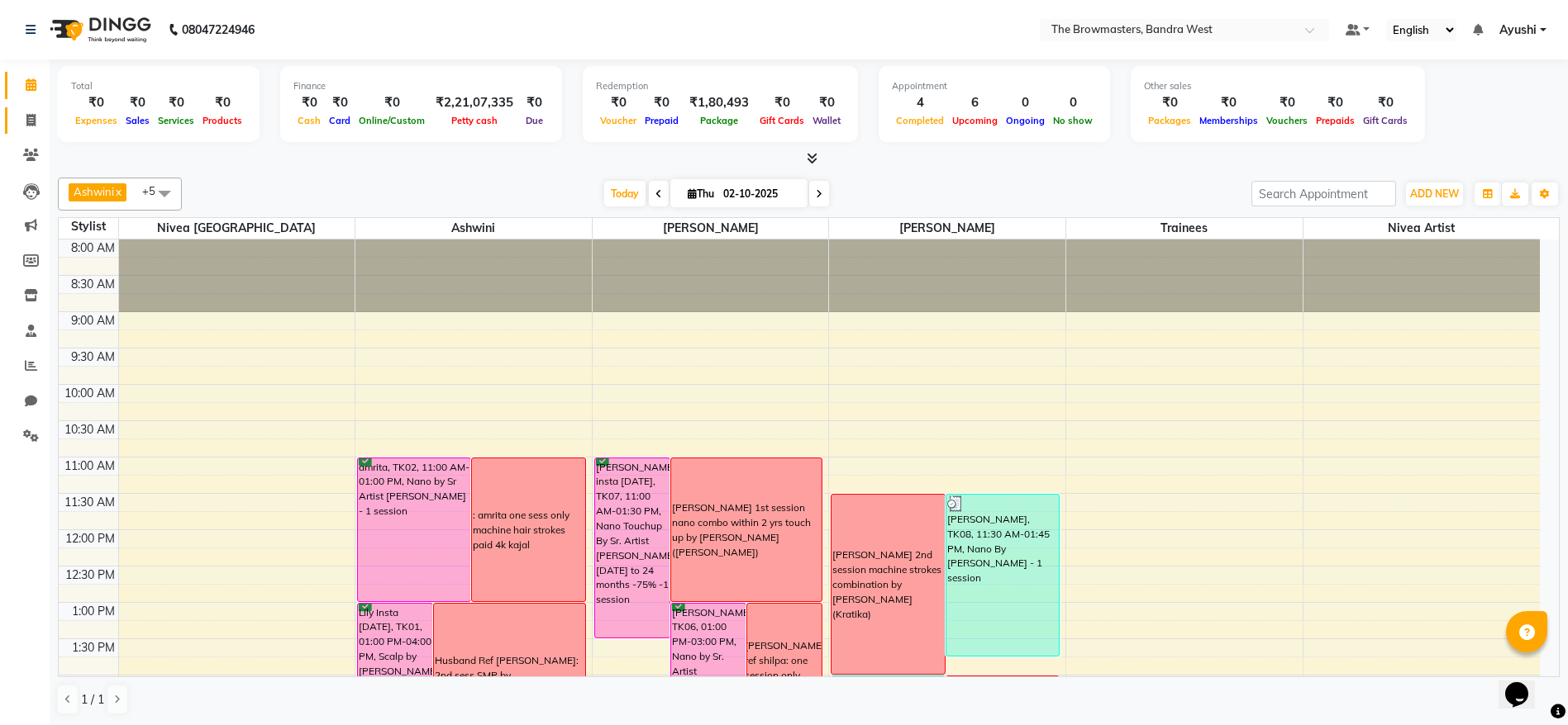
click at [9, 122] on link "Invoice" at bounding box center [24, 120] width 40 height 27
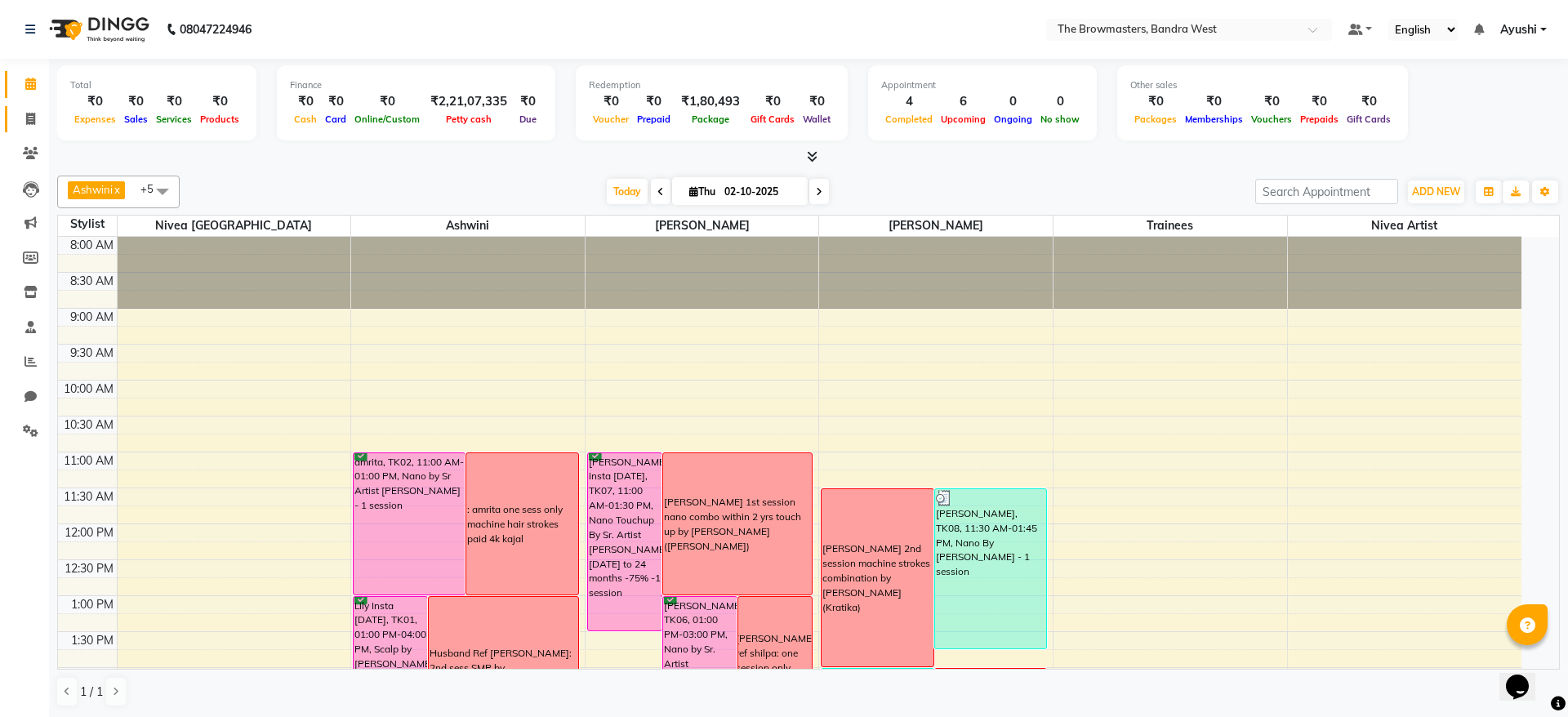
select select "6949"
select select "service"
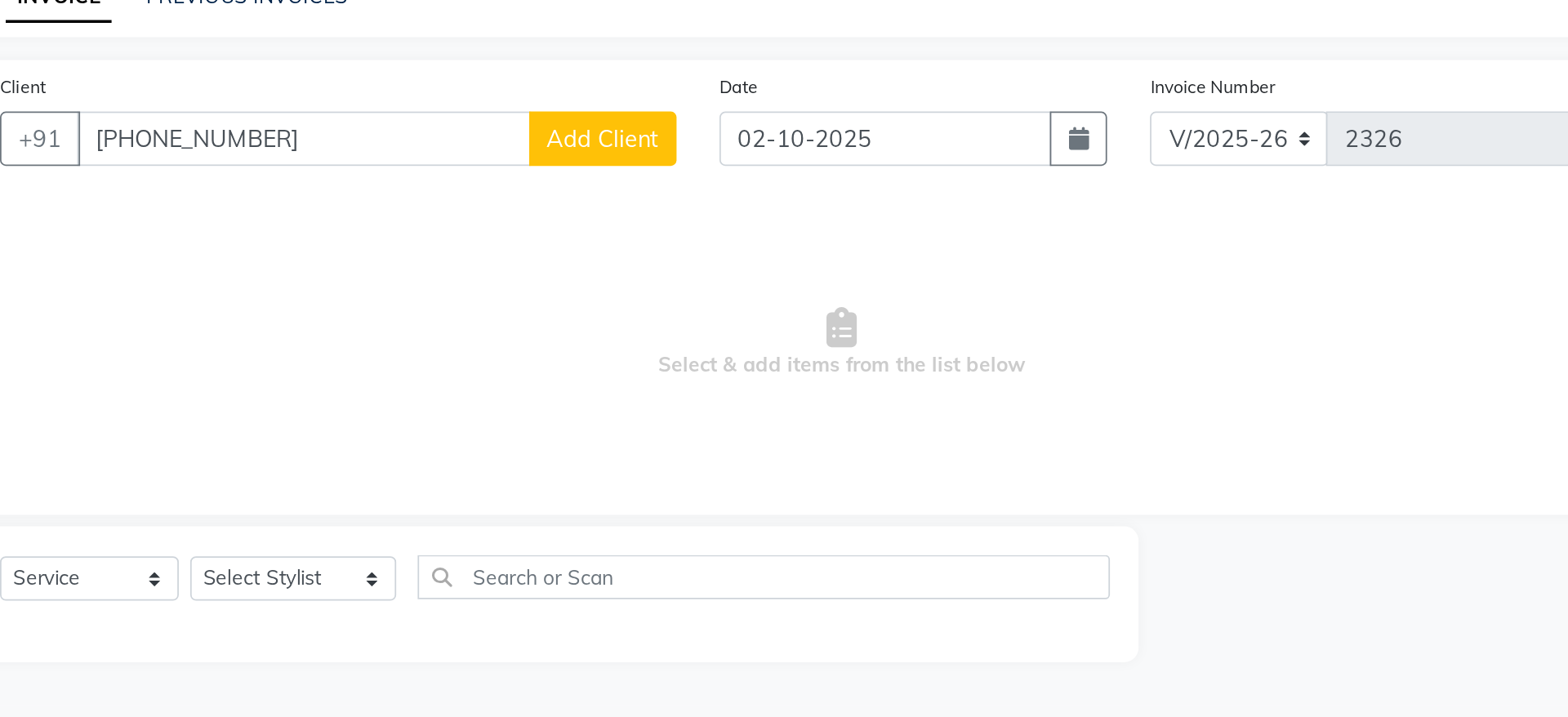
drag, startPoint x: 154, startPoint y: 173, endPoint x: 74, endPoint y: 194, distance: 82.7
click at [74, 194] on div "Client +91 [PHONE_NUMBER] Add Client" at bounding box center [266, 162] width 410 height 67
type input "9960876565"
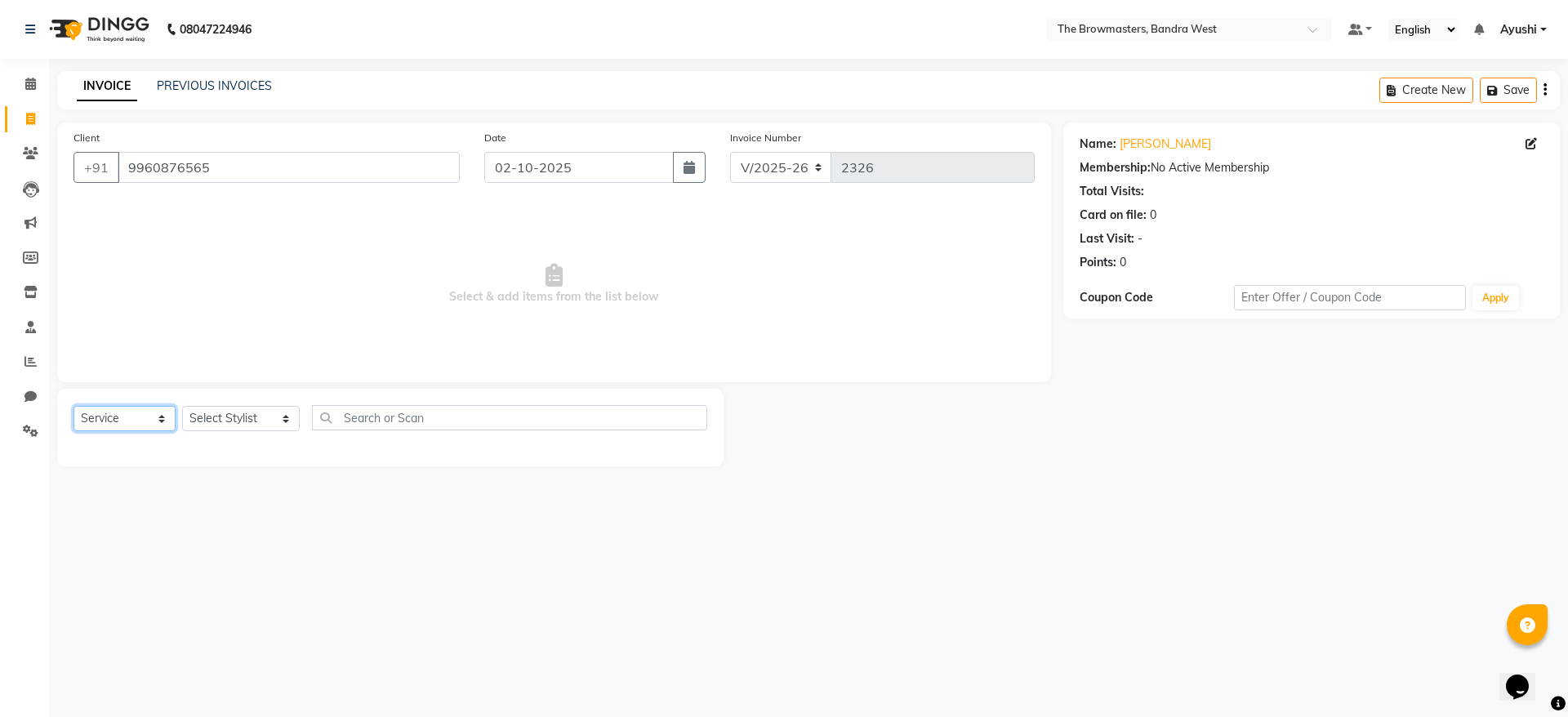
click at [119, 425] on select "Select Service Product Membership Package Voucher Prepaid Gift Card" at bounding box center [125, 418] width 102 height 25
select select "package"
click at [74, 406] on select "Select Service Product Membership Package Voucher Prepaid Gift Card" at bounding box center [125, 418] width 102 height 25
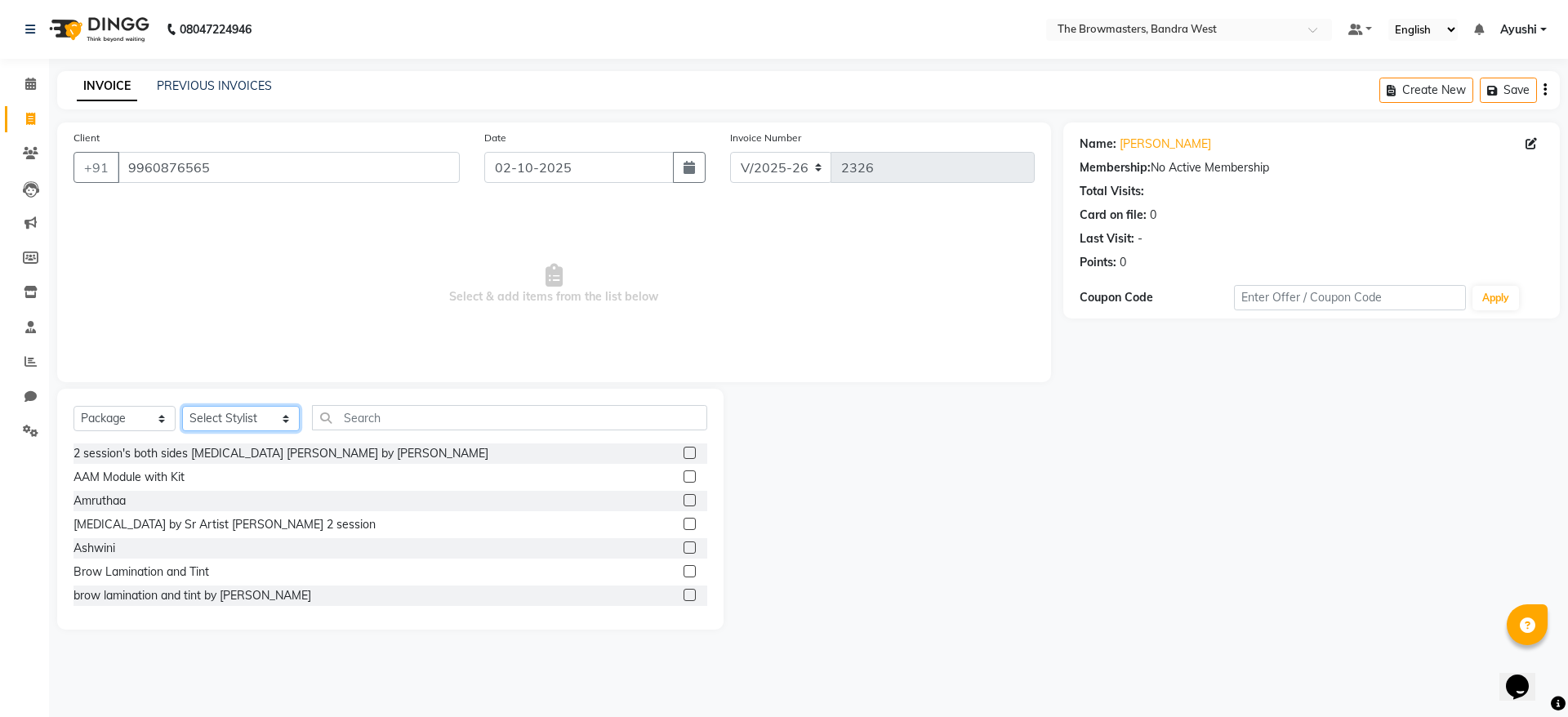
click at [230, 421] on select "Select Stylist [PERSON_NAME] Ashwini [PERSON_NAME] SUPPORT [PERSON_NAME] Jyoti …" at bounding box center [241, 418] width 118 height 25
select select "64305"
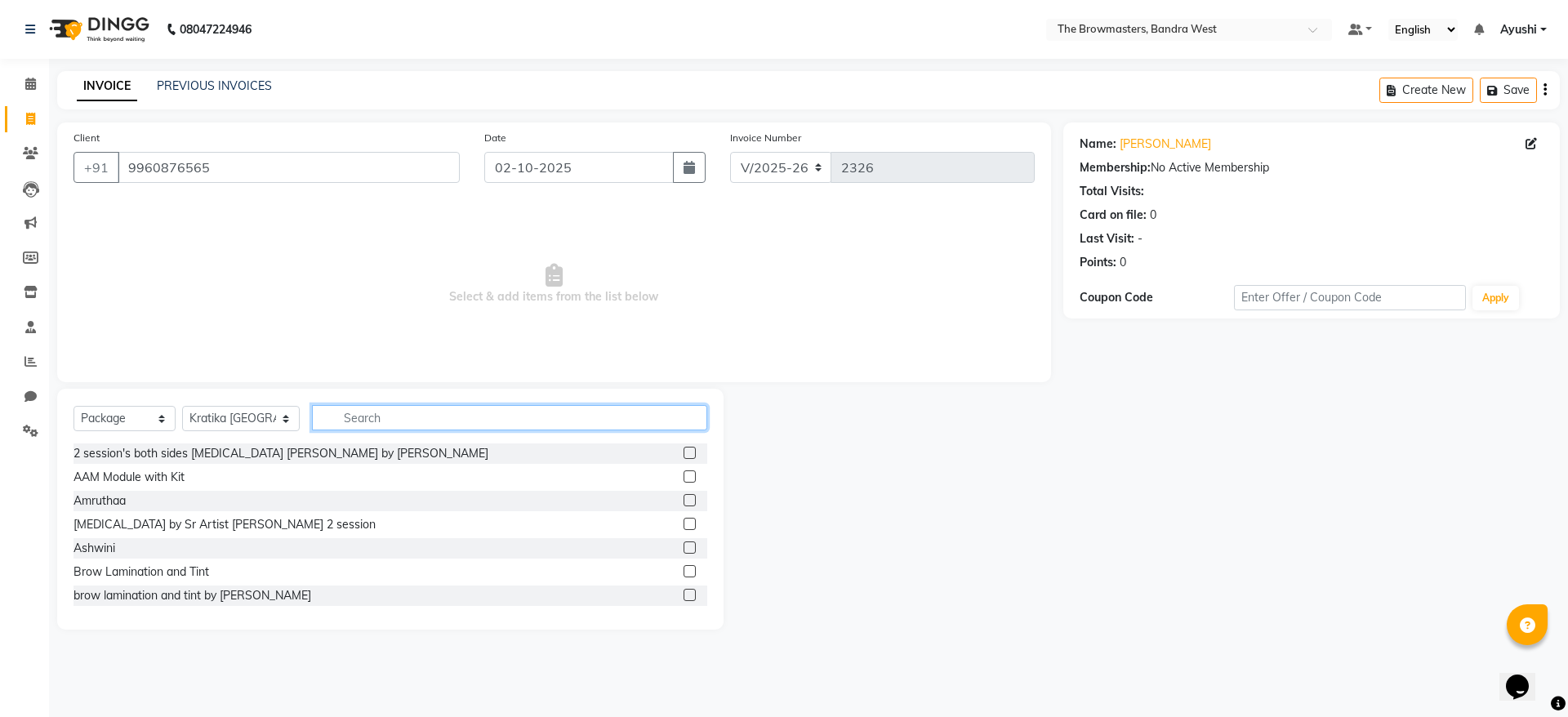
click at [539, 418] on input "text" at bounding box center [509, 417] width 396 height 25
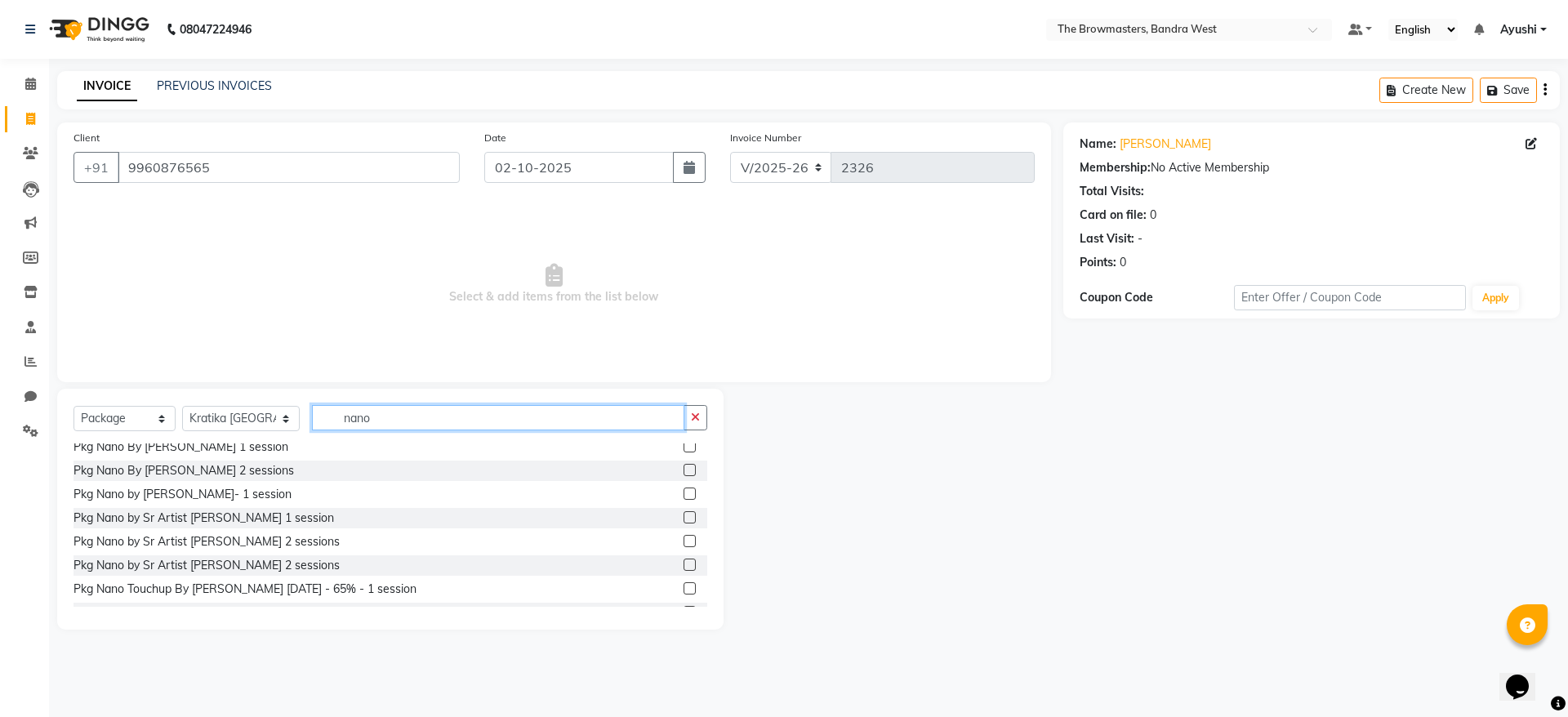
scroll to position [129, 0]
type input "nano"
click at [683, 541] on label at bounding box center [689, 537] width 12 height 12
click at [683, 541] on input "checkbox" at bounding box center [689, 538] width 11 height 11
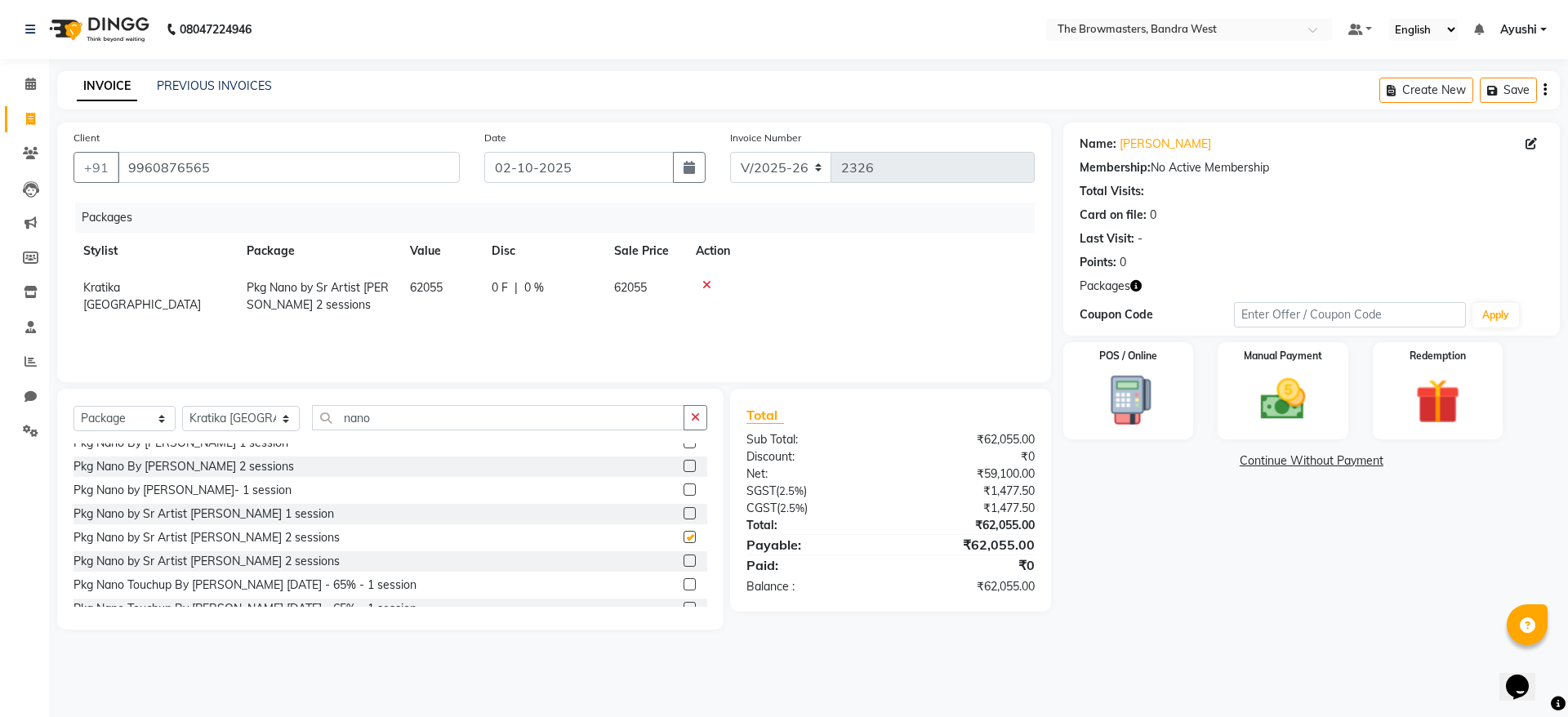
checkbox input "false"
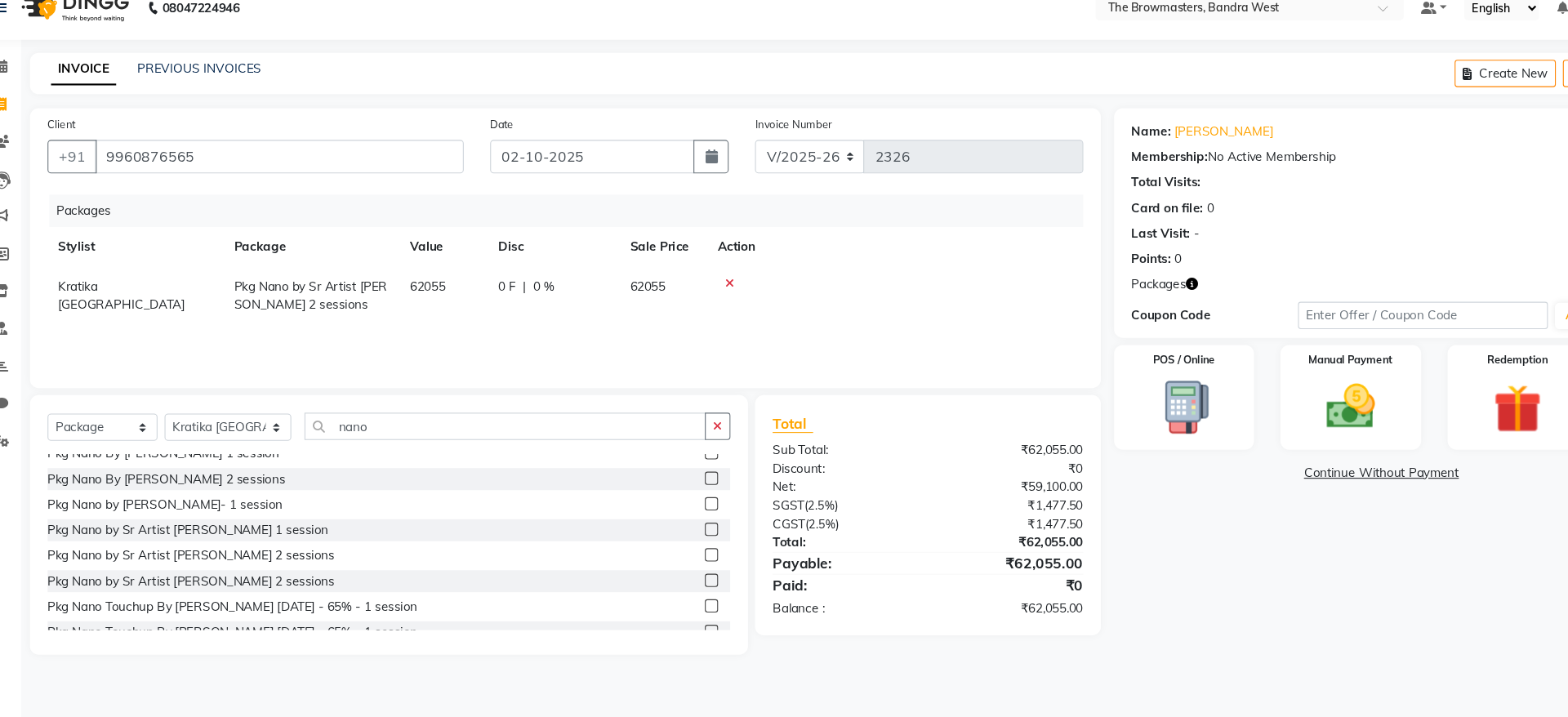
click at [499, 280] on span "0 F" at bounding box center [500, 288] width 17 height 18
select select "64305"
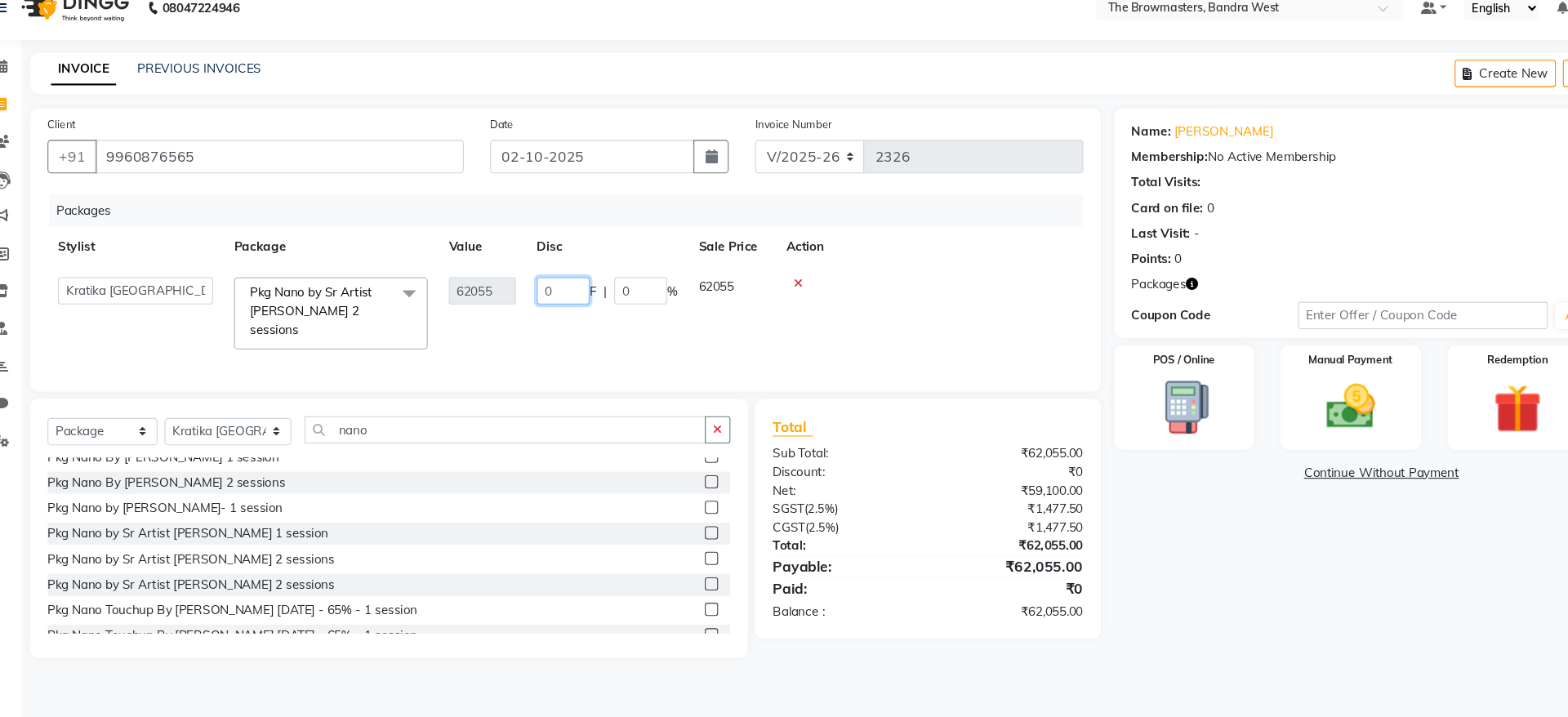
click at [552, 296] on input "0" at bounding box center [552, 292] width 49 height 25
type input "017055"
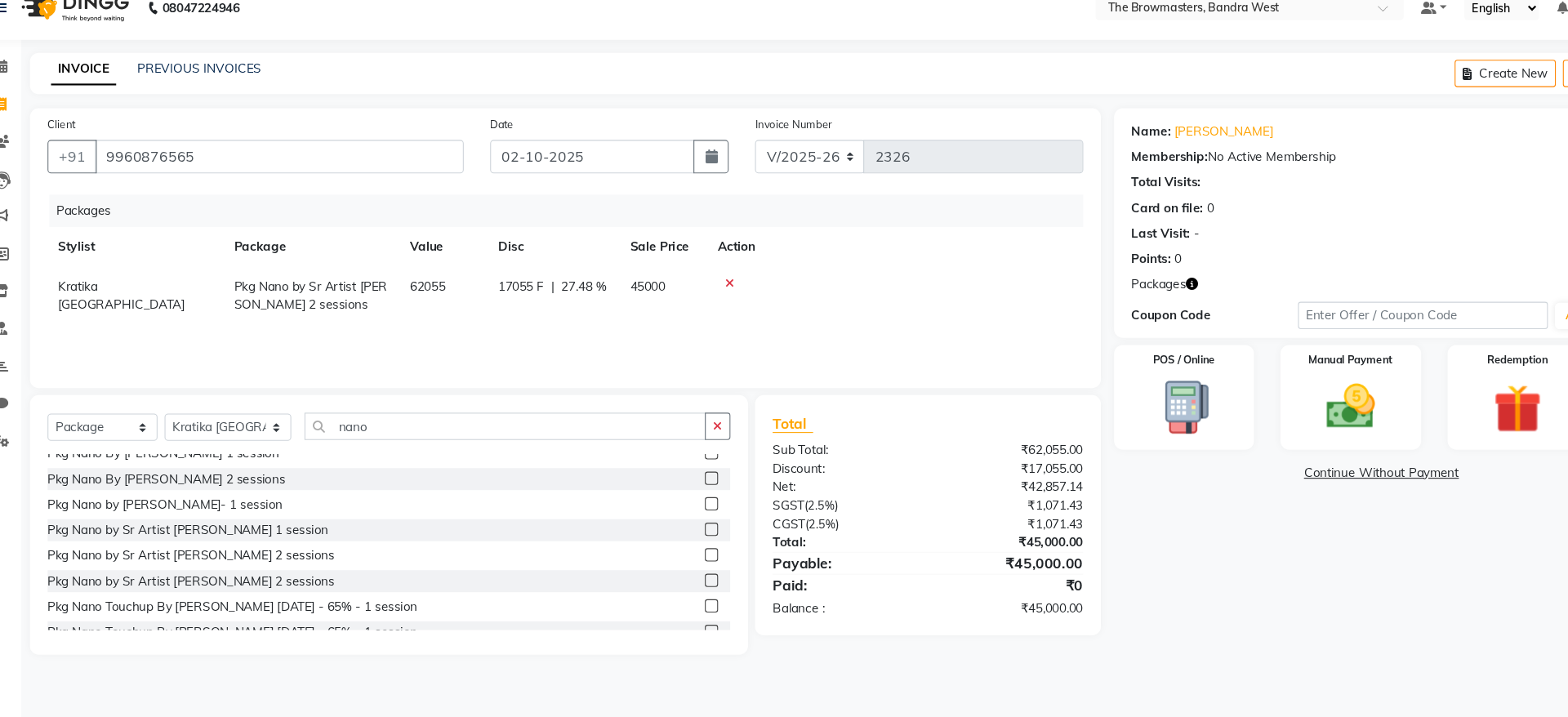
click at [618, 342] on div "Packages Stylist Package Value Disc Sale Price Action Kratika [GEOGRAPHIC_DATA]…" at bounding box center [554, 284] width 961 height 163
click at [1270, 418] on img at bounding box center [1282, 400] width 76 height 54
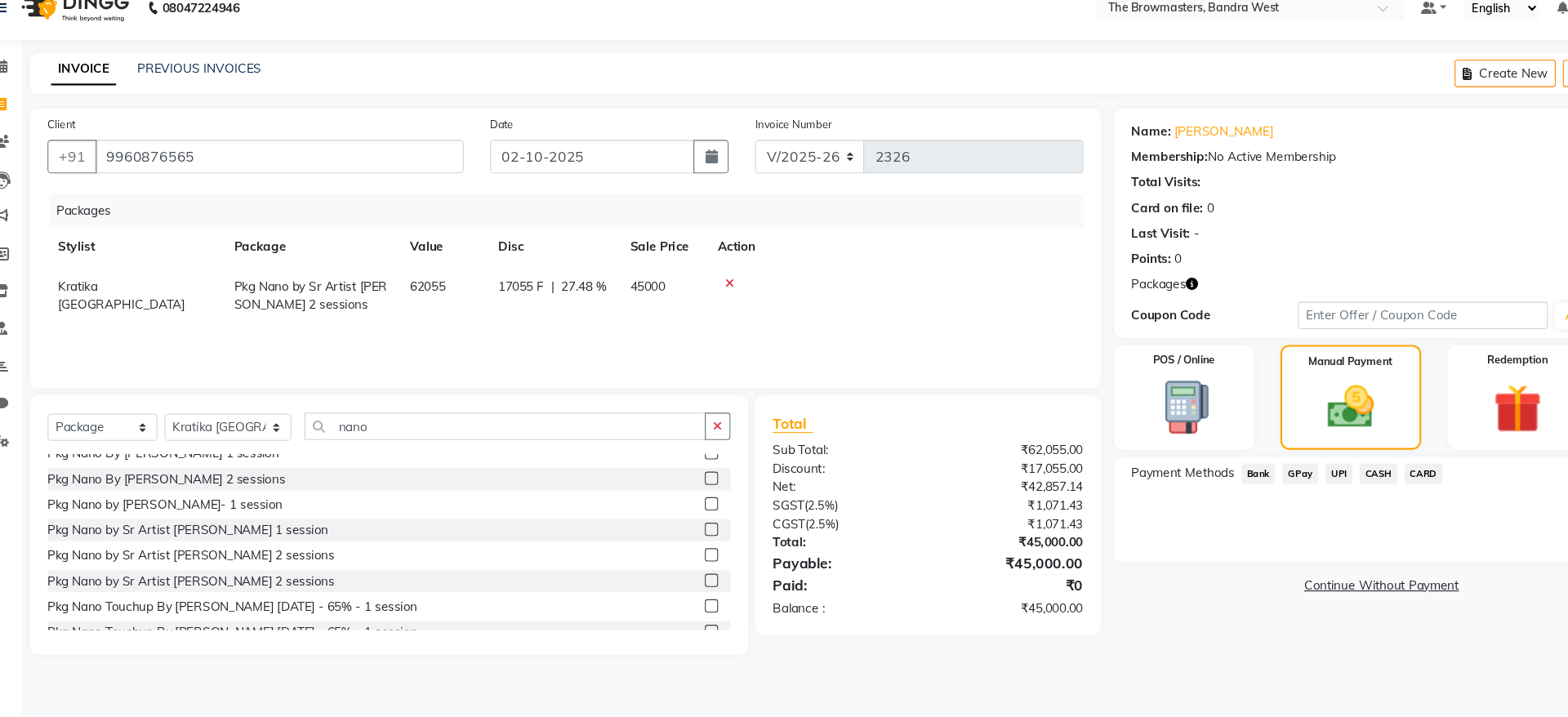
click at [1266, 467] on span "UPI" at bounding box center [1271, 462] width 25 height 18
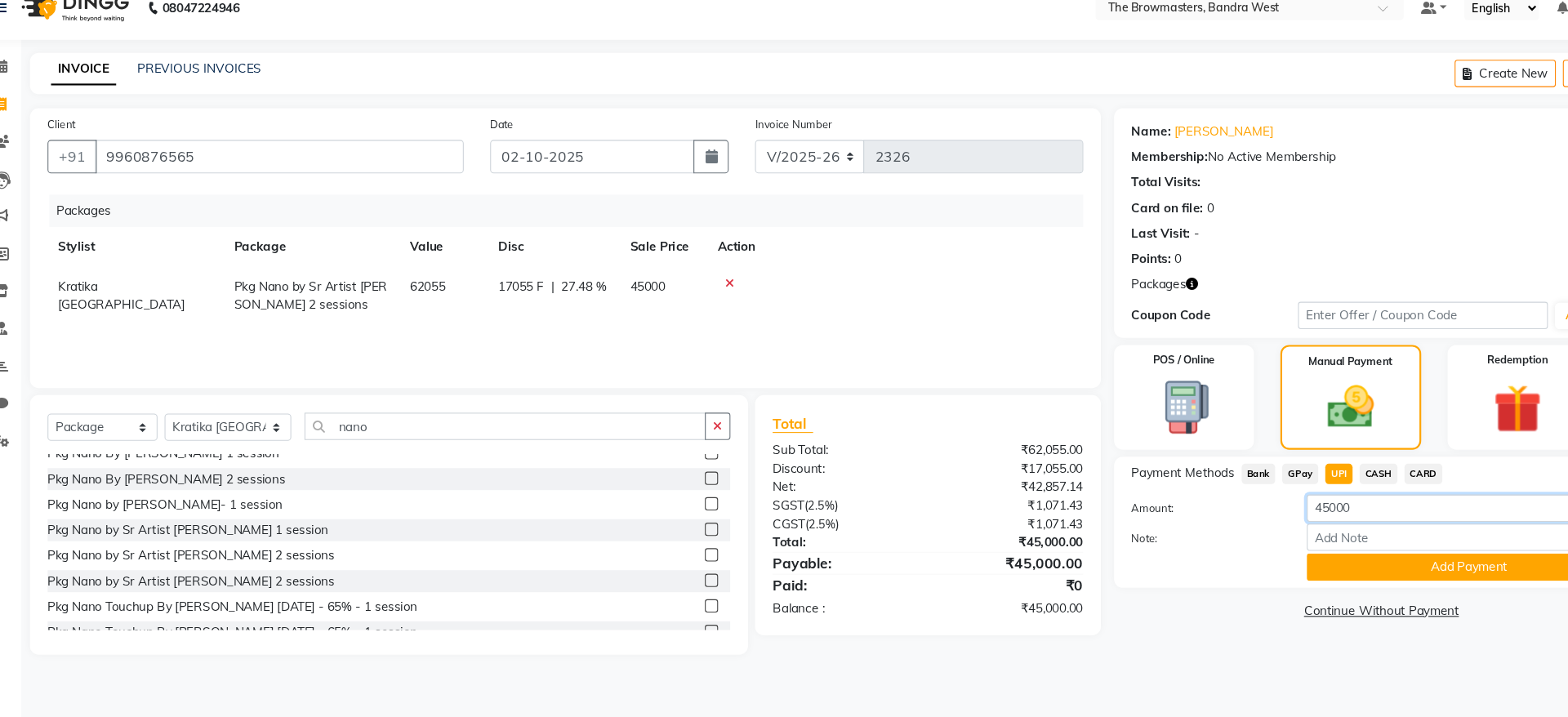
drag, startPoint x: 1288, startPoint y: 487, endPoint x: 1150, endPoint y: 522, distance: 142.4
click at [1150, 522] on div "Amount: 45000 Note: Add Payment" at bounding box center [1312, 521] width 464 height 80
paste input "25"
type input "2500"
click at [682, 163] on button "button" at bounding box center [689, 168] width 32 height 31
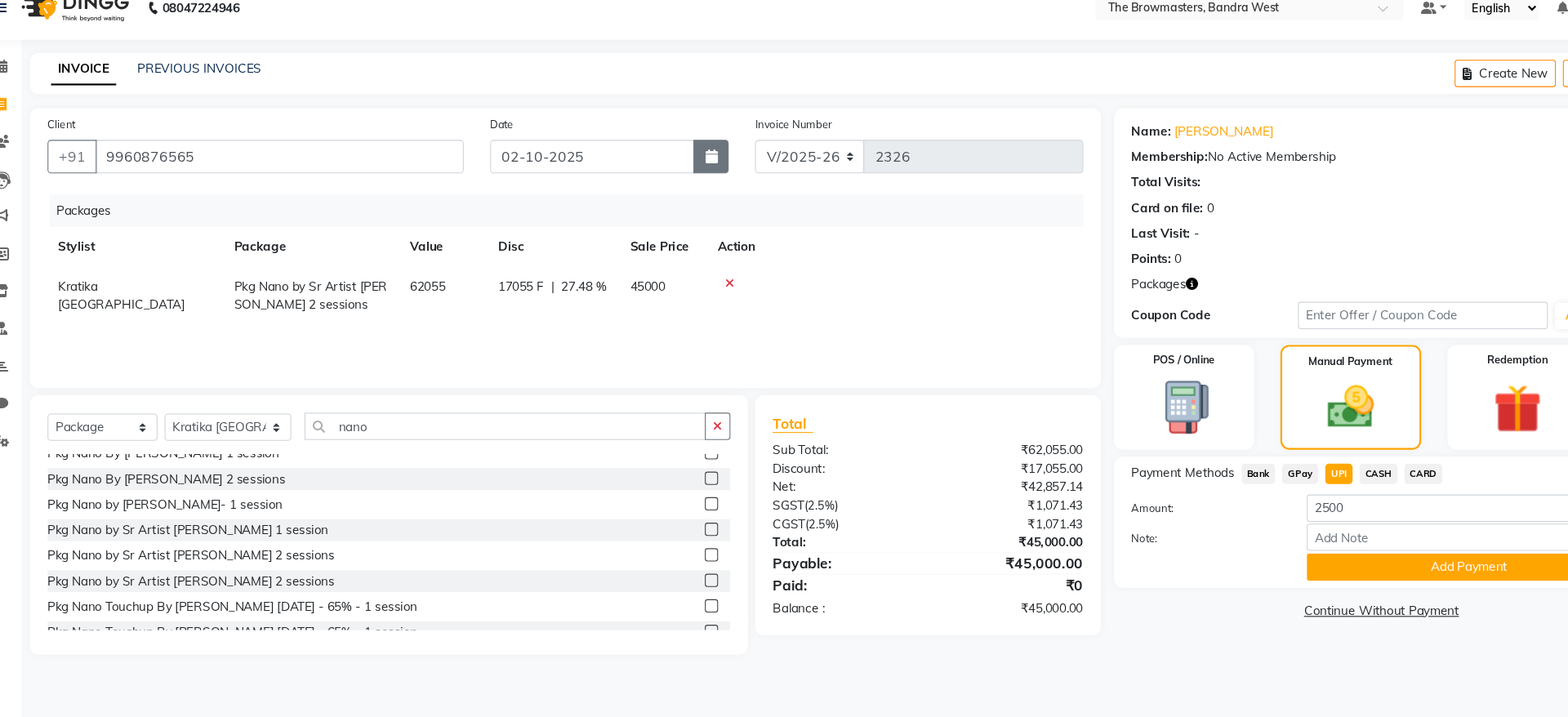
select select "10"
select select "2025"
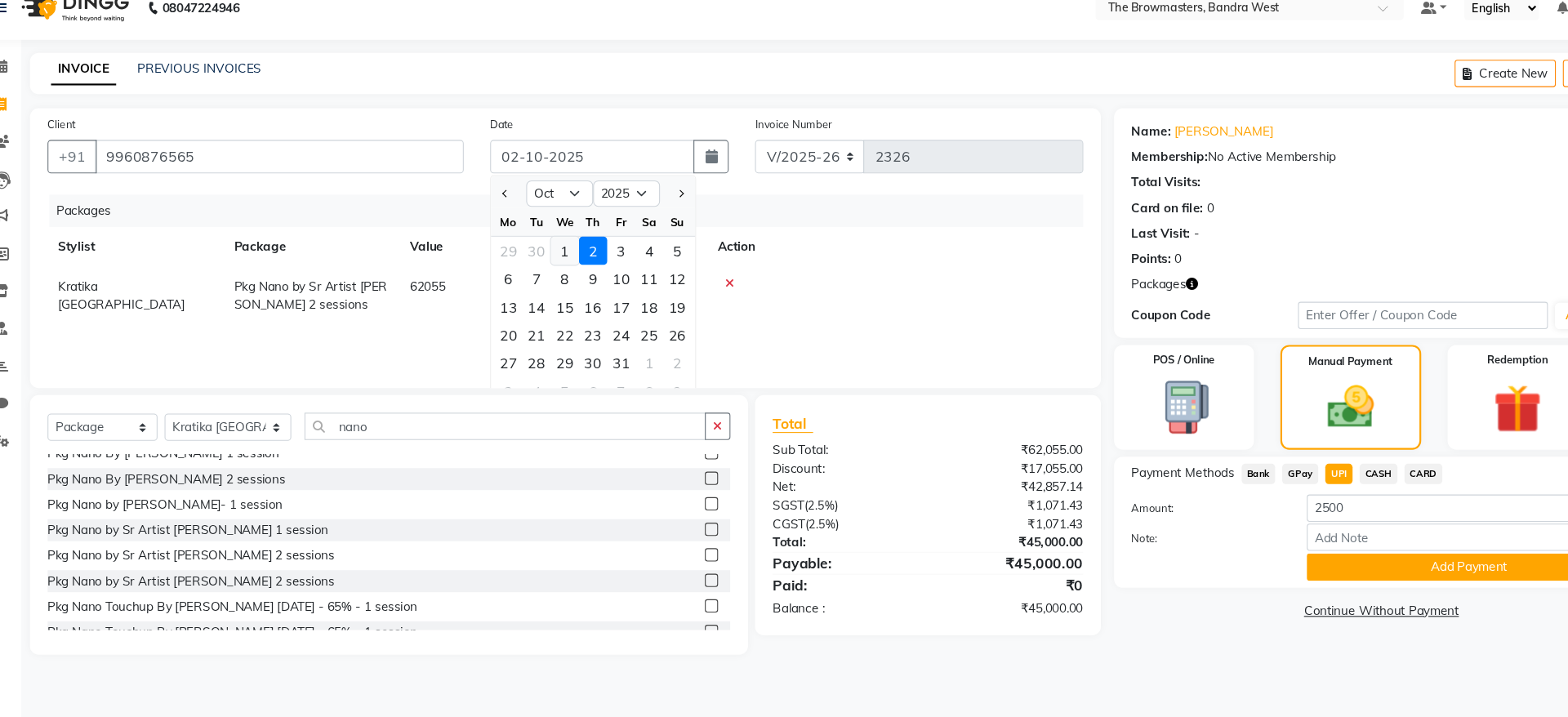
click at [545, 251] on div "1" at bounding box center [553, 255] width 26 height 26
type input "01-10-2025"
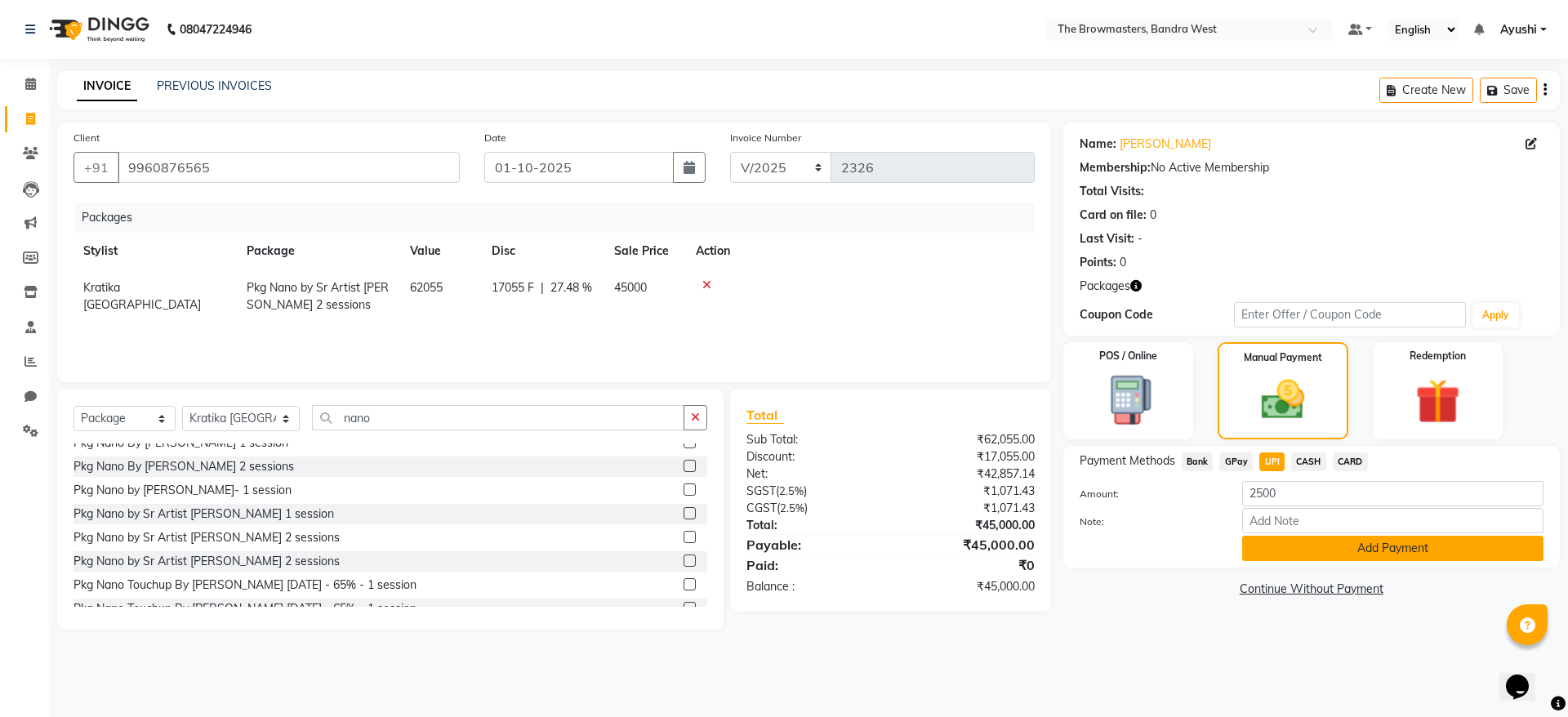
click at [1359, 553] on button "Add Payment" at bounding box center [1393, 548] width 302 height 25
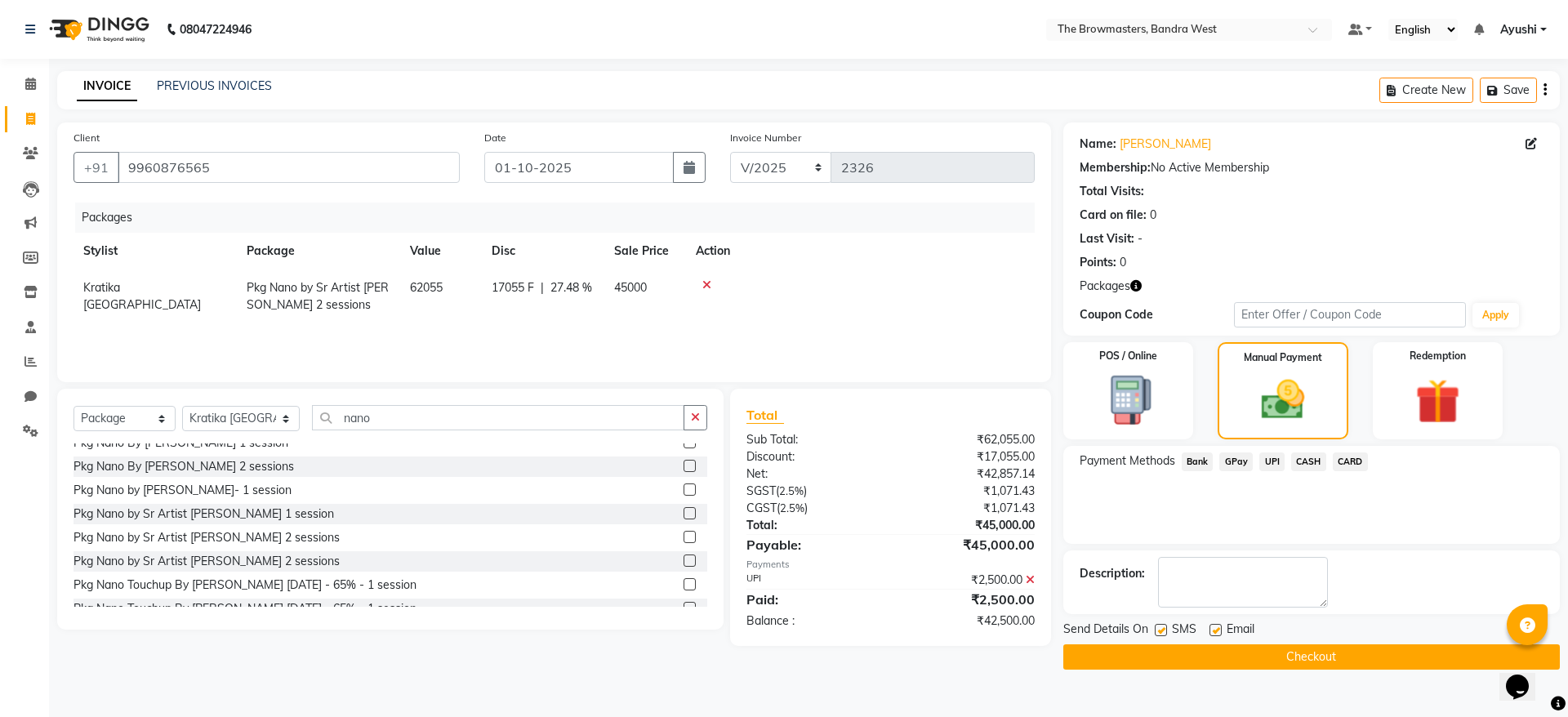
click at [1163, 629] on label at bounding box center [1160, 629] width 12 height 12
click at [1163, 629] on input "checkbox" at bounding box center [1160, 631] width 11 height 11
checkbox input "false"
click at [1217, 631] on label at bounding box center [1215, 629] width 12 height 12
click at [1217, 631] on input "checkbox" at bounding box center [1215, 631] width 11 height 11
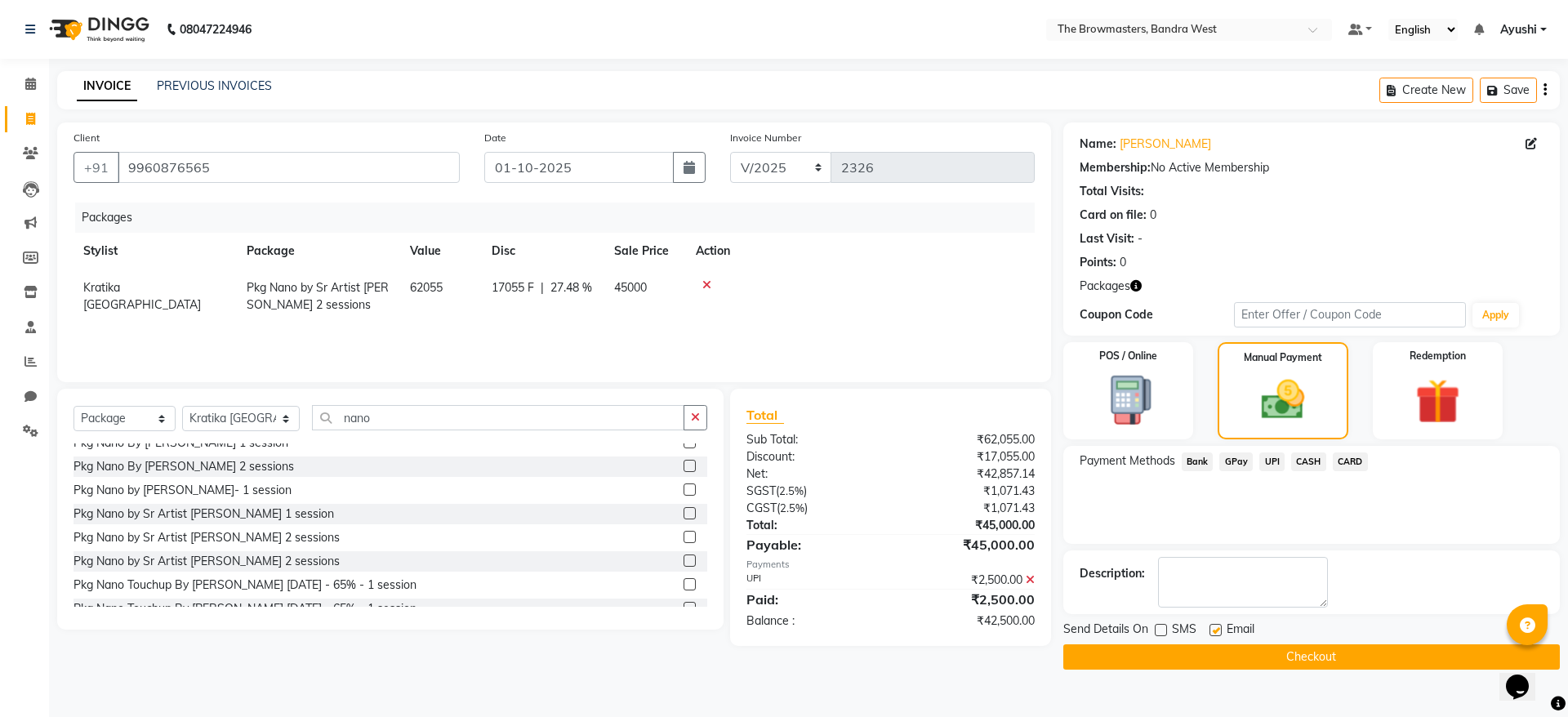
checkbox input "false"
click at [1254, 667] on button "Checkout" at bounding box center [1312, 657] width 496 height 25
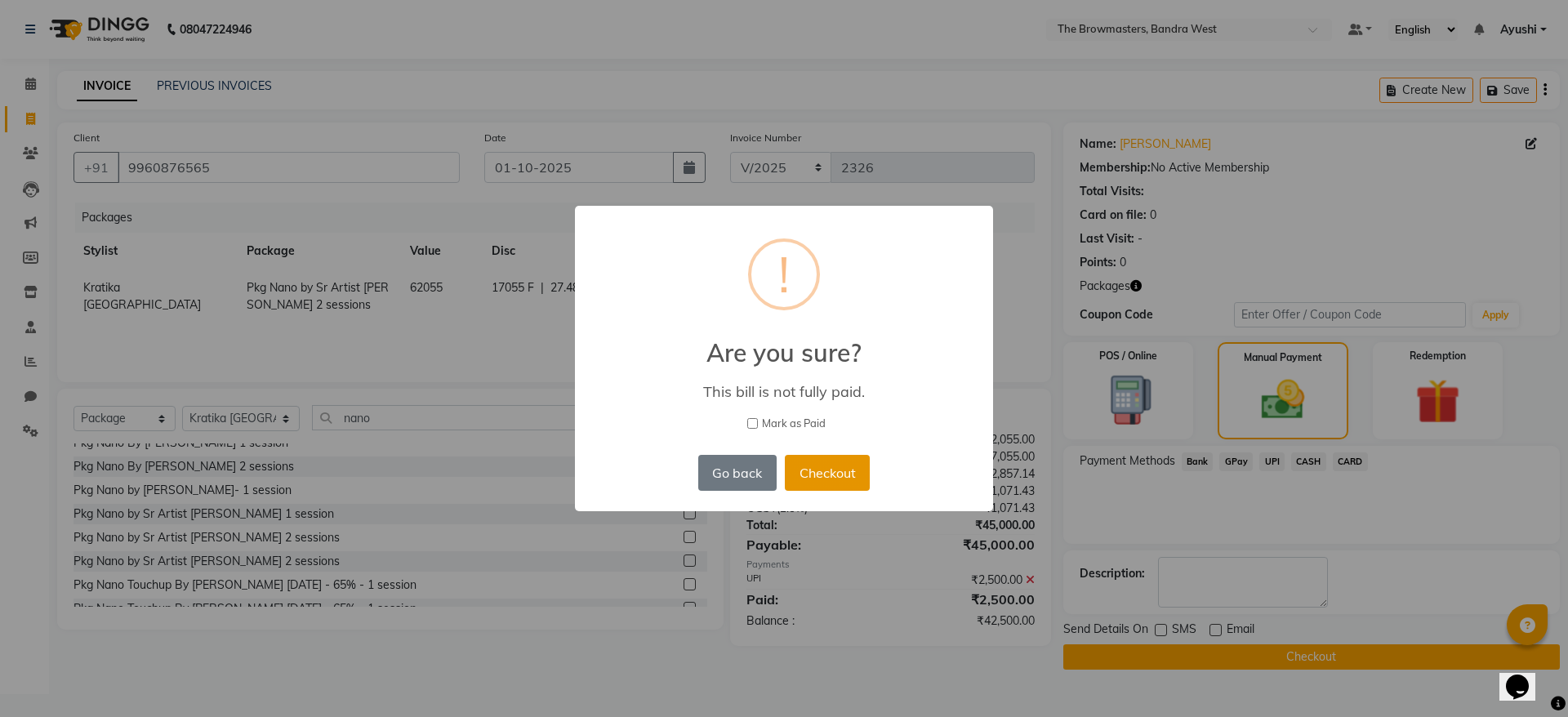
click at [837, 463] on button "Checkout" at bounding box center [827, 472] width 85 height 36
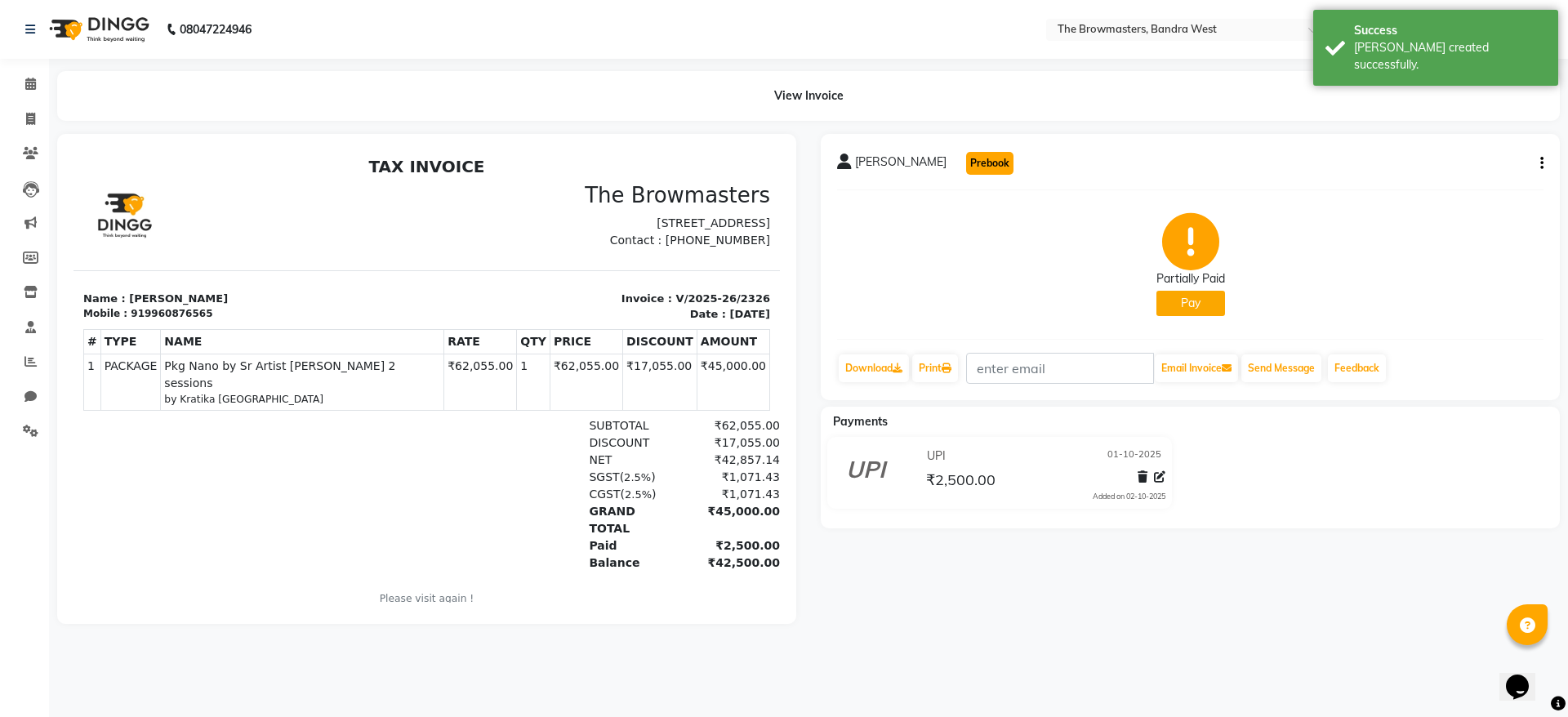
click at [966, 161] on button "Prebook" at bounding box center [989, 163] width 47 height 23
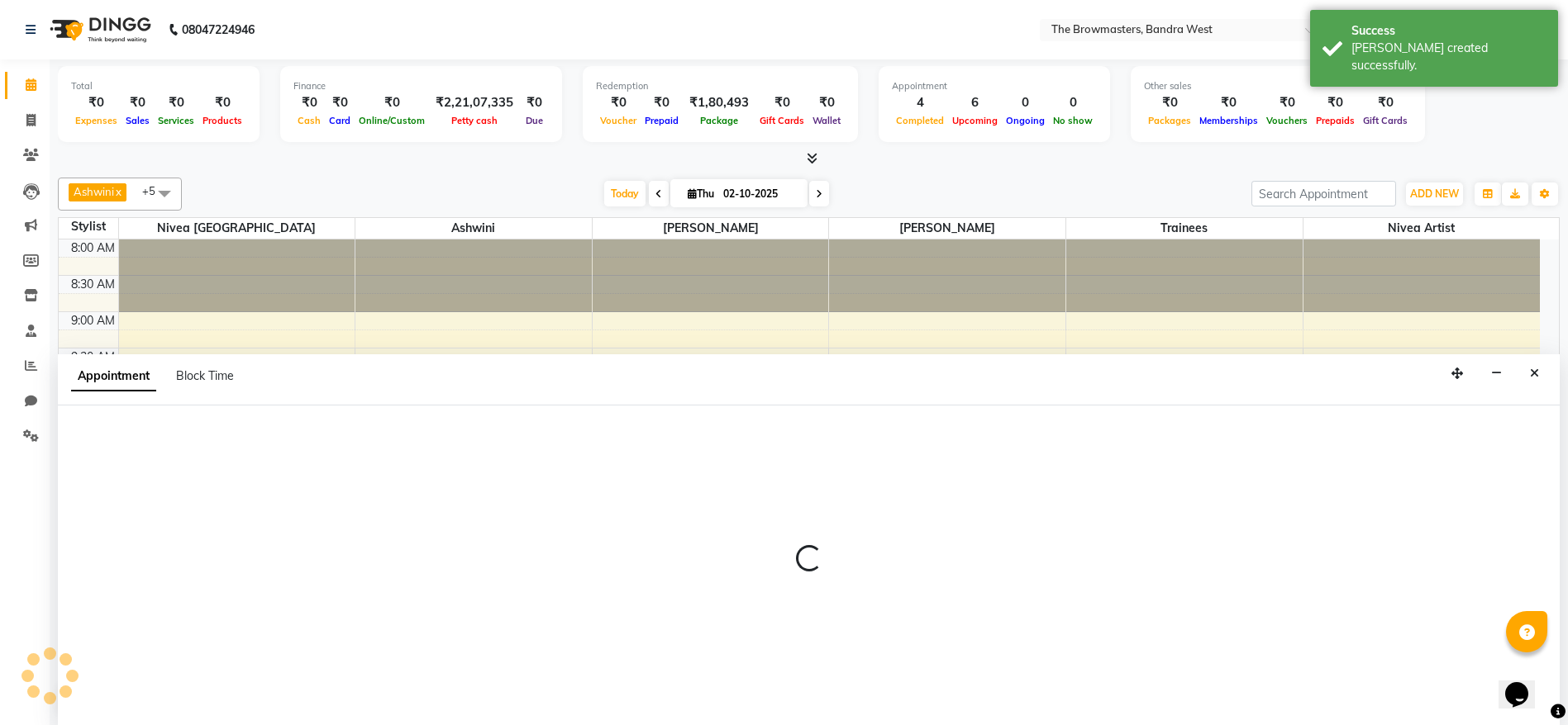
scroll to position [1, 0]
select select "tentative"
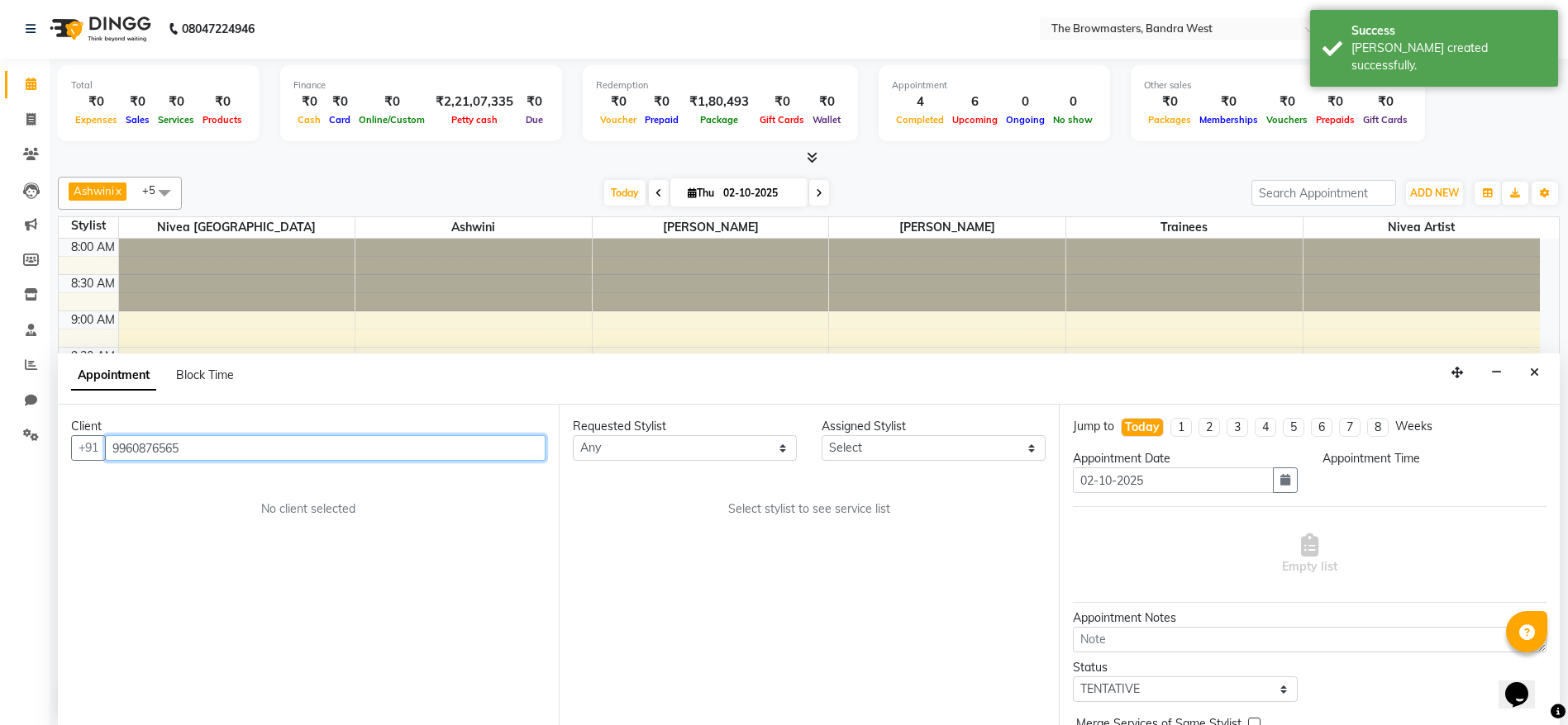
select select "540"
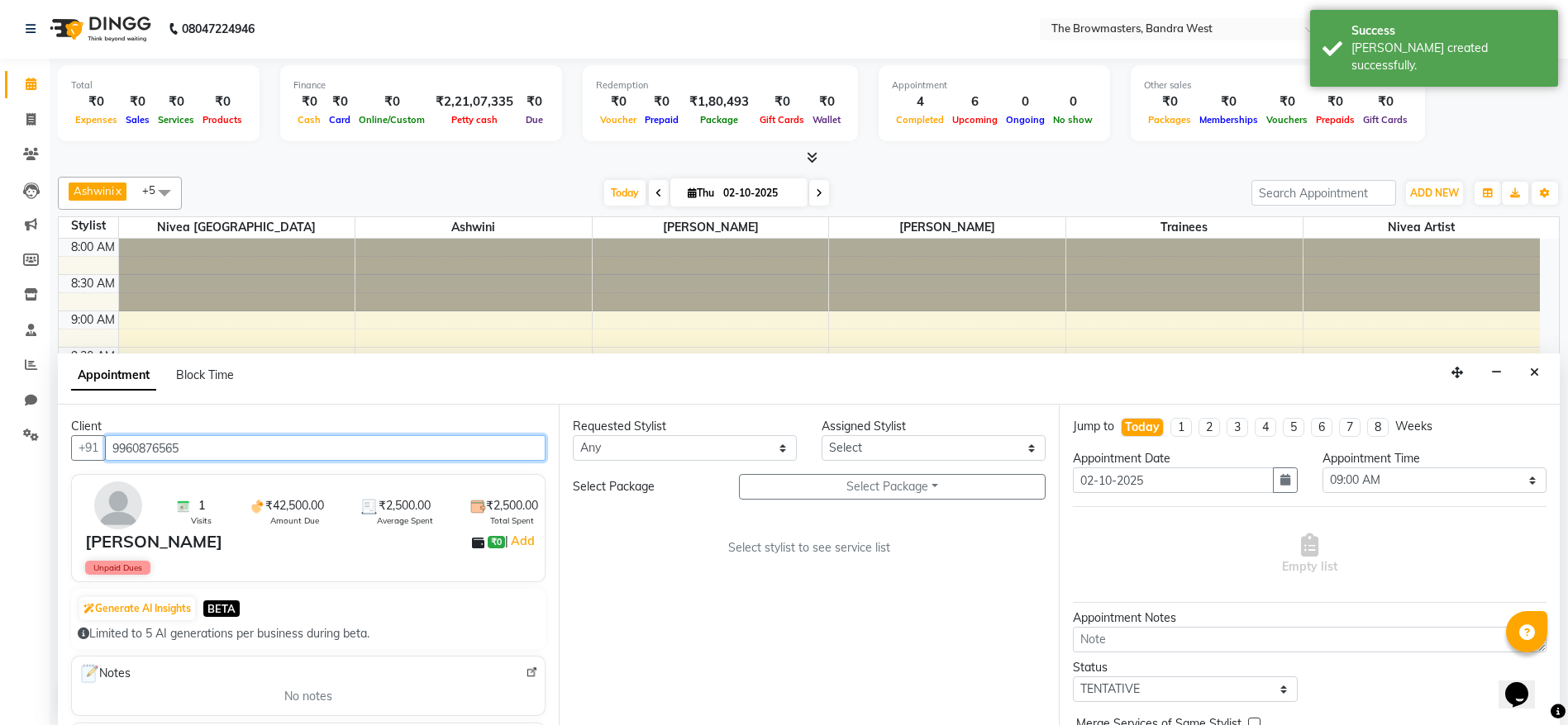
scroll to position [508, 0]
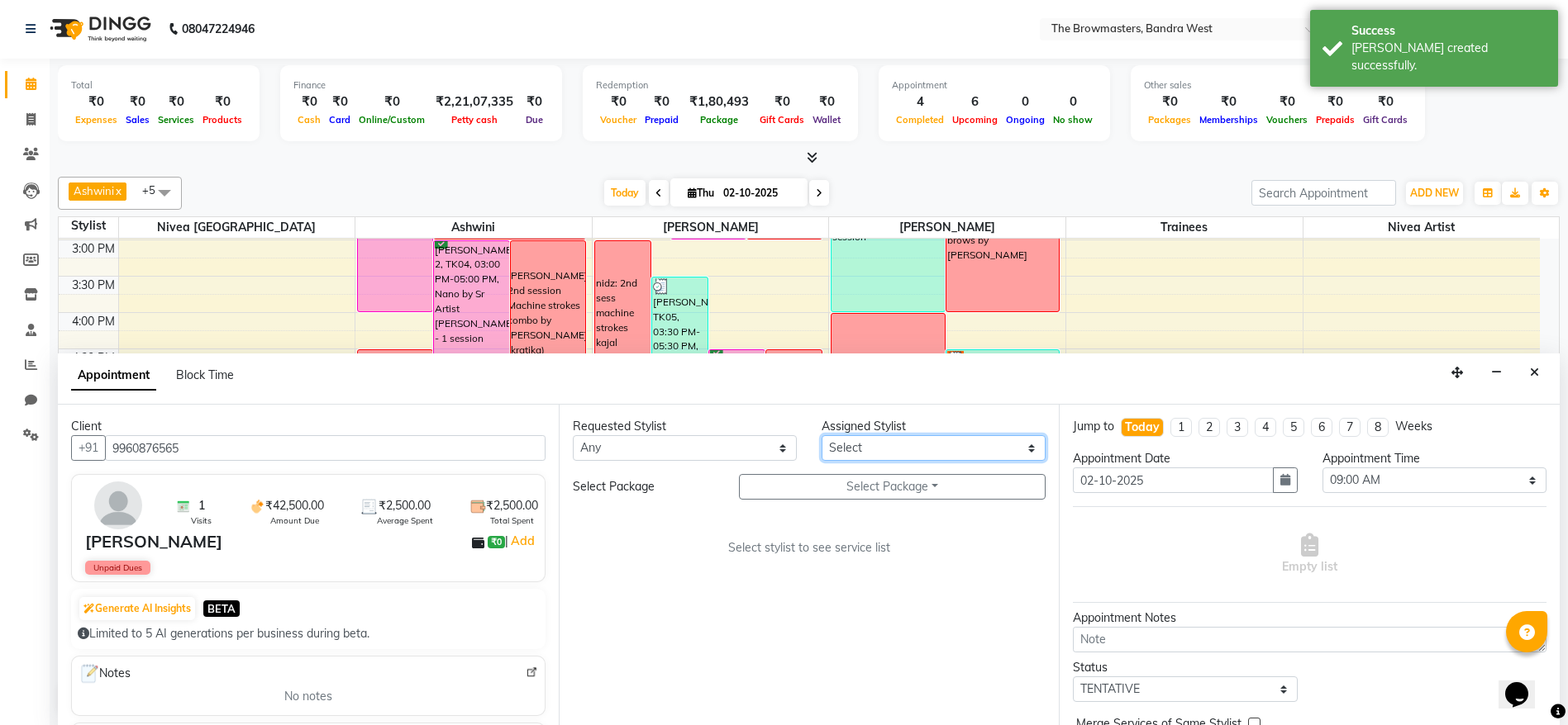
click at [956, 446] on select "Select Ashmeey Singghai Ashwini [PERSON_NAME] Jyoti Kajal [PERSON_NAME] [PERSON…" at bounding box center [933, 448] width 224 height 25
select select "64307"
click at [821, 436] on select "Select Ashmeey Singghai Ashwini [PERSON_NAME] Jyoti Kajal [PERSON_NAME] [PERSON…" at bounding box center [933, 448] width 224 height 25
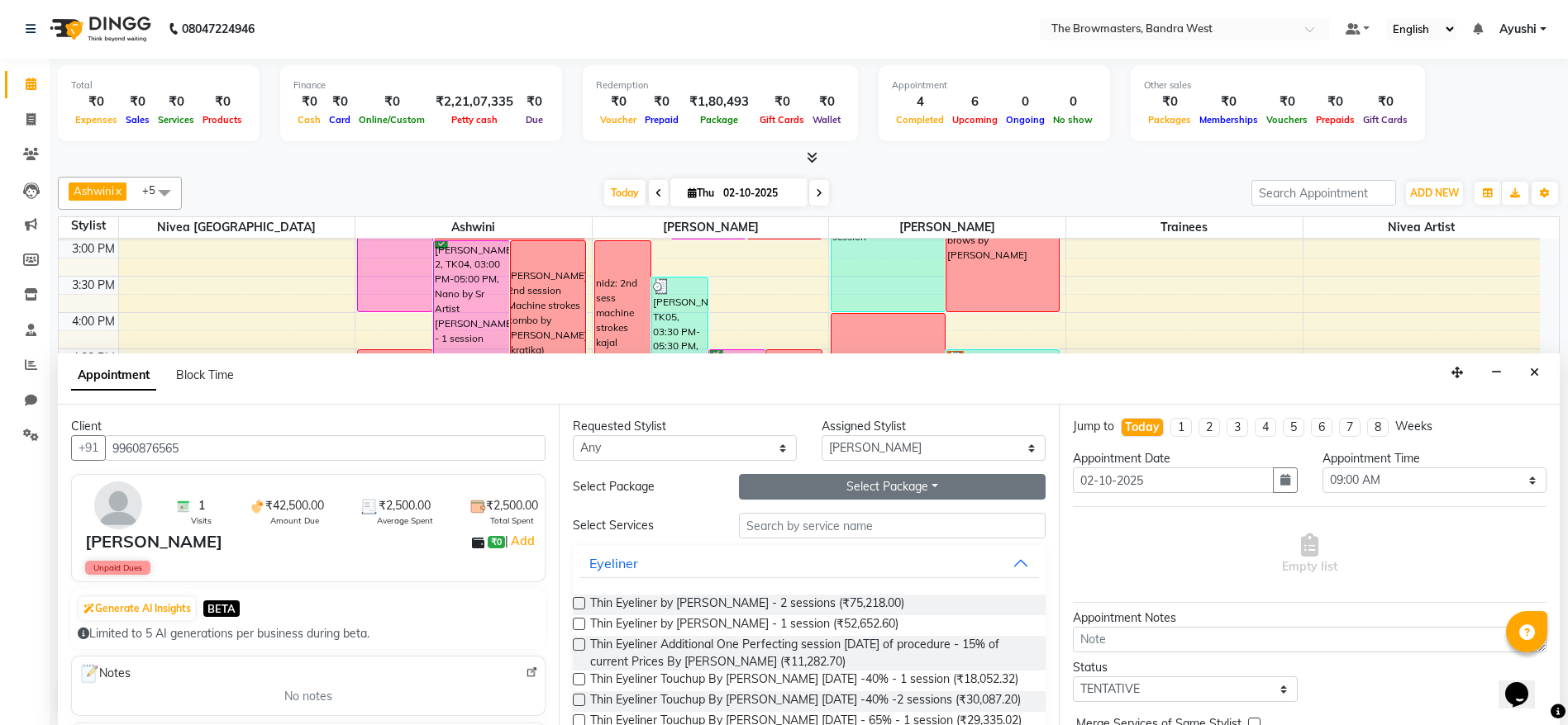
click at [891, 480] on button "Select Package Toggle Dropdown" at bounding box center [892, 486] width 307 height 25
click at [871, 525] on li "Pkg Nano by Sr Artist [PERSON_NAME] 2 sessions" at bounding box center [906, 521] width 335 height 24
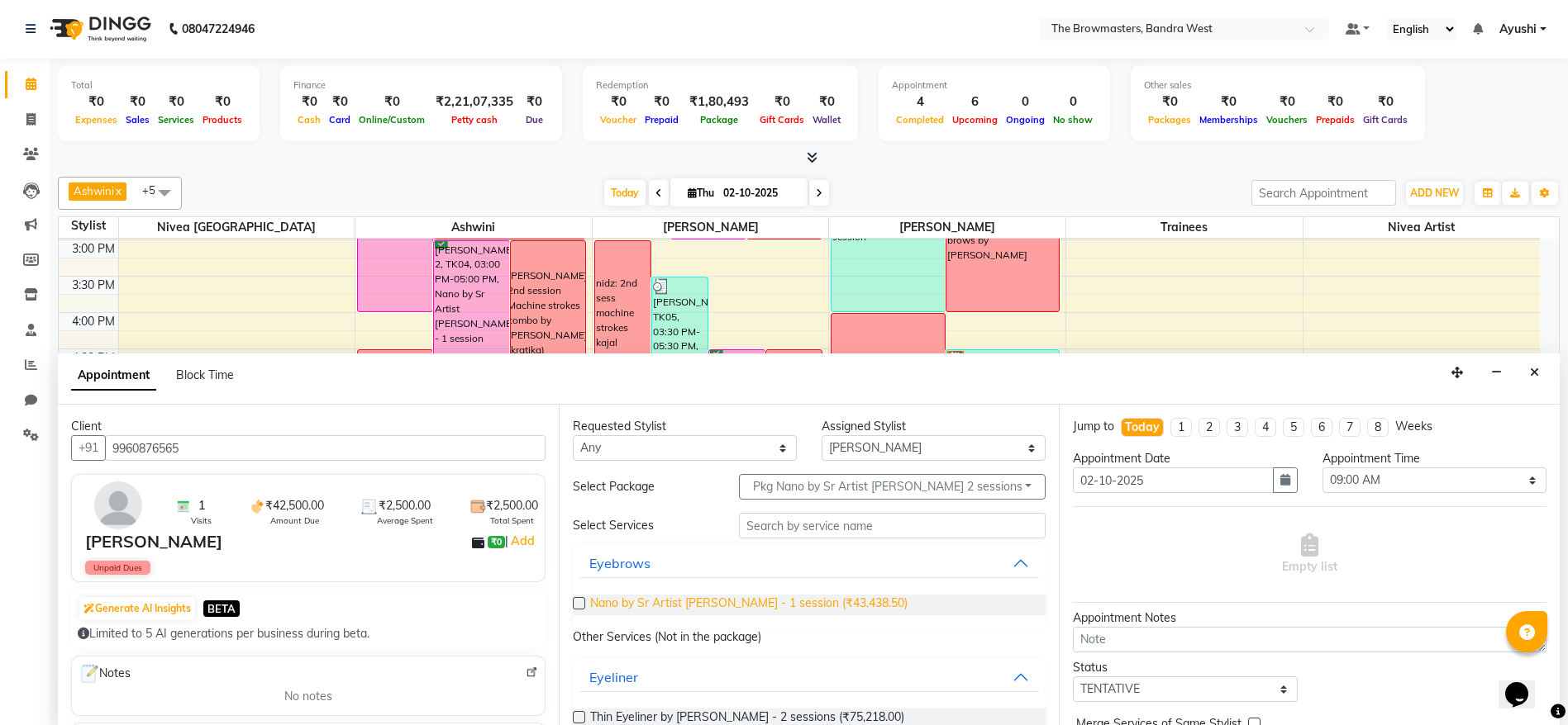
click at [741, 609] on span "Nano by Sr Artist [PERSON_NAME] - 1 session (₹43,438.50)" at bounding box center [749, 606] width 317 height 21
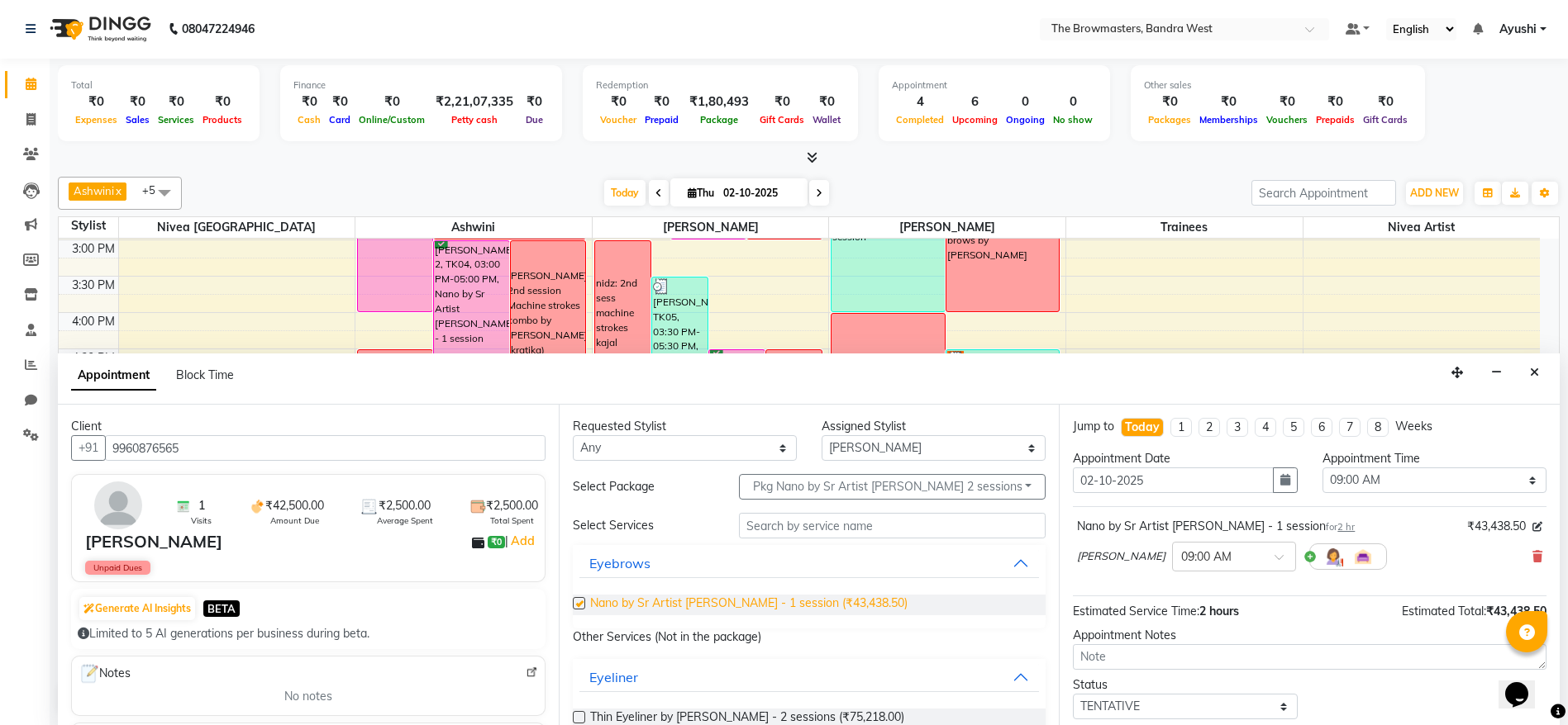
checkbox input "false"
click at [1281, 484] on icon "button" at bounding box center [1285, 480] width 10 height 11
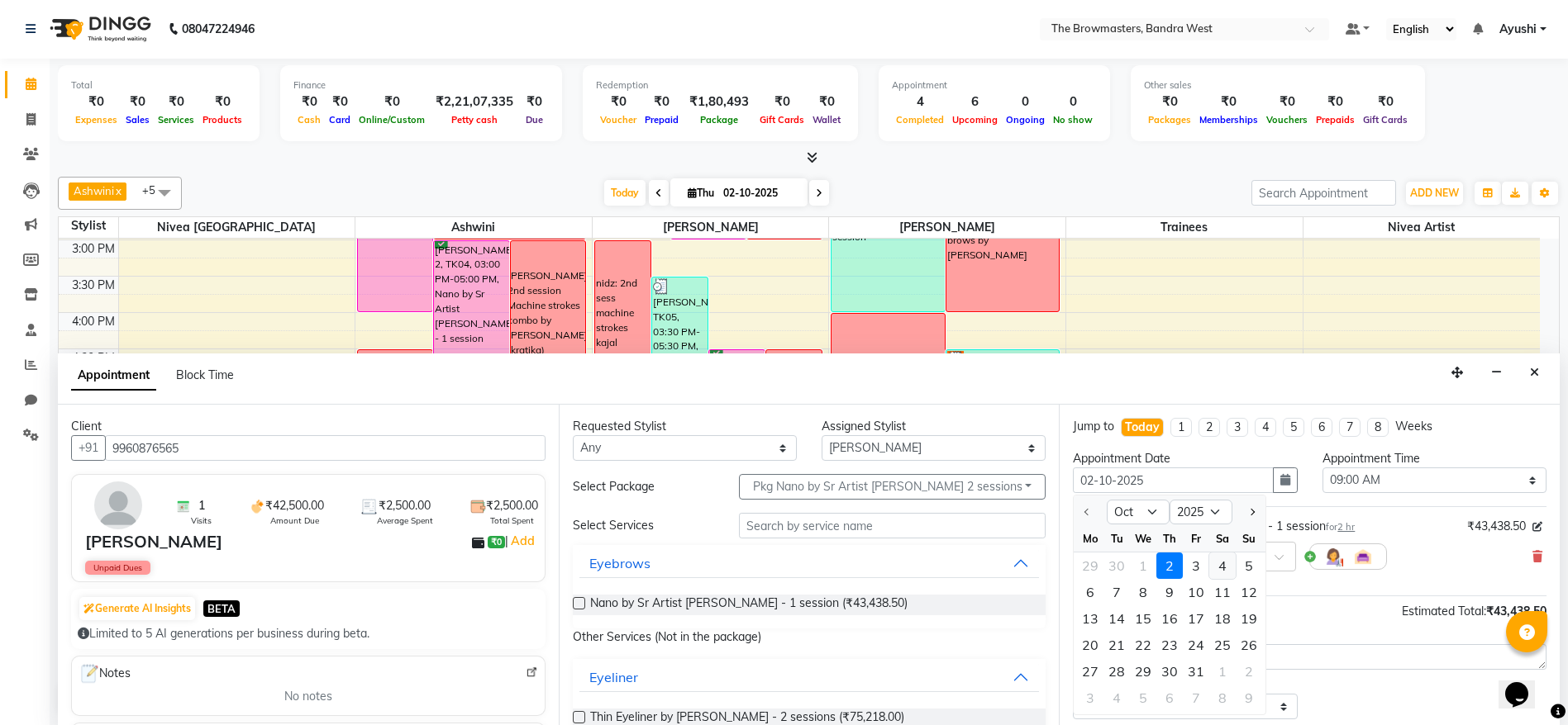
click at [1223, 570] on div "4" at bounding box center [1222, 565] width 26 height 26
type input "04-10-2025"
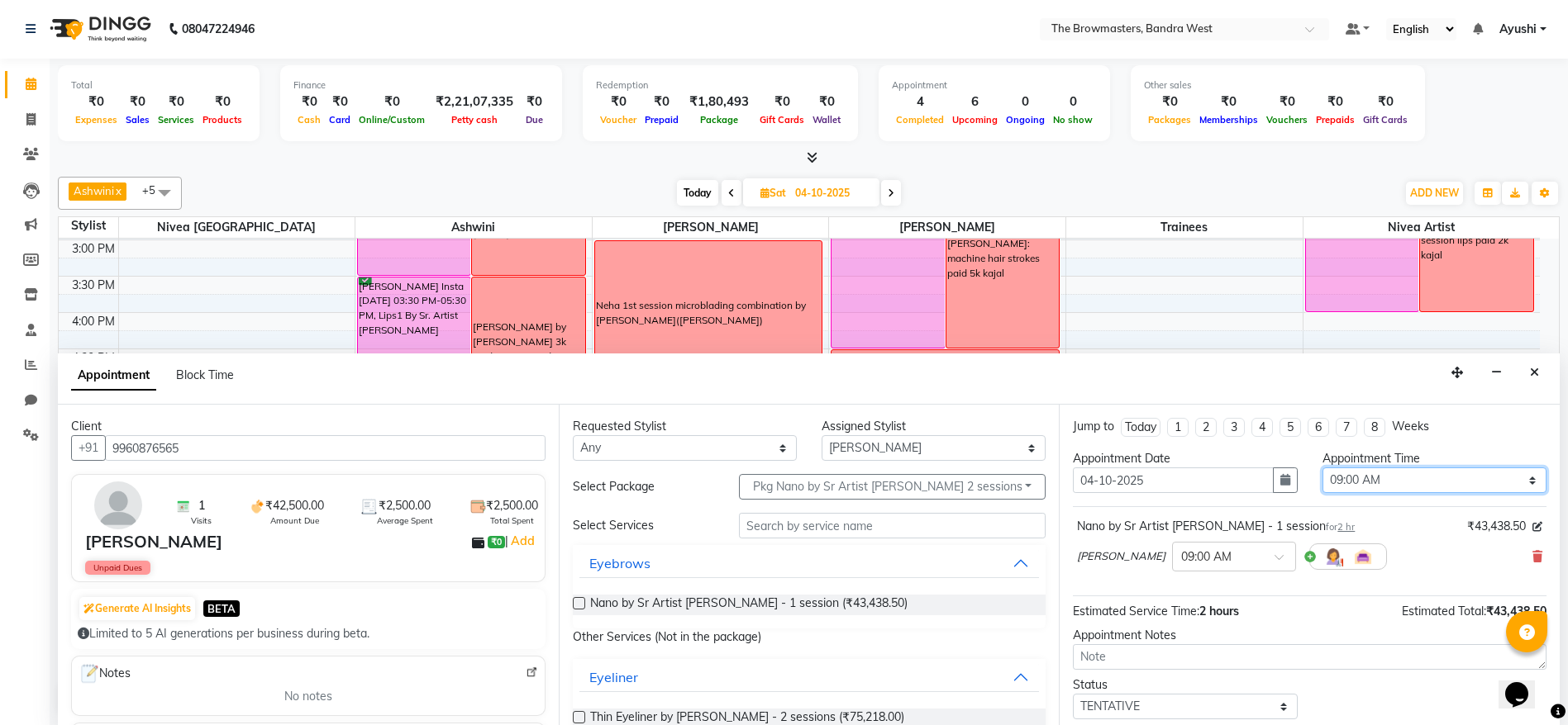
click at [1376, 487] on select "Select 09:00 AM 09:15 AM 09:30 AM 09:45 AM 10:00 AM 10:15 AM 10:30 AM 10:45 AM …" at bounding box center [1435, 480] width 224 height 25
select select "900"
click at [1323, 467] on select "Select 09:00 AM 09:15 AM 09:30 AM 09:45 AM 10:00 AM 10:15 AM 10:30 AM 10:45 AM …" at bounding box center [1435, 480] width 224 height 25
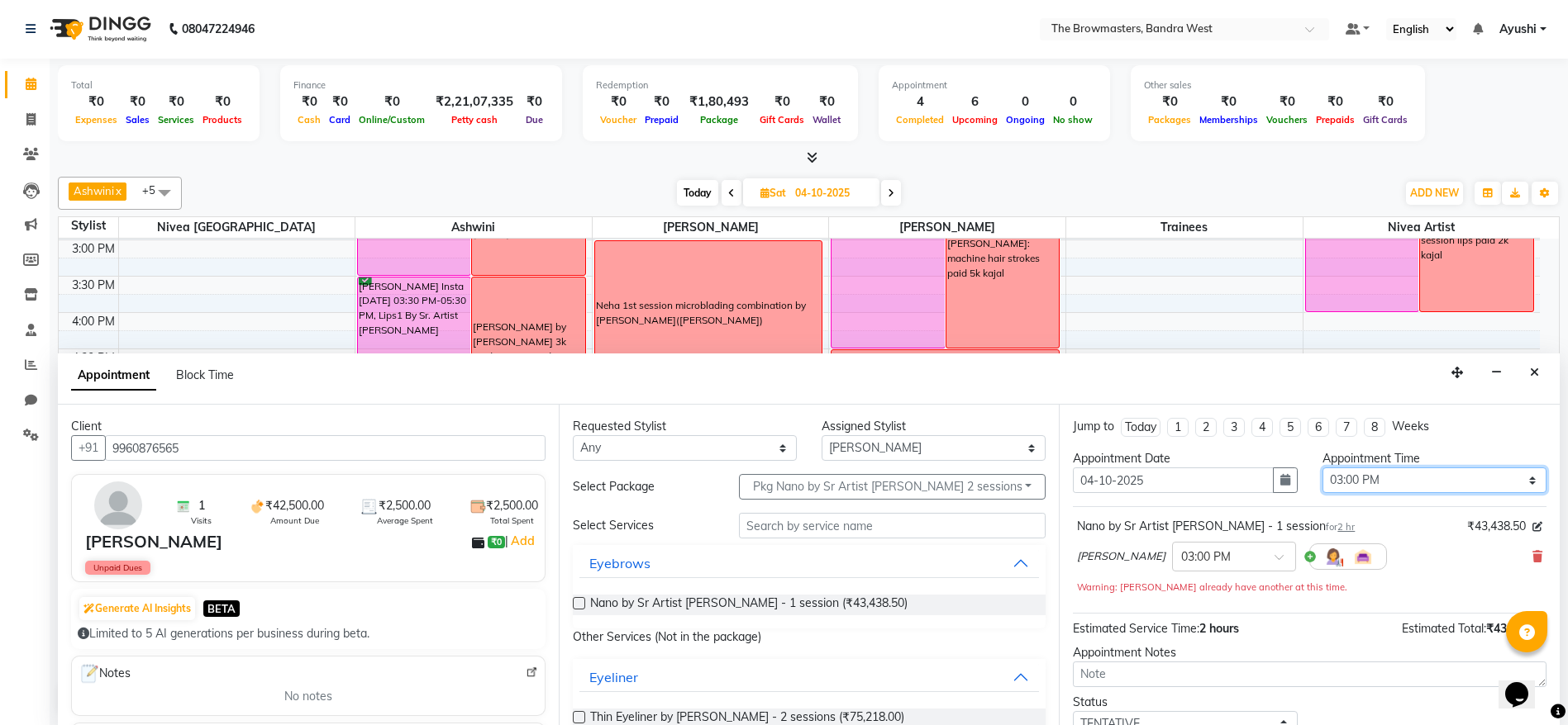
scroll to position [116, 0]
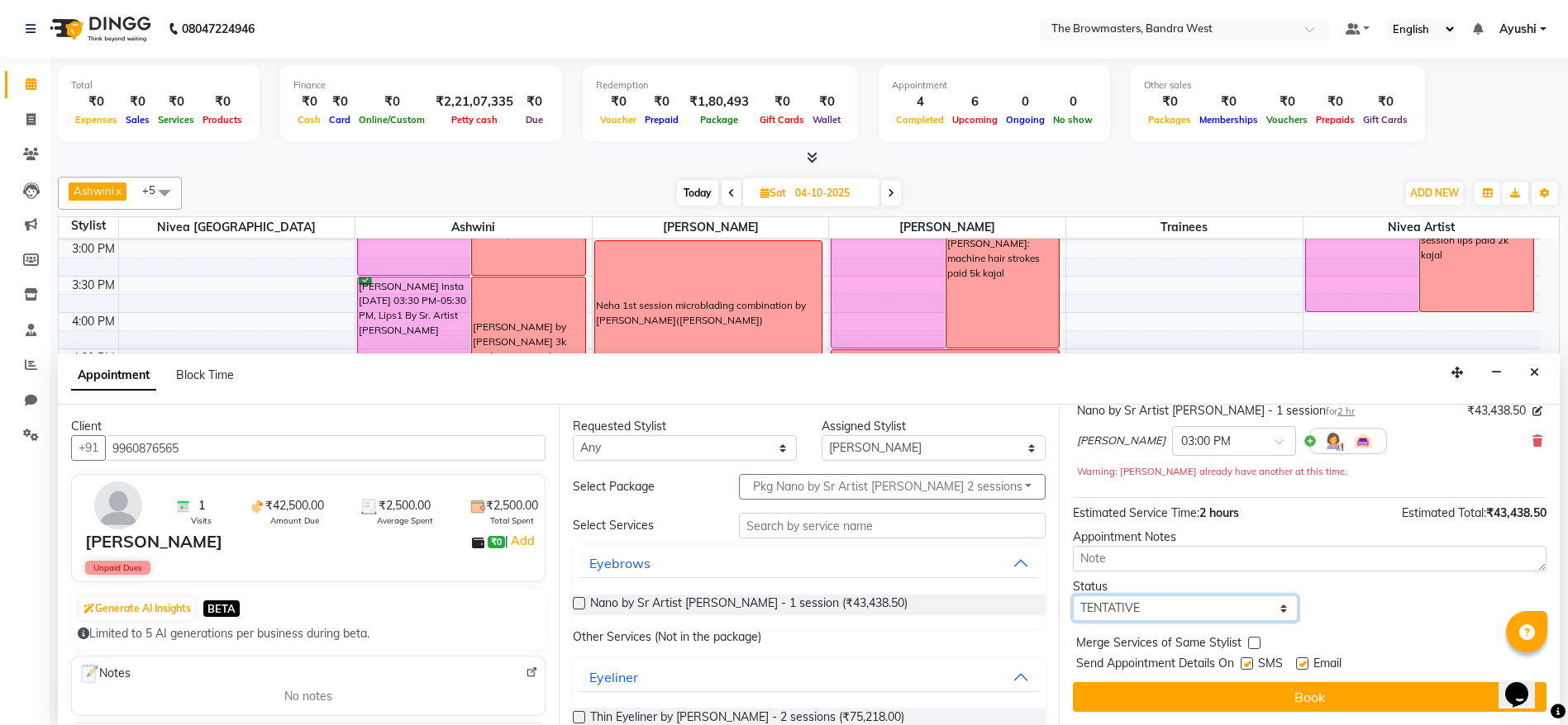
drag, startPoint x: 1179, startPoint y: 603, endPoint x: 1143, endPoint y: 532, distance: 79.6
click at [1143, 532] on div "Jump to [DATE] 1 2 3 4 5 6 7 8 Weeks Appointment Date [DATE] Appointment Time S…" at bounding box center [1309, 565] width 501 height 321
select select "confirm booking"
click at [1072, 595] on select "Select TENTATIVE CONFIRM UPCOMING" at bounding box center [1184, 607] width 224 height 25
click at [1247, 668] on label at bounding box center [1246, 663] width 12 height 12
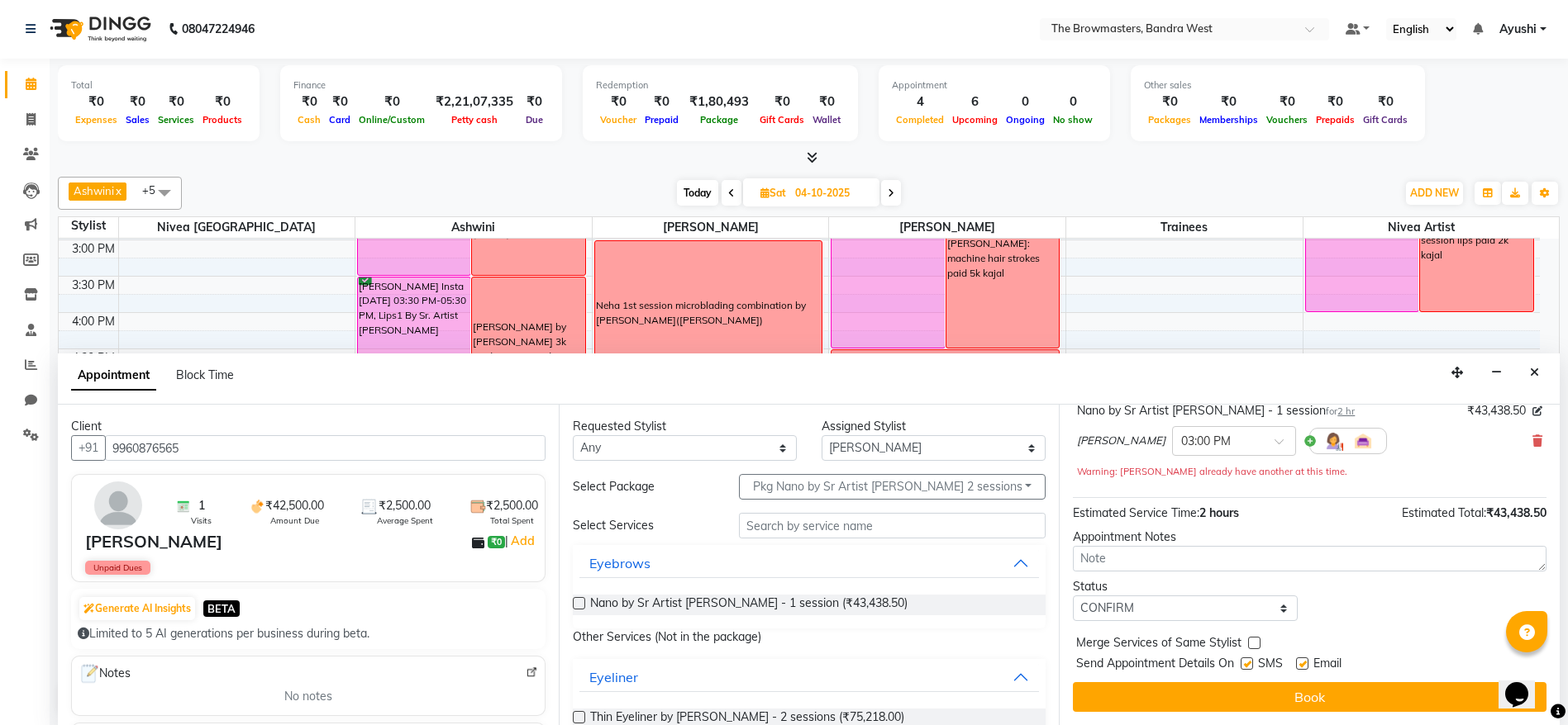
click at [1247, 668] on input "checkbox" at bounding box center [1246, 665] width 11 height 11
click at [1247, 668] on label at bounding box center [1246, 663] width 12 height 12
click at [1247, 668] on input "checkbox" at bounding box center [1246, 665] width 11 height 11
checkbox input "true"
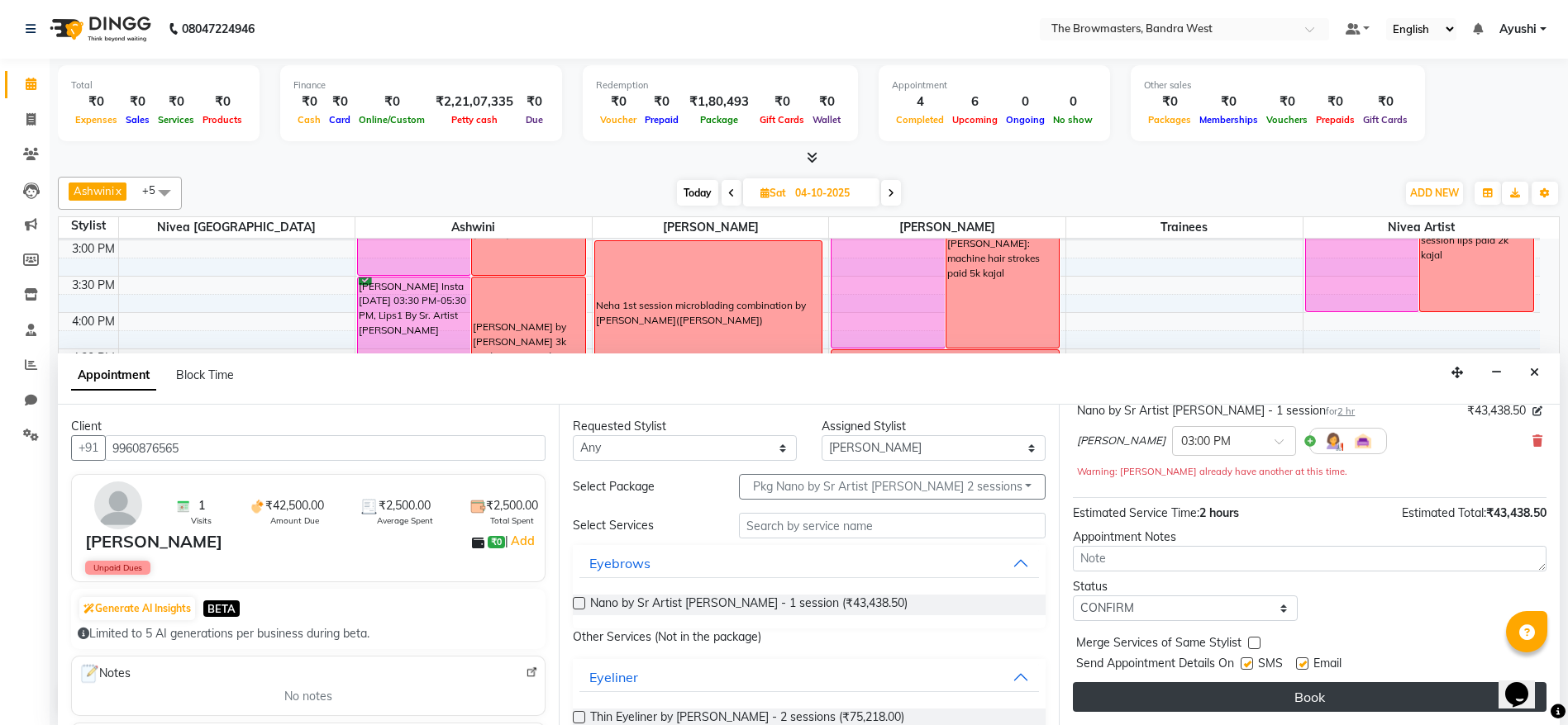
click at [1263, 696] on button "Book" at bounding box center [1309, 697] width 473 height 30
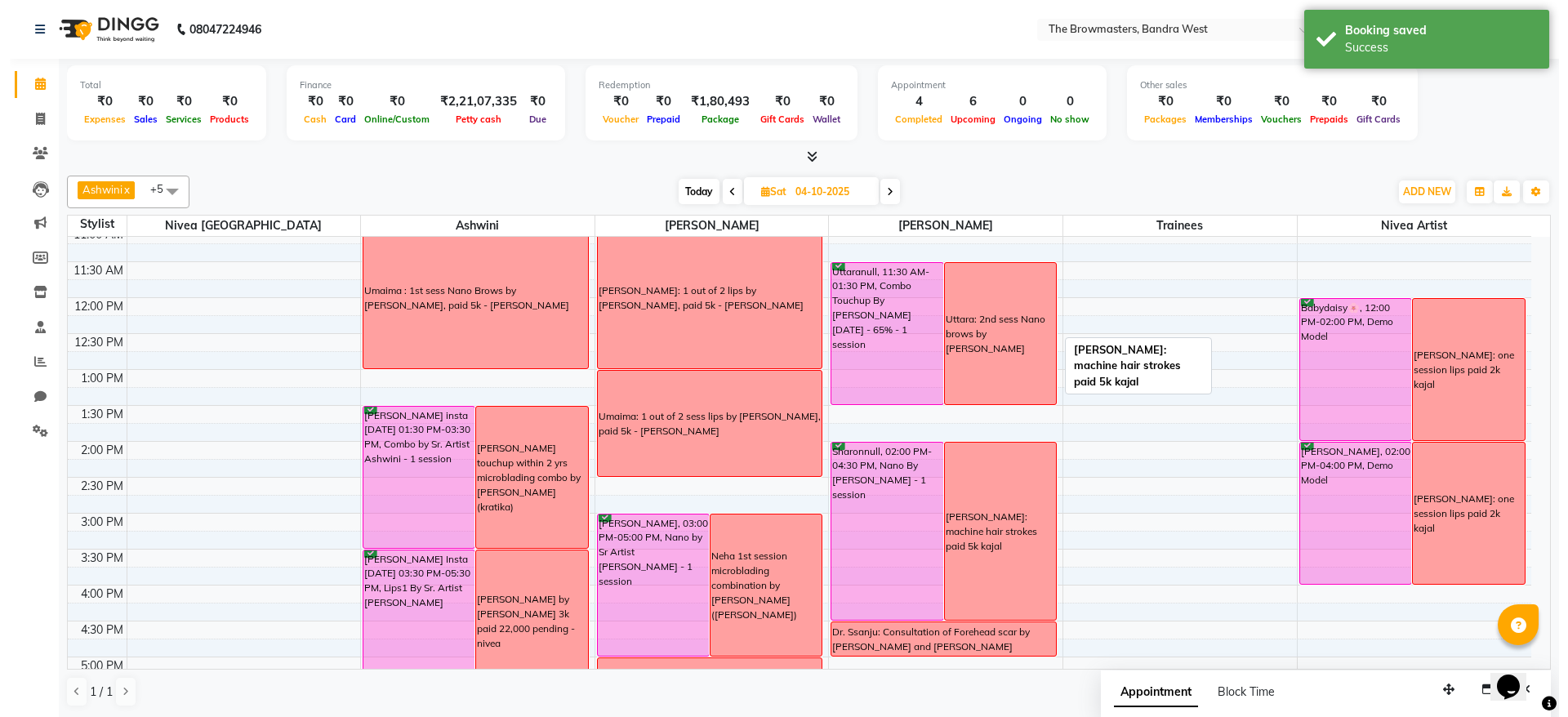
scroll to position [222, 0]
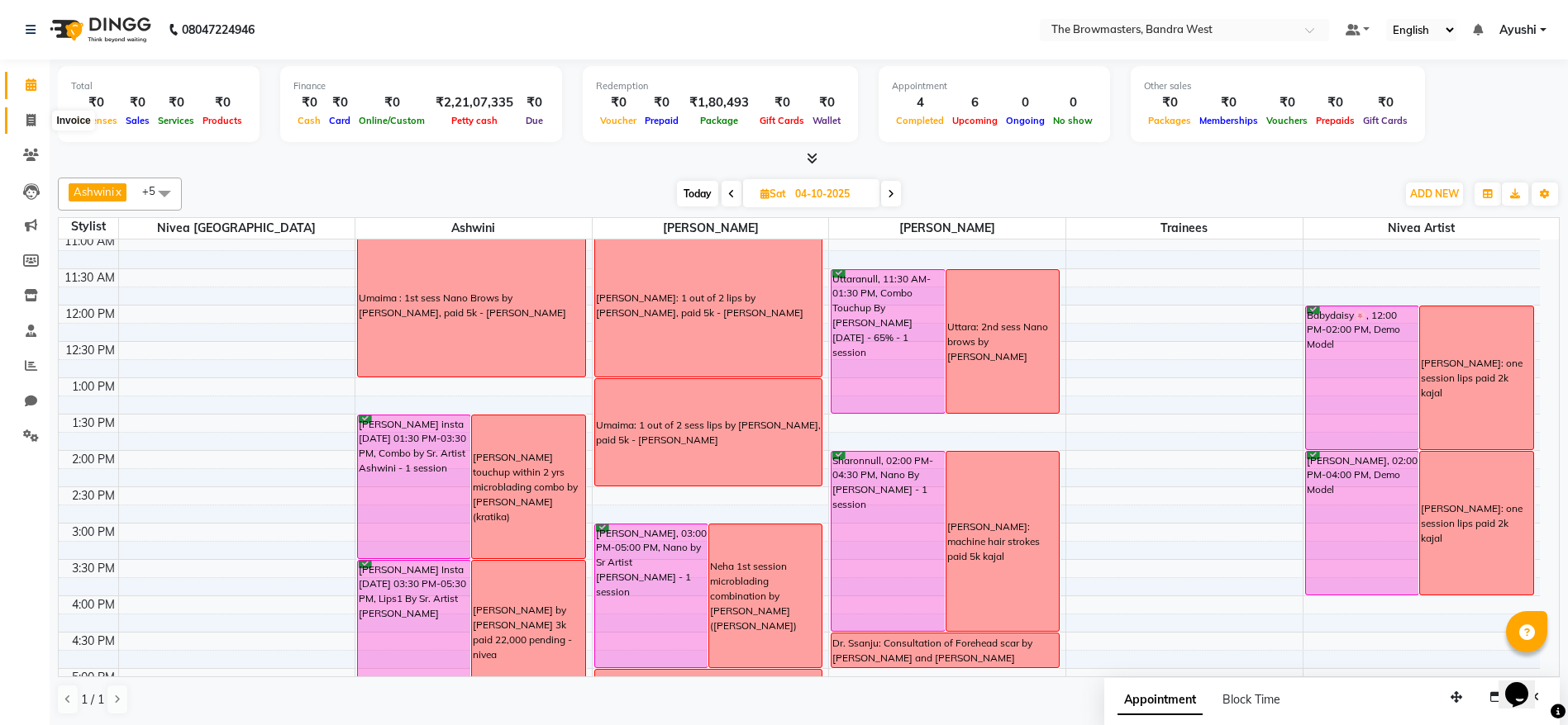
click at [33, 112] on span at bounding box center [31, 121] width 29 height 19
select select "6949"
select select "service"
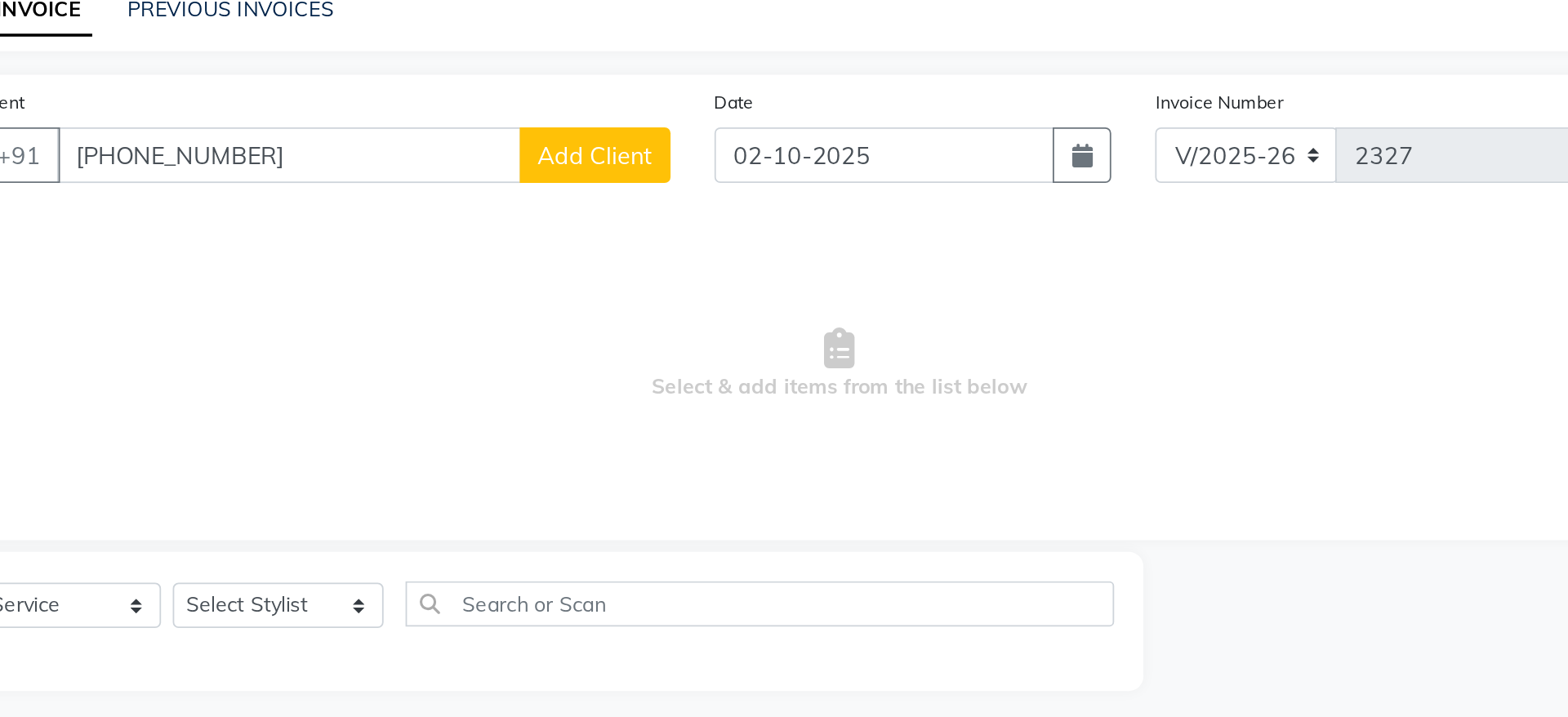
click at [153, 174] on input "[PHONE_NUMBER]" at bounding box center [247, 168] width 259 height 31
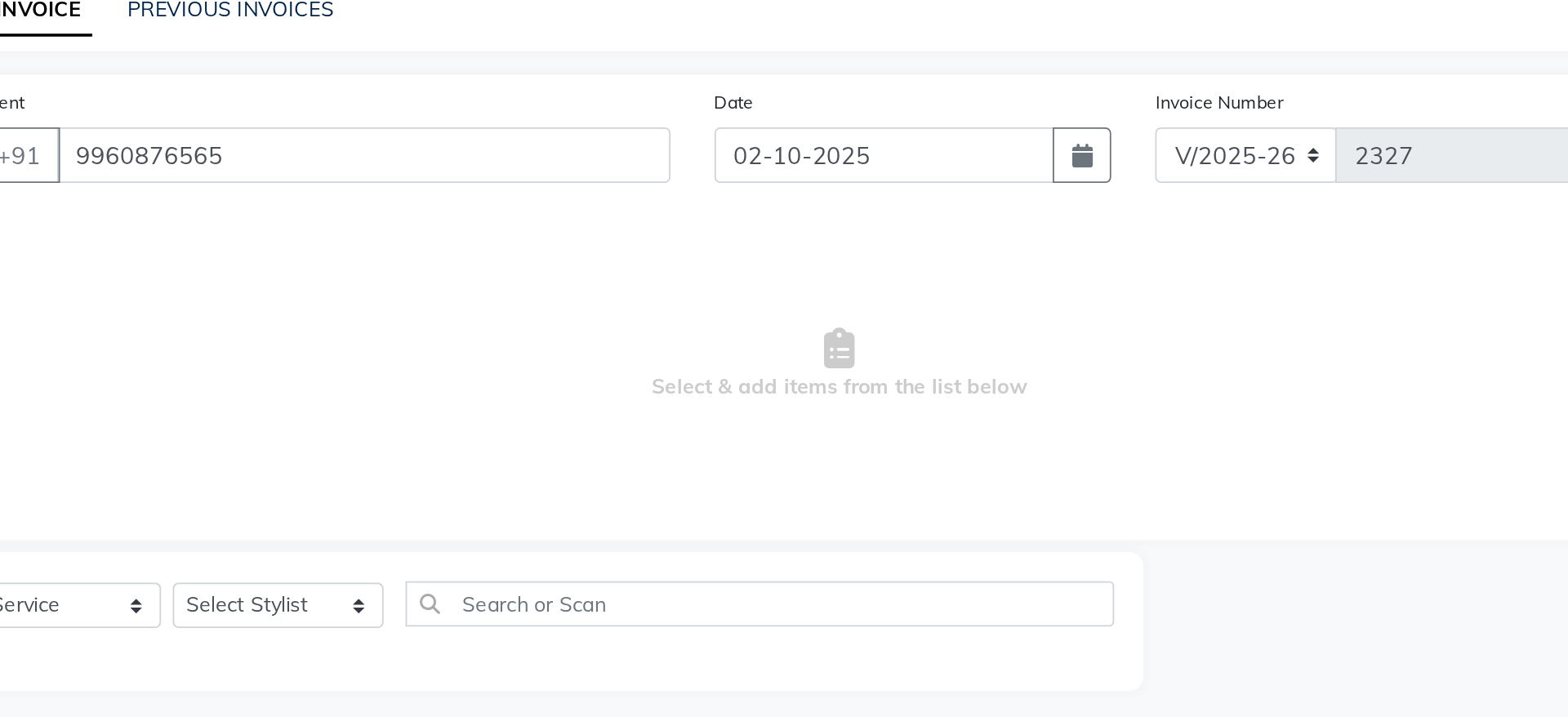
type input "9960876565"
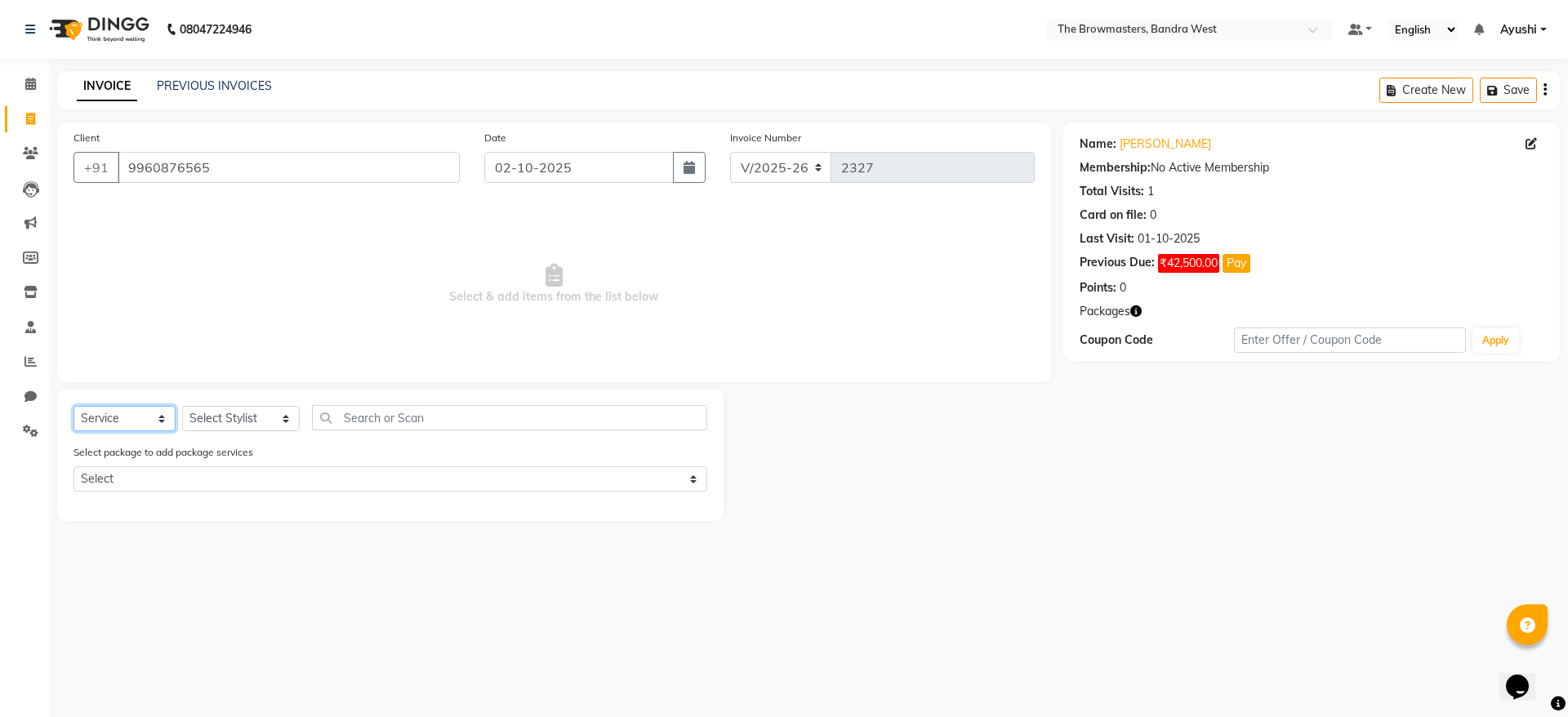
click at [134, 406] on select "Select Service Product Membership Package Voucher Prepaid Gift Card" at bounding box center [125, 418] width 102 height 25
select select "package"
click at [74, 406] on select "Select Service Product Membership Package Voucher Prepaid Gift Card" at bounding box center [125, 418] width 102 height 25
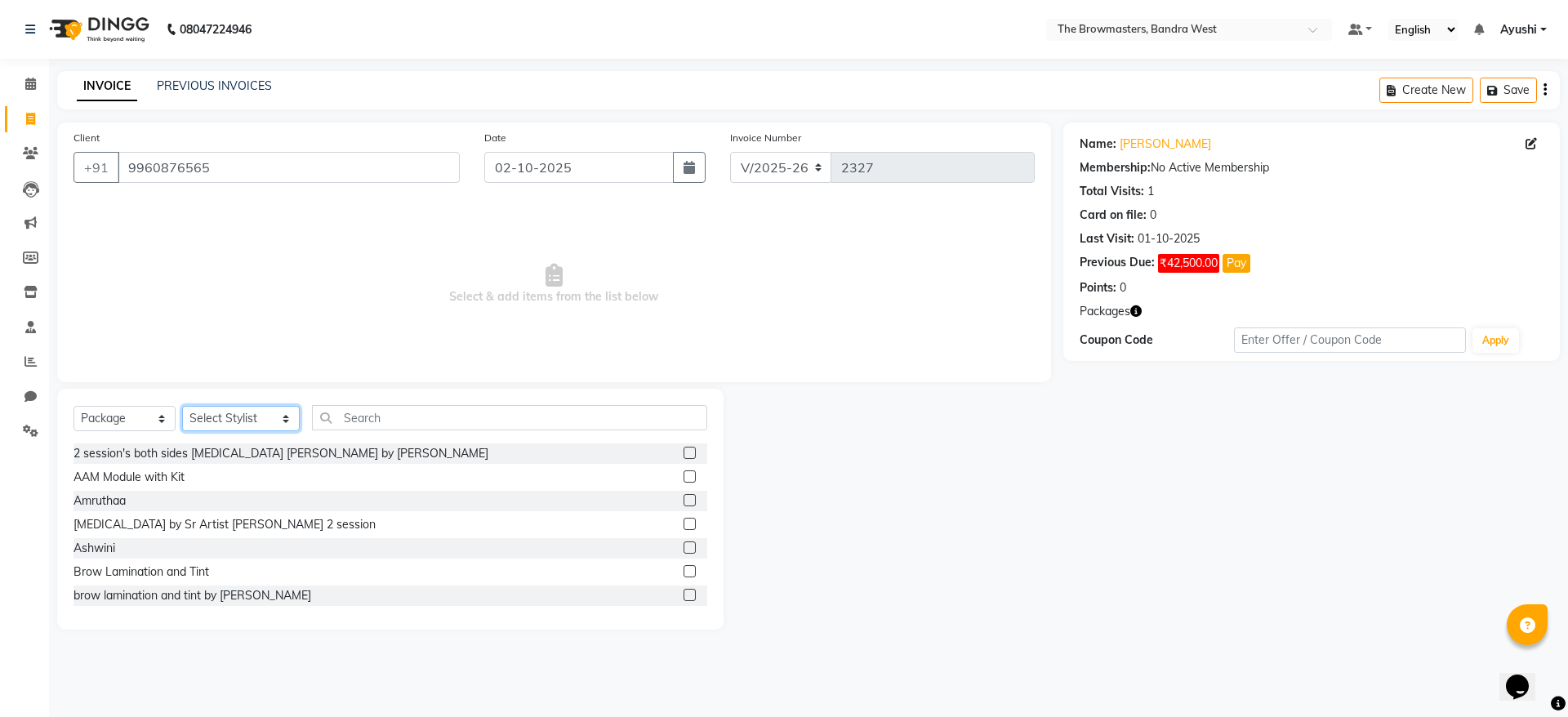
click at [218, 421] on select "Select Stylist [PERSON_NAME] Ashwini [PERSON_NAME] SUPPORT [PERSON_NAME] Jyoti …" at bounding box center [241, 418] width 118 height 25
select select "64305"
click at [182, 406] on select "Select Stylist [PERSON_NAME] Ashwini [PERSON_NAME] SUPPORT [PERSON_NAME] Jyoti …" at bounding box center [241, 418] width 118 height 25
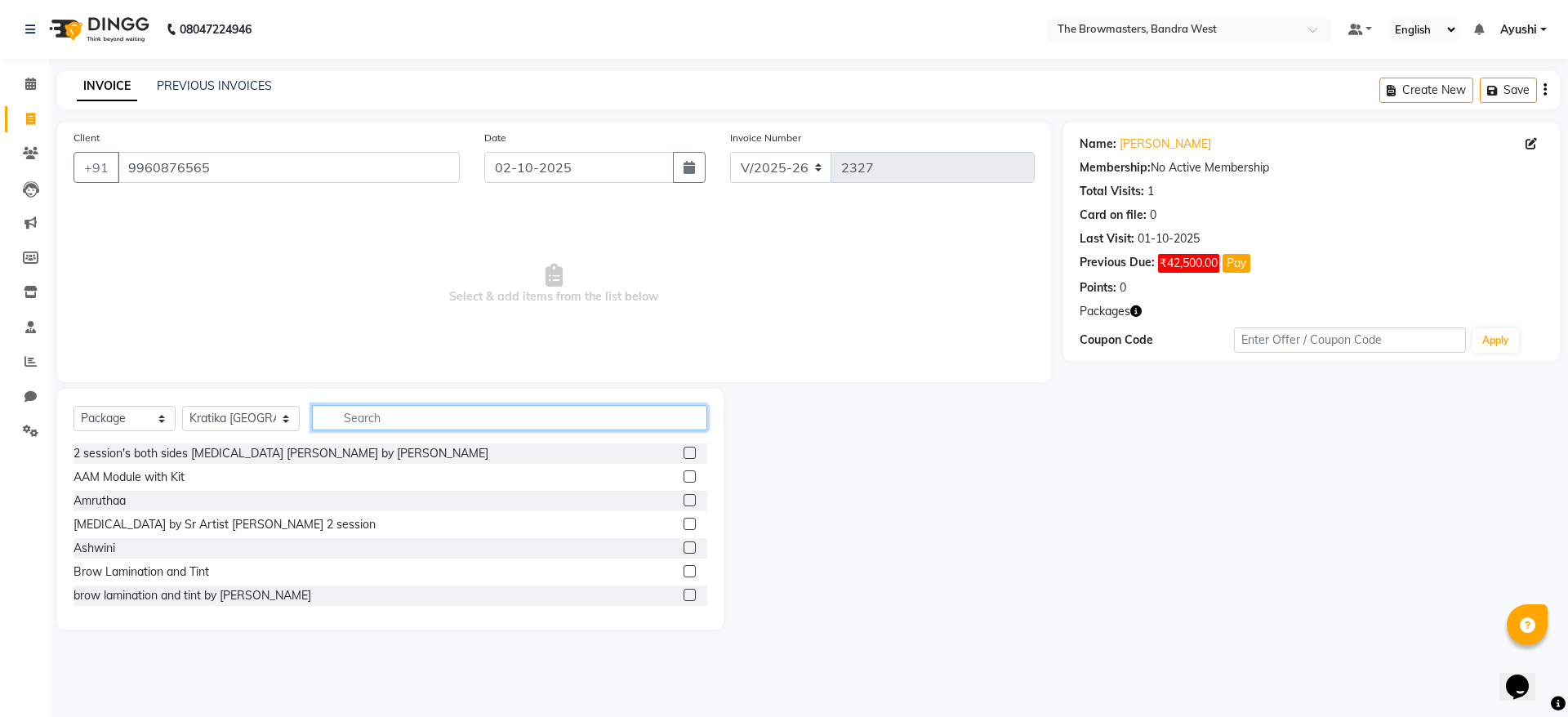
click at [379, 409] on input "text" at bounding box center [509, 417] width 396 height 25
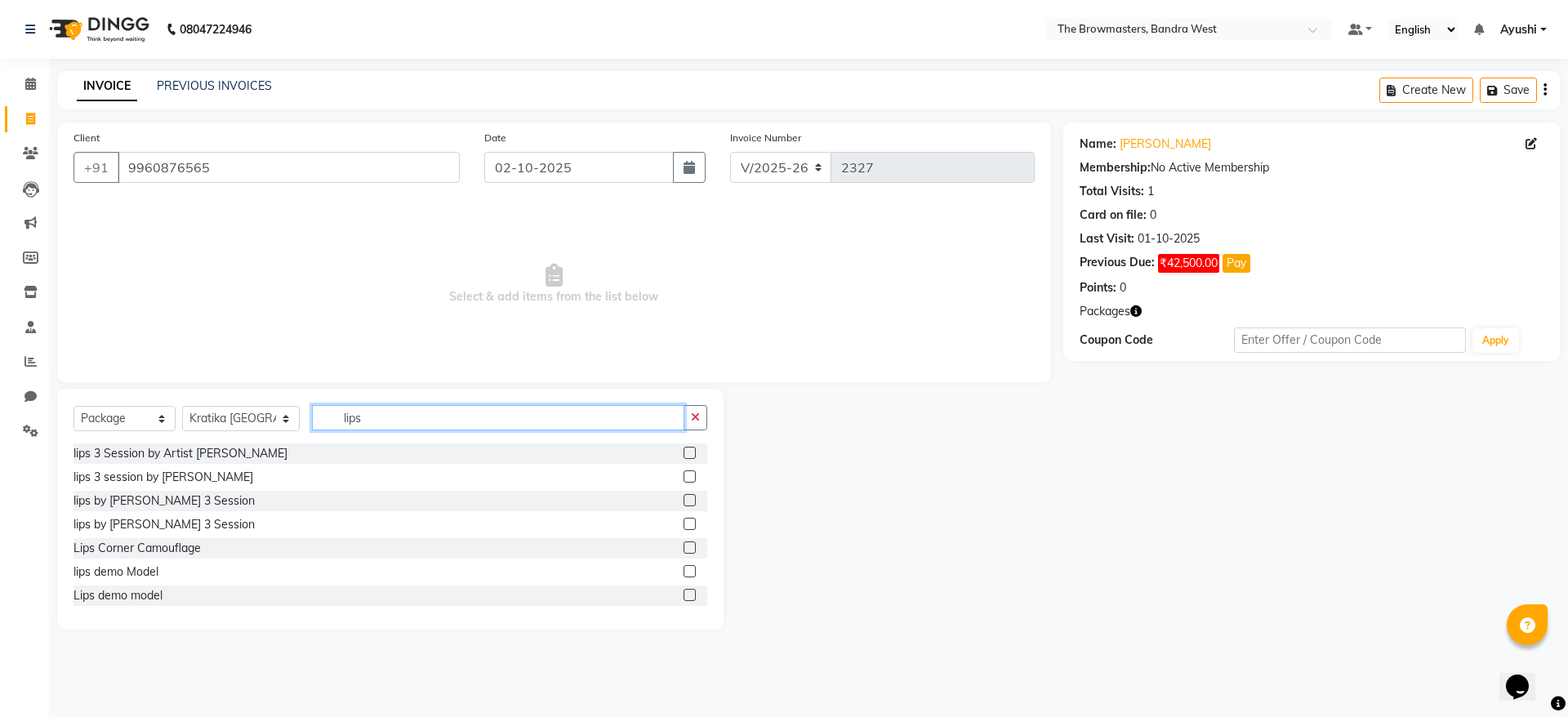
type input "lips"
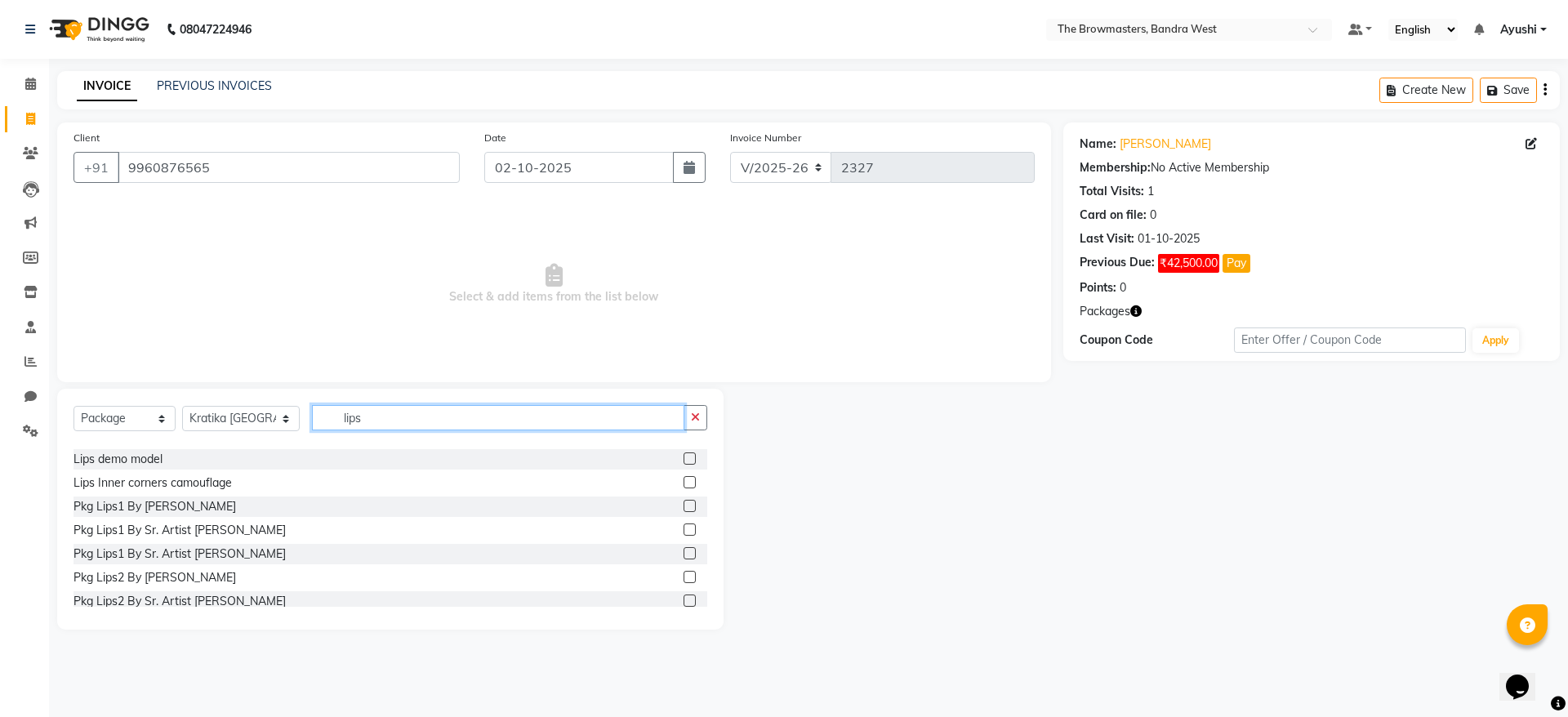
scroll to position [139, 0]
click at [683, 553] on label at bounding box center [689, 551] width 12 height 12
click at [683, 553] on input "checkbox" at bounding box center [689, 552] width 11 height 11
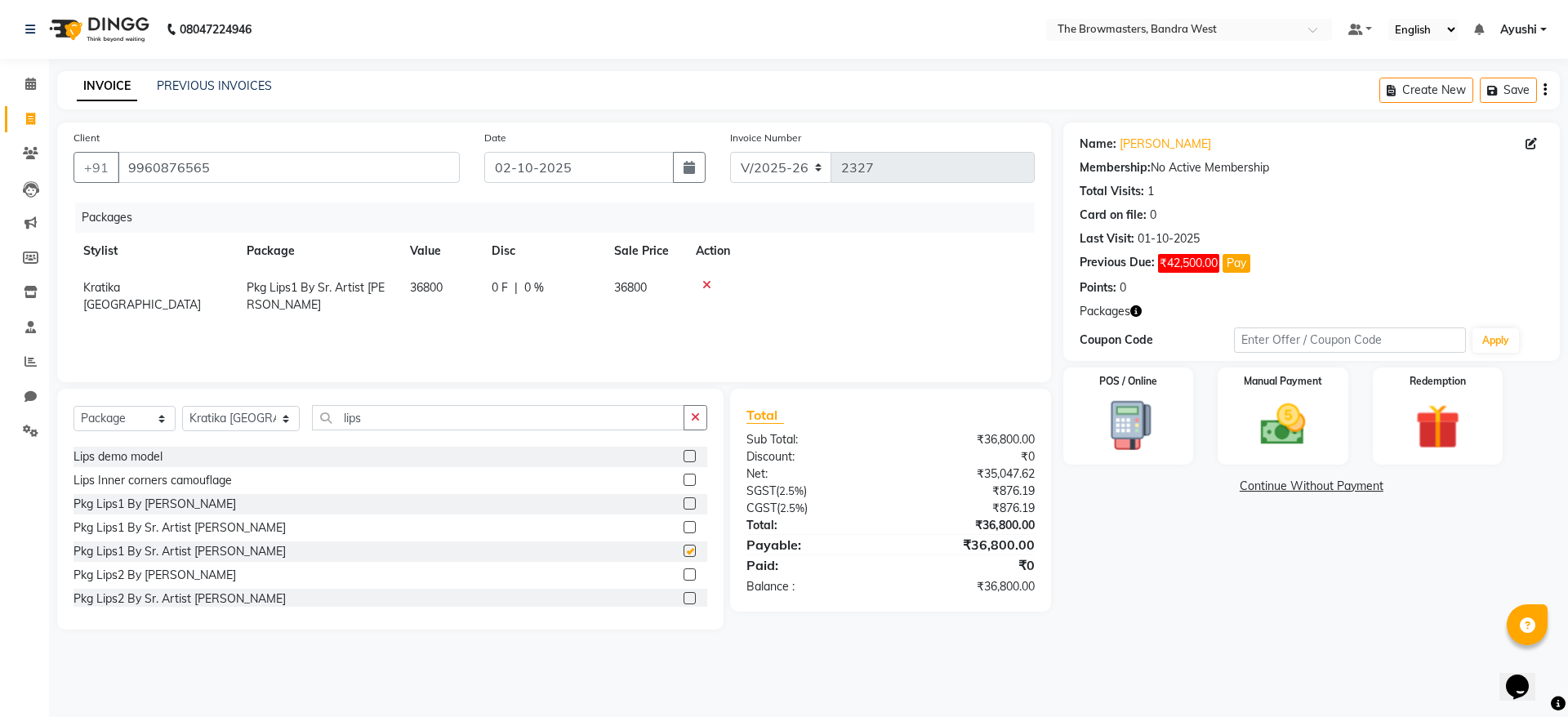
checkbox input "false"
